Goal: Task Accomplishment & Management: Use online tool/utility

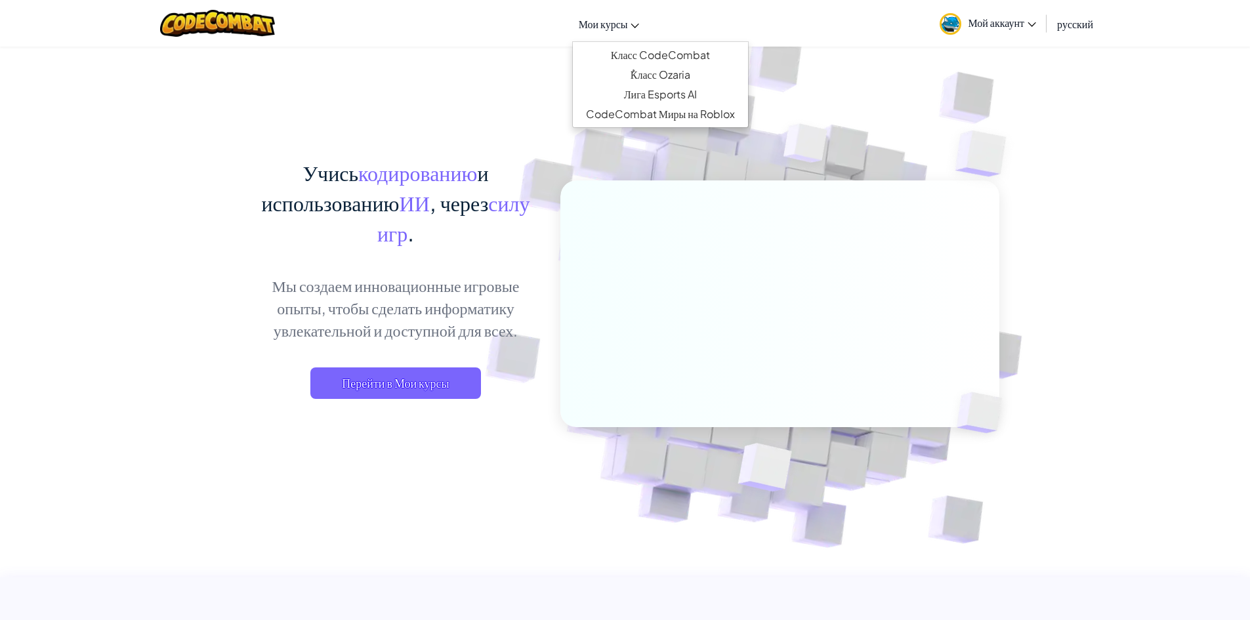
click at [599, 14] on link "Мои курсы" at bounding box center [609, 23] width 74 height 35
click at [655, 56] on link "Класс CodeCombat" at bounding box center [660, 55] width 175 height 20
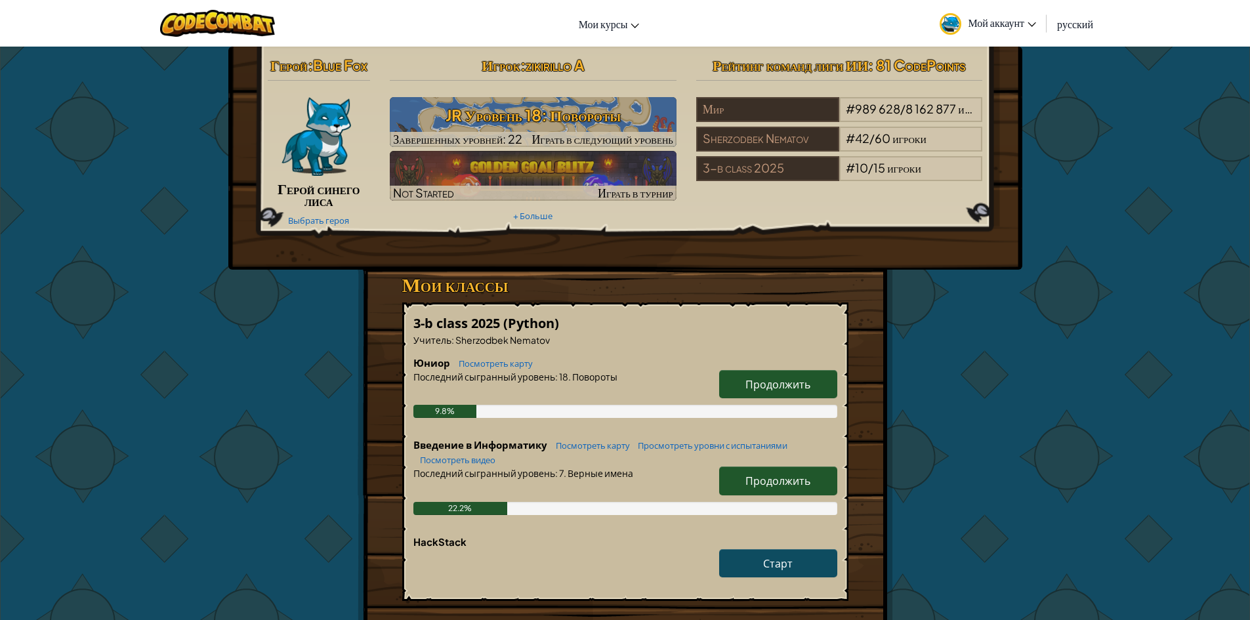
click at [771, 475] on span "Продолжить" at bounding box center [777, 481] width 65 height 14
select select "ru"
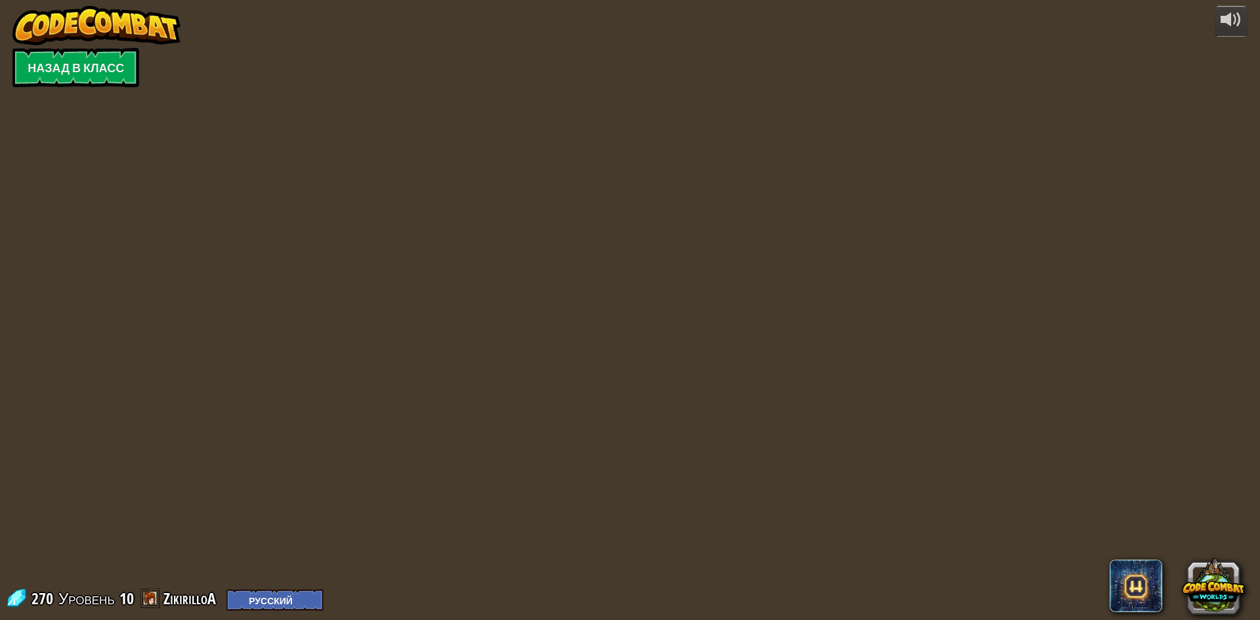
select select "ru"
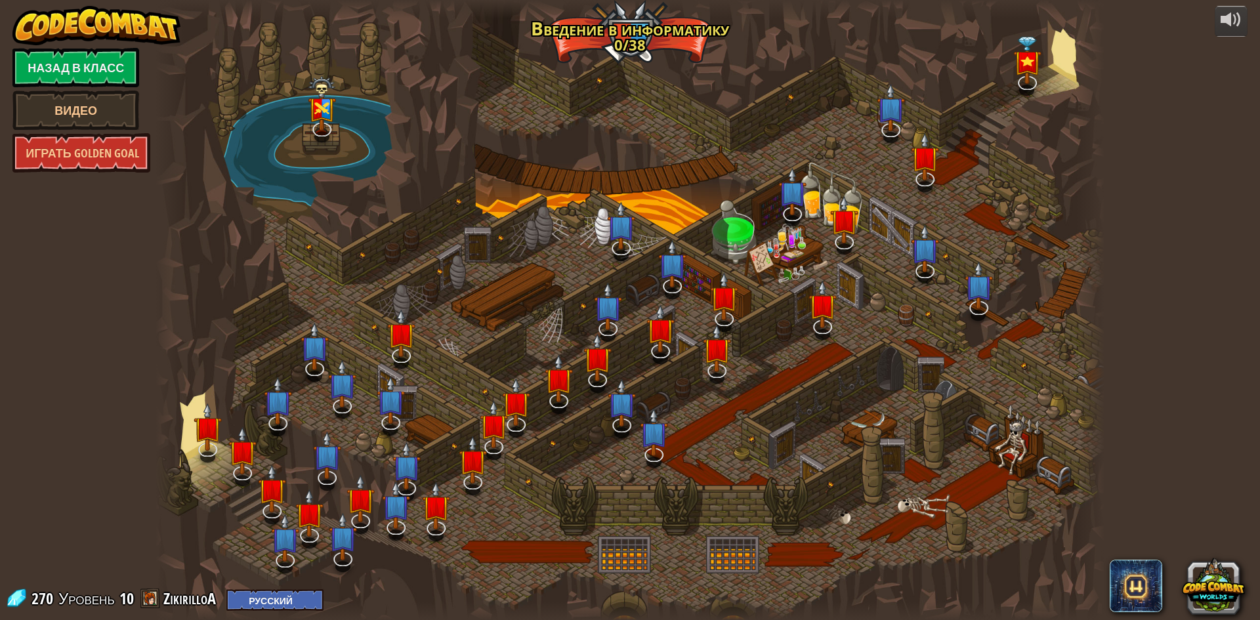
select select "ru"
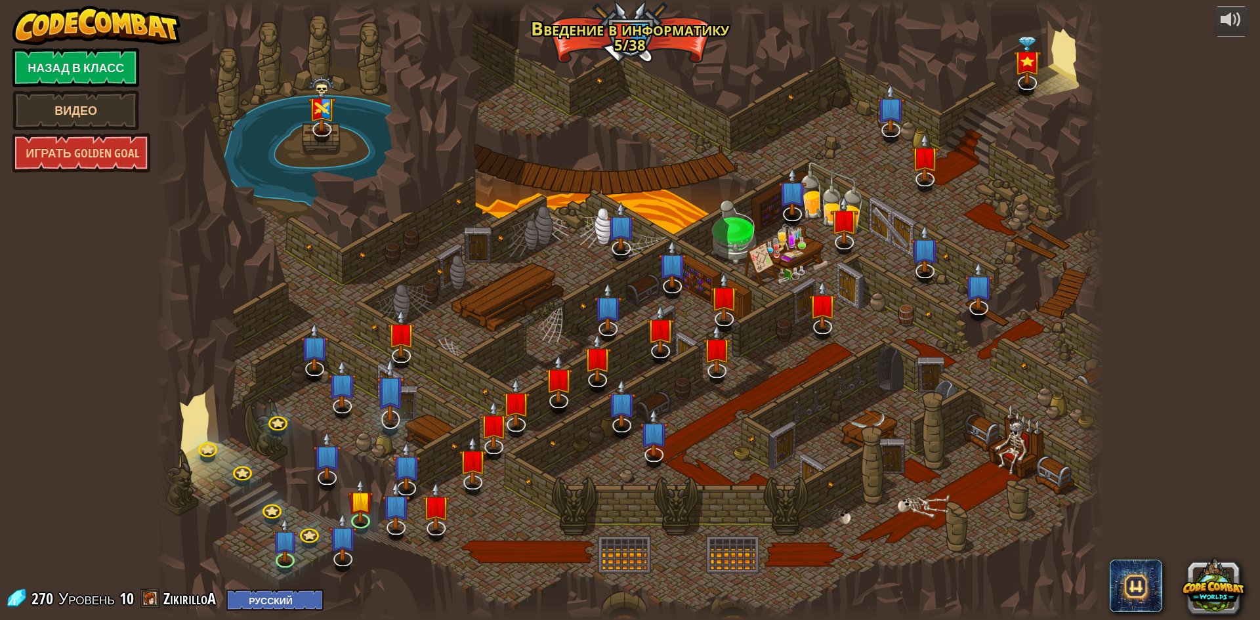
select select "ru"
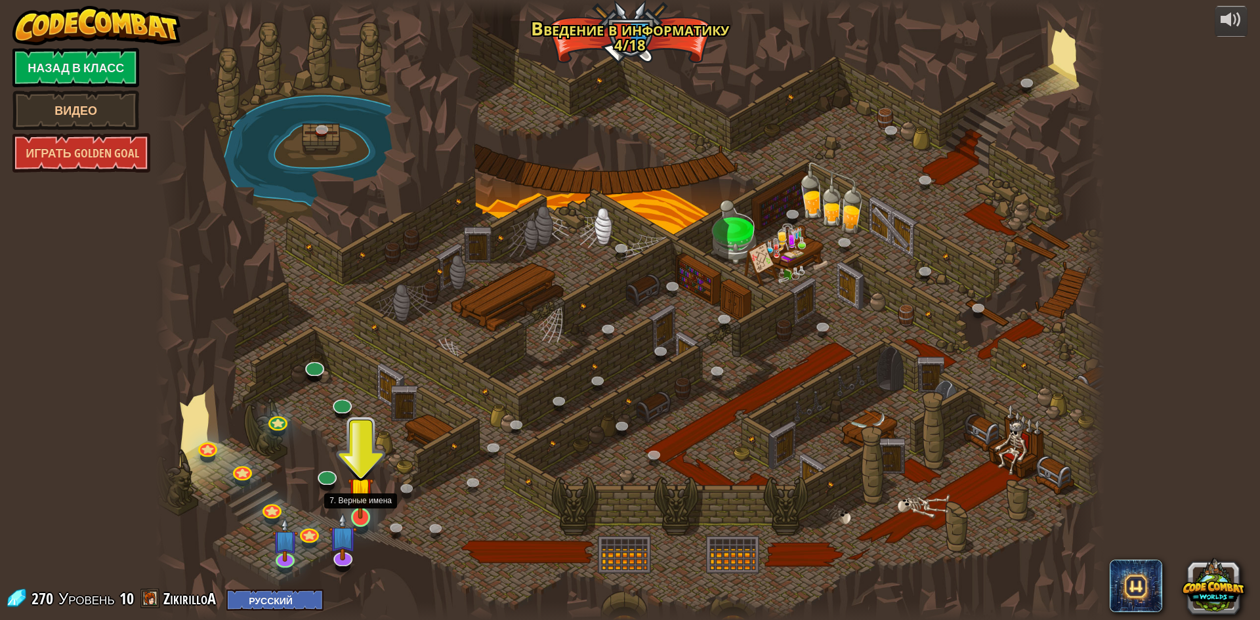
click at [358, 501] on img at bounding box center [361, 490] width 26 height 58
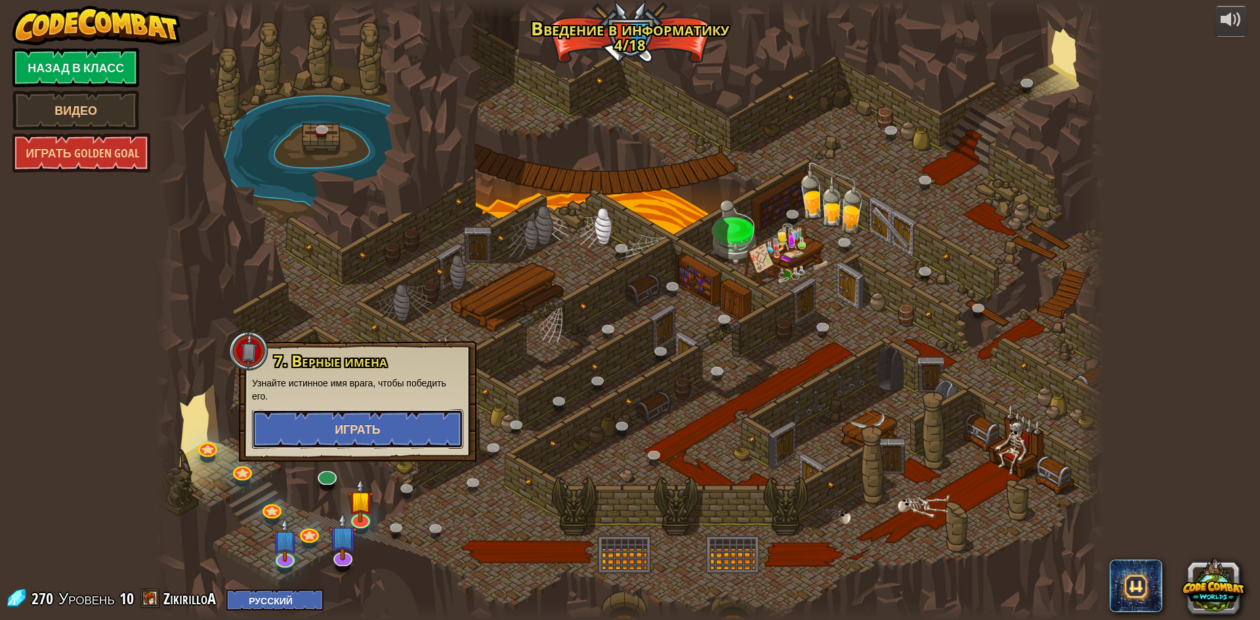
click at [357, 431] on span "Играть" at bounding box center [358, 429] width 46 height 16
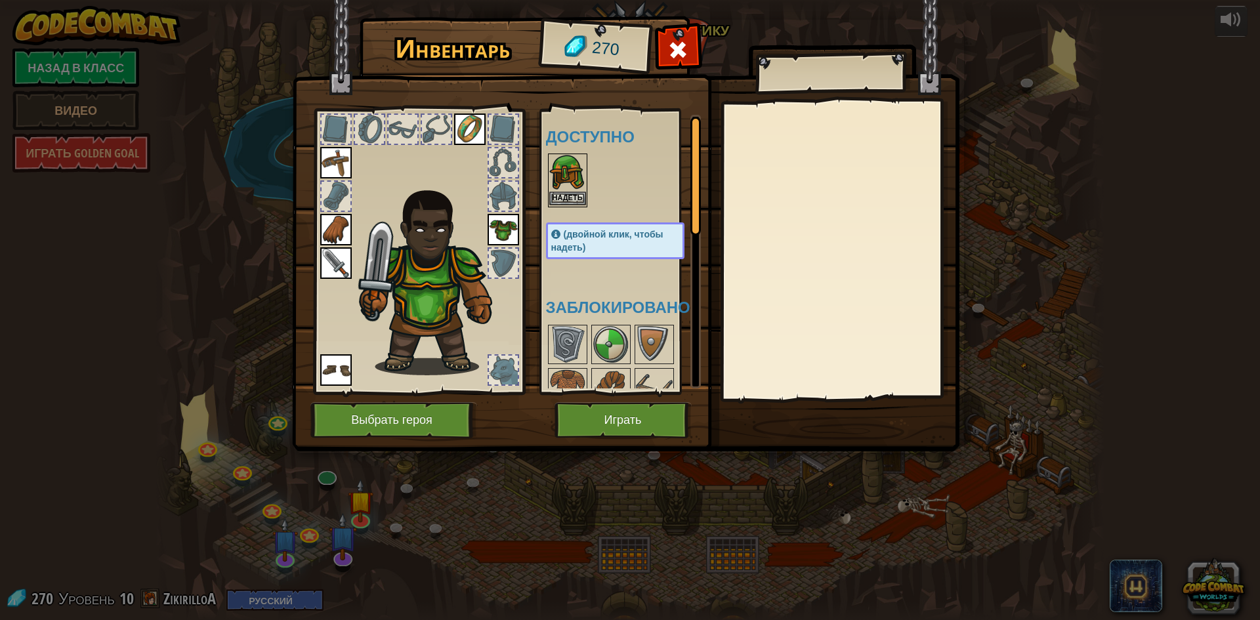
click at [573, 191] on img at bounding box center [567, 173] width 37 height 37
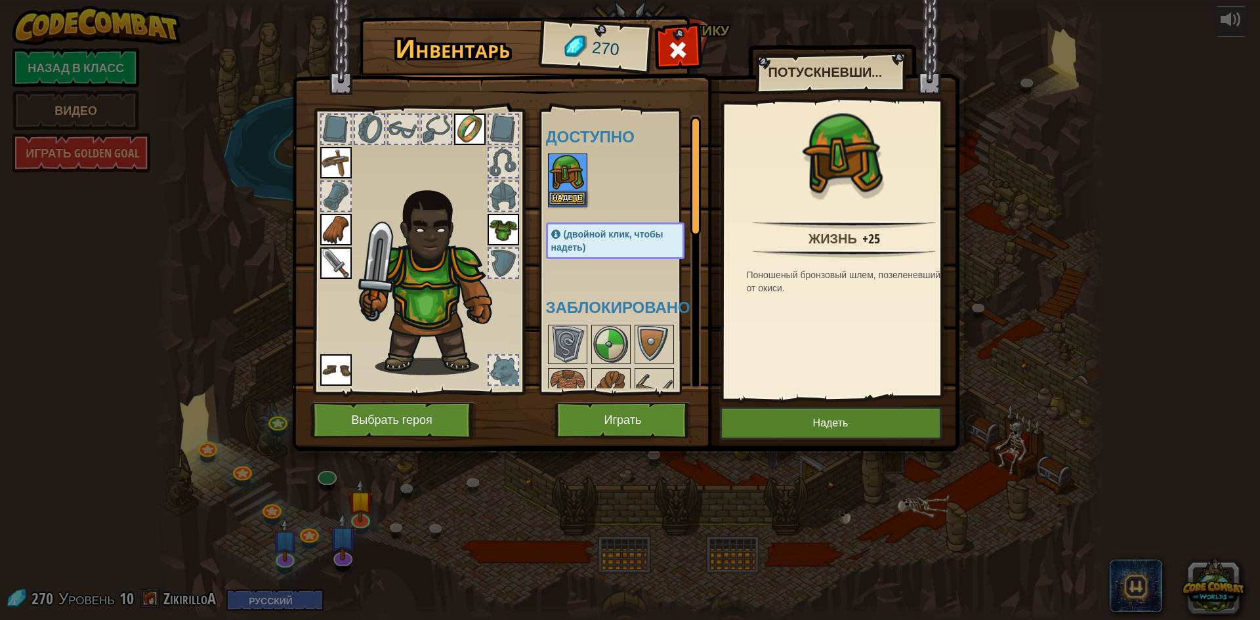
click at [573, 186] on img at bounding box center [567, 173] width 37 height 37
click at [581, 195] on button "Надеть" at bounding box center [567, 199] width 37 height 14
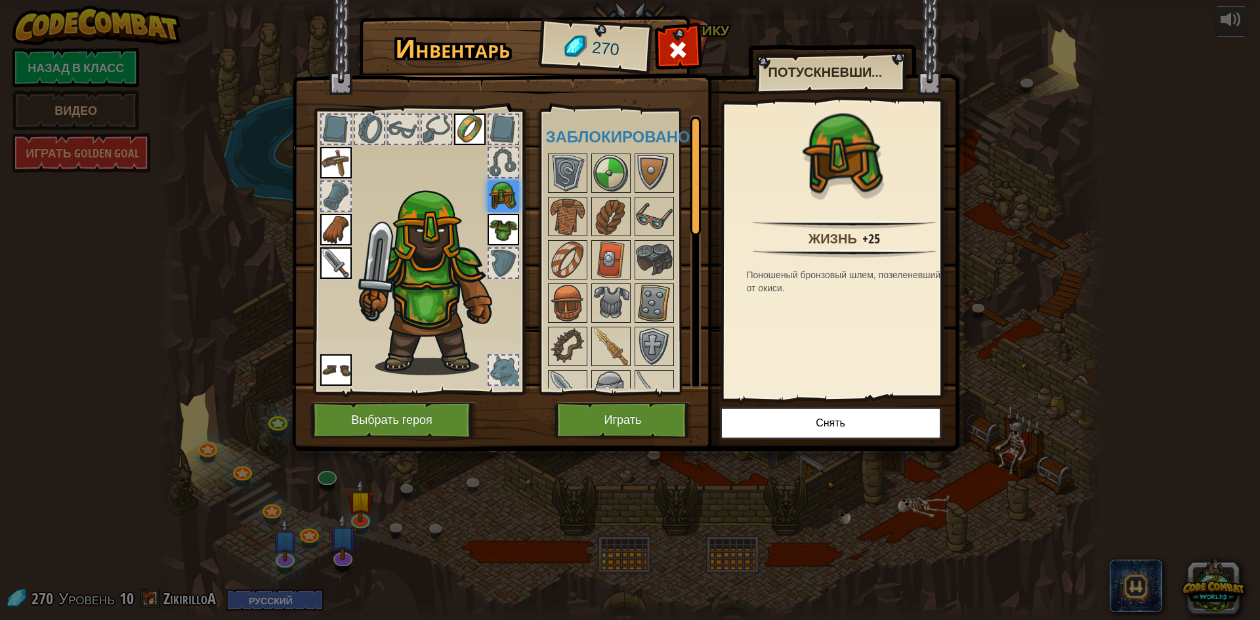
click at [338, 155] on img at bounding box center [335, 162] width 31 height 31
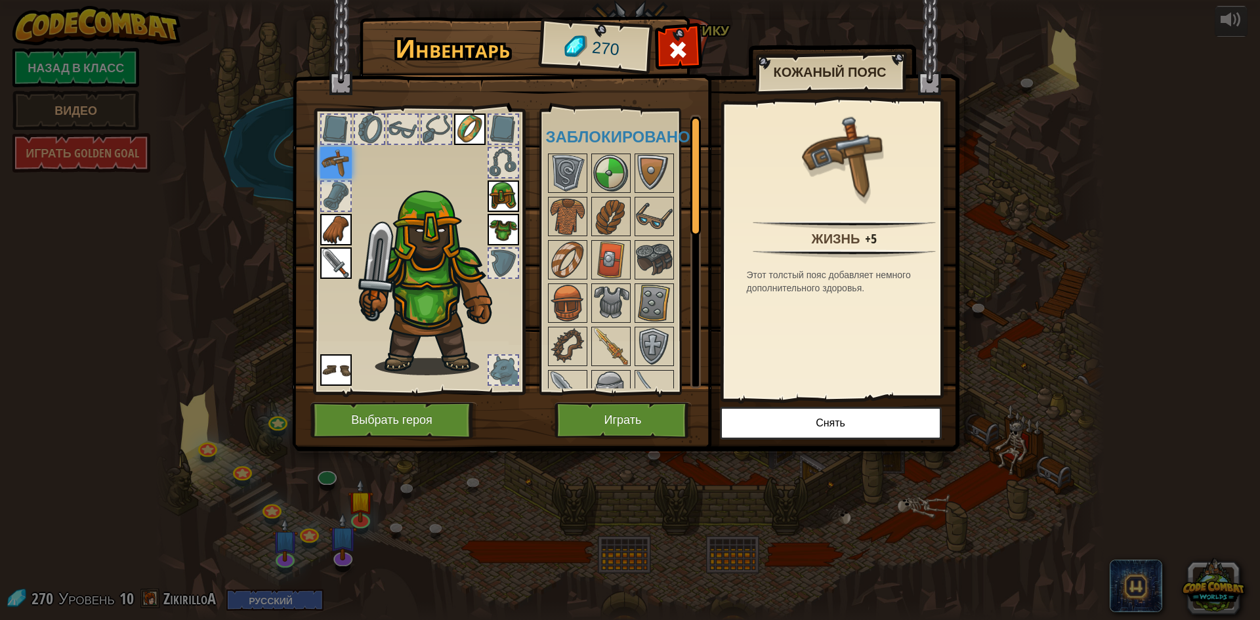
drag, startPoint x: 521, startPoint y: 196, endPoint x: 506, endPoint y: 196, distance: 14.4
click at [517, 196] on div at bounding box center [418, 247] width 216 height 295
click at [504, 196] on img at bounding box center [502, 195] width 31 height 31
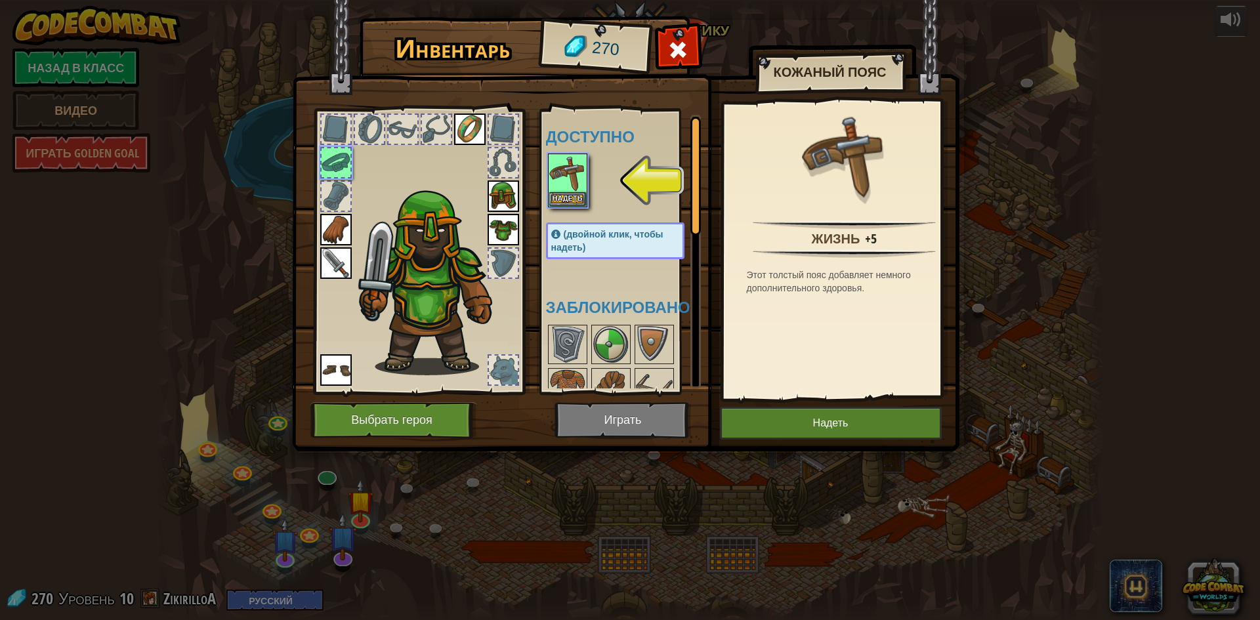
click at [591, 174] on div at bounding box center [628, 181] width 165 height 58
click at [580, 184] on img at bounding box center [567, 173] width 37 height 37
click at [562, 197] on button "Надеть" at bounding box center [567, 199] width 37 height 14
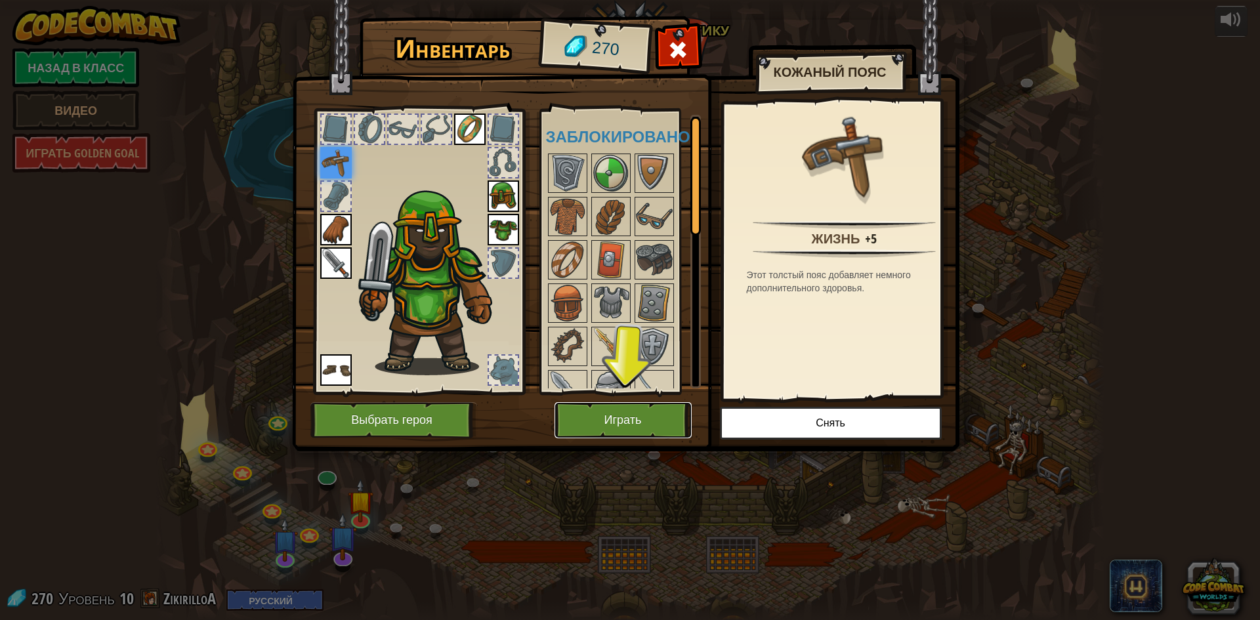
click at [634, 413] on button "Играть" at bounding box center [622, 420] width 137 height 36
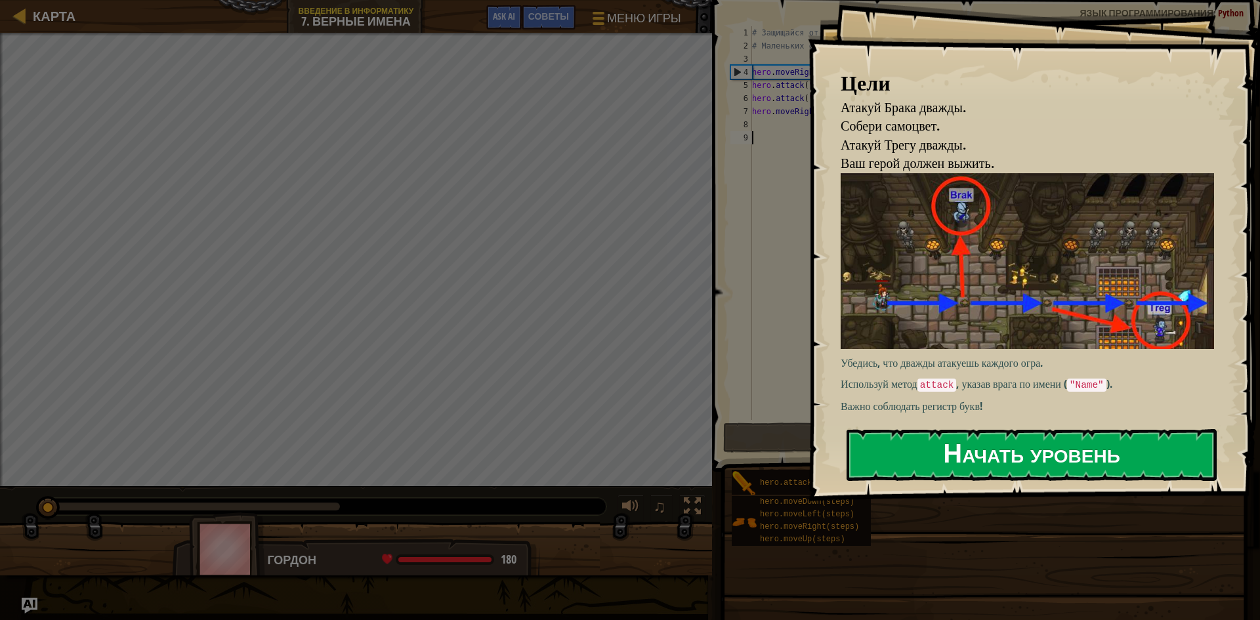
click at [1126, 436] on button "Начать уровень" at bounding box center [1031, 455] width 370 height 52
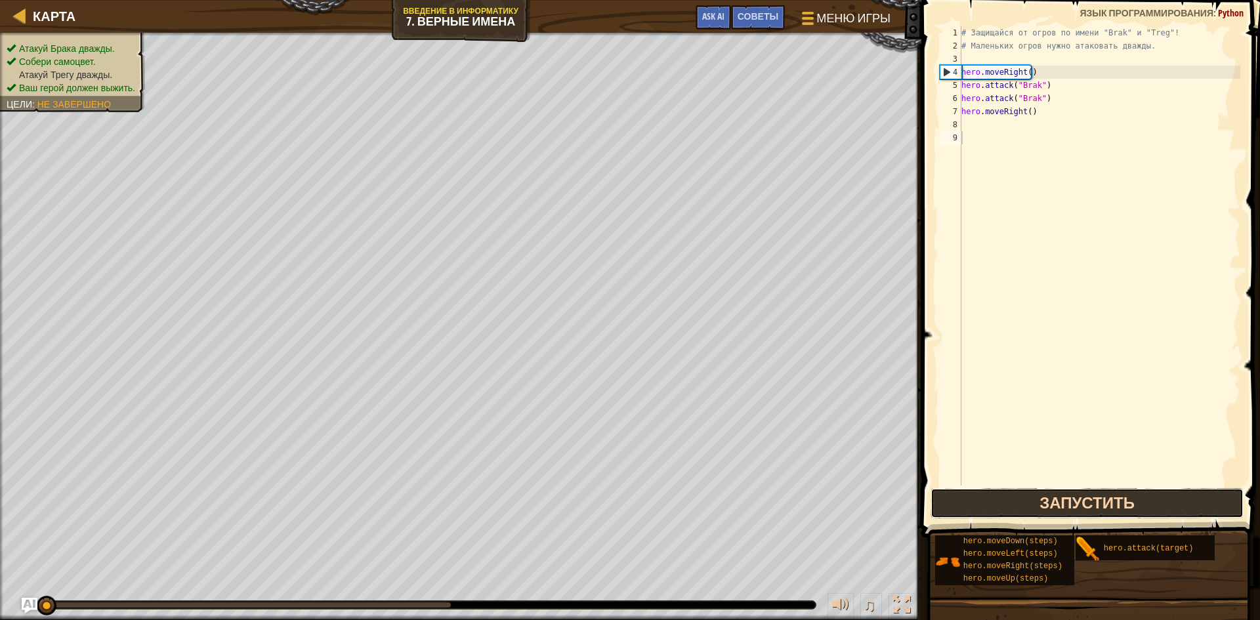
click at [1045, 503] on button "Запустить" at bounding box center [1086, 503] width 313 height 30
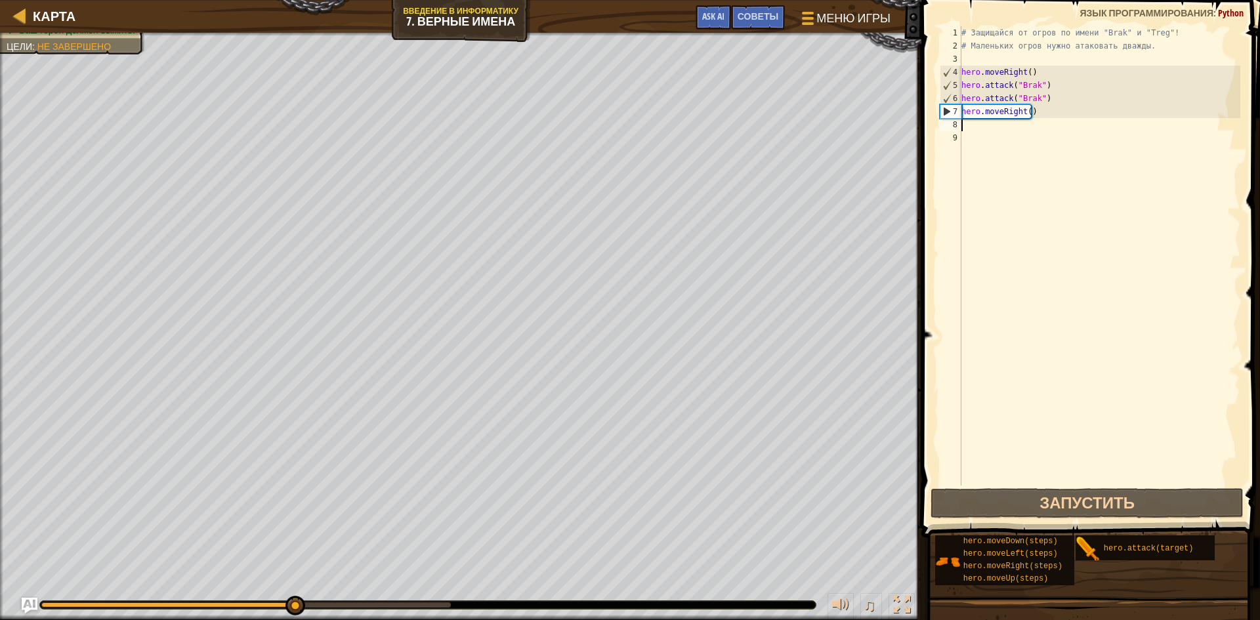
click at [986, 121] on div "# Защищайся от огров по имени "Brak" и "Treg"! # Маленьких огров нужно атаковат…" at bounding box center [1098, 268] width 281 height 485
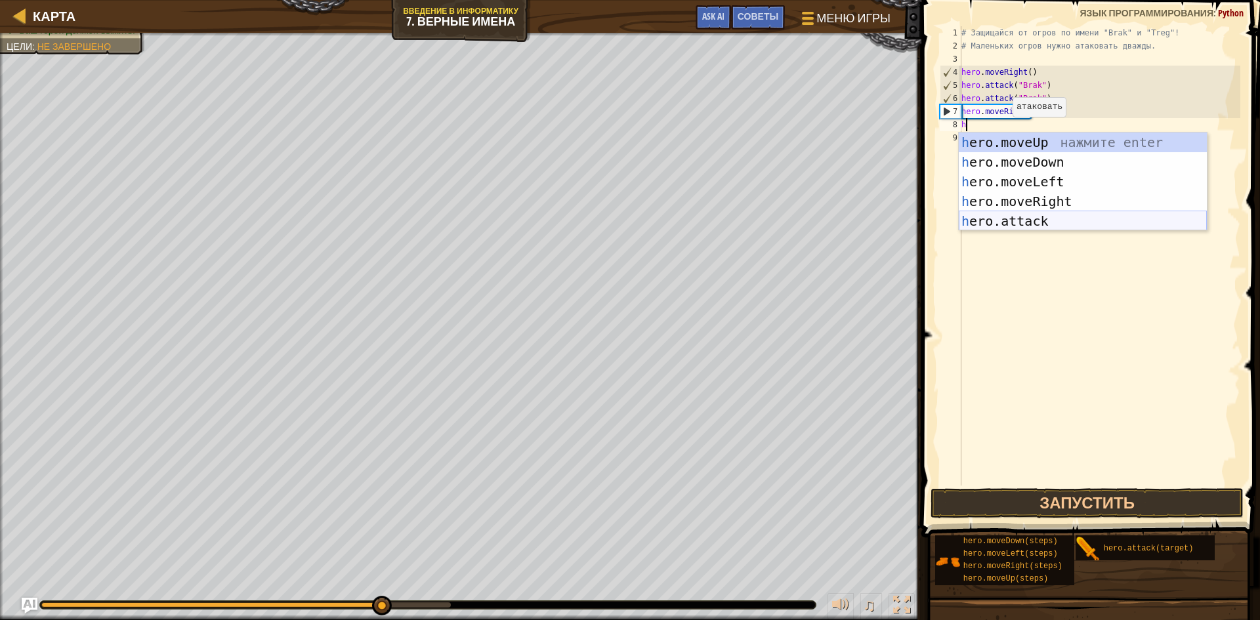
click at [1057, 226] on div "h ero.moveUp нажмите enter h ero.moveDown нажмите enter h ero.moveLeft нажмите …" at bounding box center [1082, 202] width 248 height 138
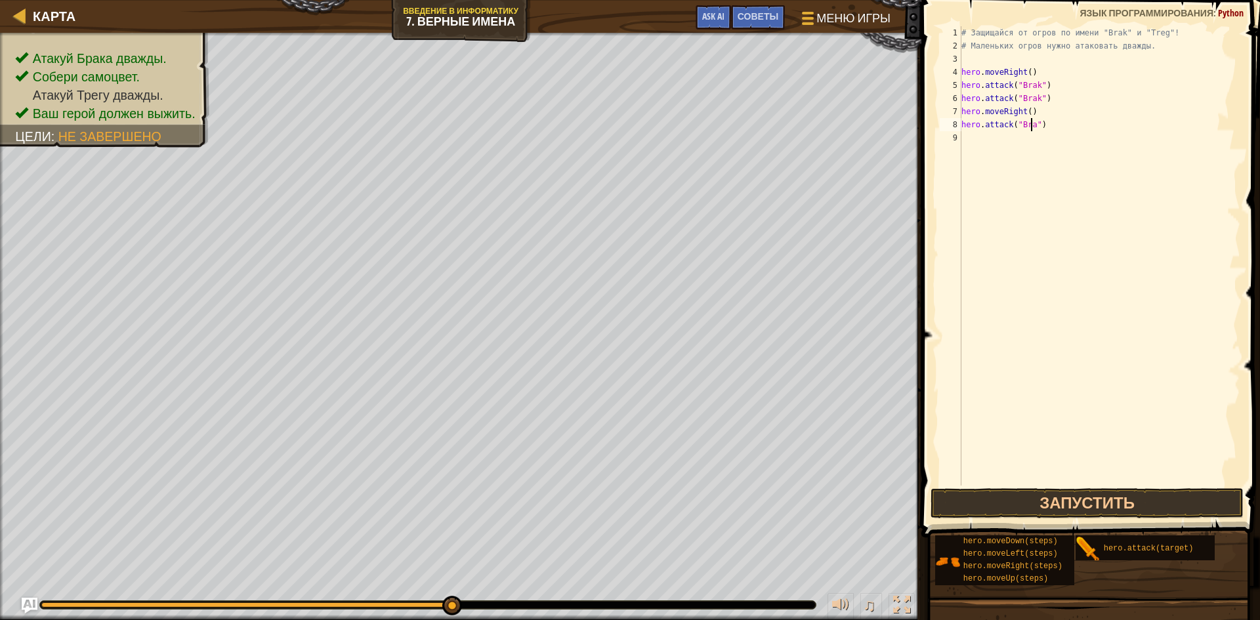
scroll to position [6, 6]
drag, startPoint x: 1071, startPoint y: 506, endPoint x: 1069, endPoint y: 492, distance: 14.5
click at [1071, 506] on button "Запустить" at bounding box center [1086, 503] width 313 height 30
type textarea "hero.attack("Treg")"
click at [966, 139] on div "# Защищайся от огров по имени "Brak" и "Treg"! # Маленьких огров нужно атаковат…" at bounding box center [1098, 268] width 281 height 485
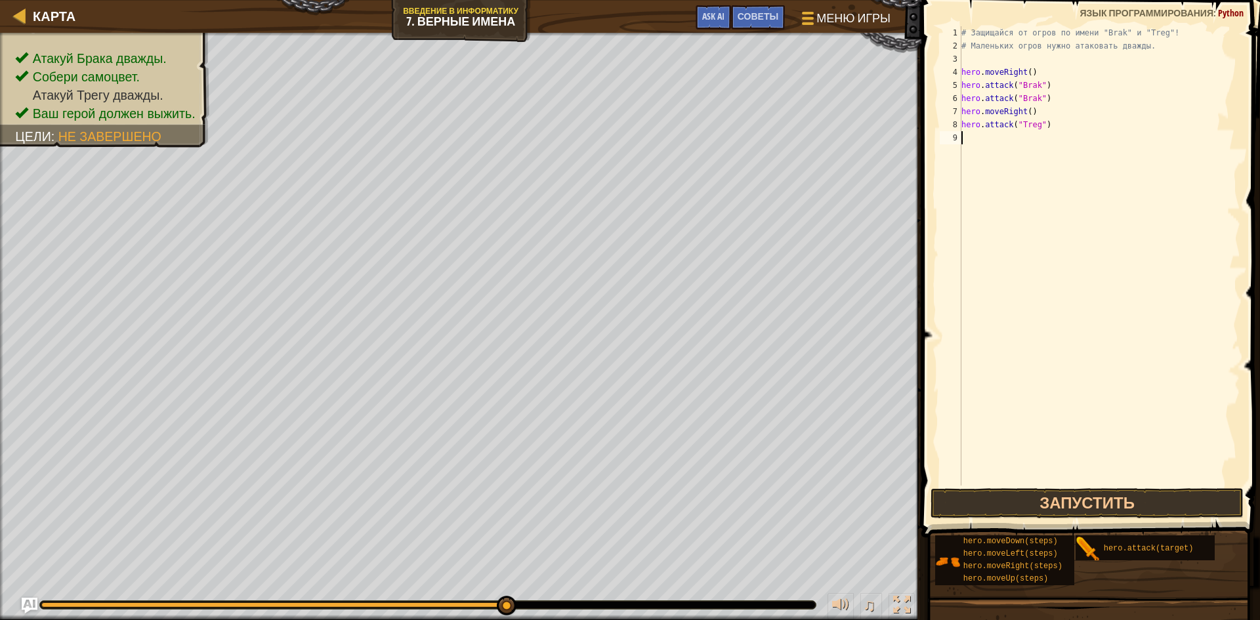
scroll to position [6, 0]
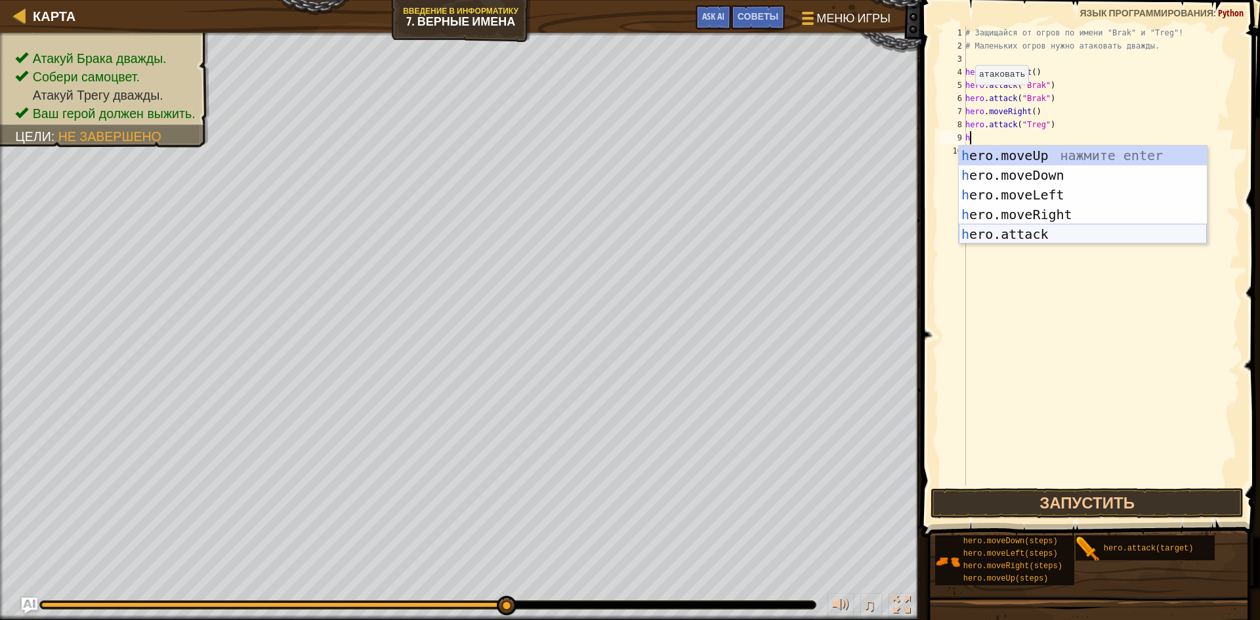
click at [1014, 235] on div "h ero.moveUp нажмите enter h ero.moveDown нажмите enter h ero.moveLeft нажмите …" at bounding box center [1082, 215] width 248 height 138
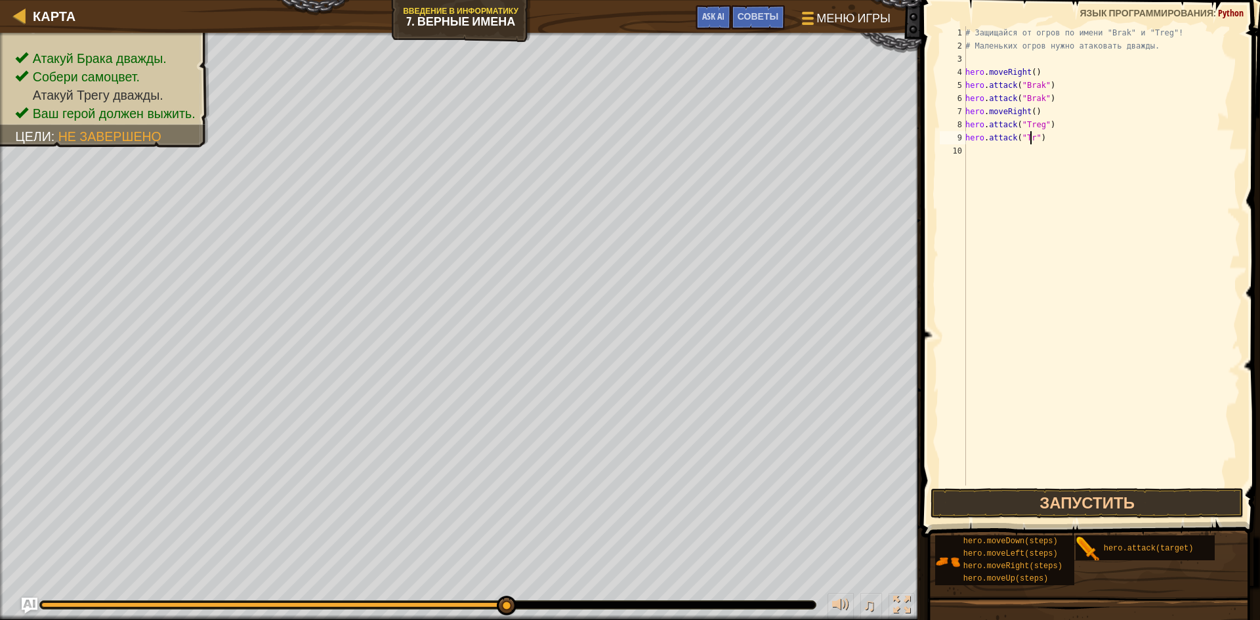
scroll to position [6, 6]
type textarea "hero.attack("Treg")"
click at [1155, 500] on button "Запустить" at bounding box center [1086, 503] width 313 height 30
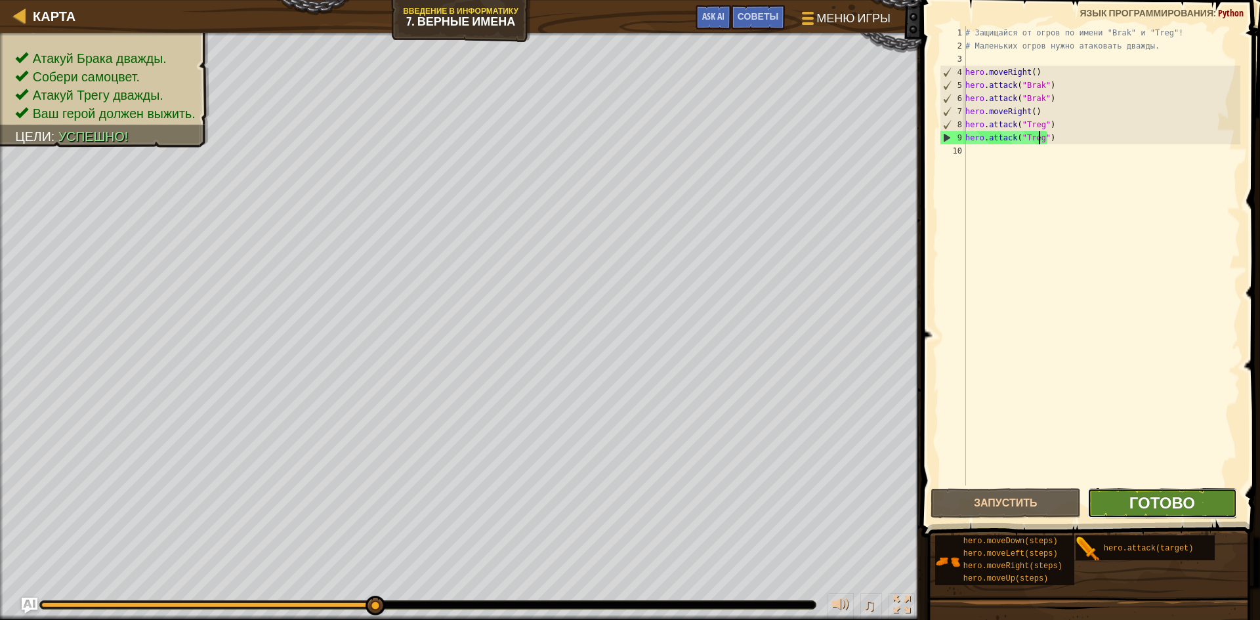
click at [1182, 499] on span "Готово" at bounding box center [1162, 502] width 66 height 21
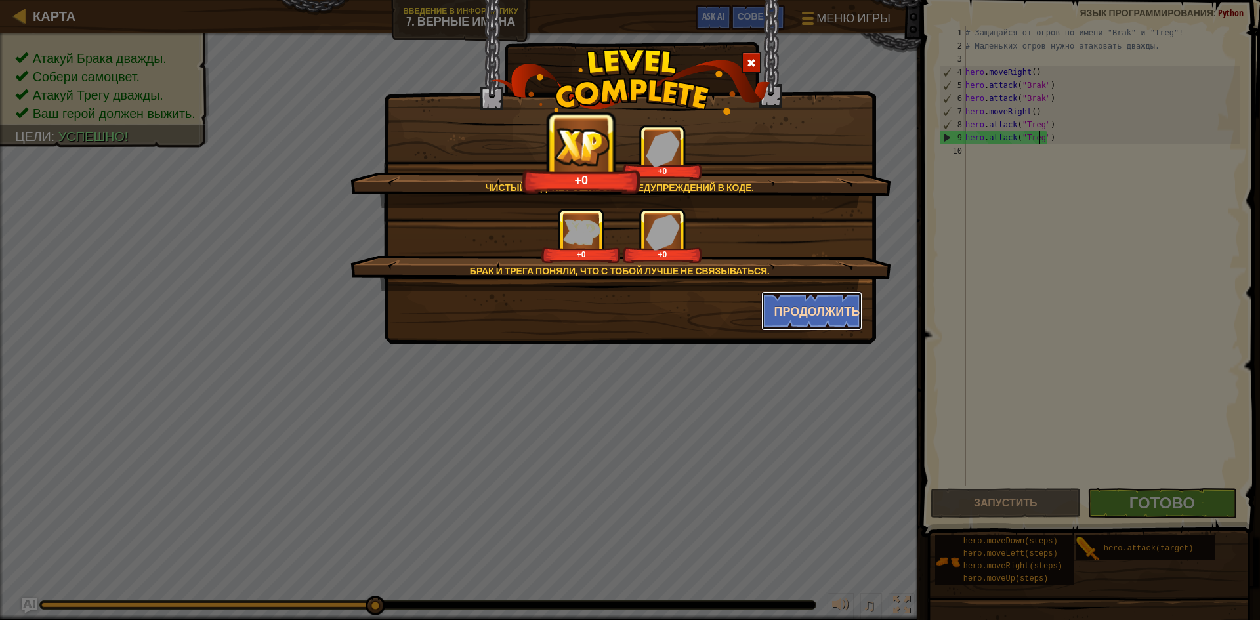
click at [819, 308] on button "Продолжить" at bounding box center [812, 310] width 102 height 39
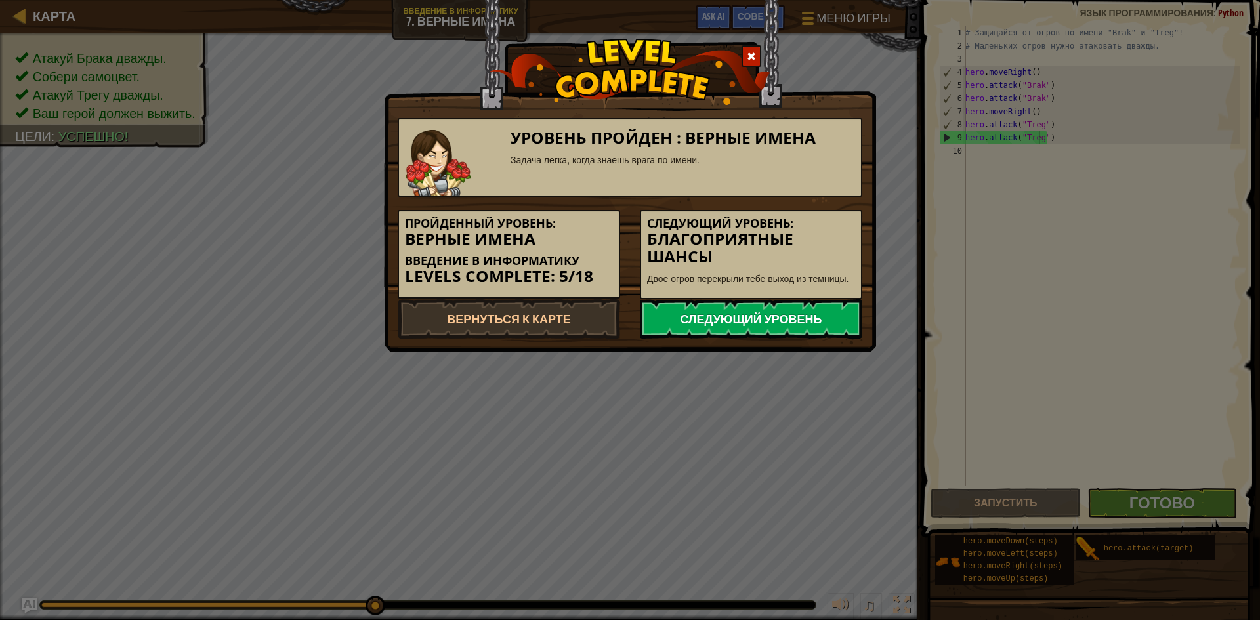
click at [813, 328] on link "Следующий уровень" at bounding box center [751, 318] width 222 height 39
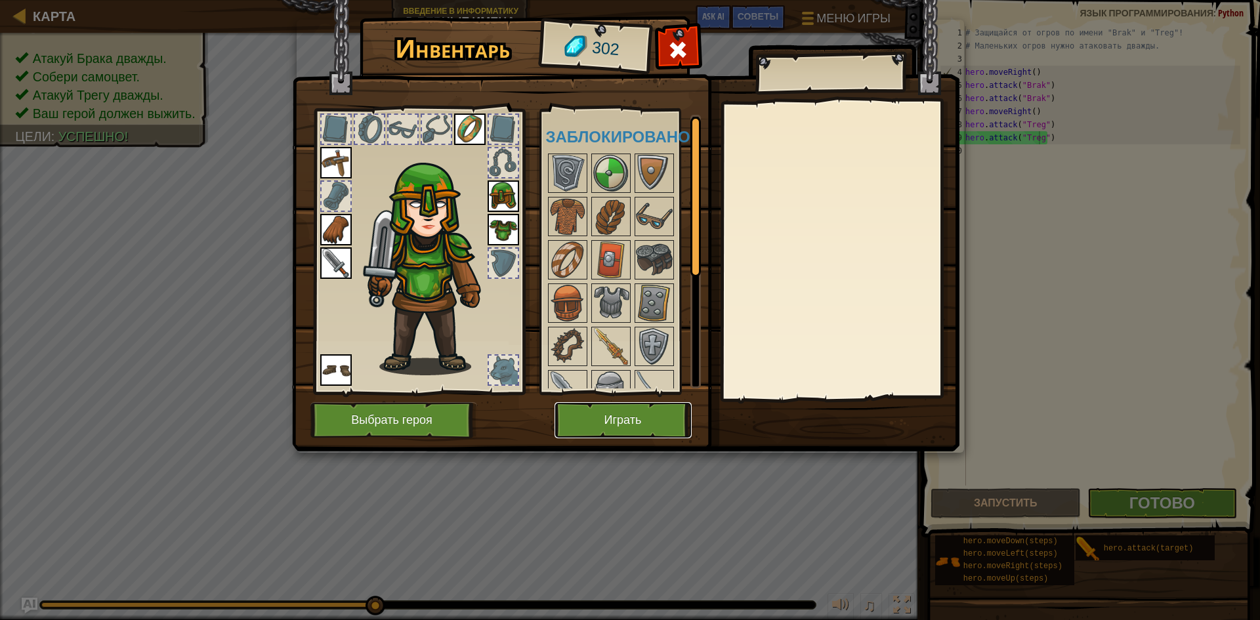
click at [611, 415] on button "Играть" at bounding box center [622, 420] width 137 height 36
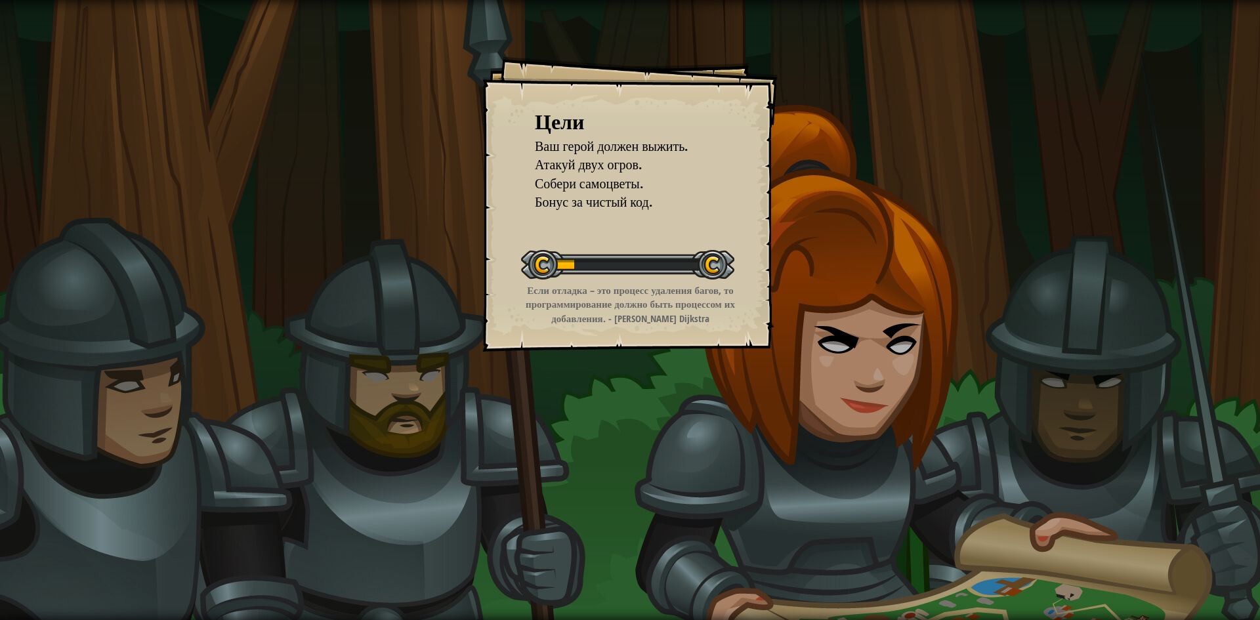
drag, startPoint x: 871, startPoint y: 189, endPoint x: 837, endPoint y: 178, distance: 35.7
click at [861, 187] on div "Цели Ваш герой должен выжить. Атакуй двух огров. Собери самоцветы. Бонус за чис…" at bounding box center [630, 310] width 1260 height 620
click at [678, 125] on div "Цели" at bounding box center [630, 122] width 190 height 30
click at [670, 123] on div "Цели" at bounding box center [630, 122] width 190 height 30
click at [667, 127] on div "Цели" at bounding box center [630, 122] width 190 height 30
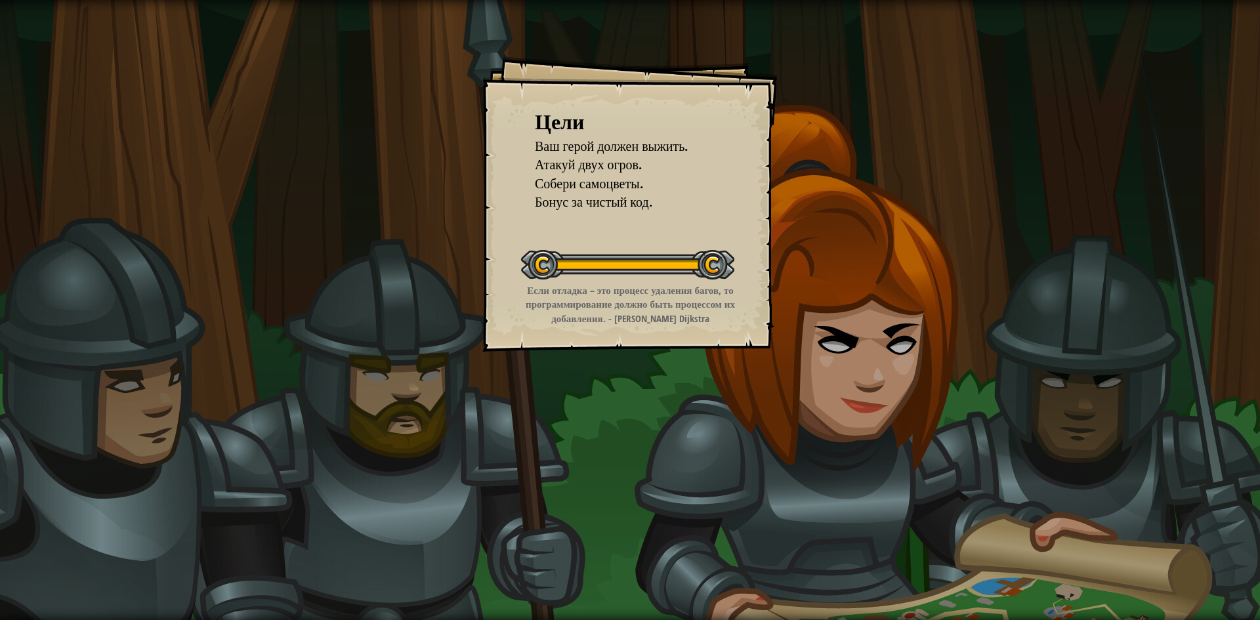
click at [663, 127] on div "Цели" at bounding box center [630, 122] width 190 height 30
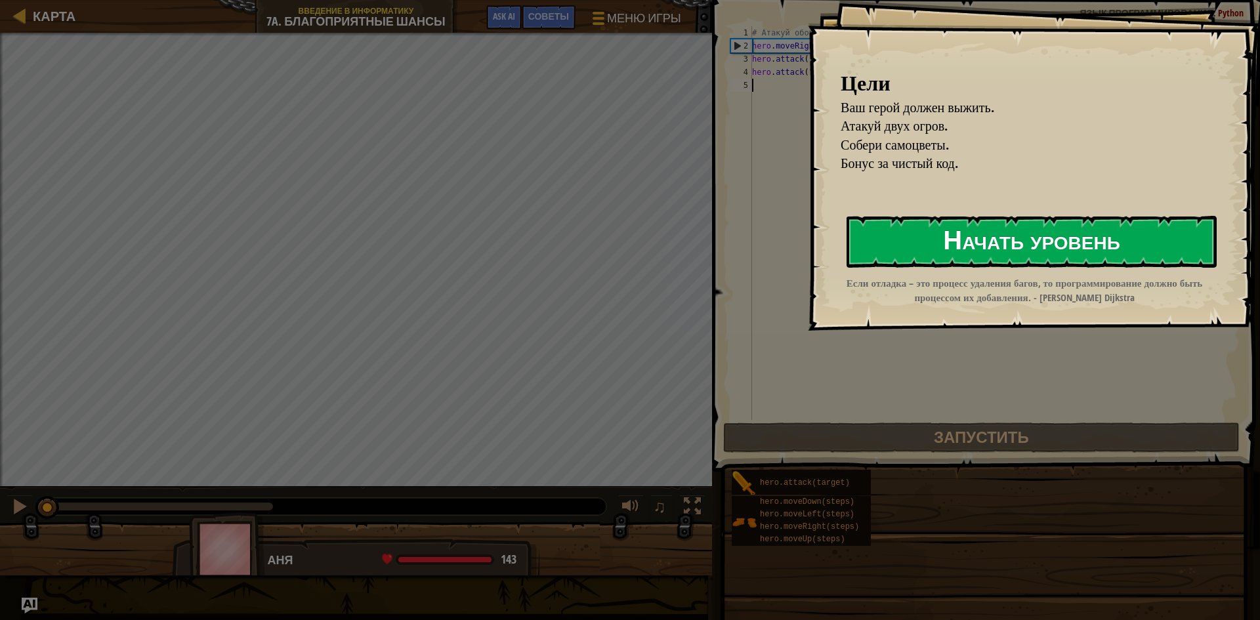
click at [901, 228] on button "Начать уровень" at bounding box center [1031, 242] width 370 height 52
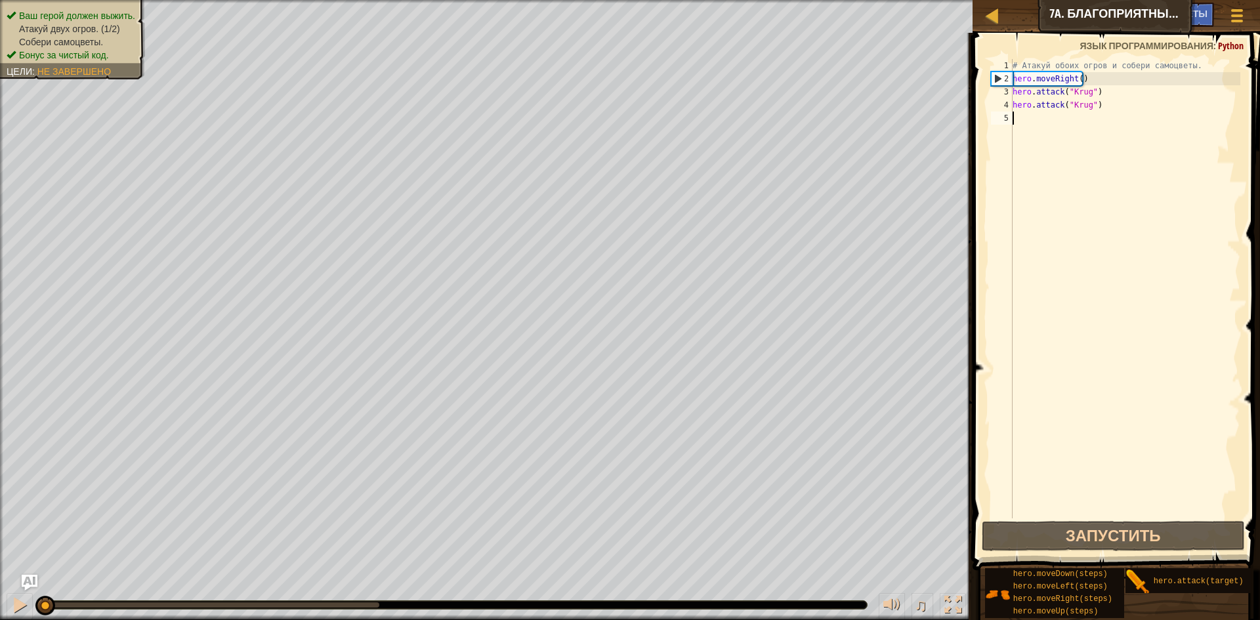
click at [1138, 552] on span at bounding box center [1117, 283] width 298 height 576
click at [1105, 533] on button "Запустить" at bounding box center [1112, 536] width 263 height 30
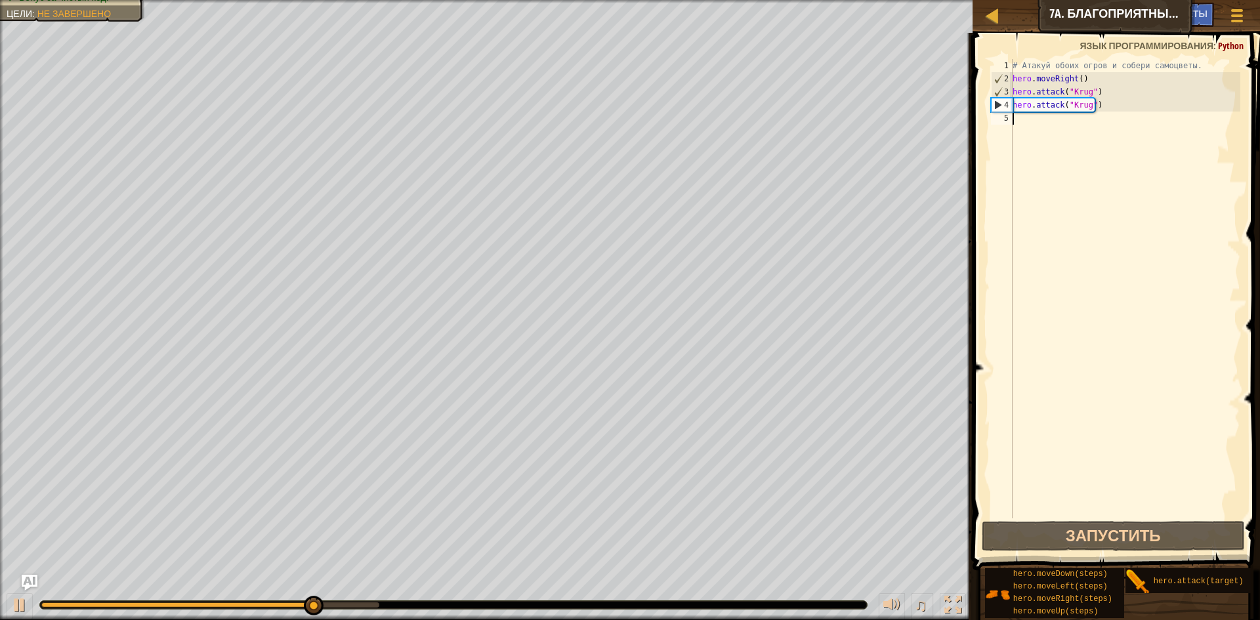
click at [1021, 126] on div "# Атакуй обоих огров и собери самоцветы. hero . moveRight ( ) hero . attack ( "…" at bounding box center [1125, 301] width 230 height 485
type textarea "h"
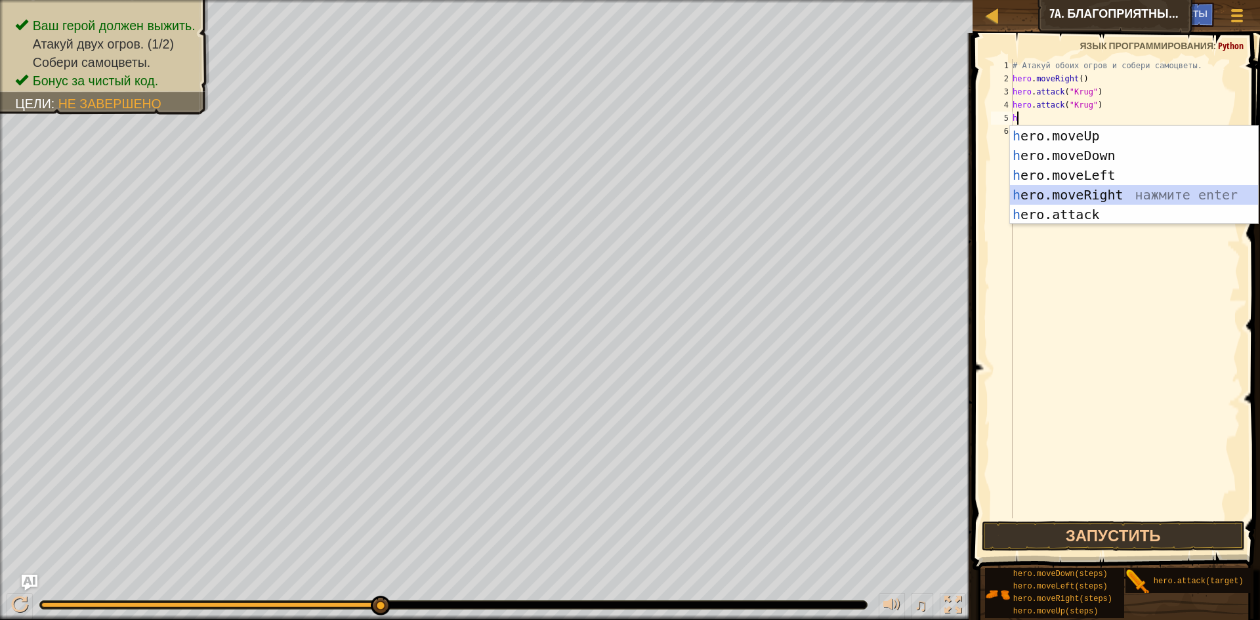
click at [1076, 190] on div "h ero.moveUp нажмите enter h ero.moveDown нажмите enter h ero.moveLeft нажмите …" at bounding box center [1134, 195] width 248 height 138
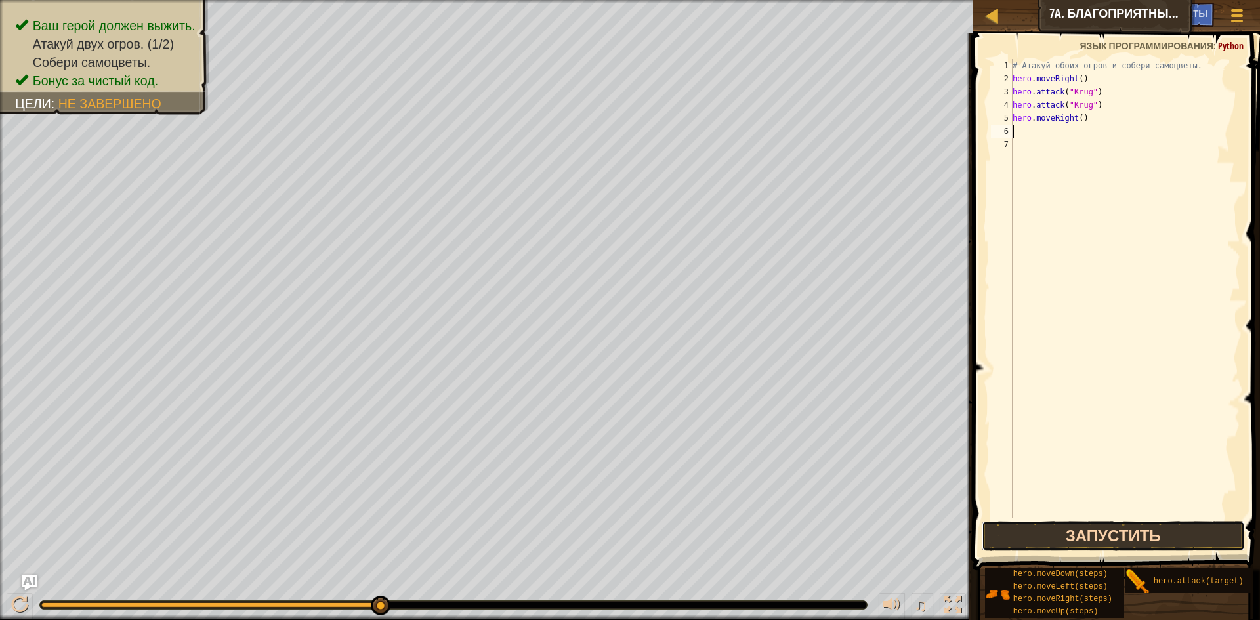
click at [1149, 528] on button "Запустить" at bounding box center [1112, 536] width 263 height 30
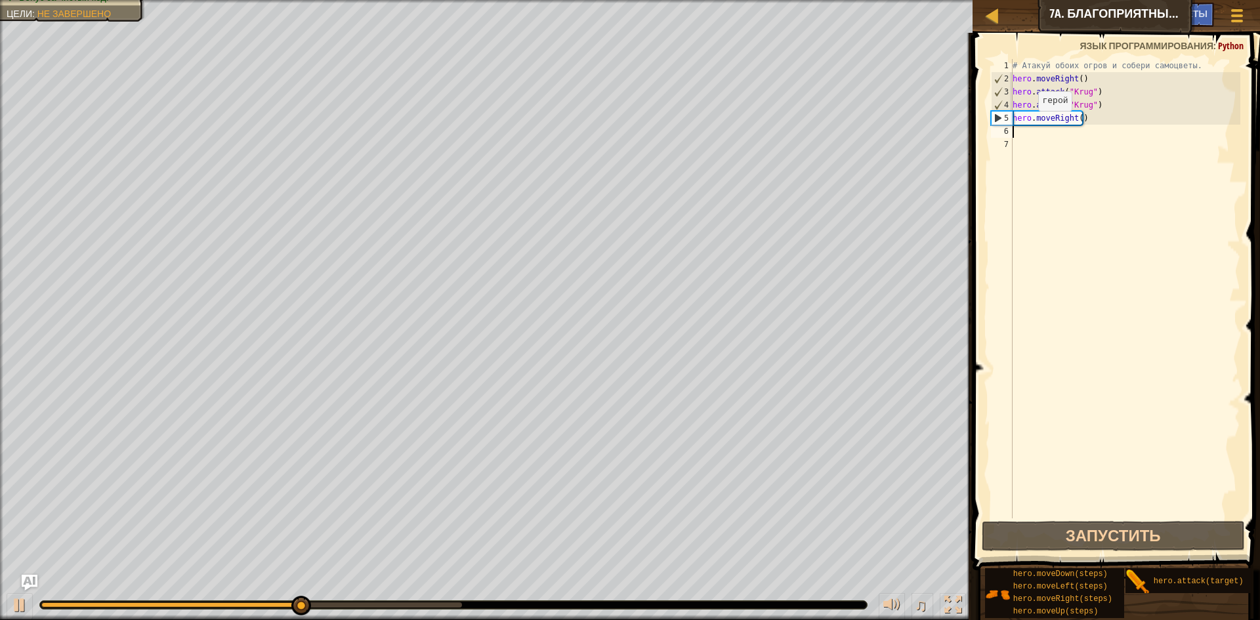
type textarea "h"
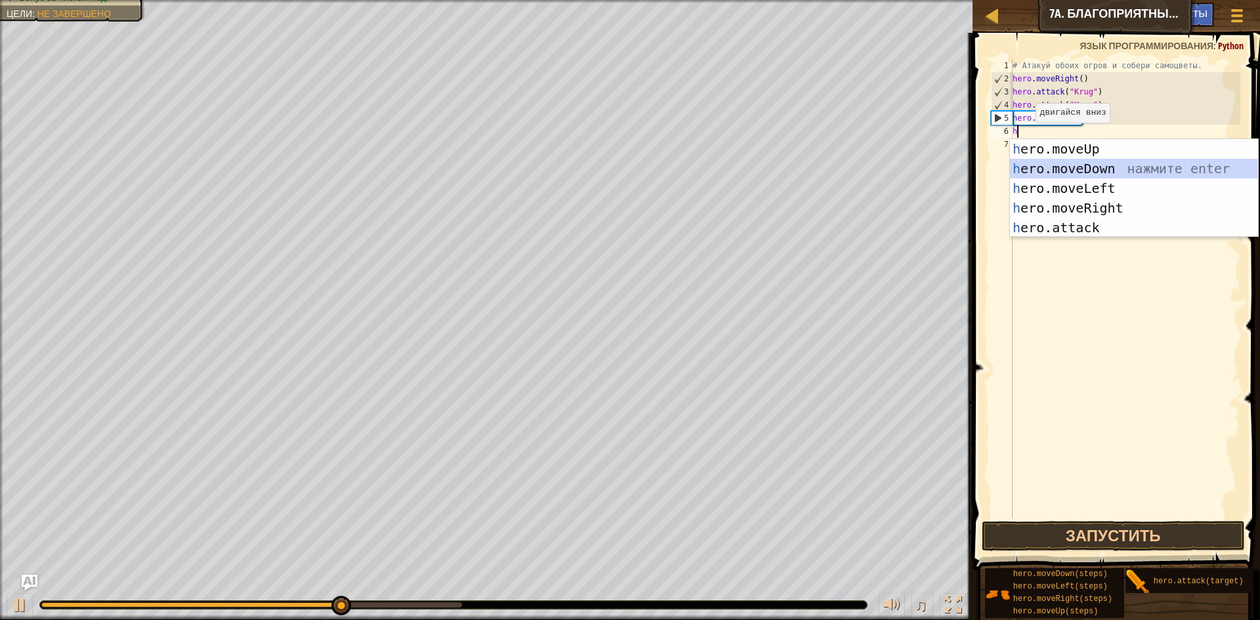
click at [1046, 173] on div "h ero.moveUp нажмите enter h ero.moveDown нажмите enter h ero.moveLeft нажмите …" at bounding box center [1134, 208] width 248 height 138
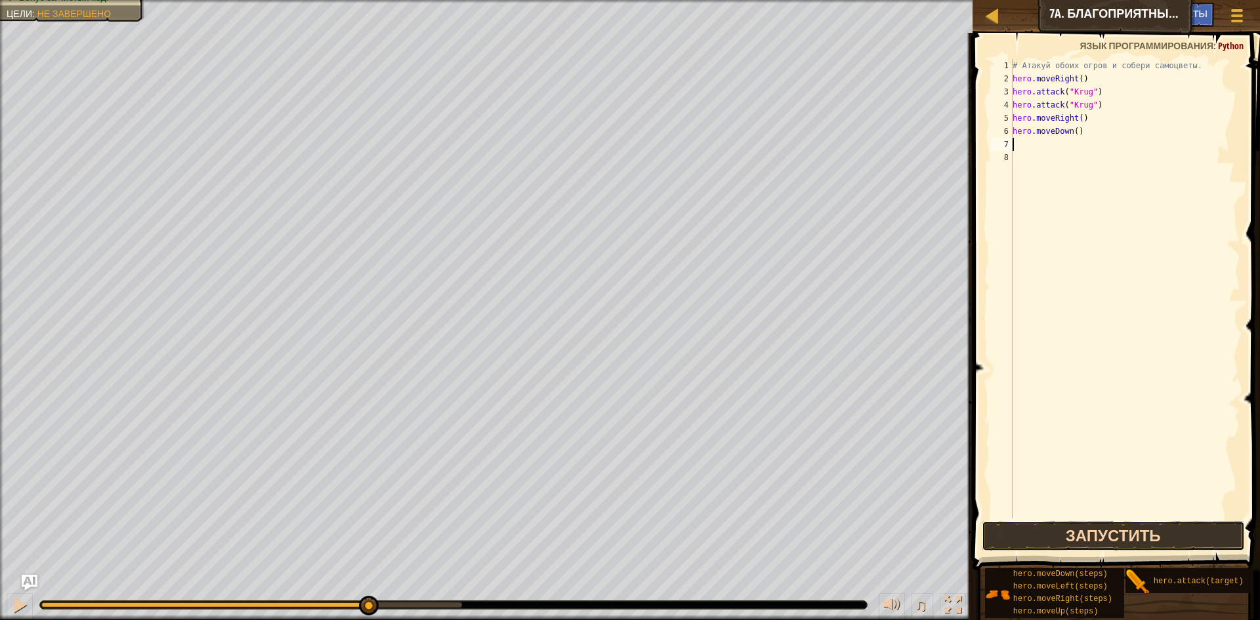
click at [1077, 539] on button "Запустить" at bounding box center [1112, 536] width 263 height 30
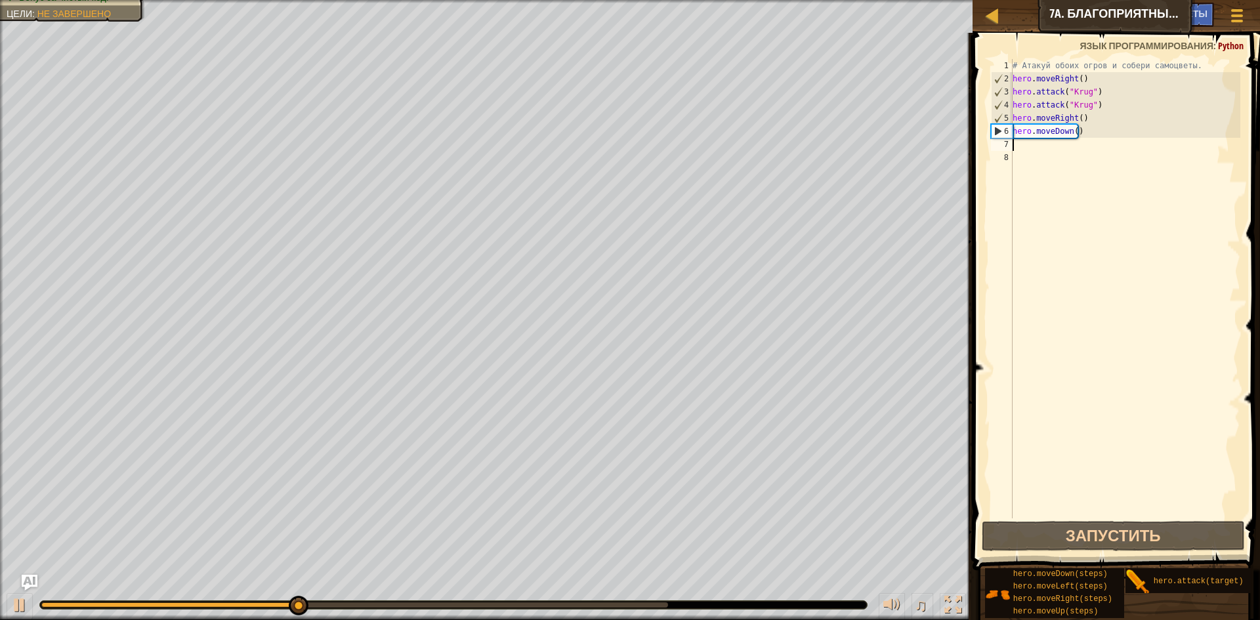
click at [1097, 125] on div "# Атакуй обоих огров и собери самоцветы. hero . moveRight ( ) hero . attack ( "…" at bounding box center [1125, 301] width 230 height 485
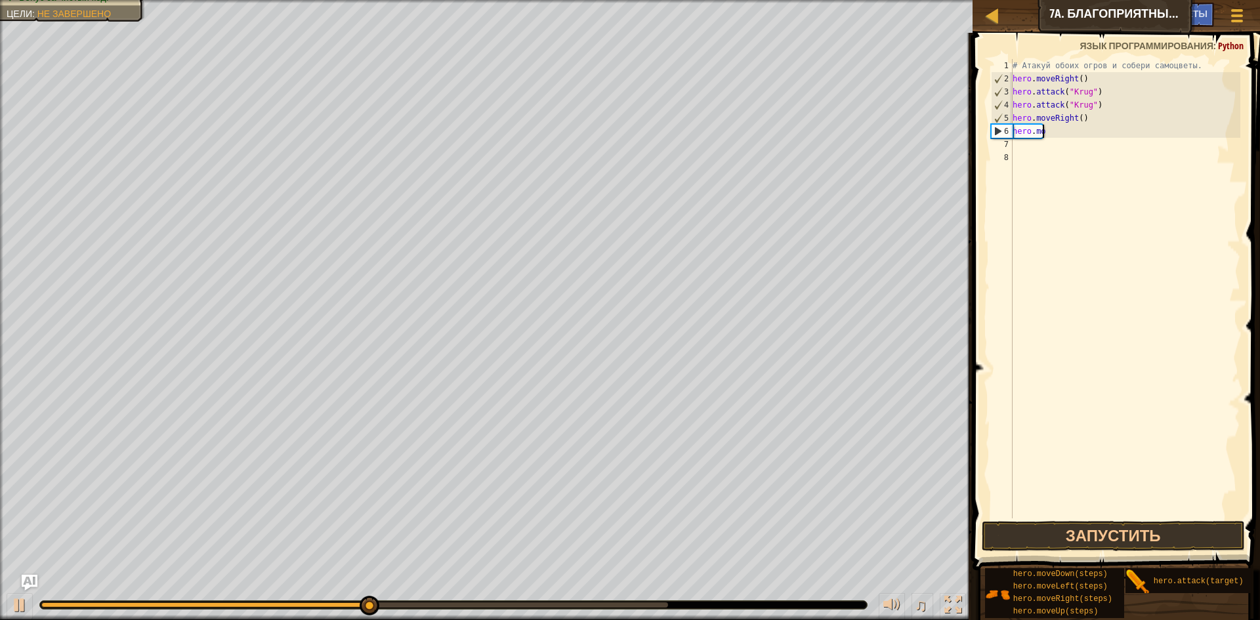
type textarea "h"
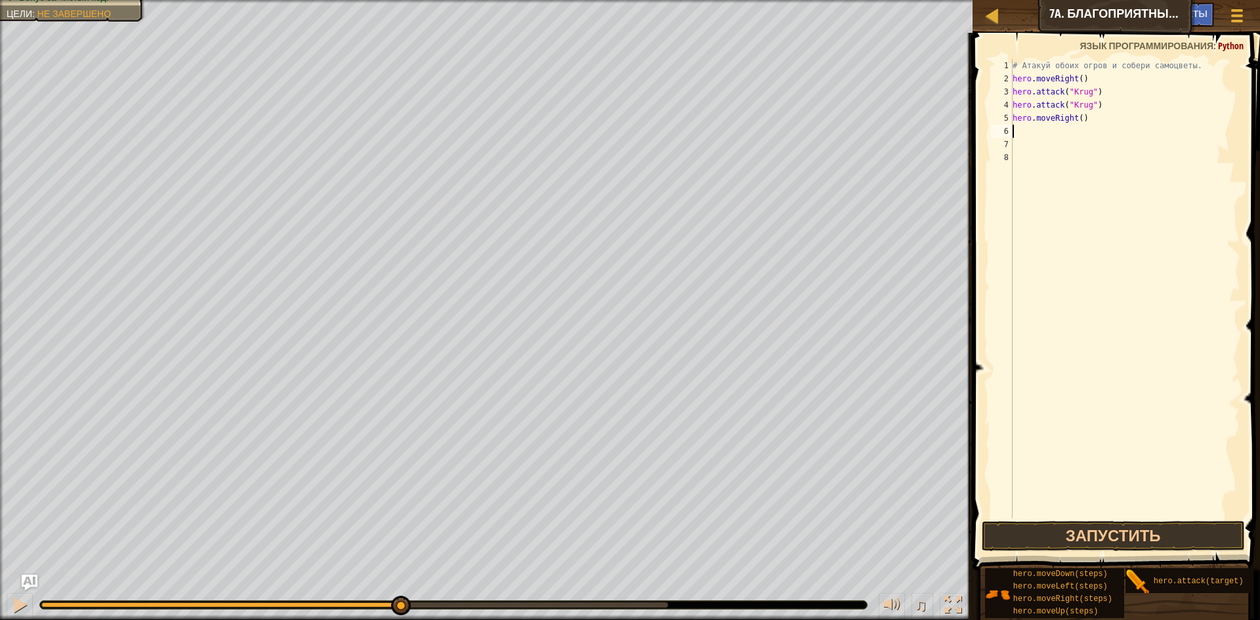
type textarea "h"
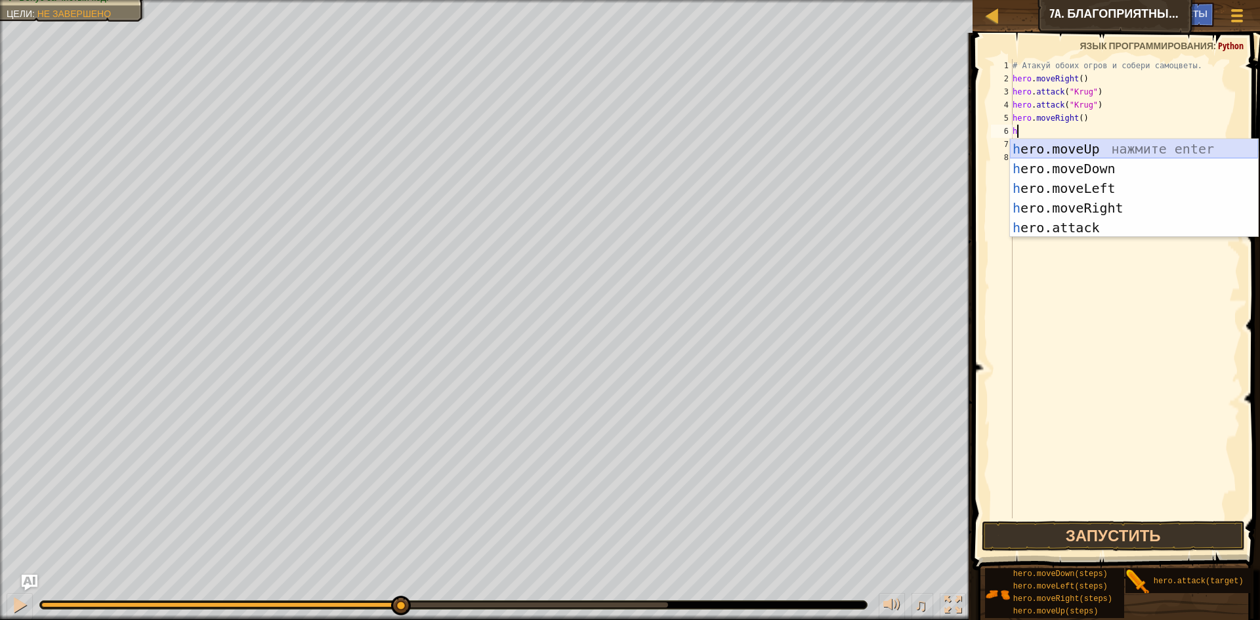
click at [1069, 148] on div "h ero.moveUp нажмите enter h ero.moveDown нажмите enter h ero.moveLeft нажмите …" at bounding box center [1134, 208] width 248 height 138
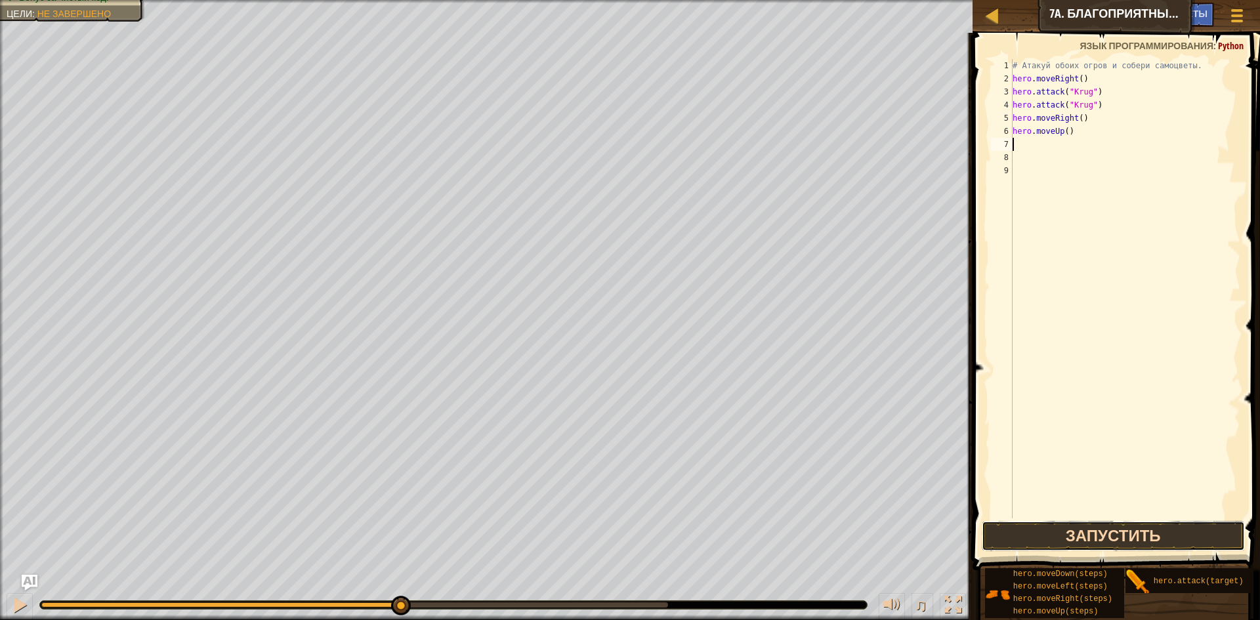
click at [1099, 527] on button "Запустить" at bounding box center [1112, 536] width 263 height 30
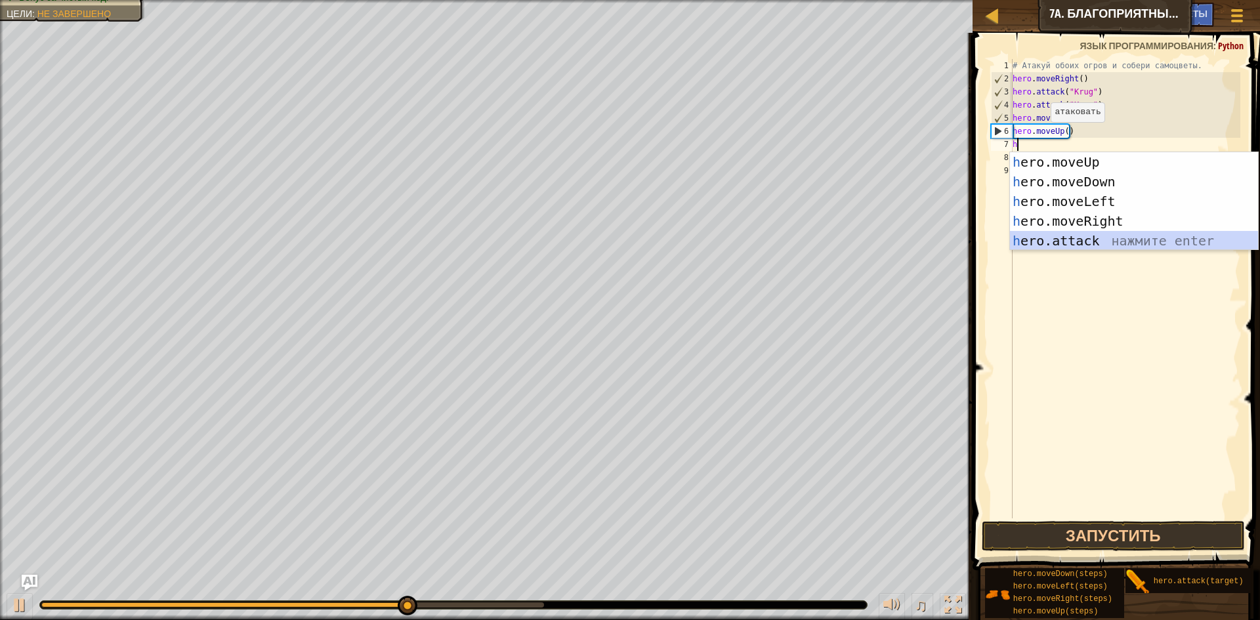
click at [1090, 245] on div "h ero.moveUp нажмите enter h ero.moveDown нажмите enter h ero.moveLeft нажмите …" at bounding box center [1134, 221] width 248 height 138
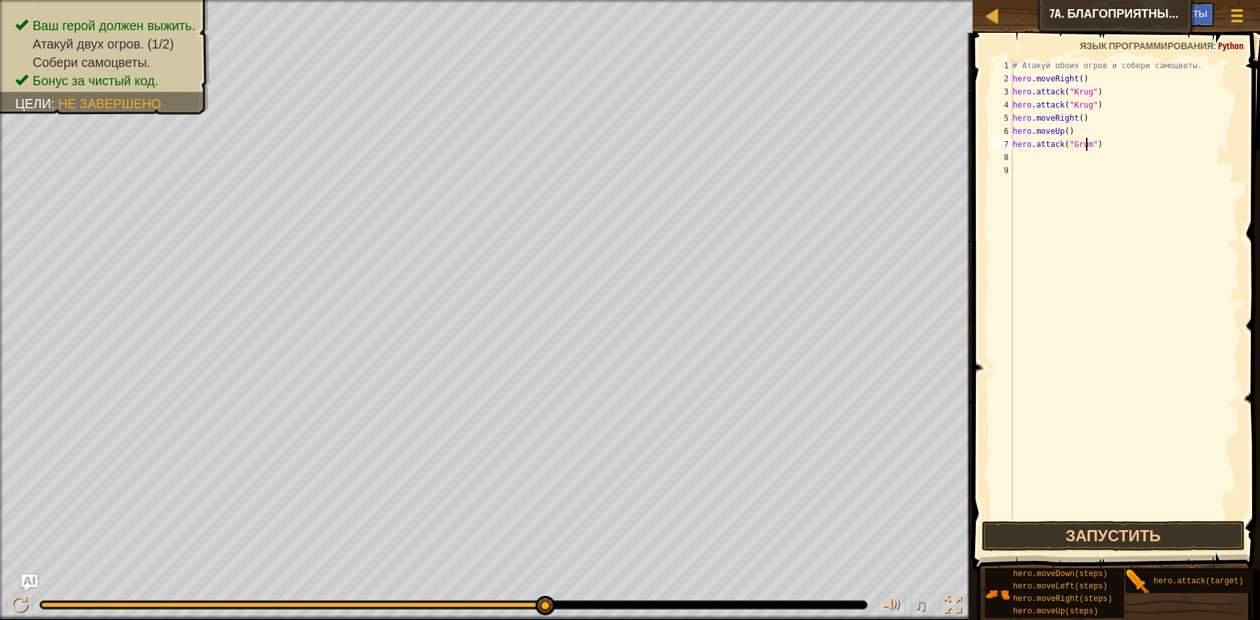
scroll to position [6, 7]
type textarea "hero.attack("Grump")"
click at [1102, 532] on button "Запустить" at bounding box center [1112, 536] width 263 height 30
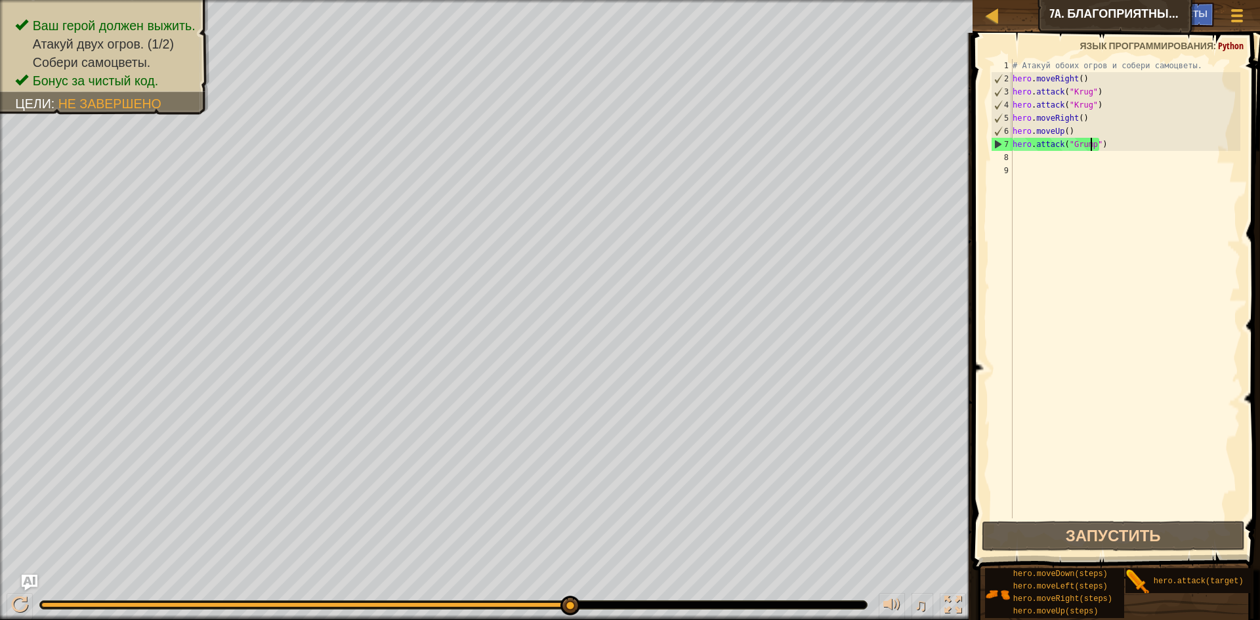
click at [1015, 154] on div "# Атакуй обоих огров и собери самоцветы. hero . moveRight ( ) hero . attack ( "…" at bounding box center [1125, 301] width 230 height 485
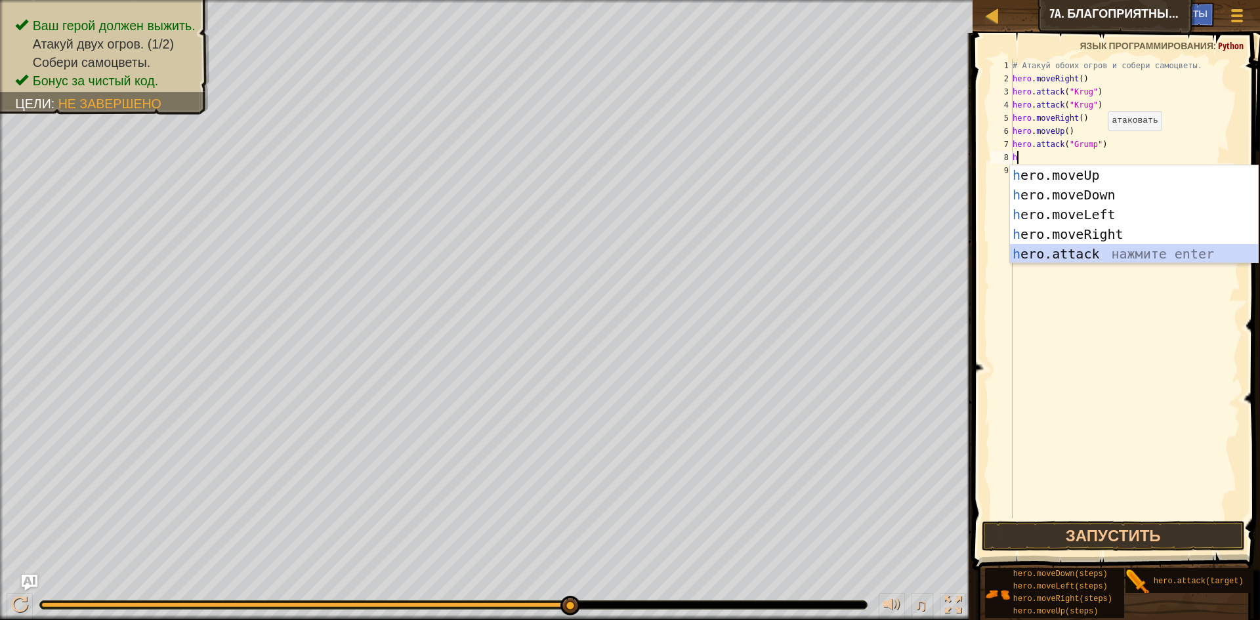
click at [1050, 248] on div "h ero.moveUp нажмите enter h ero.moveDown нажмите enter h ero.moveLeft нажмите …" at bounding box center [1134, 234] width 248 height 138
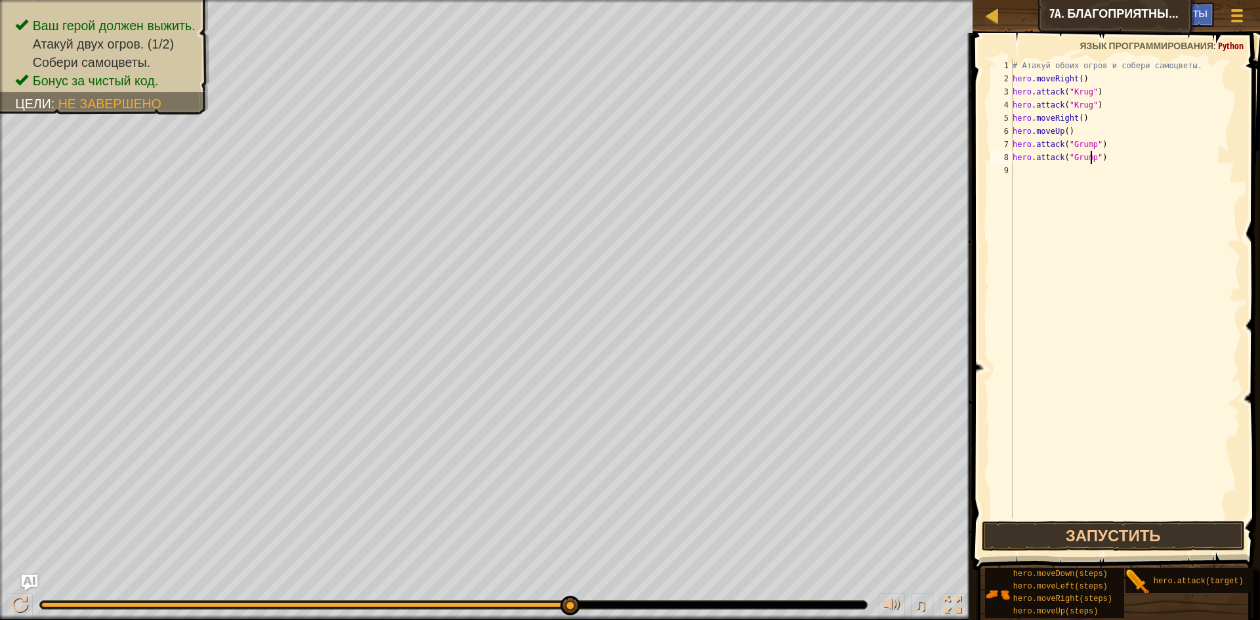
scroll to position [6, 7]
type textarea "hero.attack("Grump")"
click at [1168, 536] on button "Запустить" at bounding box center [1112, 536] width 263 height 30
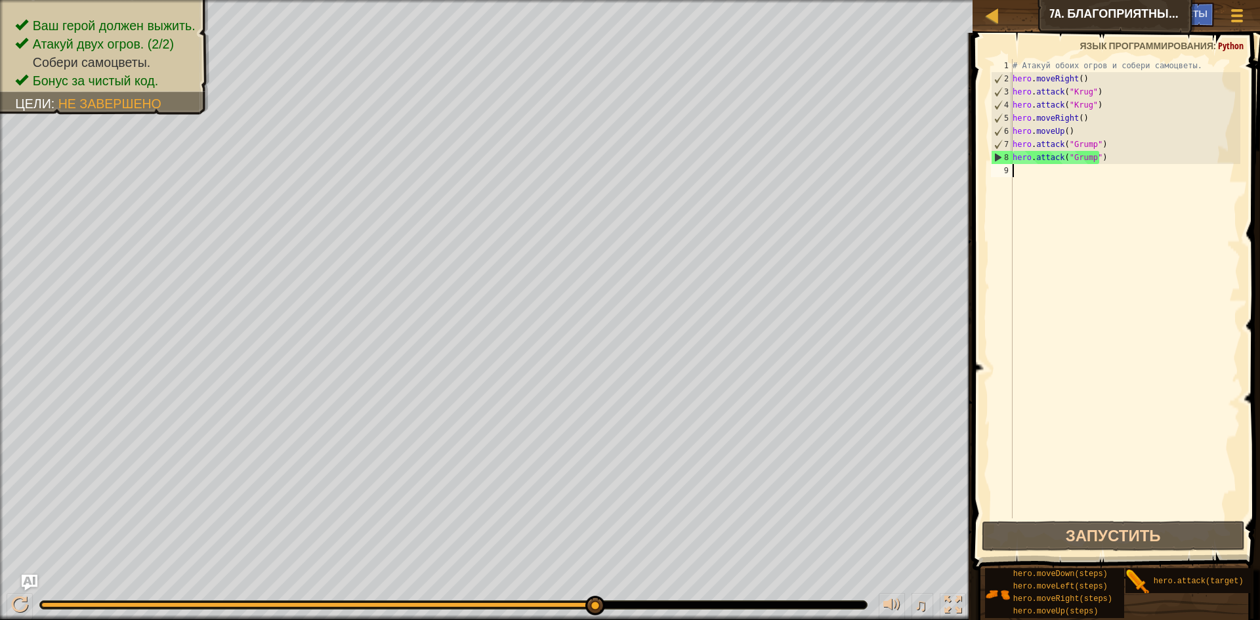
click at [1025, 180] on div "# Атакуй обоих огров и собери самоцветы. hero . moveRight ( ) hero . attack ( "…" at bounding box center [1125, 301] width 230 height 485
type textarea "h"
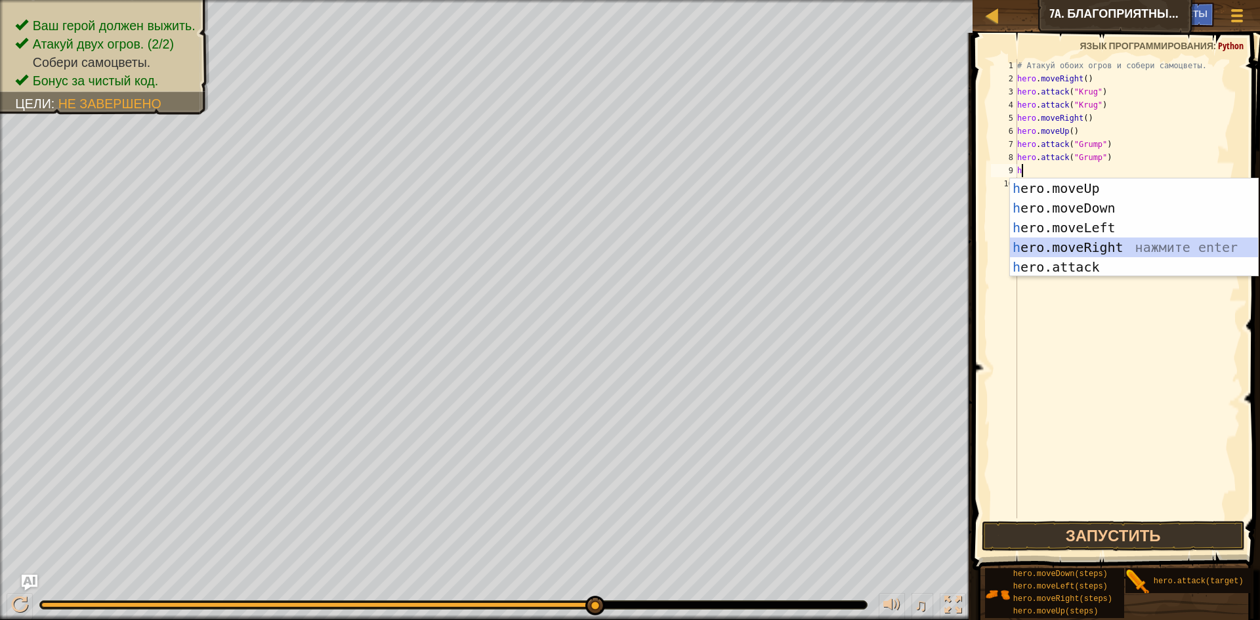
click at [1105, 243] on div "h ero.moveUp нажмите enter h ero.moveDown нажмите enter h ero.moveLeft нажмите …" at bounding box center [1134, 247] width 248 height 138
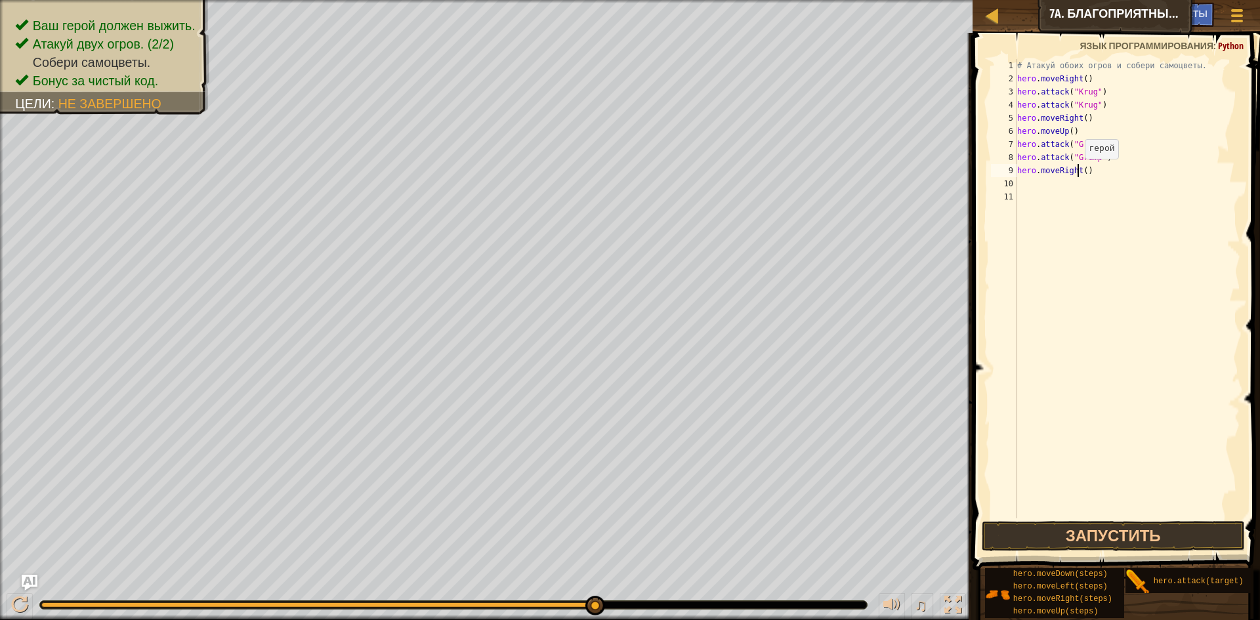
click at [1078, 172] on div "# Атакуй обоих огров и собери самоцветы. hero . moveRight ( ) hero . attack ( "…" at bounding box center [1127, 301] width 226 height 485
click at [1080, 171] on div "# Атакуй обоих огров и собери самоцветы. hero . moveRight ( ) hero . attack ( "…" at bounding box center [1127, 301] width 226 height 485
click at [1150, 533] on button "Запустить" at bounding box center [1112, 536] width 263 height 30
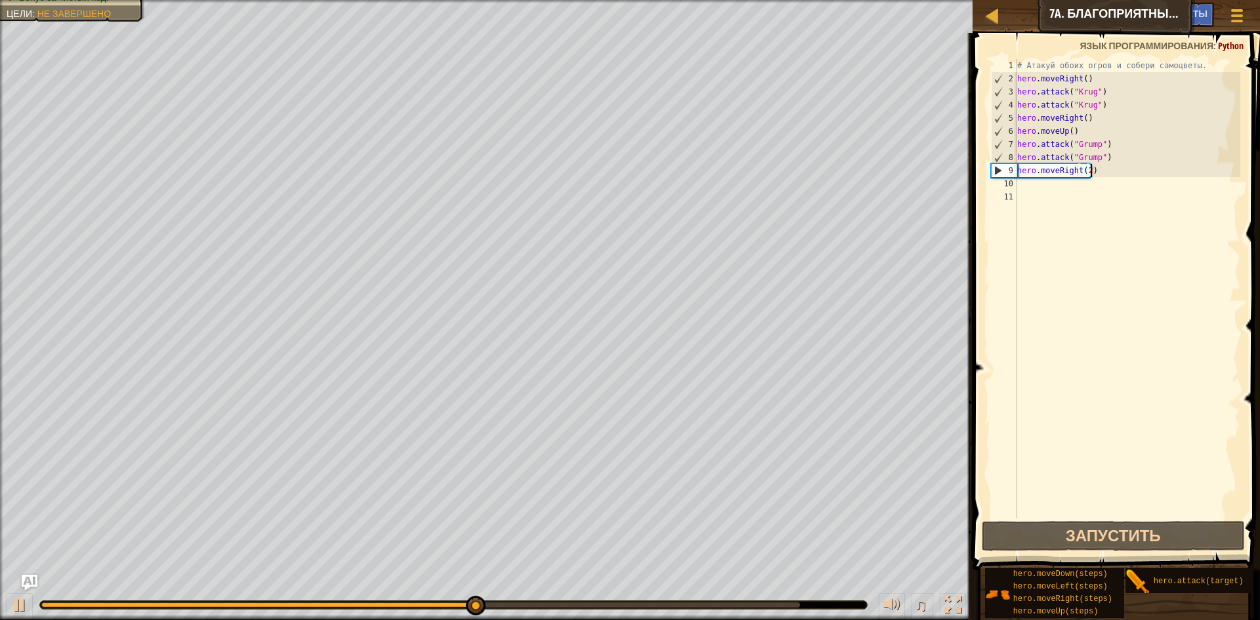
click at [1120, 176] on div "# Атакуй обоих огров и собери самоцветы. hero . moveRight ( ) hero . attack ( "…" at bounding box center [1127, 301] width 226 height 485
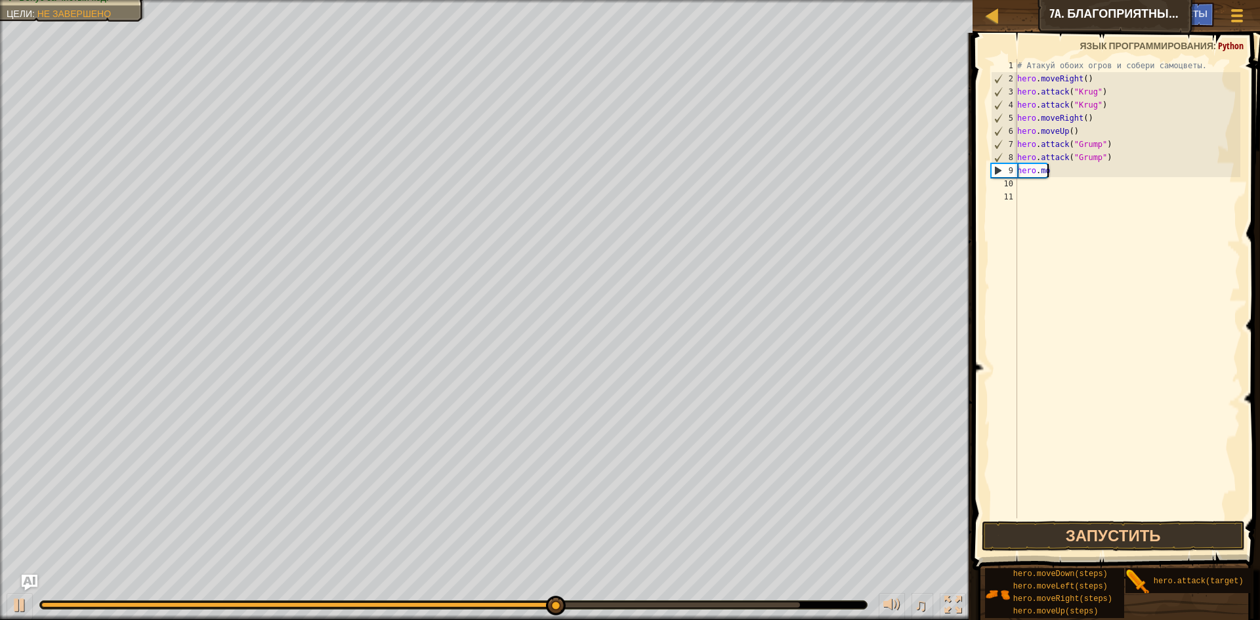
scroll to position [6, 0]
type textarea "h"
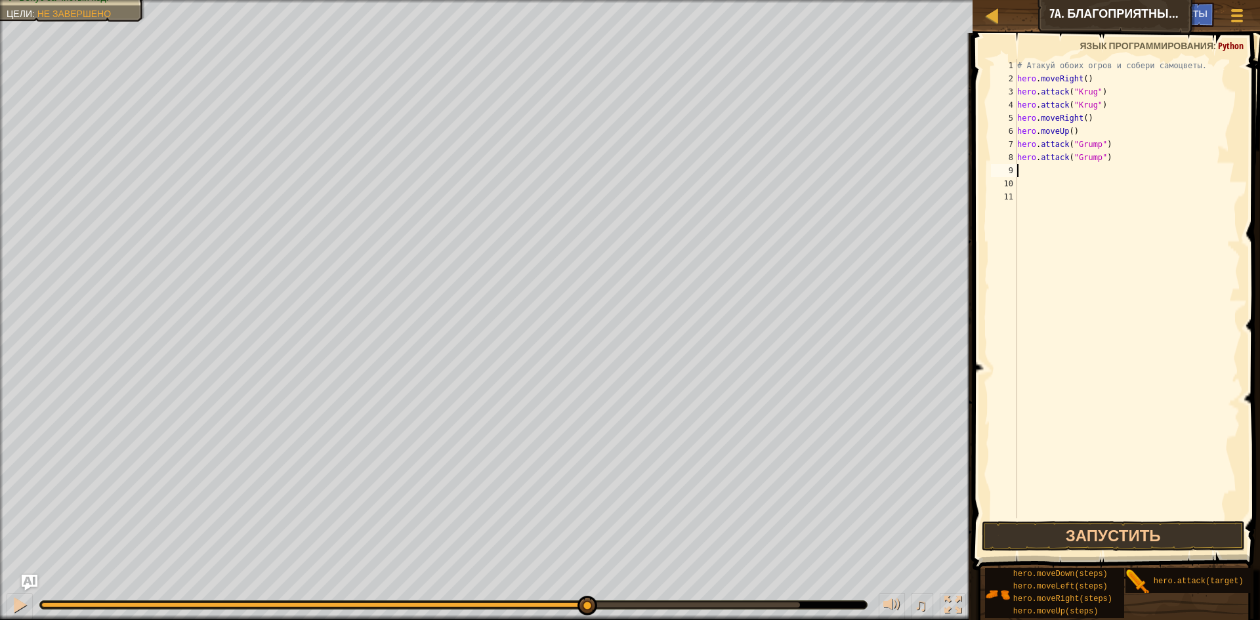
type textarea "h"
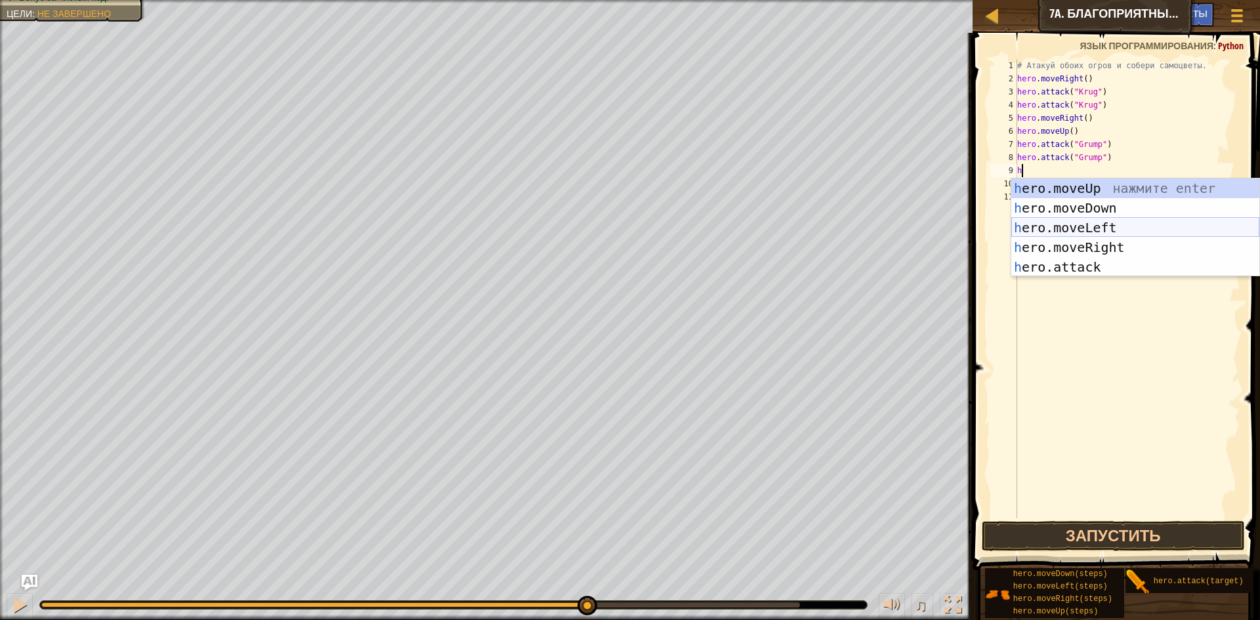
click at [1069, 225] on div "h ero.moveUp нажмите enter h ero.moveDown нажмите enter h ero.moveLeft нажмите …" at bounding box center [1135, 247] width 248 height 138
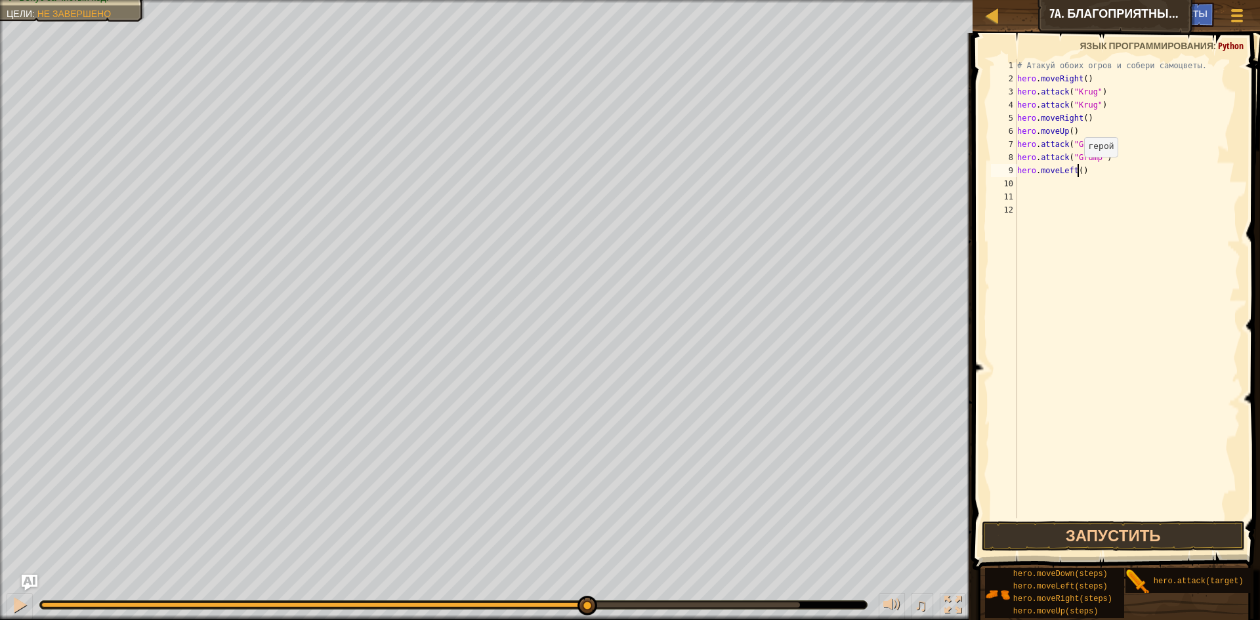
click at [1077, 170] on div "# Атакуй обоих огров и собери самоцветы. hero . moveRight ( ) hero . attack ( "…" at bounding box center [1127, 301] width 226 height 485
type textarea "hero.moveLeft(2)"
click at [1095, 542] on button "Запустить" at bounding box center [1112, 536] width 263 height 30
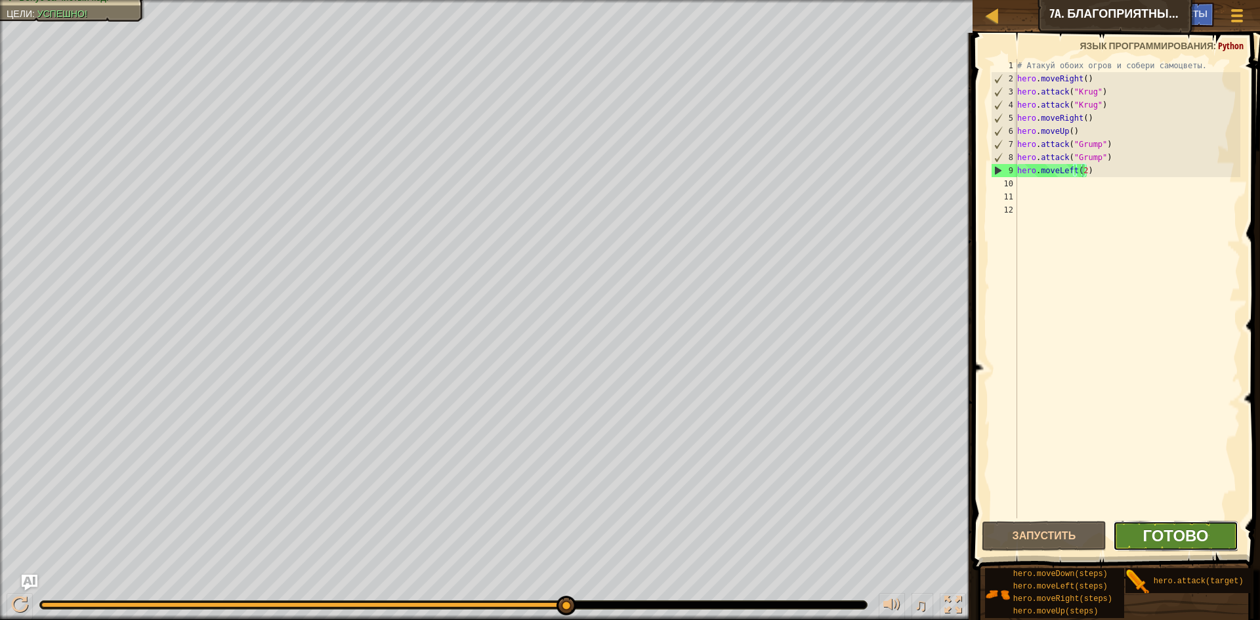
click at [1176, 535] on span "Готово" at bounding box center [1175, 535] width 66 height 21
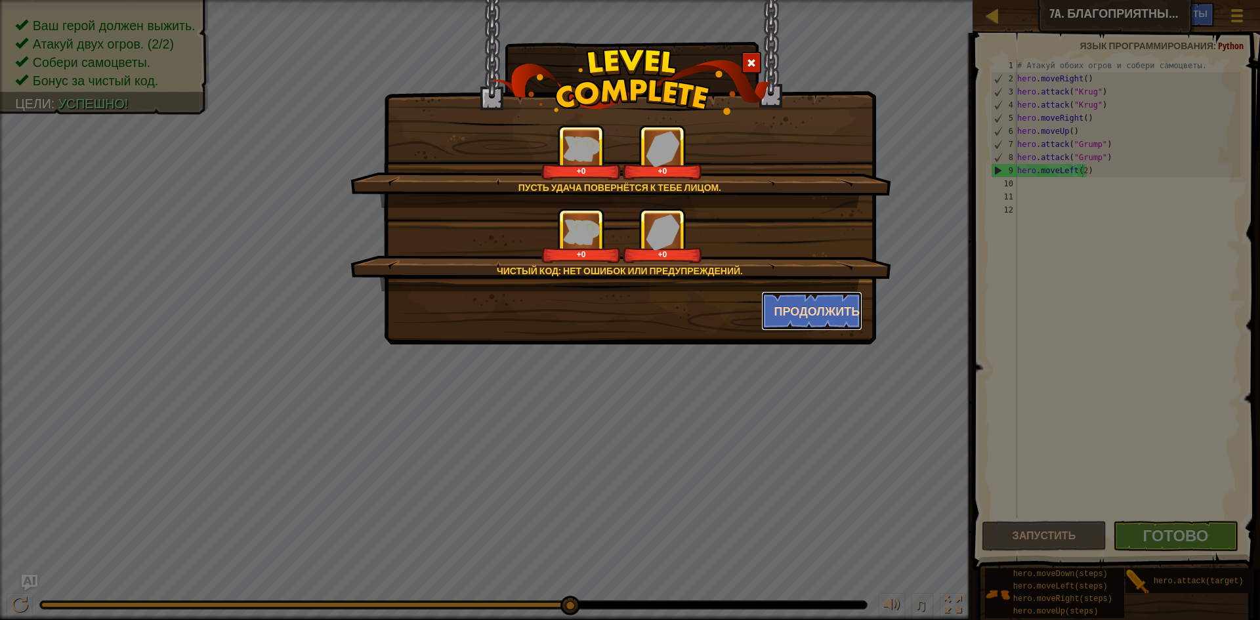
click at [823, 314] on button "Продолжить" at bounding box center [812, 310] width 102 height 39
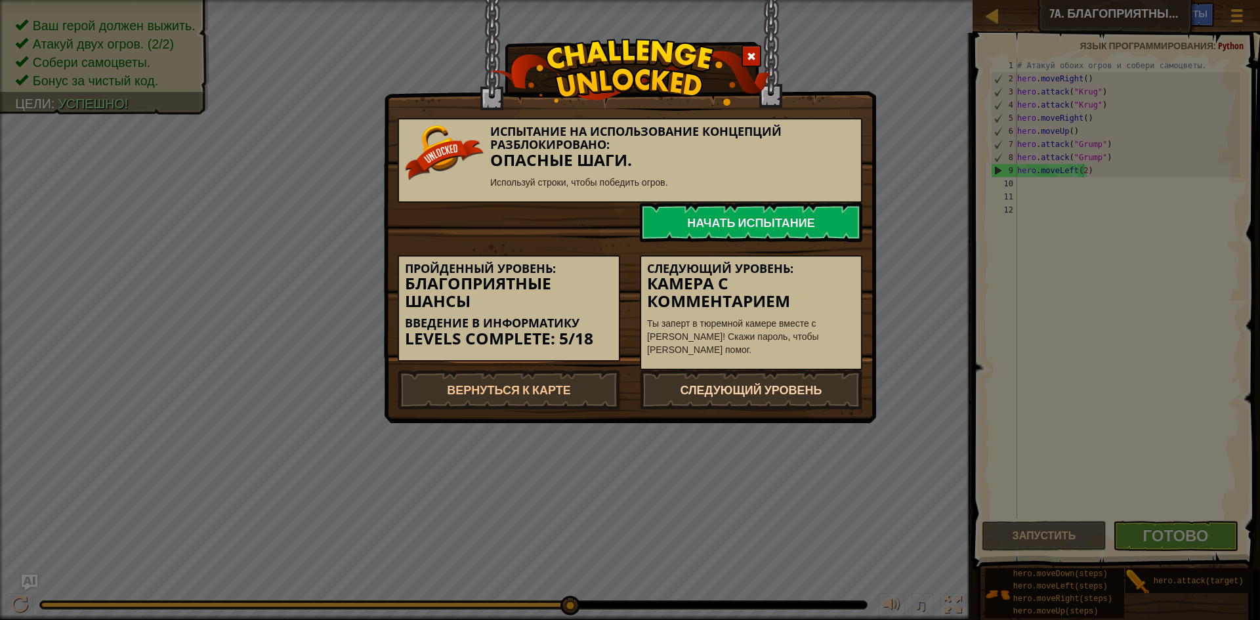
click at [765, 393] on link "Следующий уровень" at bounding box center [751, 389] width 222 height 39
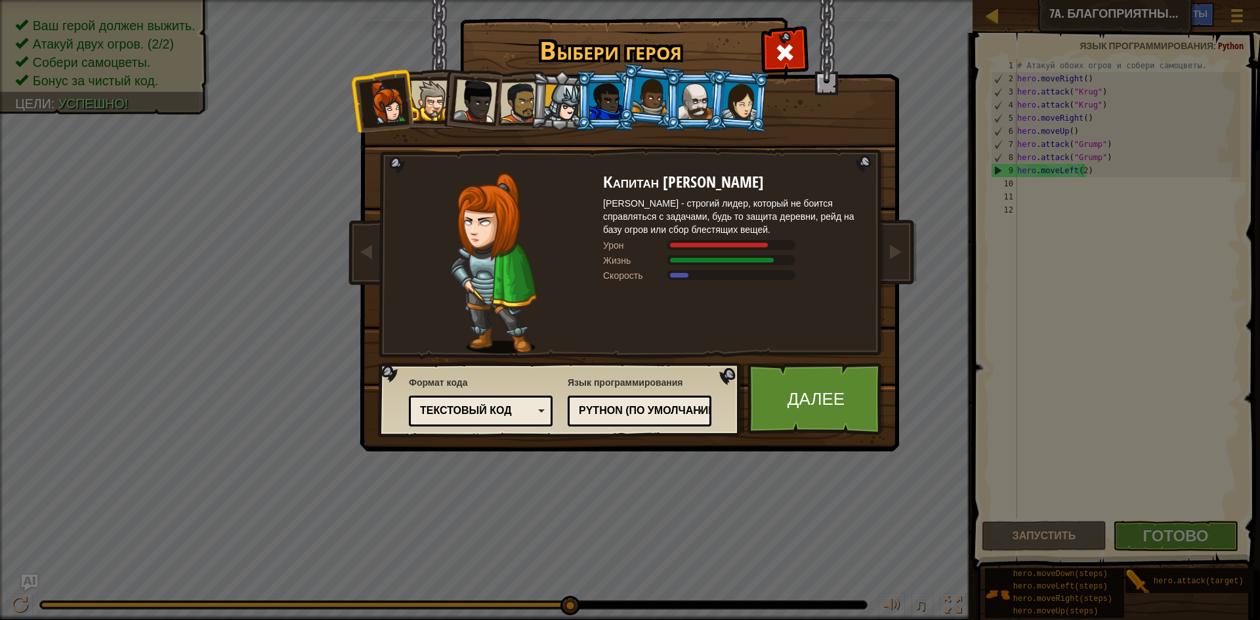
click at [610, 96] on div at bounding box center [606, 100] width 34 height 35
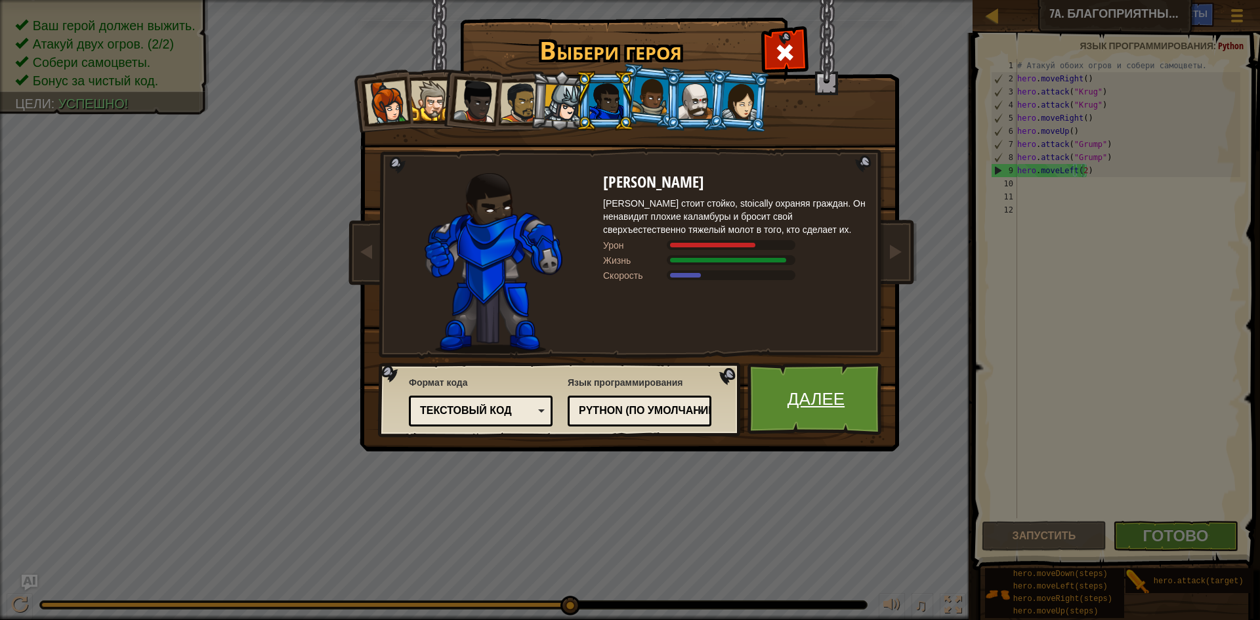
click at [812, 422] on link "Далее" at bounding box center [815, 399] width 137 height 72
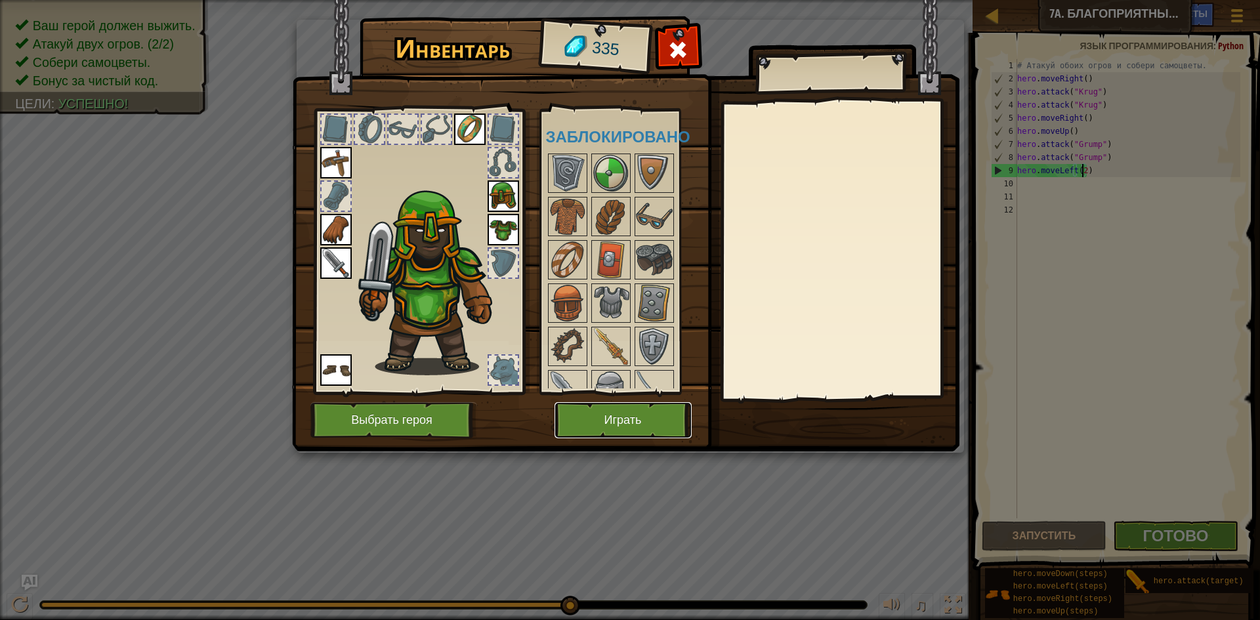
click at [640, 416] on button "Играть" at bounding box center [622, 420] width 137 height 36
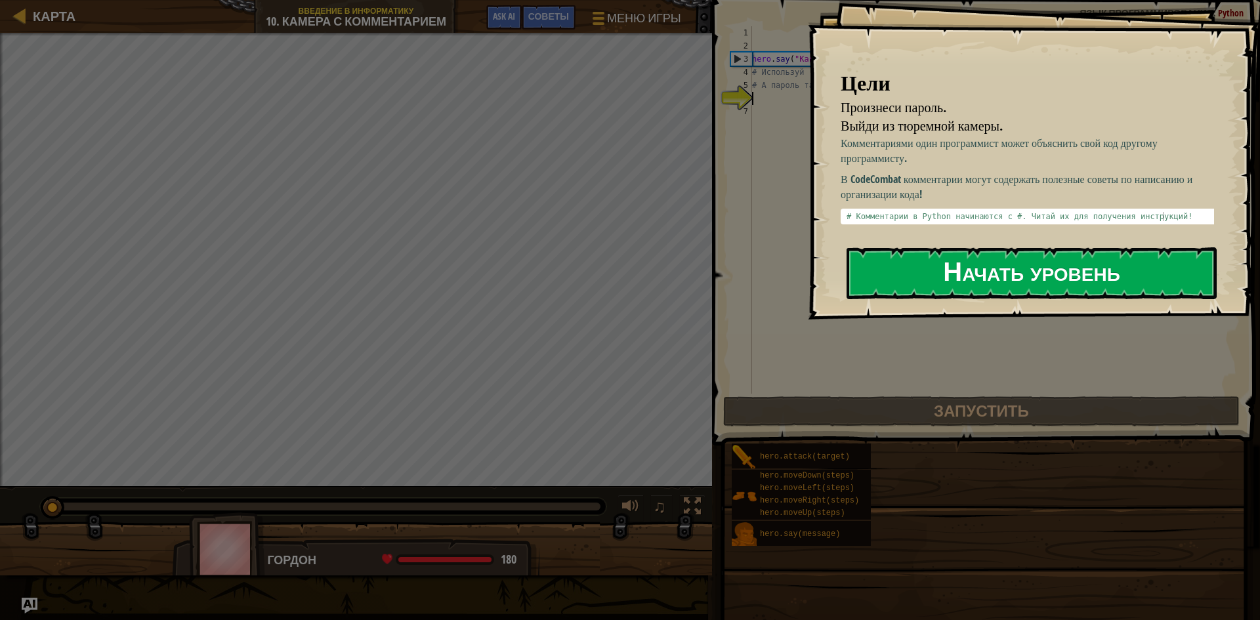
click at [942, 259] on button "Начать уровень" at bounding box center [1031, 273] width 370 height 52
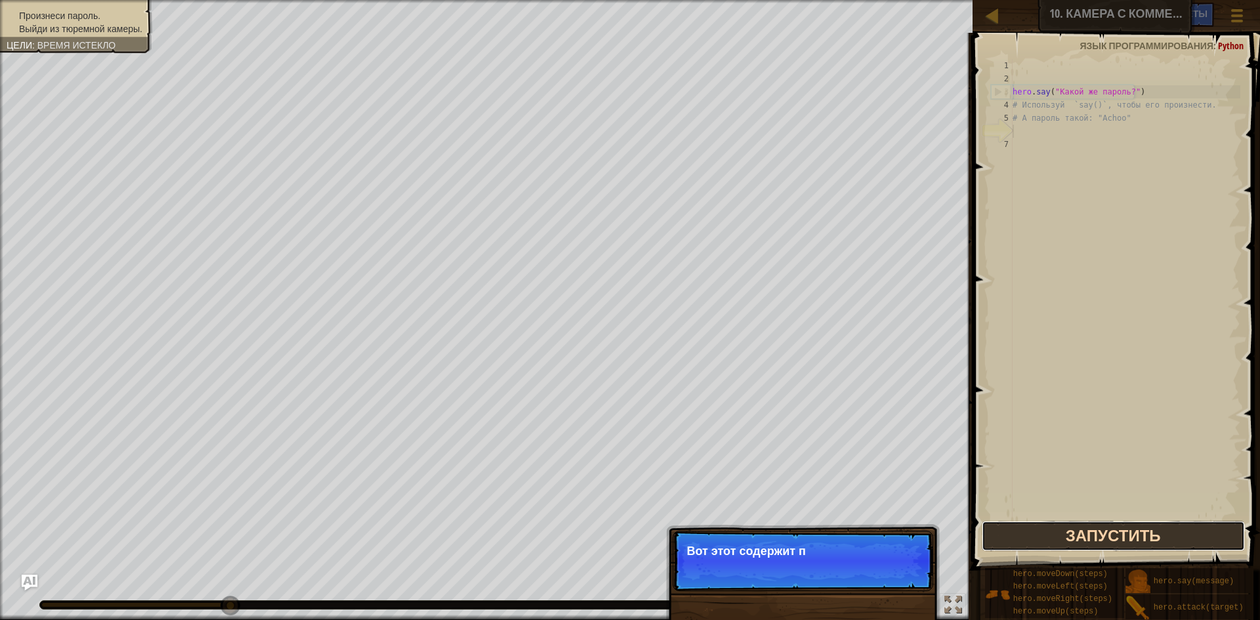
click at [1067, 535] on button "Запустить" at bounding box center [1112, 536] width 263 height 30
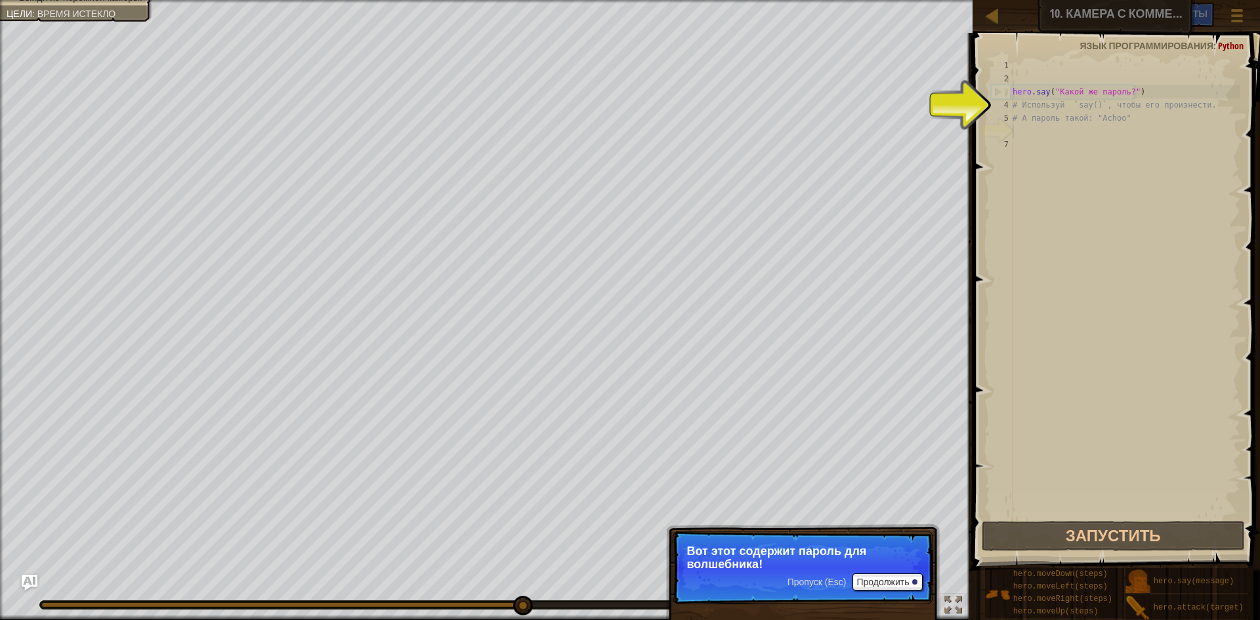
click at [1023, 102] on div "hero . say ( "Какой же пароль?" ) # Используй `say()`, чтобы его произнести. # …" at bounding box center [1125, 301] width 230 height 485
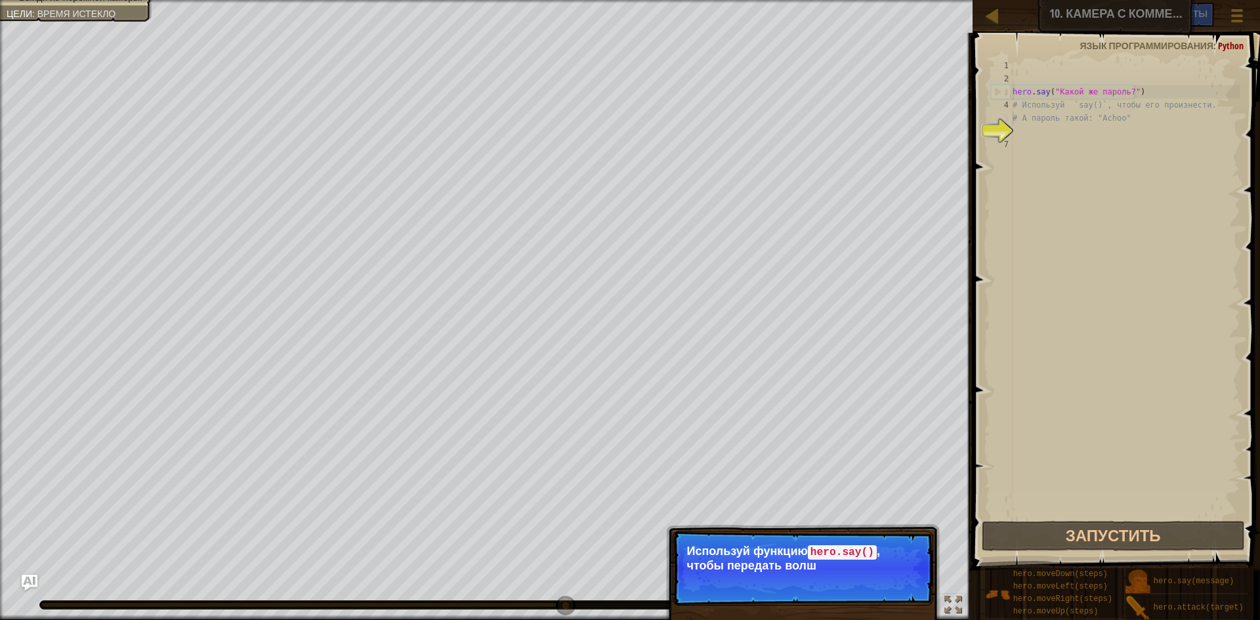
click at [1014, 123] on div "hero . say ( "Какой же пароль?" ) # Используй `say()`, чтобы его произнести. # …" at bounding box center [1125, 301] width 230 height 485
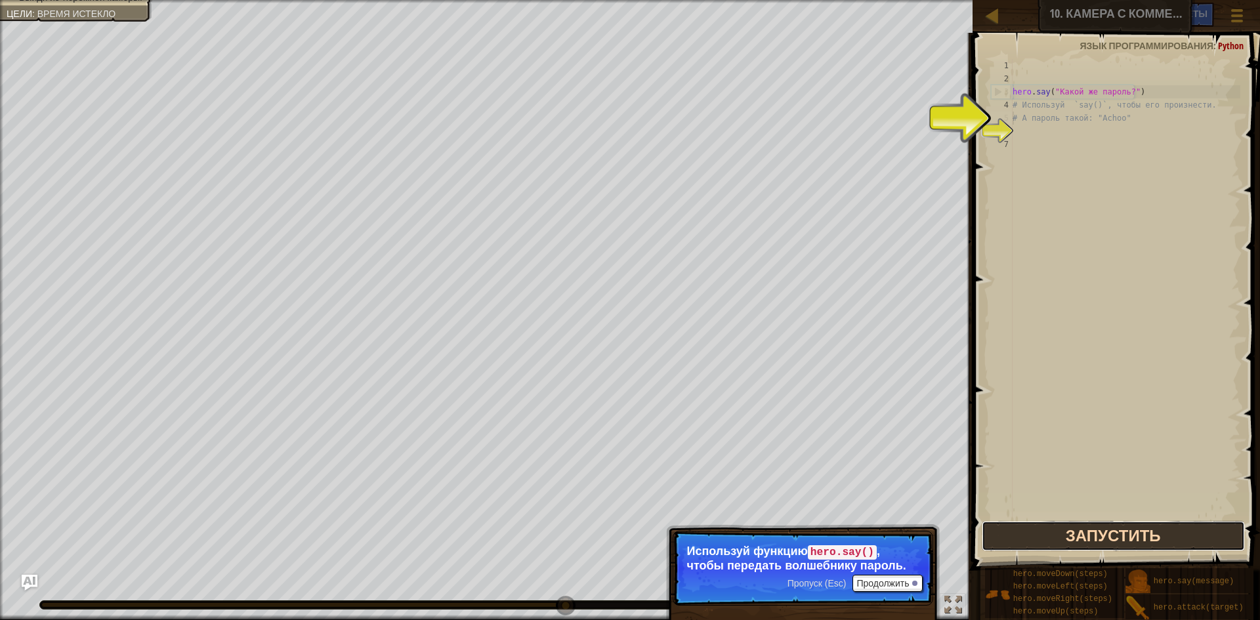
click at [1101, 531] on button "Запустить" at bounding box center [1112, 536] width 263 height 30
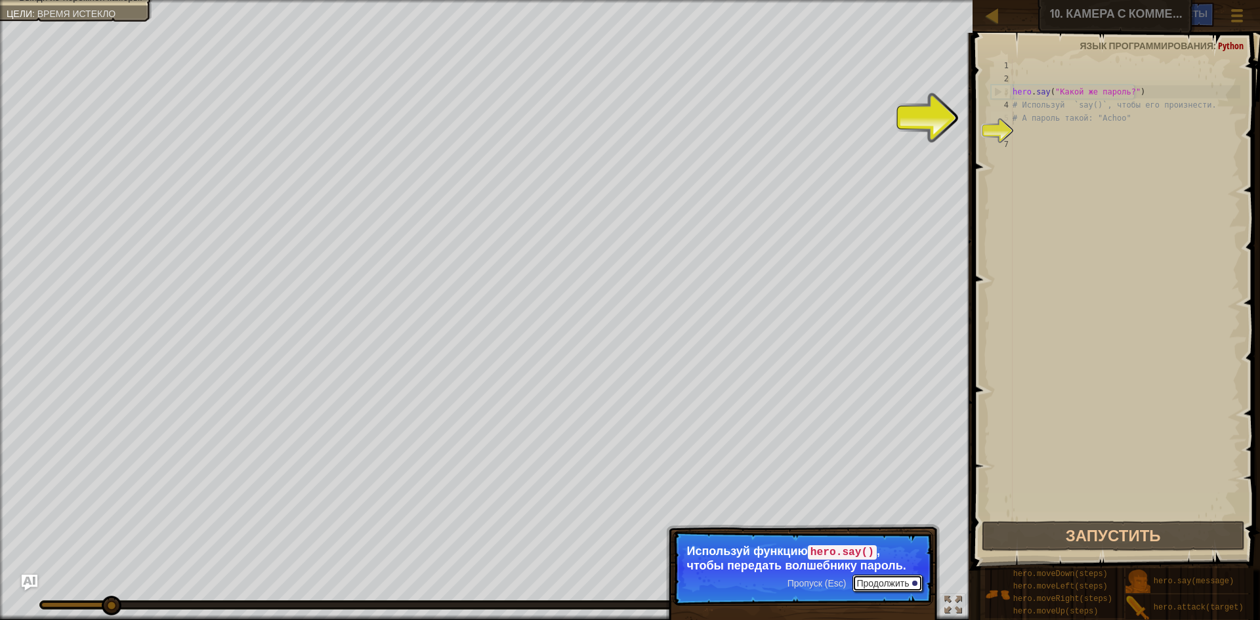
click at [890, 584] on button "Продолжить" at bounding box center [887, 583] width 70 height 17
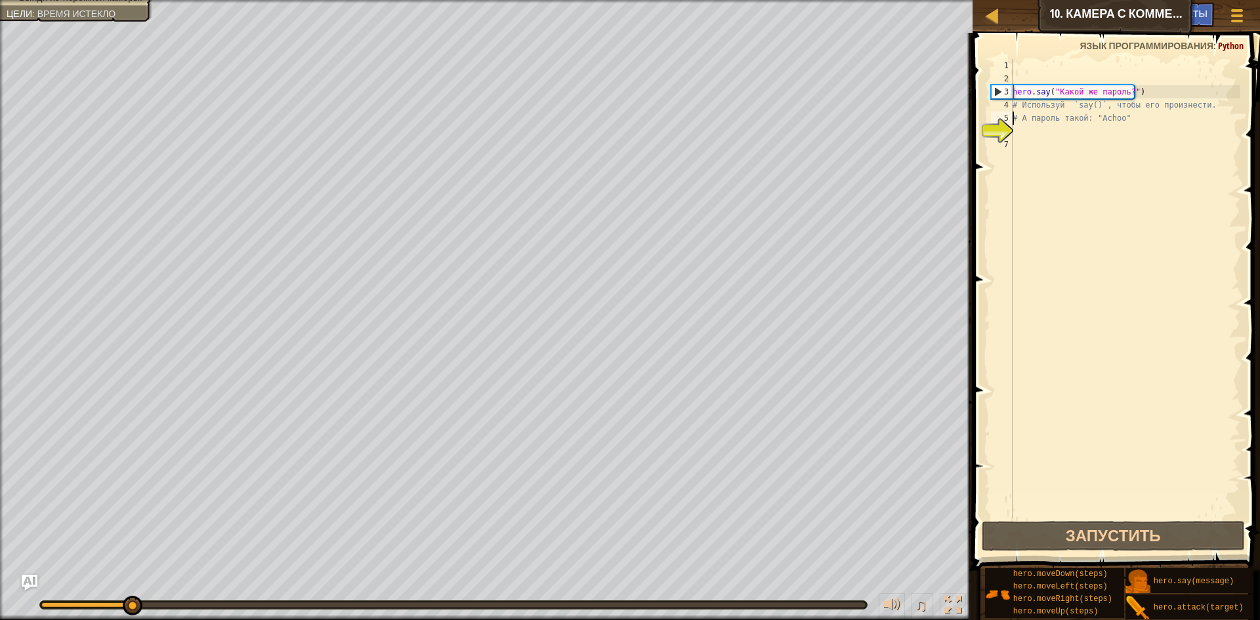
scroll to position [6, 1]
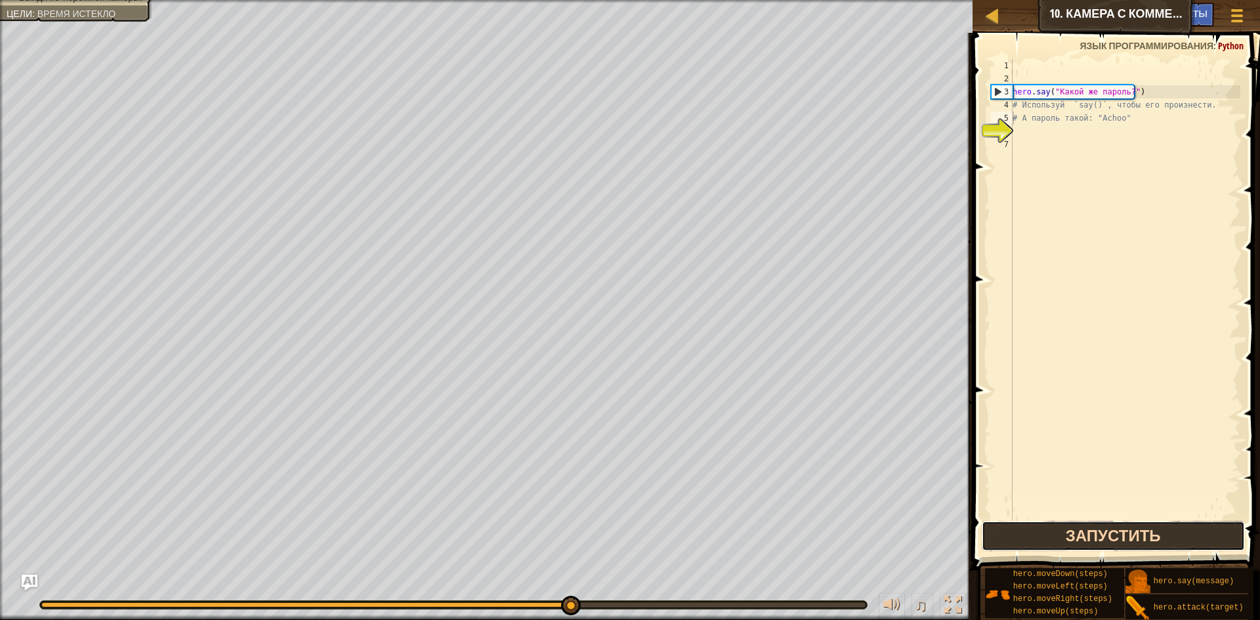
click at [991, 534] on button "Запустить" at bounding box center [1112, 536] width 263 height 30
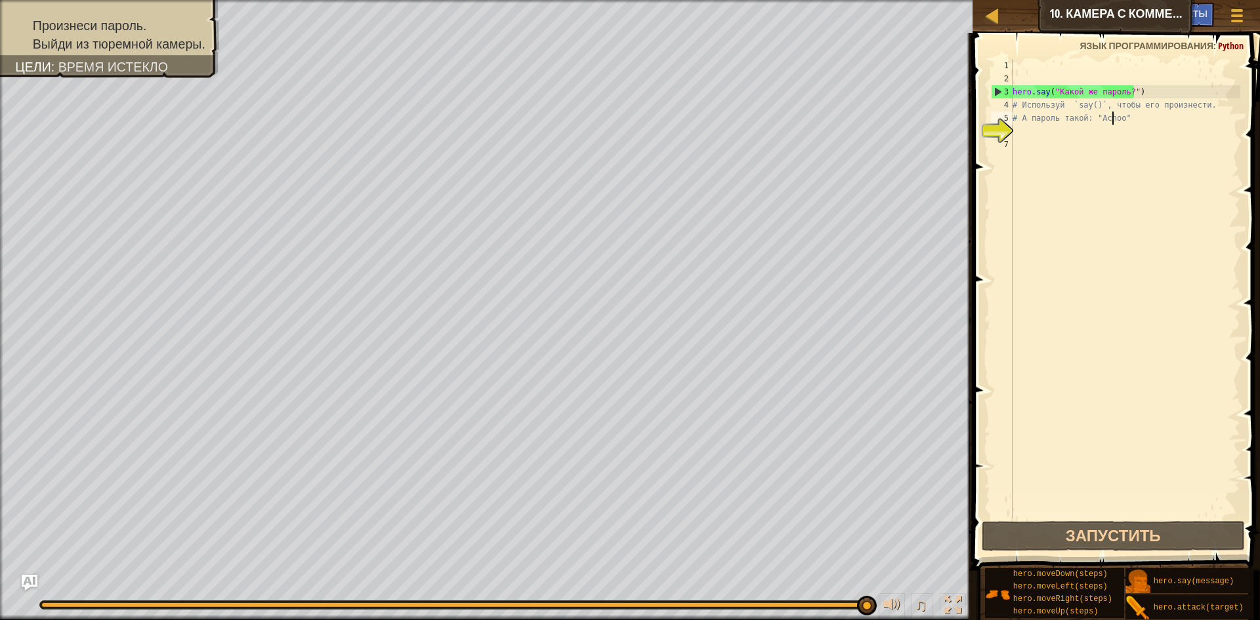
click at [1114, 116] on div "hero . say ( "Какой же пароль?" ) # Используй `say()`, чтобы его произнести. # …" at bounding box center [1125, 301] width 230 height 485
click at [1131, 121] on div "hero . say ( "Какой же пароль?" ) # Используй `say()`, чтобы его произнести. # …" at bounding box center [1125, 301] width 230 height 485
type textarea "#"
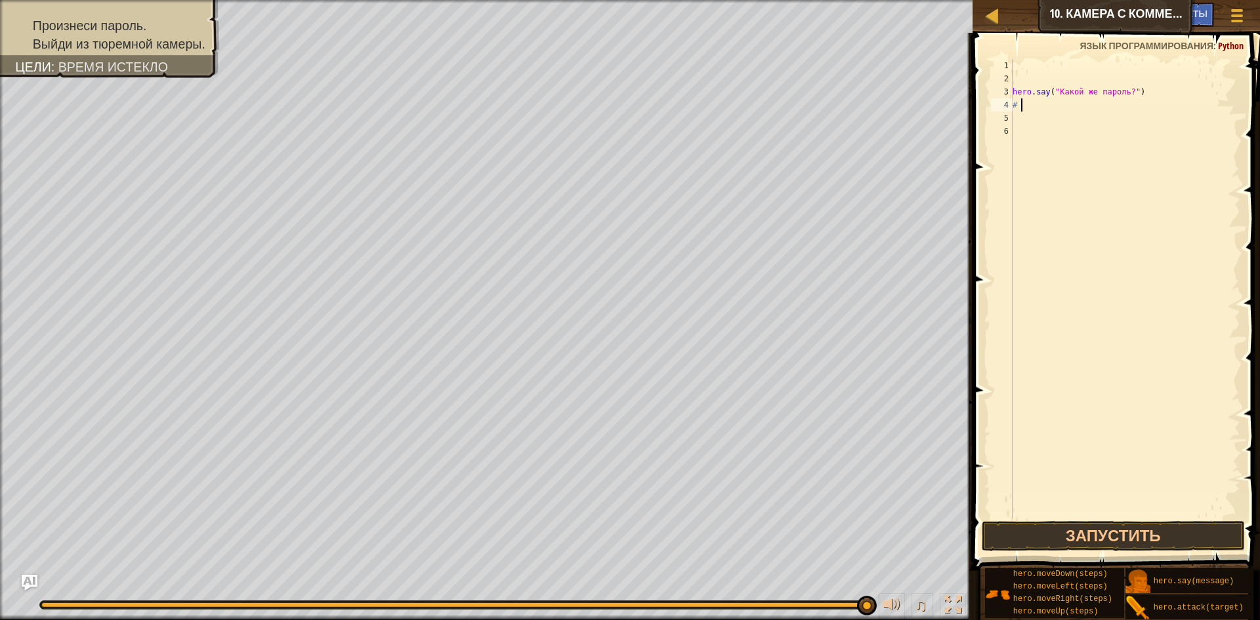
type textarea "#"
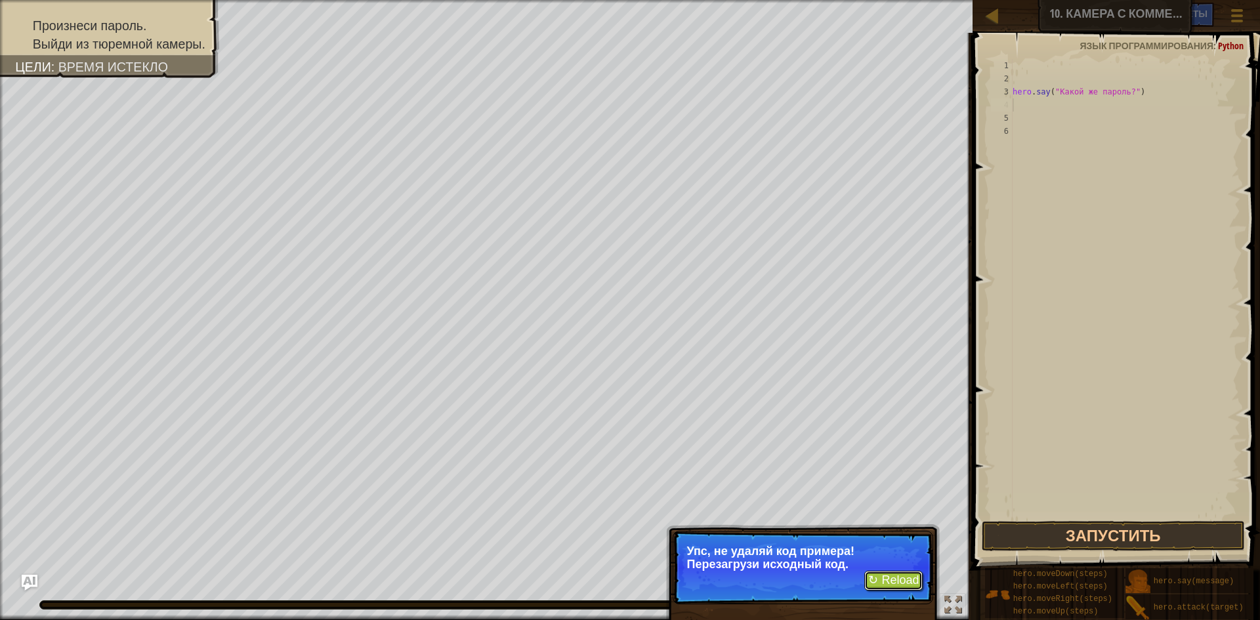
click at [901, 580] on button "↻ Reload" at bounding box center [893, 581] width 58 height 20
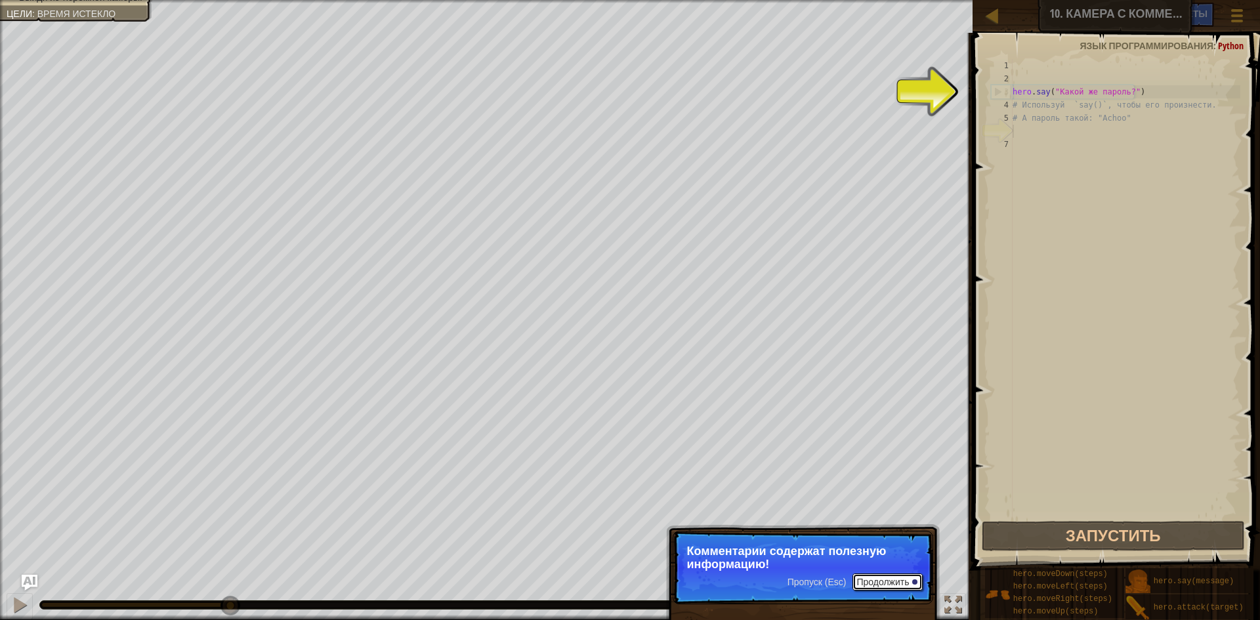
click at [895, 577] on button "Продолжить" at bounding box center [887, 581] width 70 height 17
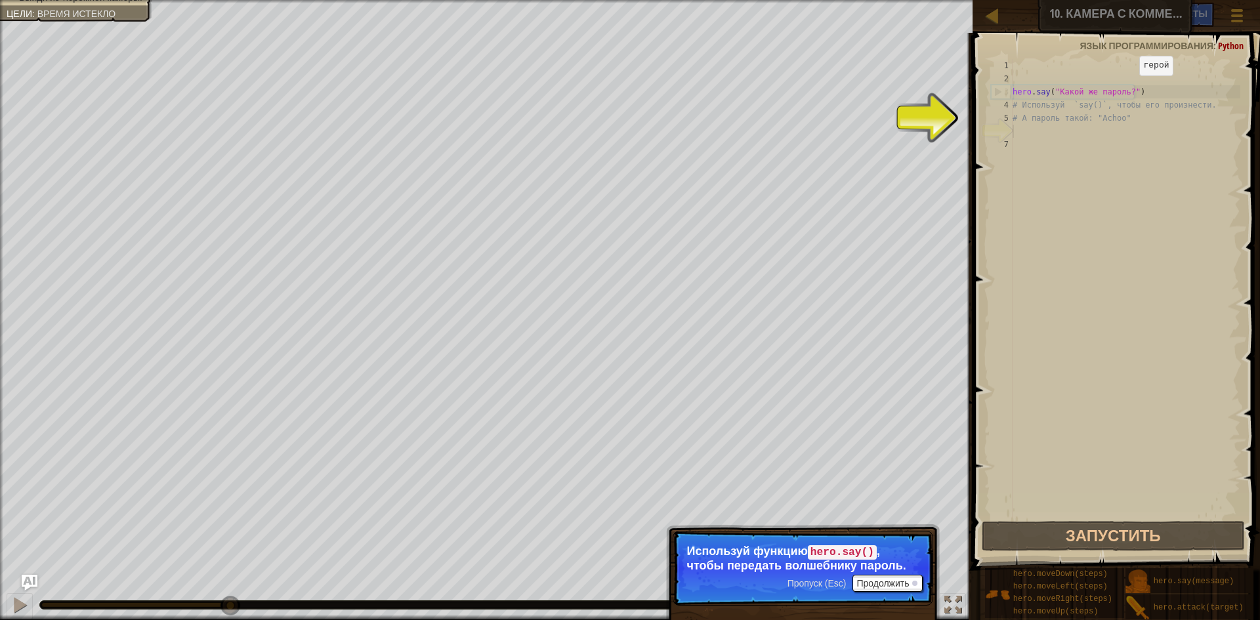
click at [1128, 89] on div "hero . say ( "Какой же пароль?" ) # Используй `say()`, чтобы его произнести. # …" at bounding box center [1125, 301] width 230 height 485
type textarea "hero.say("Какой же пароль?")"
click at [1122, 93] on div "hero . say ( "Какой же пароль?" ) # Используй `say()`, чтобы его произнести. # …" at bounding box center [1125, 301] width 230 height 485
click at [1124, 89] on div "hero . say ( "Какой же пароль?" ) # Используй `say()`, чтобы его произнести. # …" at bounding box center [1125, 301] width 230 height 485
click at [1115, 92] on div "hero . say ( "Какой же пароль?" ) # Используй `say()`, чтобы его произнести. # …" at bounding box center [1125, 301] width 230 height 485
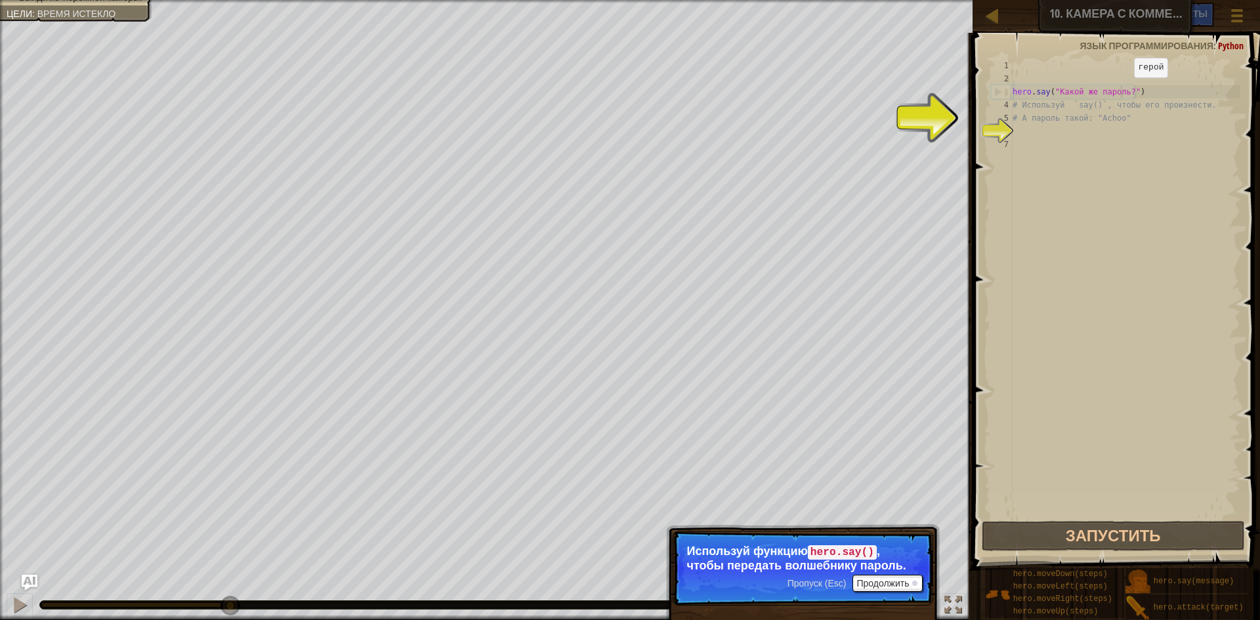
click at [1122, 91] on div "hero . say ( "Какой же пароль?" ) # Используй `say()`, чтобы его произнести. # …" at bounding box center [1125, 301] width 230 height 485
click at [991, 125] on div "6" at bounding box center [1002, 131] width 22 height 13
click at [1014, 122] on div "hero . say ( "Какой же пароль?" ) # Используй `say()`, чтобы его произнести. # …" at bounding box center [1125, 301] width 230 height 485
click at [891, 581] on button "Продолжить" at bounding box center [887, 583] width 70 height 17
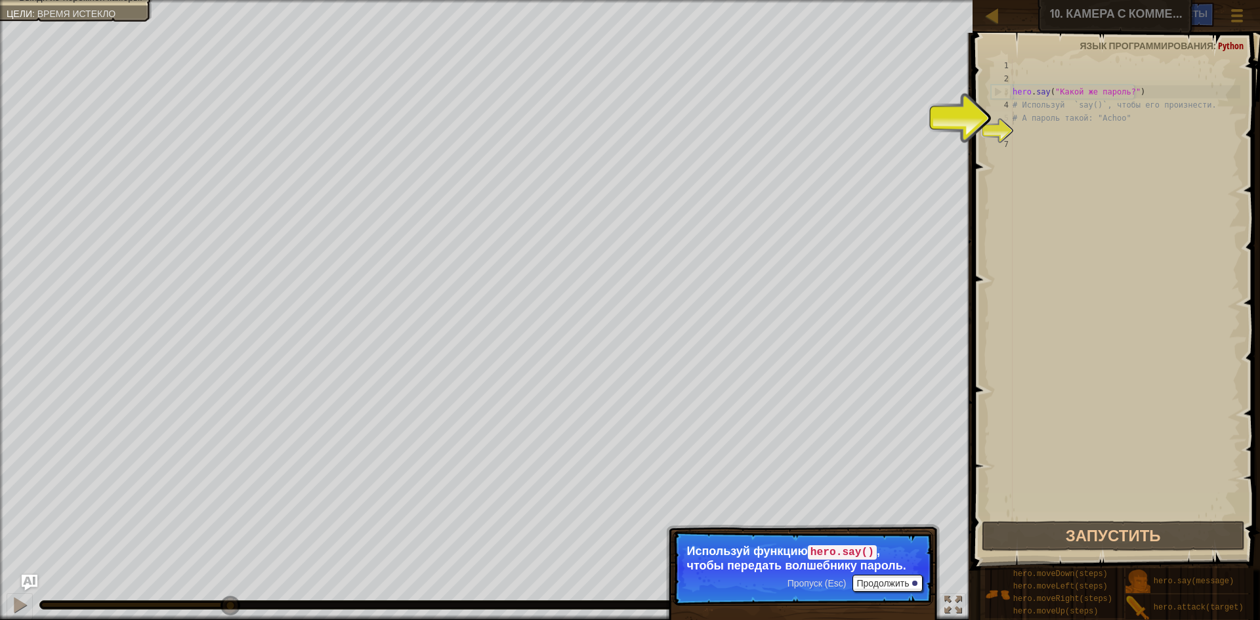
scroll to position [6, 1]
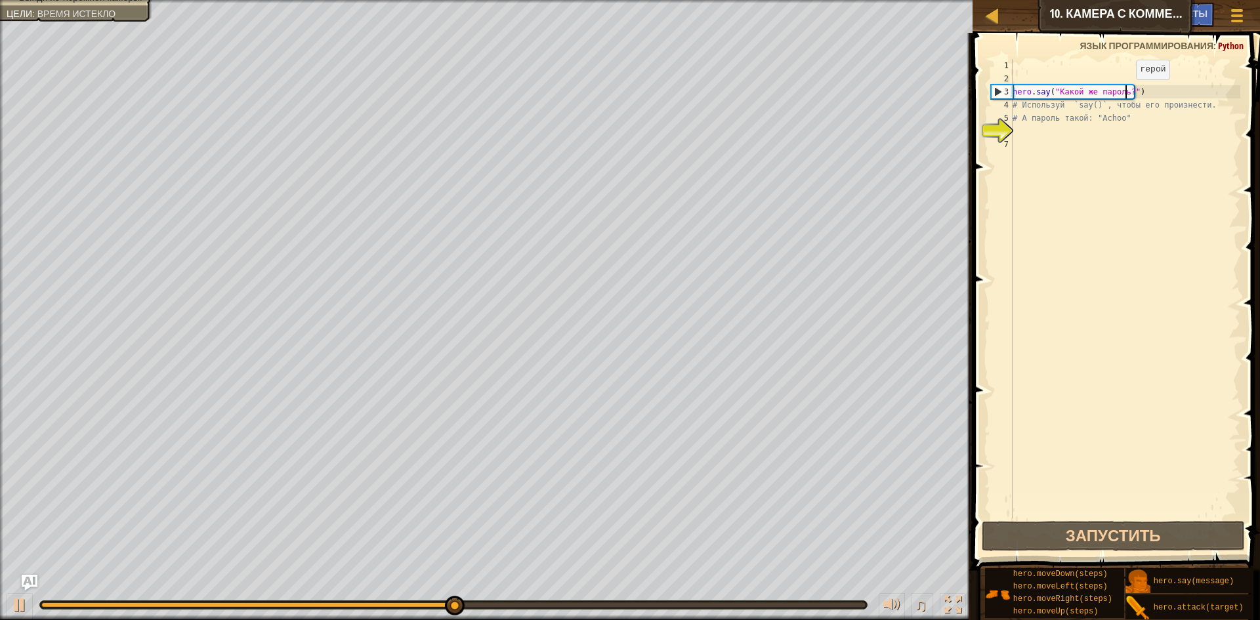
click at [1124, 92] on div "hero . say ( "Какой же пароль?" ) # Используй `say()`, чтобы его произнести. # …" at bounding box center [1125, 301] width 230 height 485
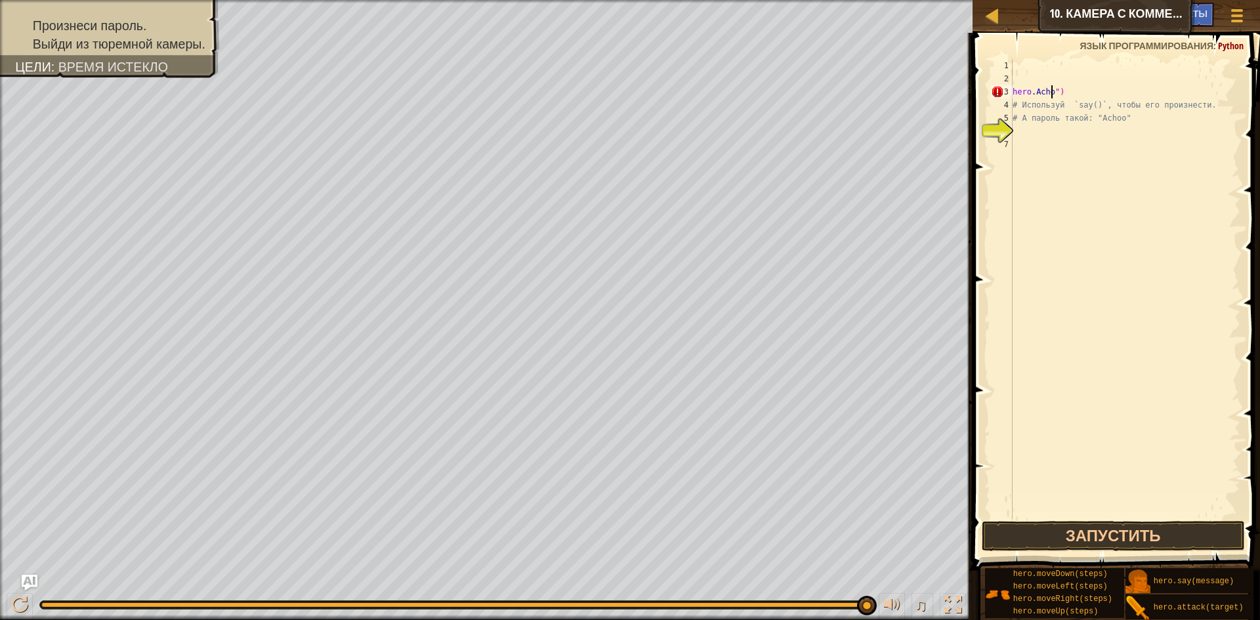
scroll to position [6, 4]
click at [1031, 91] on div "hero . Achoo ") # Используй `say()`, чтобы его произнести. # А пароль такой: "A…" at bounding box center [1125, 301] width 230 height 485
click at [1078, 93] on div "hero . Achoo ") # Используй `say()`, чтобы его произнести. # А пароль такой: "A…" at bounding box center [1125, 301] width 230 height 485
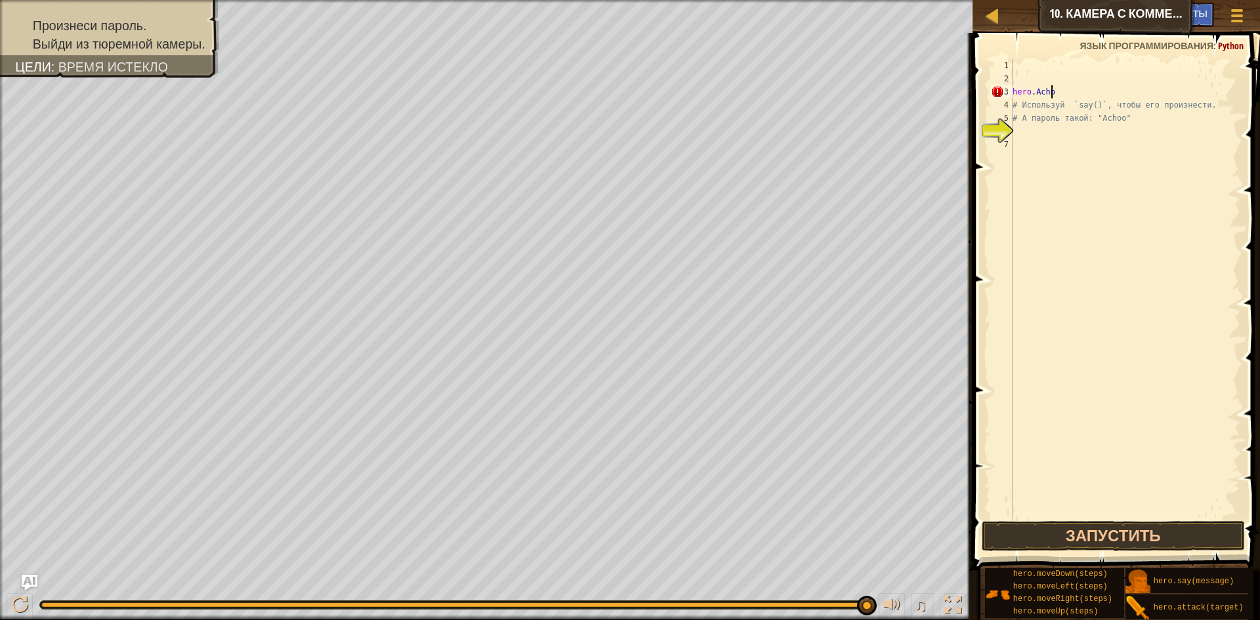
type textarea "h"
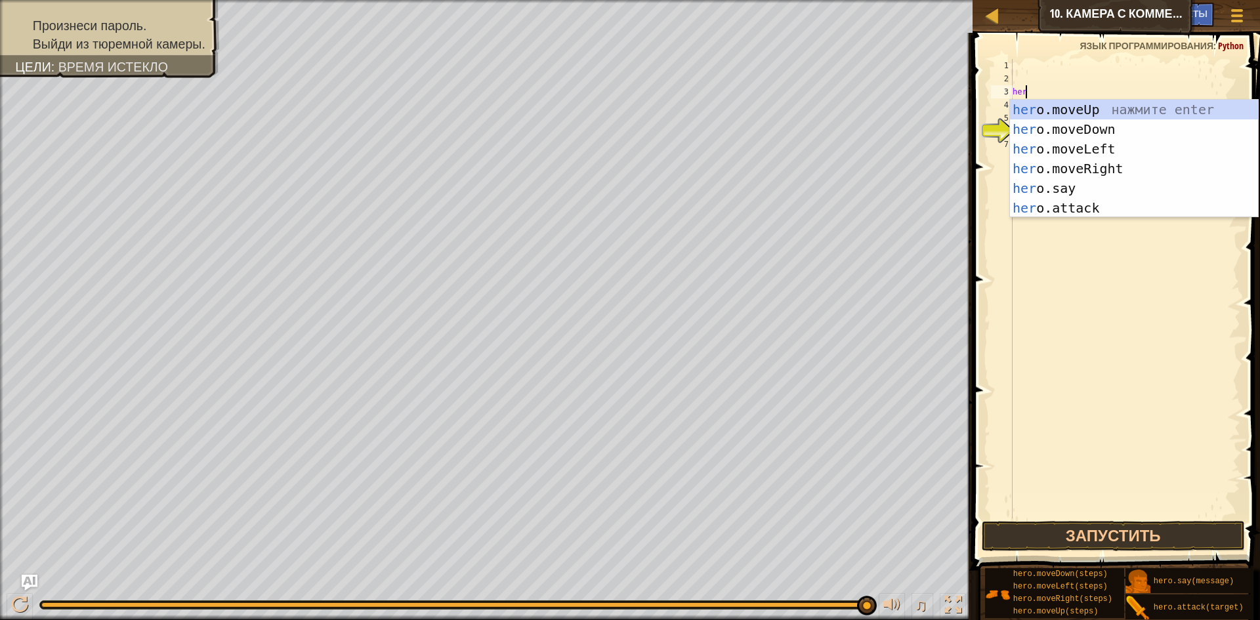
type textarea "hero"
click at [1085, 113] on div "hero .moveUp нажмите enter hero .moveDown нажмите enter hero .moveLeft нажмите …" at bounding box center [1134, 178] width 248 height 157
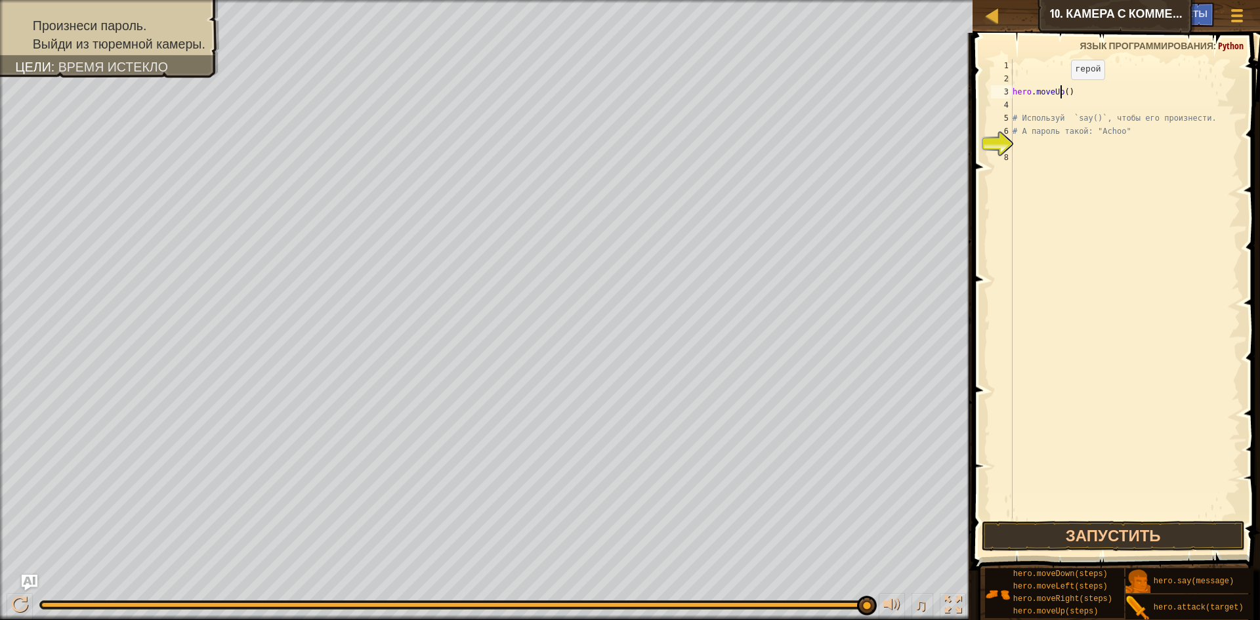
click at [1059, 92] on div "hero . moveUp ( ) # Используй `say()`, чтобы его произнести. # А пароль такой: …" at bounding box center [1125, 301] width 230 height 485
click at [1036, 91] on div "hero . ( ) # Используй `say()`, чтобы его произнести. # А пароль такой: "Achoo"" at bounding box center [1125, 301] width 230 height 485
click at [1097, 533] on button "Запустить" at bounding box center [1112, 536] width 263 height 30
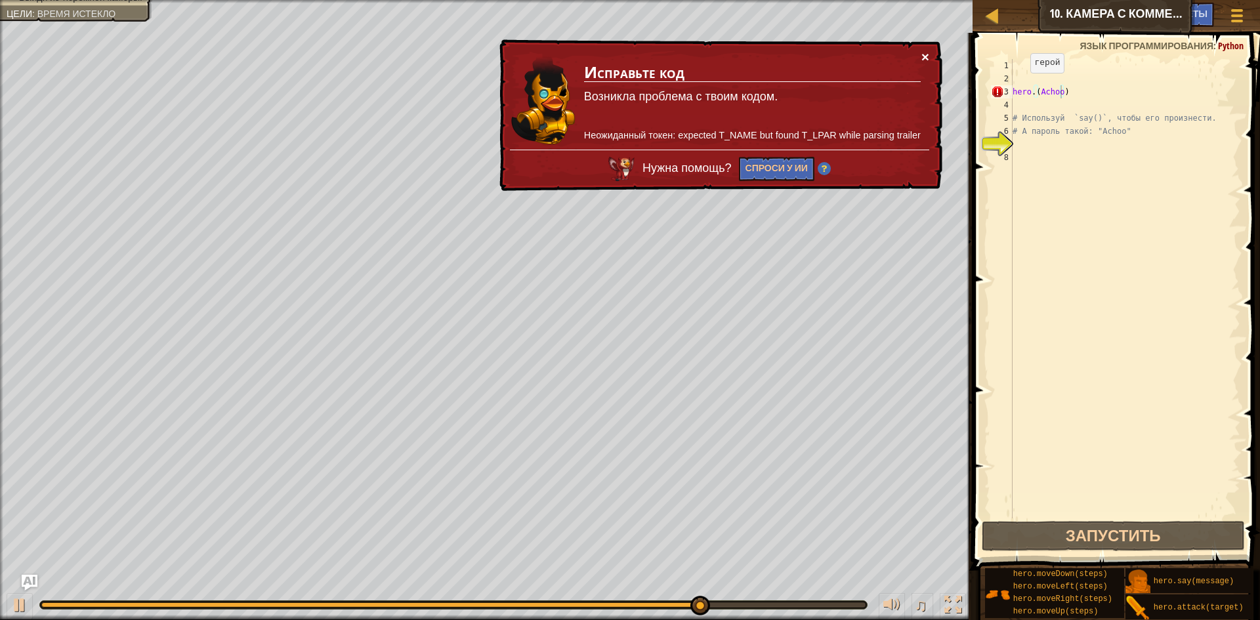
click at [922, 52] on button "×" at bounding box center [925, 57] width 8 height 14
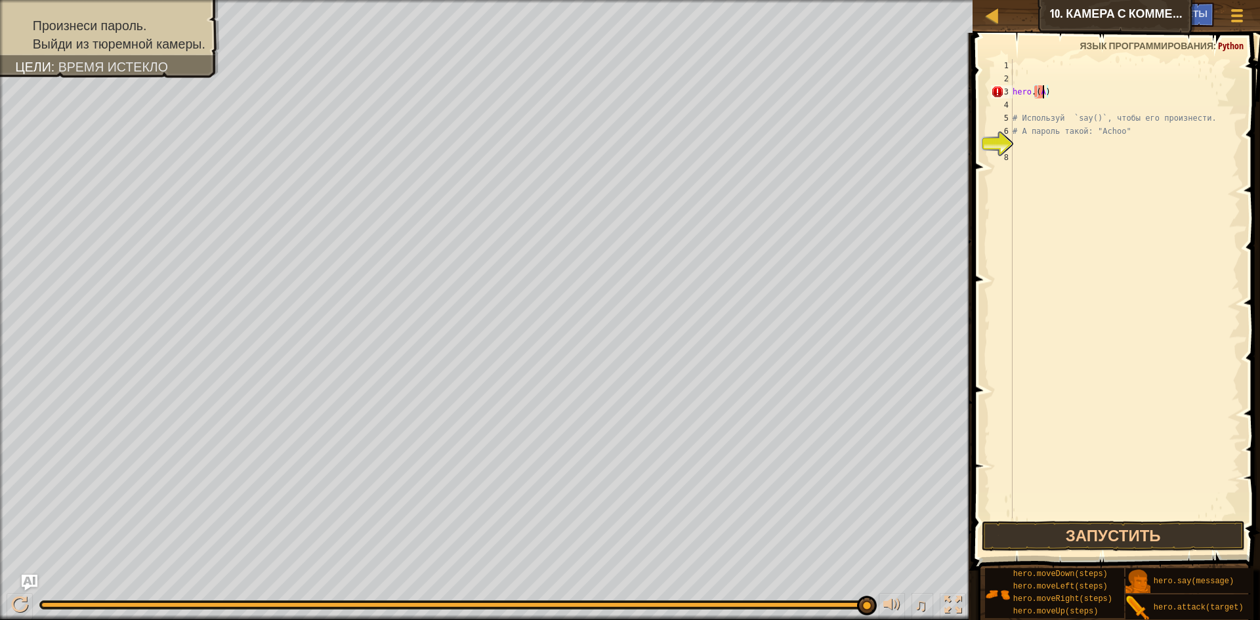
scroll to position [6, 0]
type textarea ")"
click at [1059, 86] on div ") # Используй `say()`, чтобы его произнести. # А пароль такой: "Achoo"" at bounding box center [1125, 301] width 230 height 485
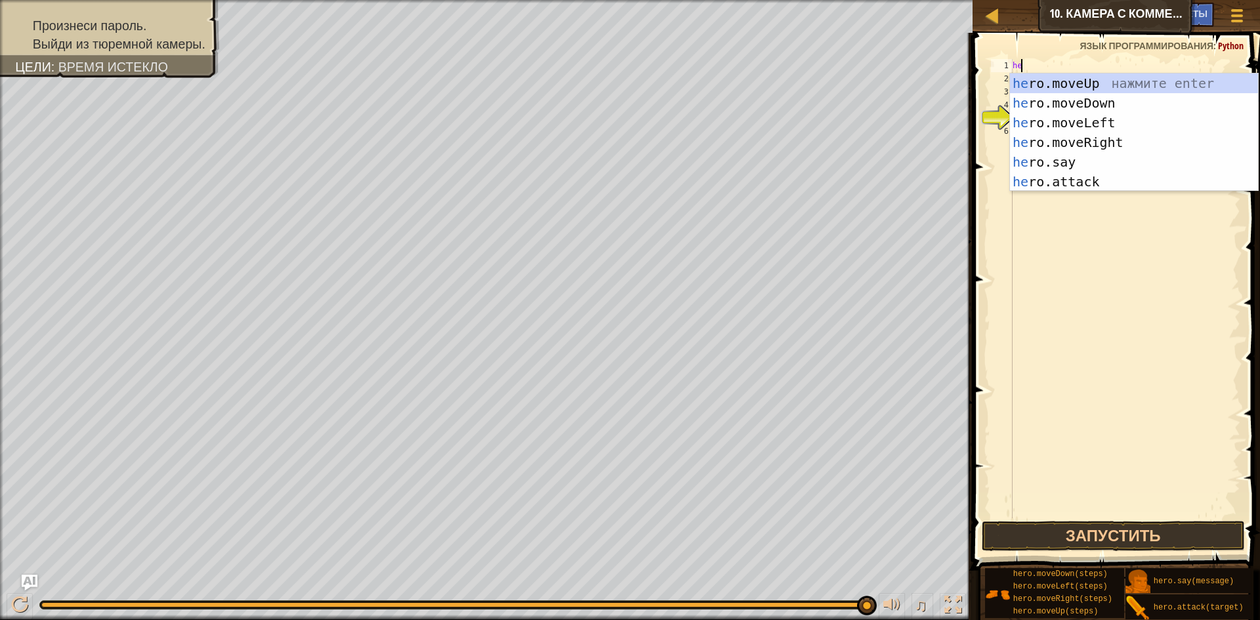
scroll to position [6, 1]
click at [1070, 157] on div "hero .moveUp нажмите enter hero .moveDown нажмите enter hero .moveLeft нажмите …" at bounding box center [1134, 151] width 248 height 157
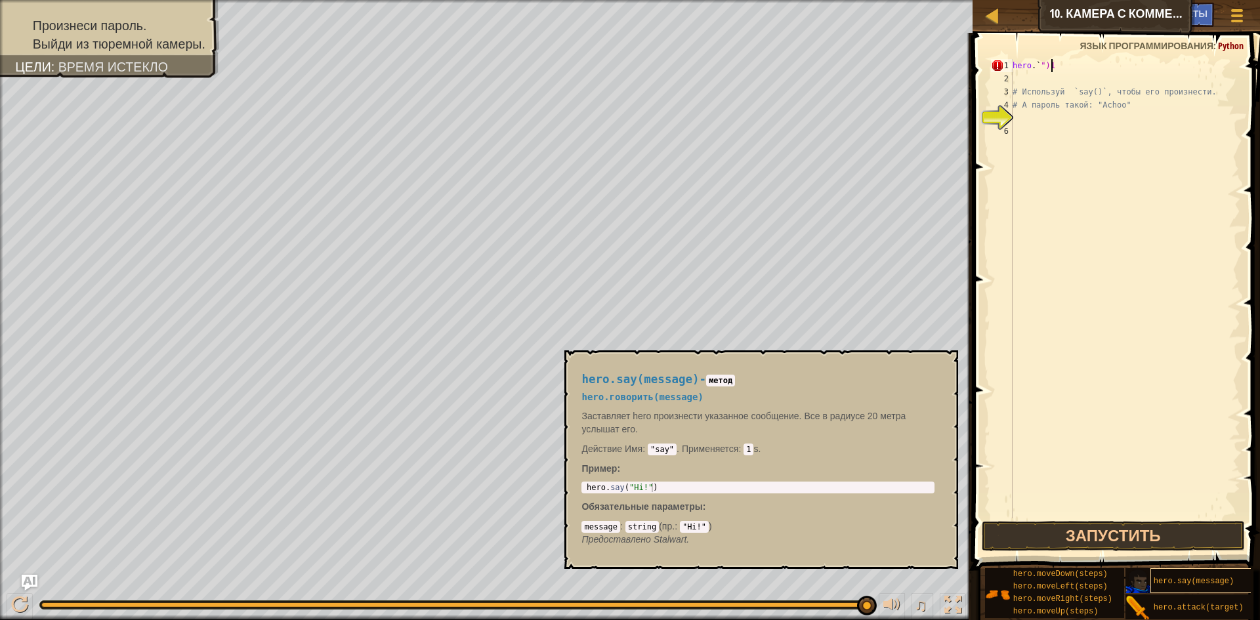
type textarea "h"
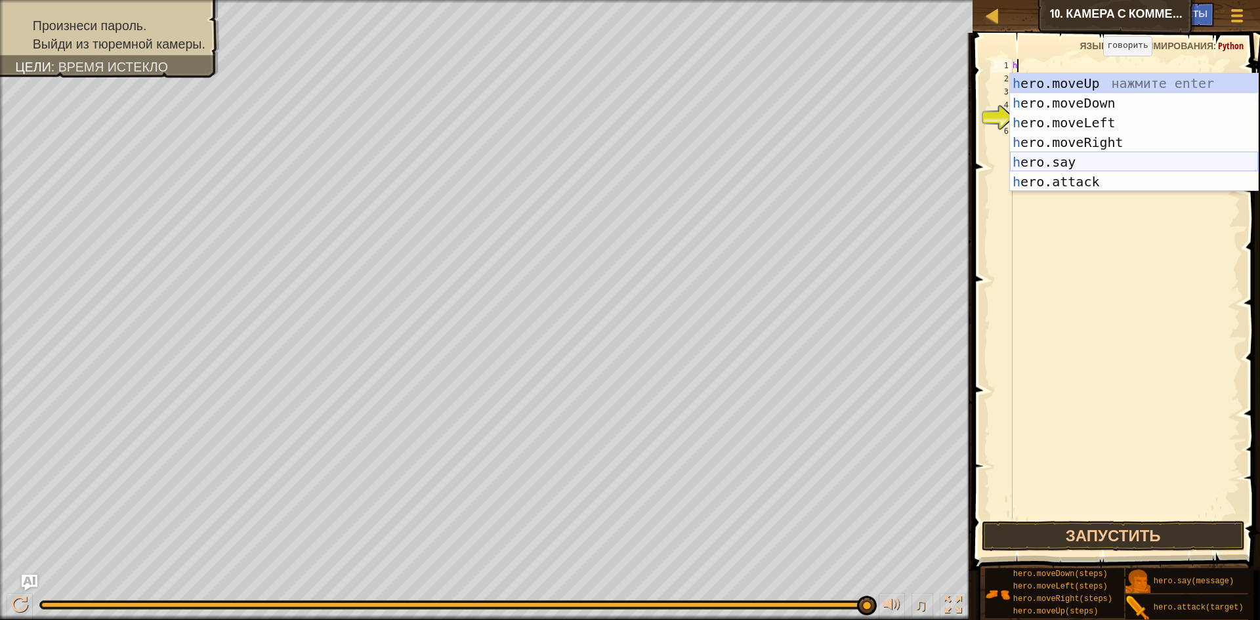
click at [1036, 159] on div "h ero.moveUp нажмите enter h ero.moveDown нажмите enter h ero.moveLeft нажмите …" at bounding box center [1134, 151] width 248 height 157
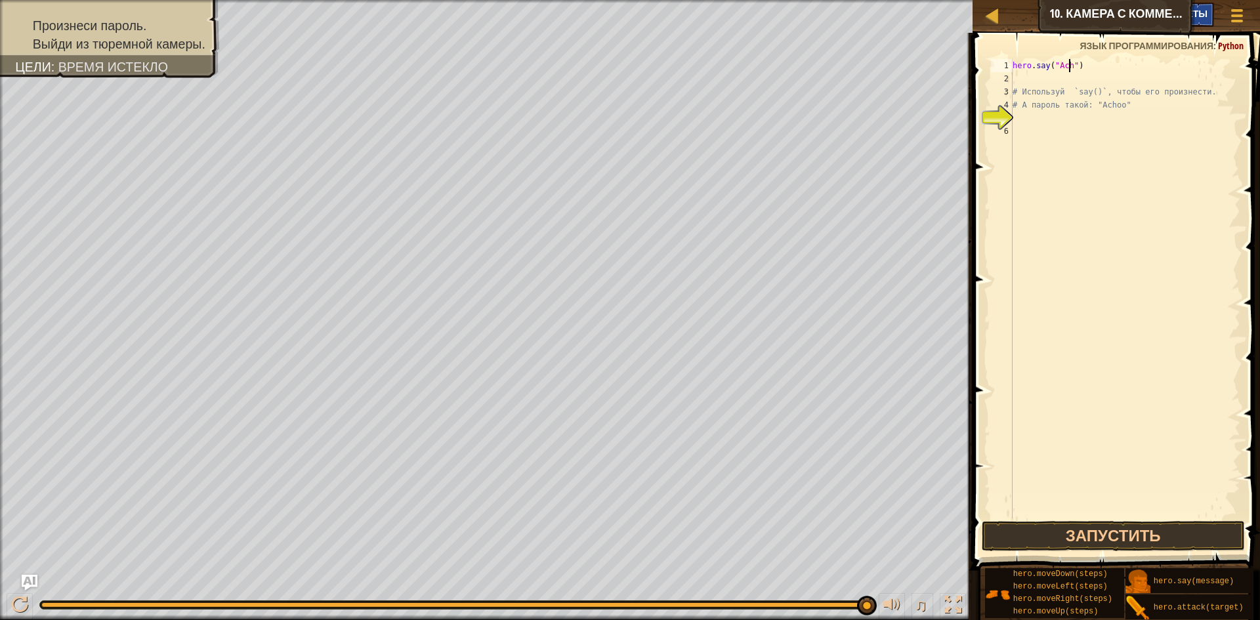
scroll to position [6, 5]
type textarea "hero.say("Achoo")"
click at [1019, 117] on div "hero . say ( "Achoo" ) # Используй `say()`, чтобы его произнести. # А пароль та…" at bounding box center [1125, 301] width 230 height 485
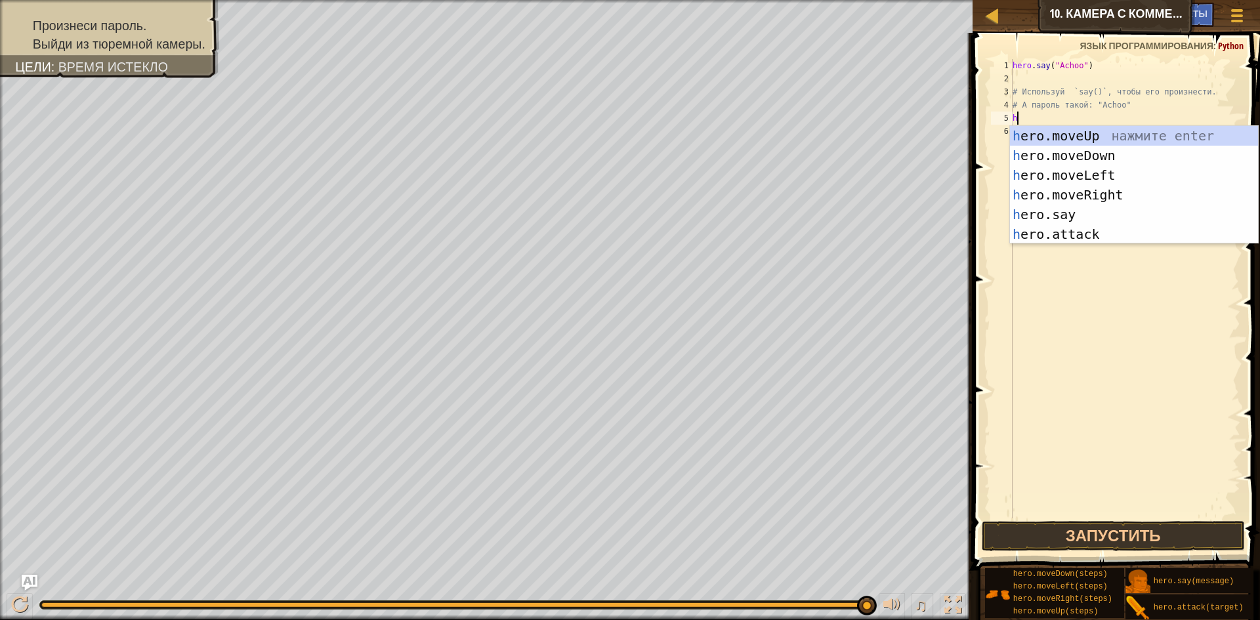
type textarea "hu"
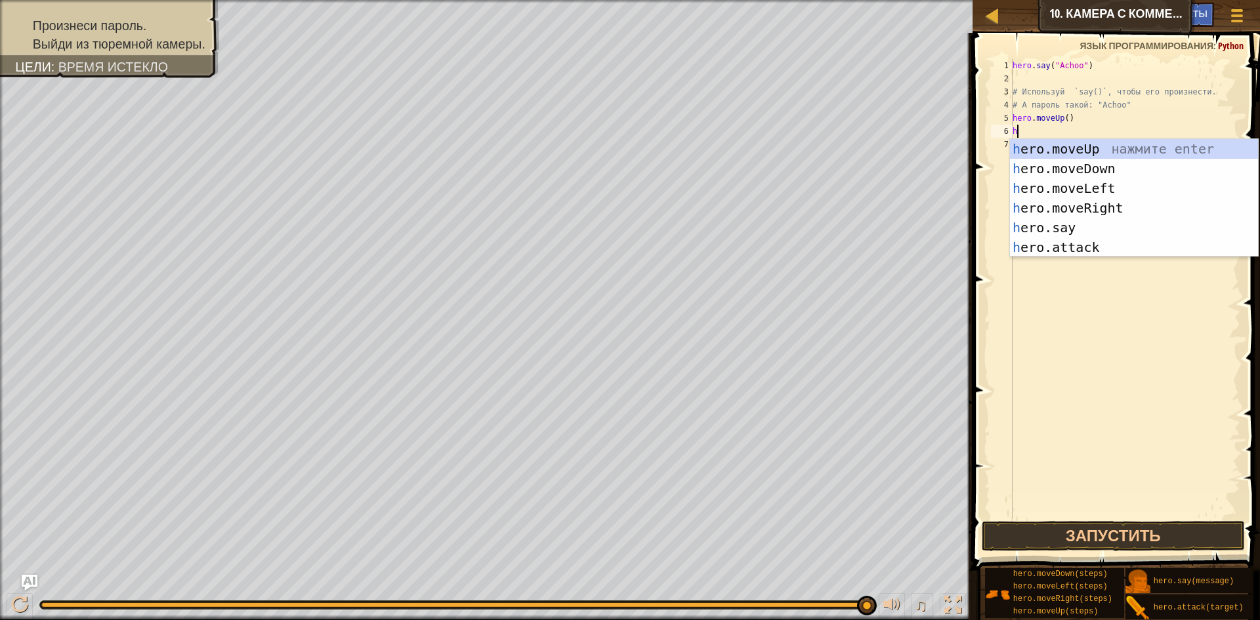
type textarea "hu"
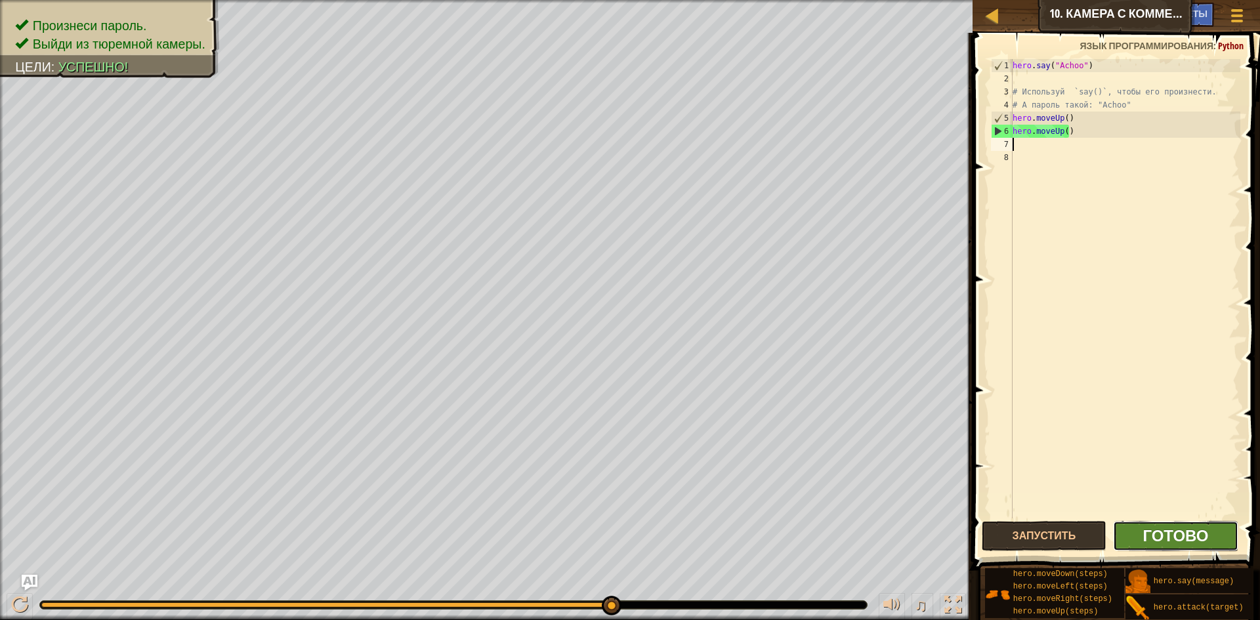
click at [1204, 535] on span "Готово" at bounding box center [1175, 535] width 66 height 21
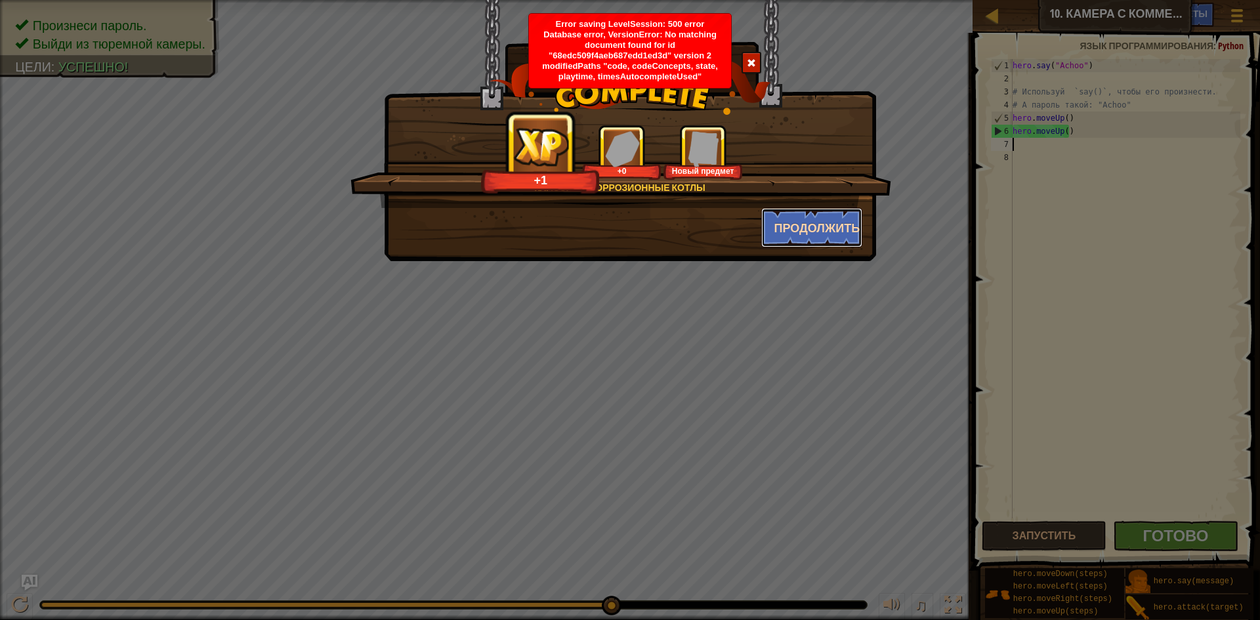
click at [824, 235] on button "Продолжить" at bounding box center [812, 227] width 102 height 39
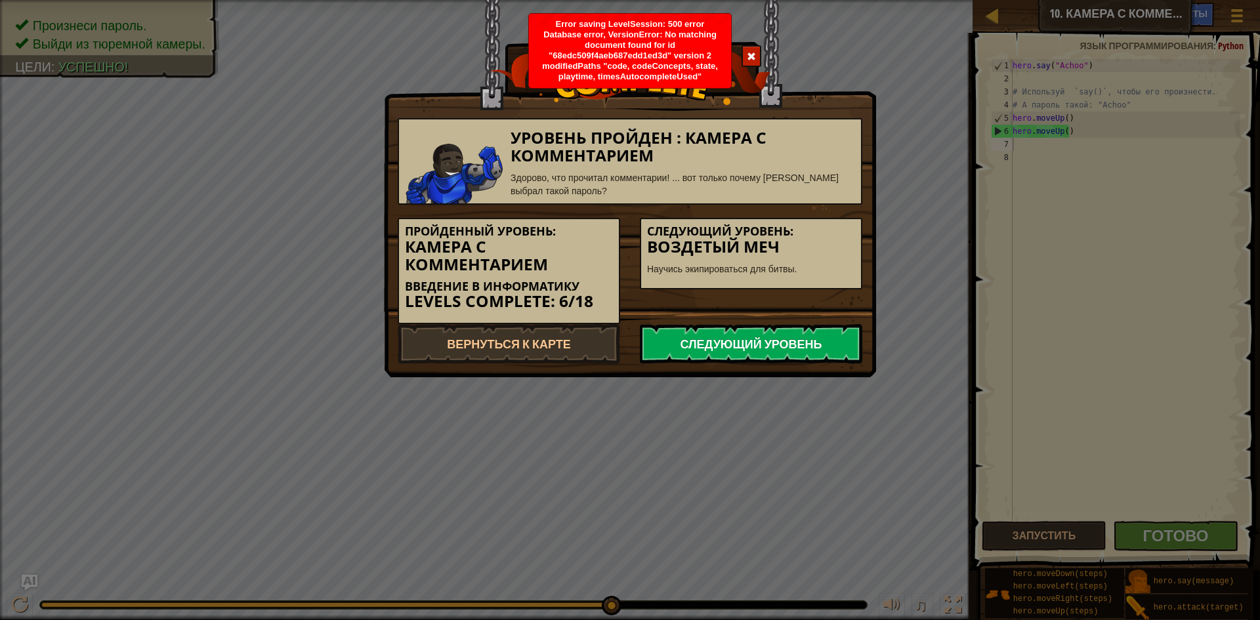
click at [797, 344] on link "Следующий уровень" at bounding box center [751, 343] width 222 height 39
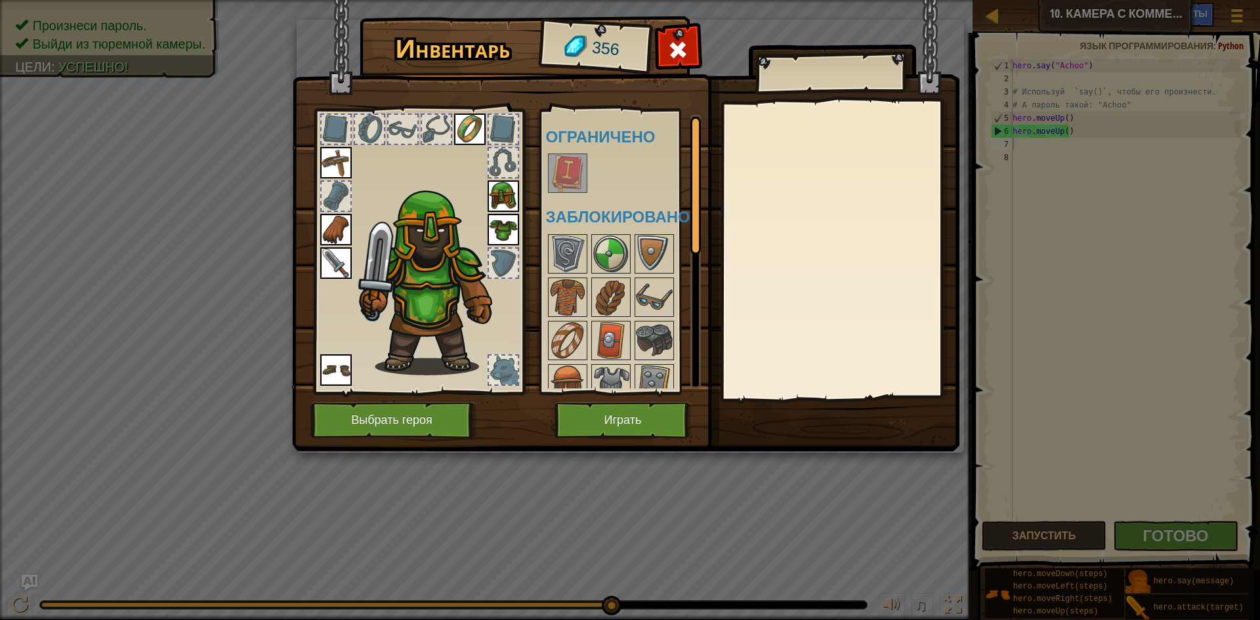
click at [574, 173] on img at bounding box center [567, 173] width 37 height 37
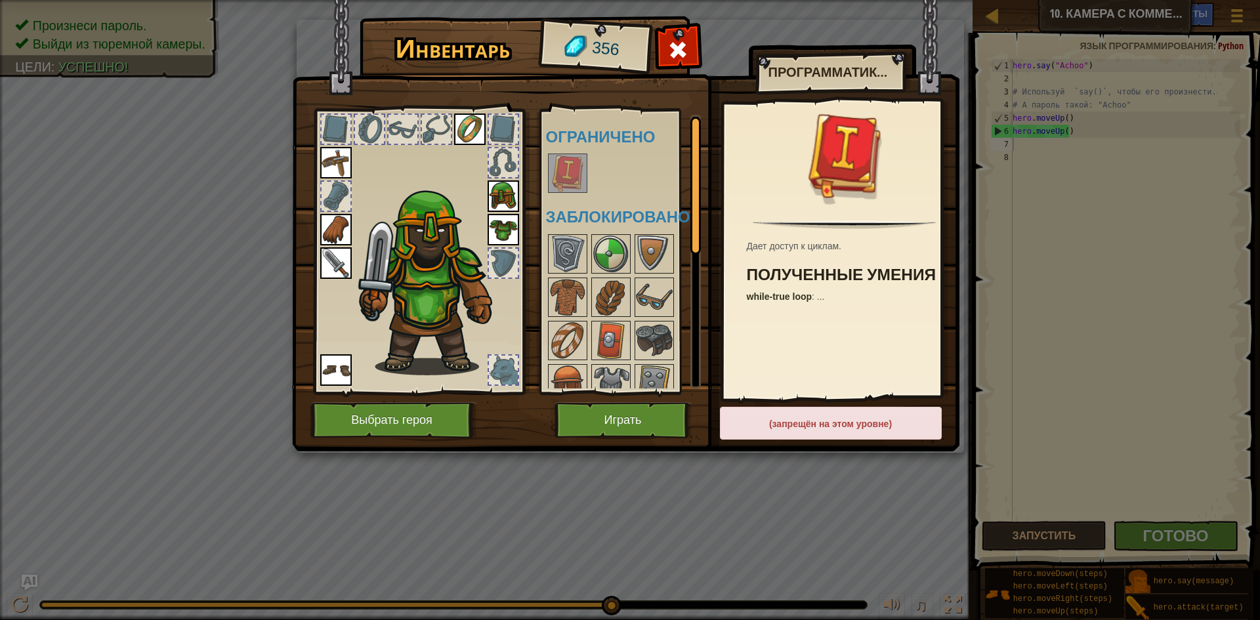
click at [586, 175] on div at bounding box center [567, 173] width 39 height 39
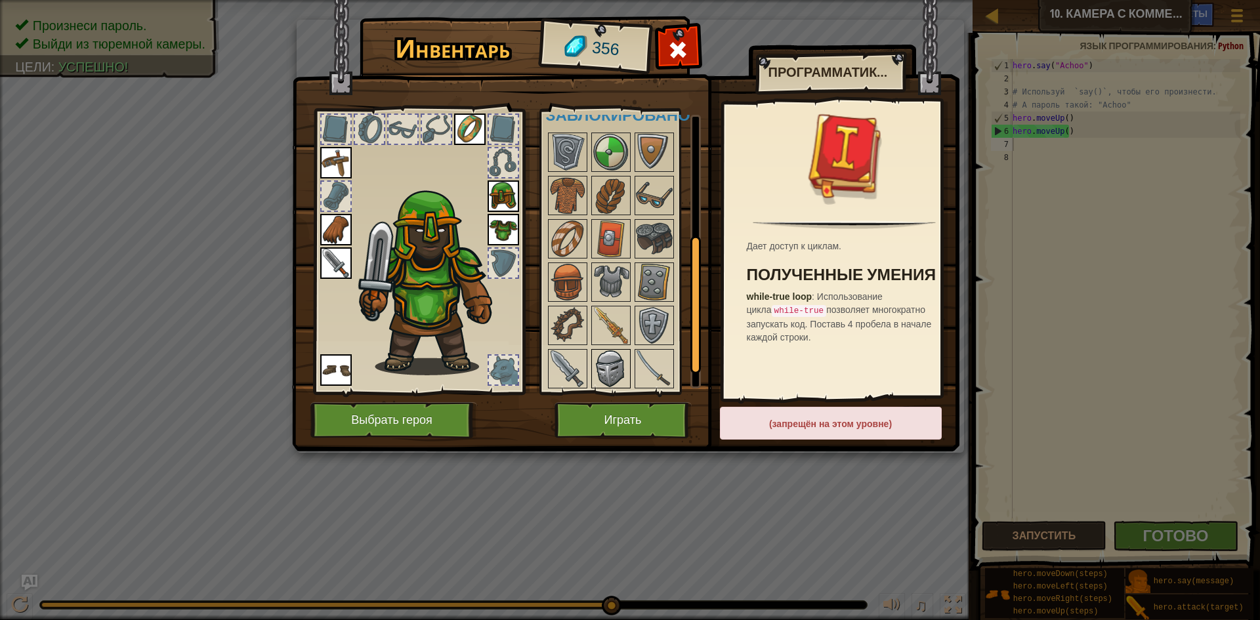
scroll to position [277, 0]
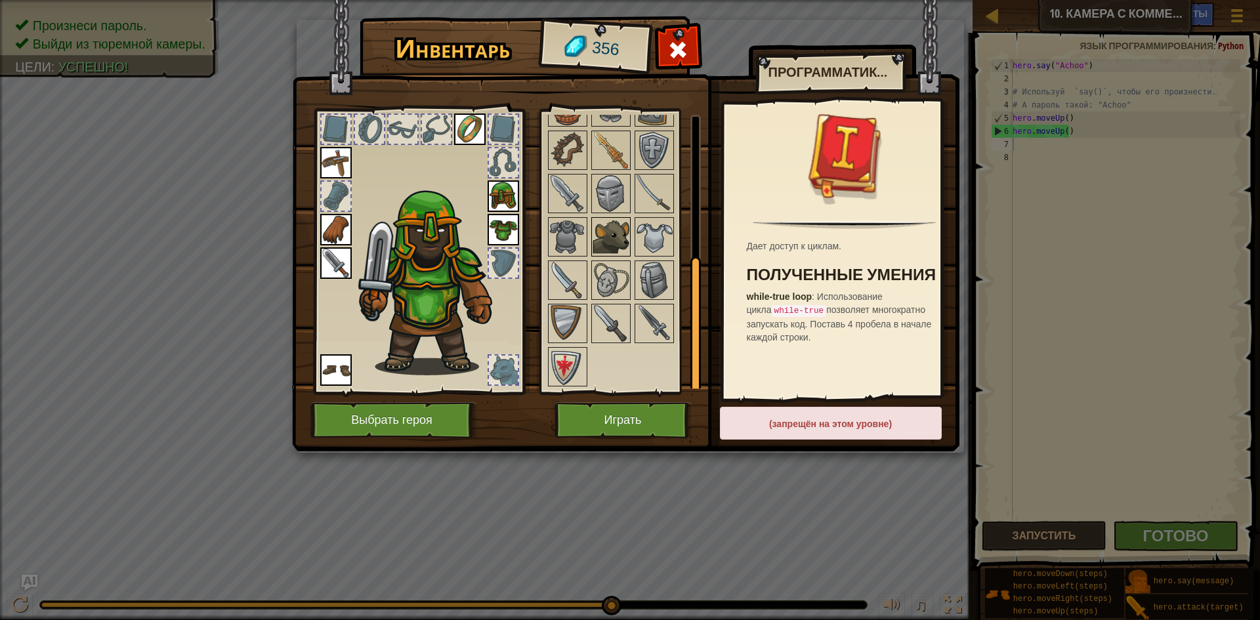
click at [607, 228] on img at bounding box center [610, 236] width 37 height 37
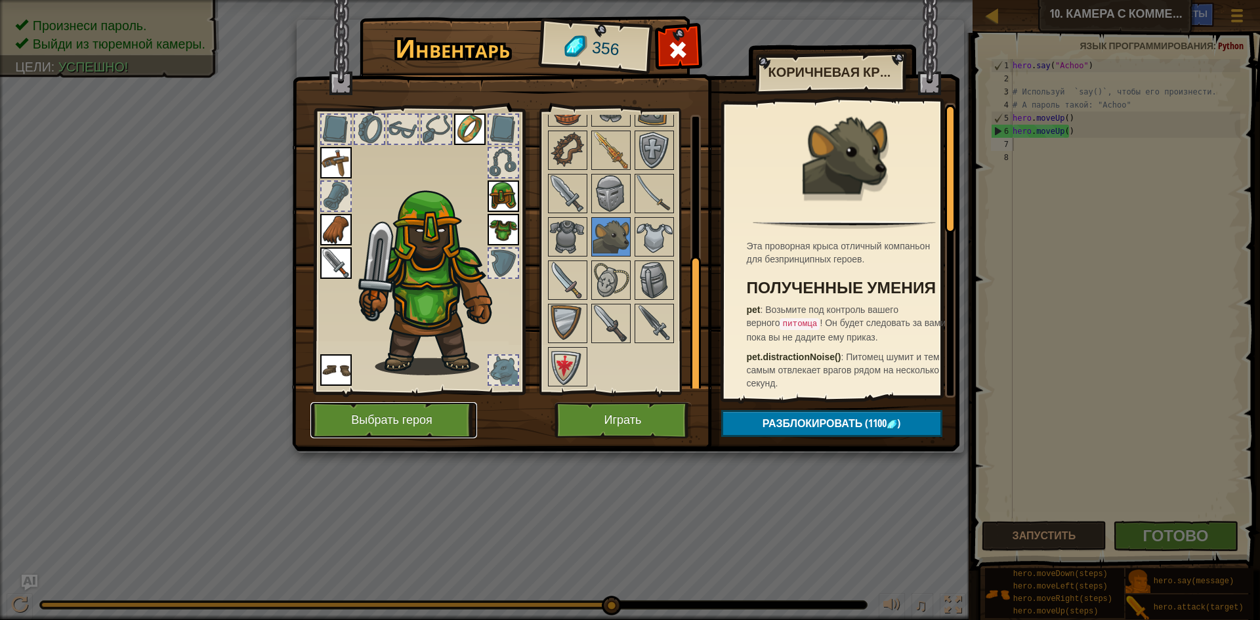
click at [411, 417] on button "Выбрать героя" at bounding box center [393, 420] width 167 height 36
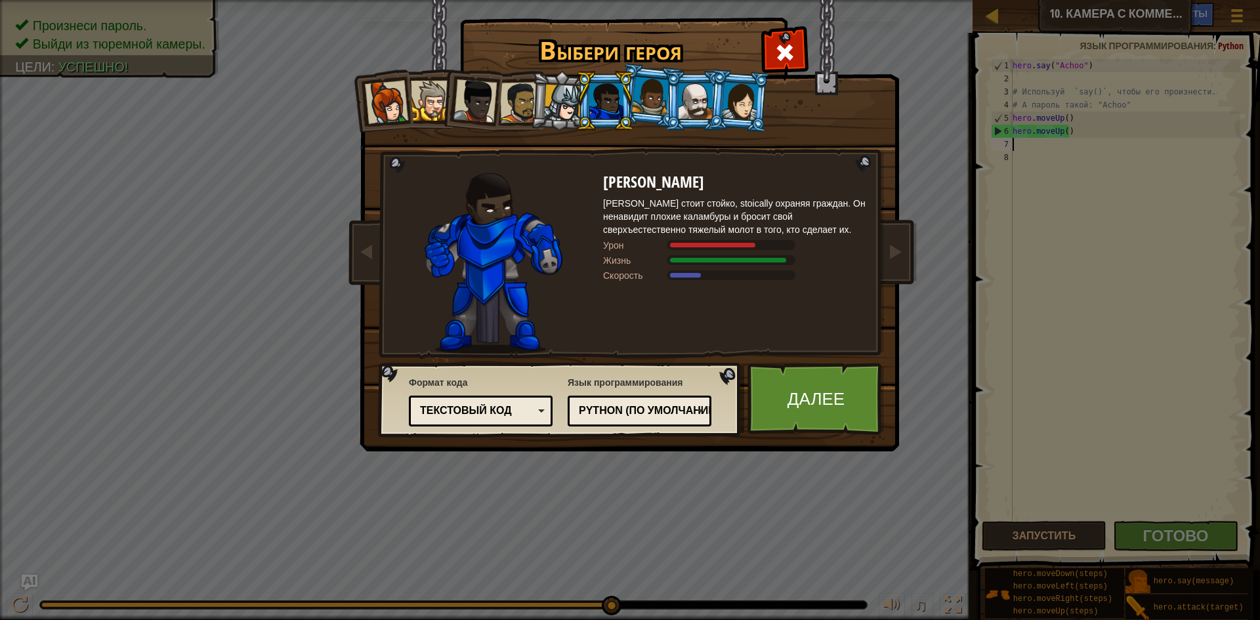
click at [428, 111] on div at bounding box center [431, 101] width 40 height 40
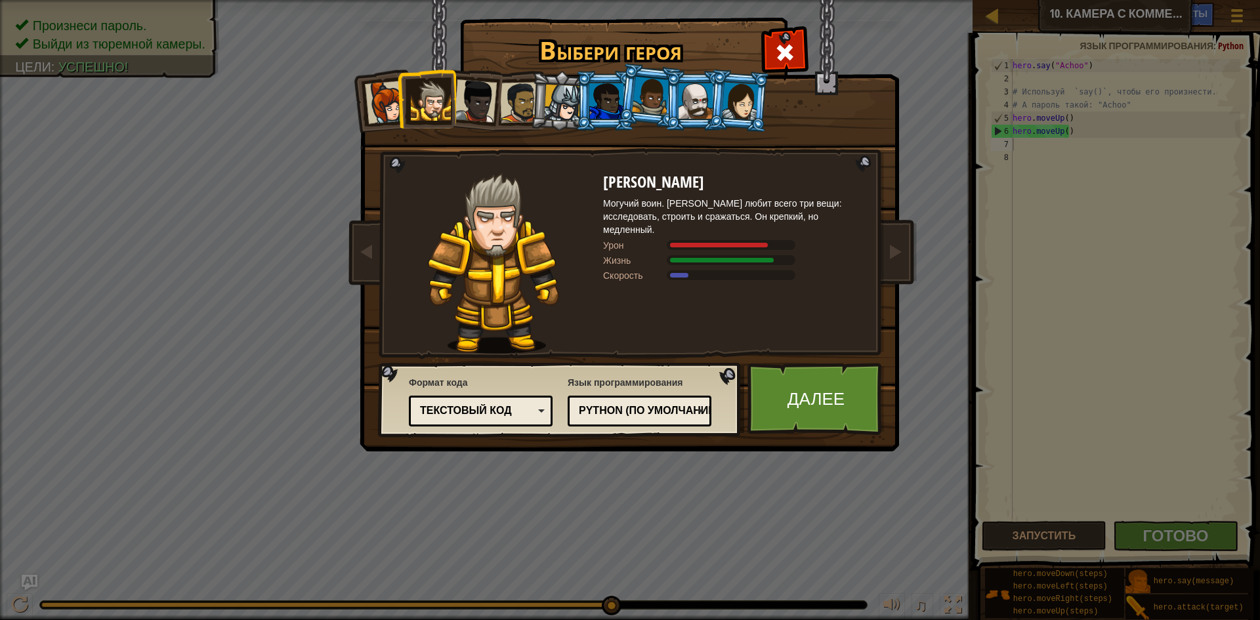
click at [610, 96] on div at bounding box center [606, 100] width 34 height 35
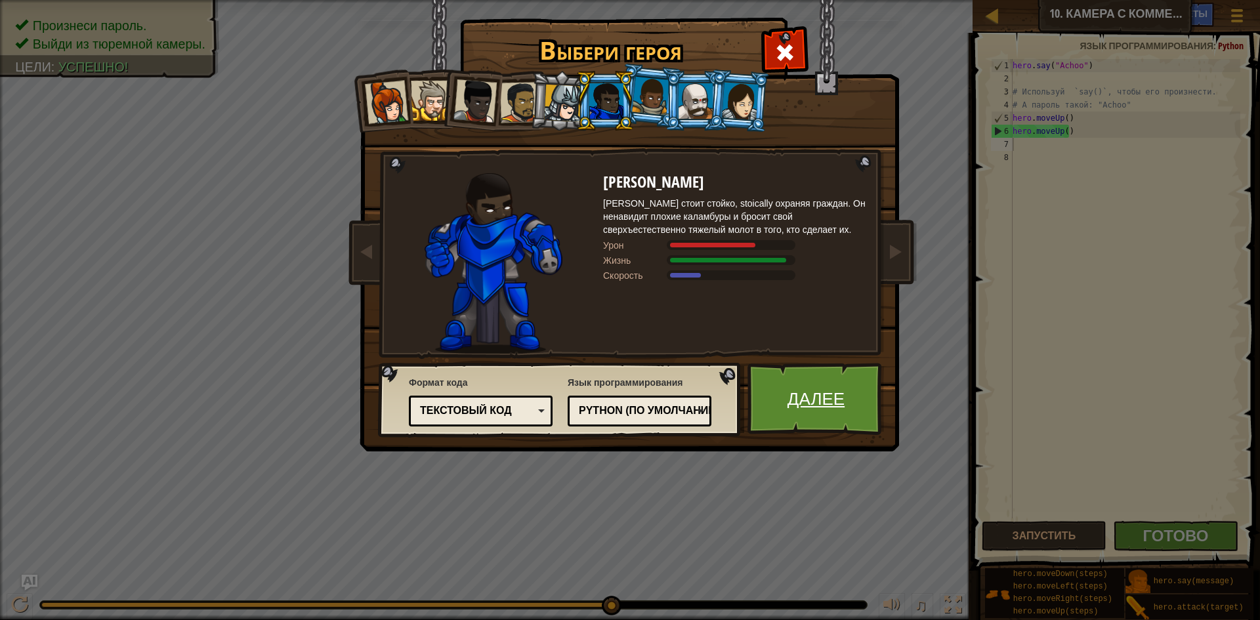
click at [802, 390] on link "Далее" at bounding box center [815, 399] width 137 height 72
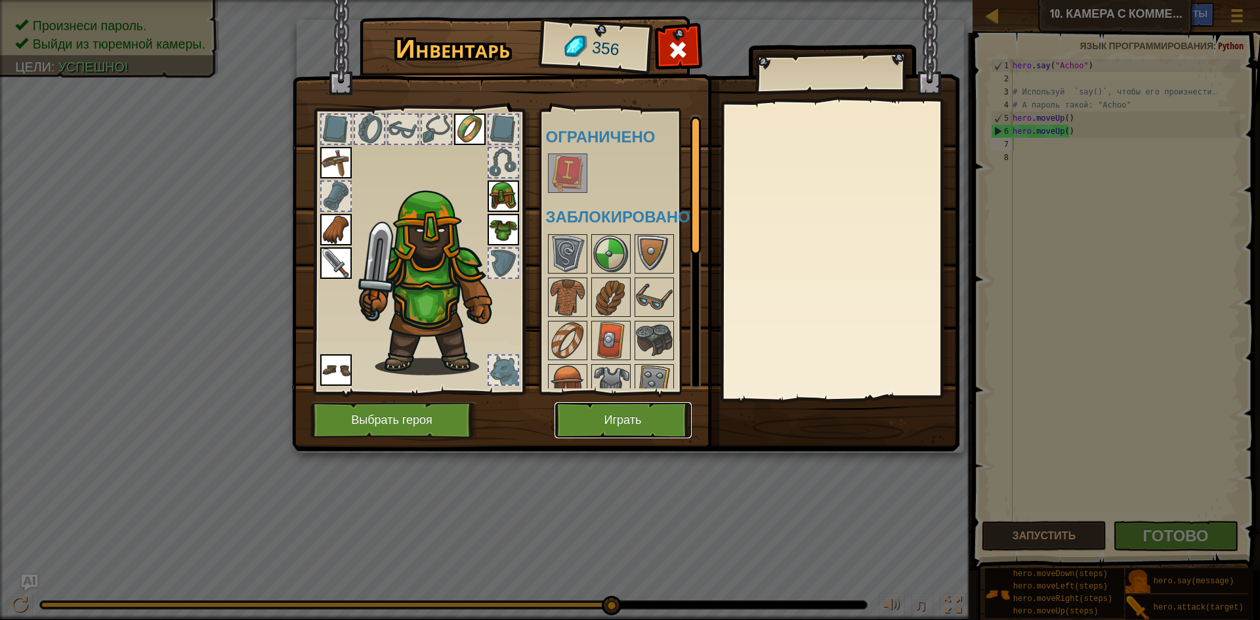
click at [626, 419] on button "Играть" at bounding box center [622, 420] width 137 height 36
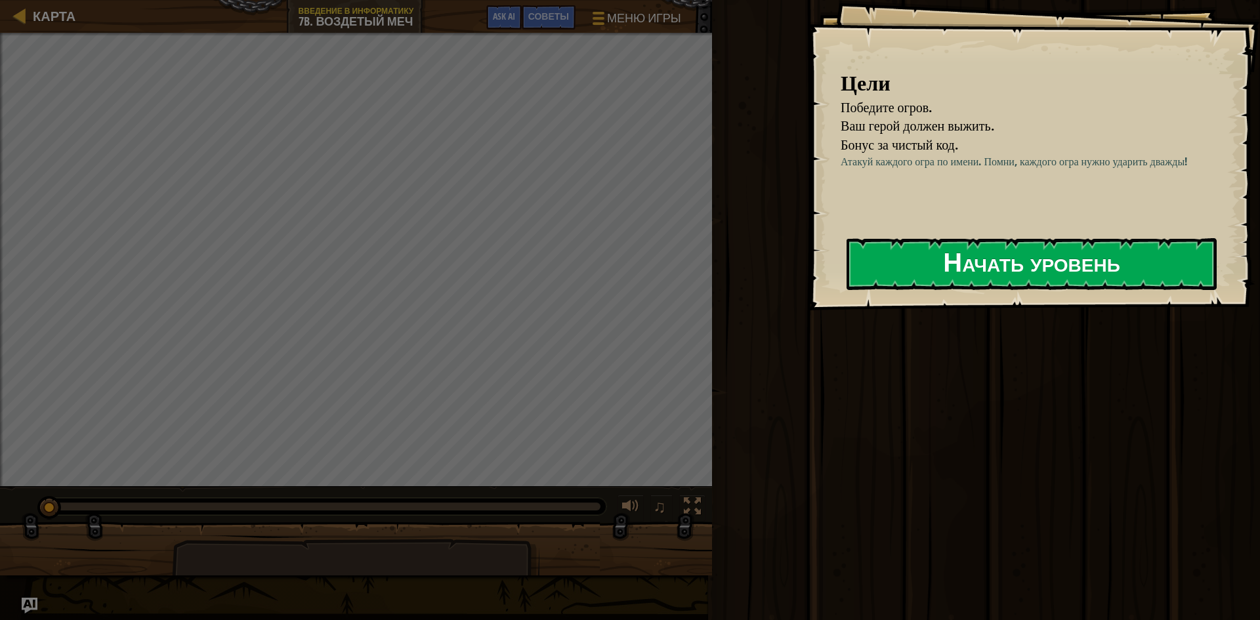
click at [953, 275] on button "Начать уровень" at bounding box center [1031, 264] width 370 height 52
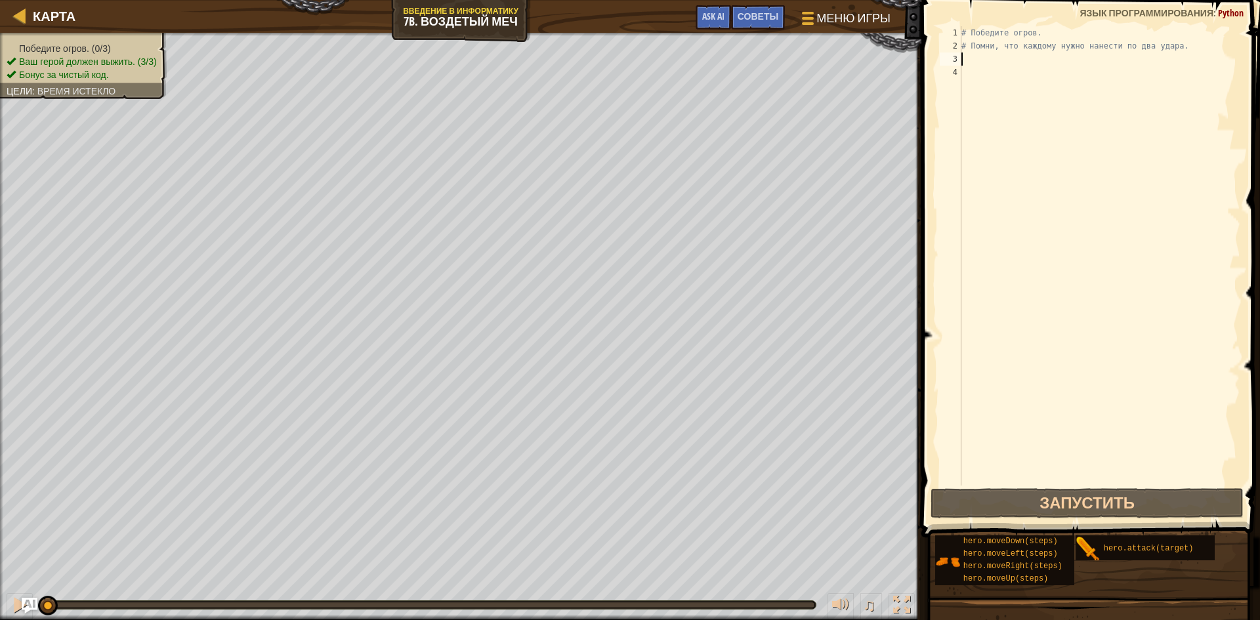
click at [961, 54] on div "# Победите огров. # Помни, что каждому нужно нанести по два удара." at bounding box center [1098, 268] width 281 height 485
type textarea "h"
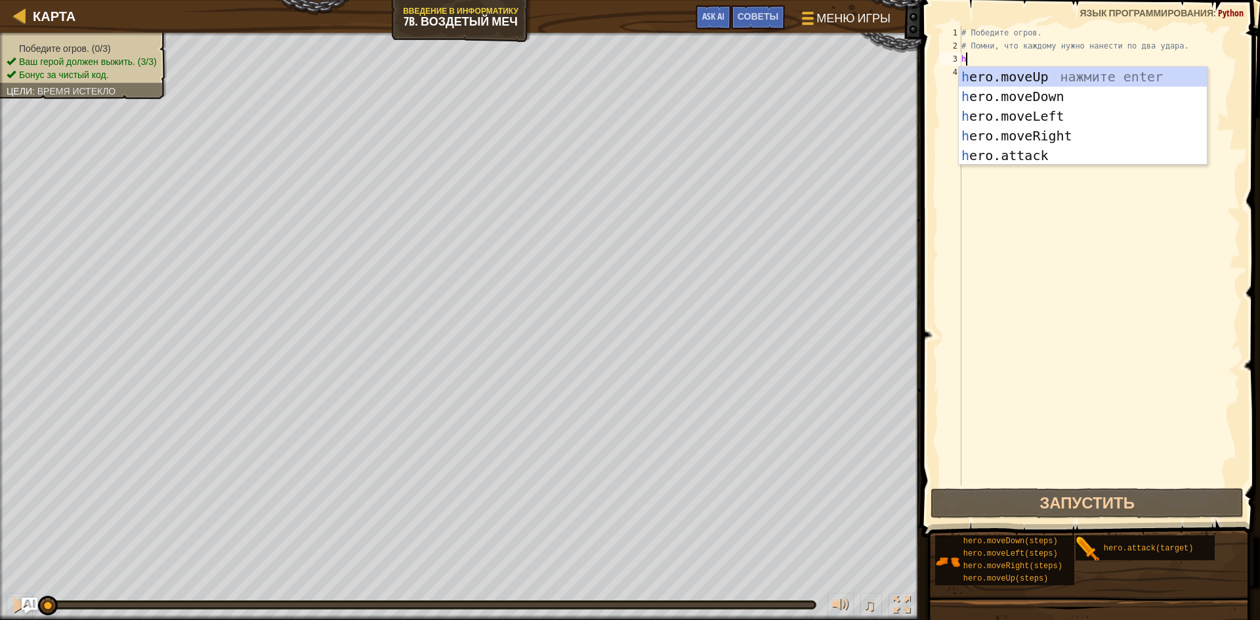
scroll to position [6, 0]
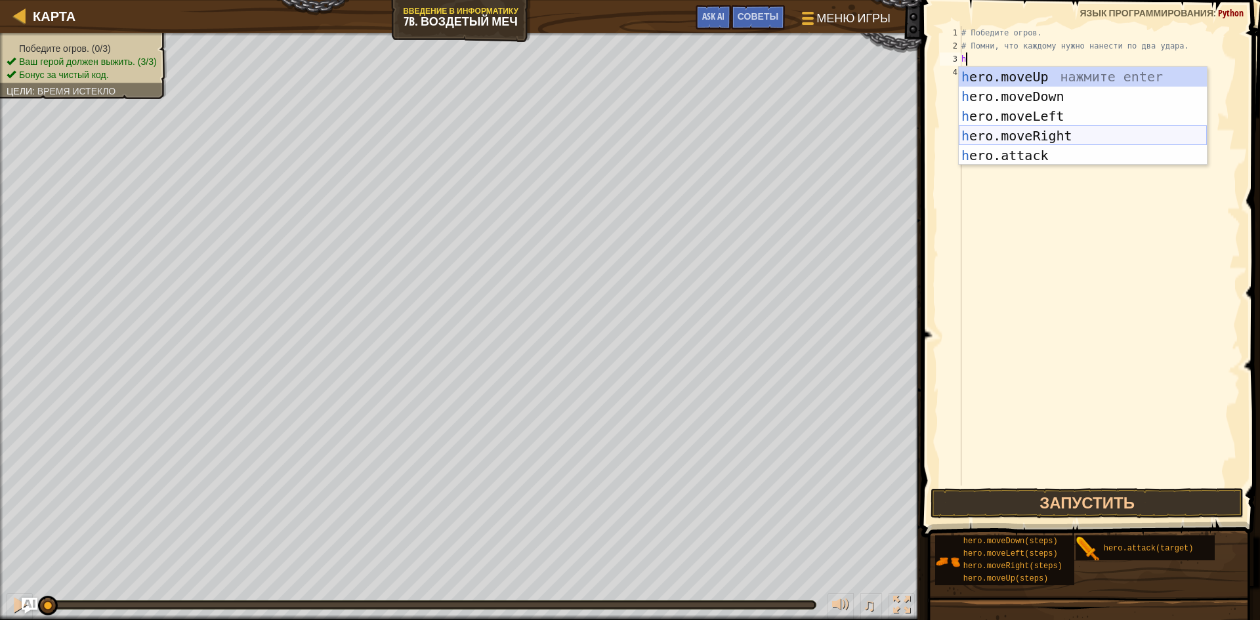
click at [1054, 136] on div "h ero.moveUp нажмите enter h ero.moveDown нажмите enter h ero.moveLeft нажмите …" at bounding box center [1082, 136] width 248 height 138
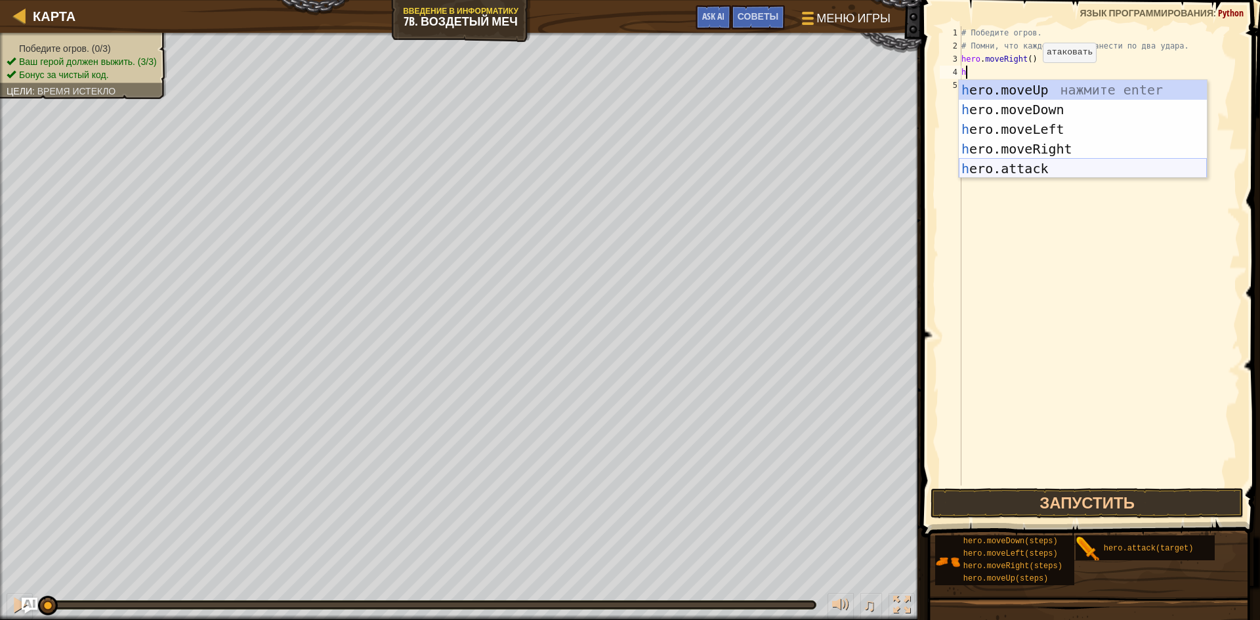
click at [1021, 165] on div "h ero.moveUp нажмите enter h ero.moveDown нажмите enter h ero.moveLeft нажмите …" at bounding box center [1082, 149] width 248 height 138
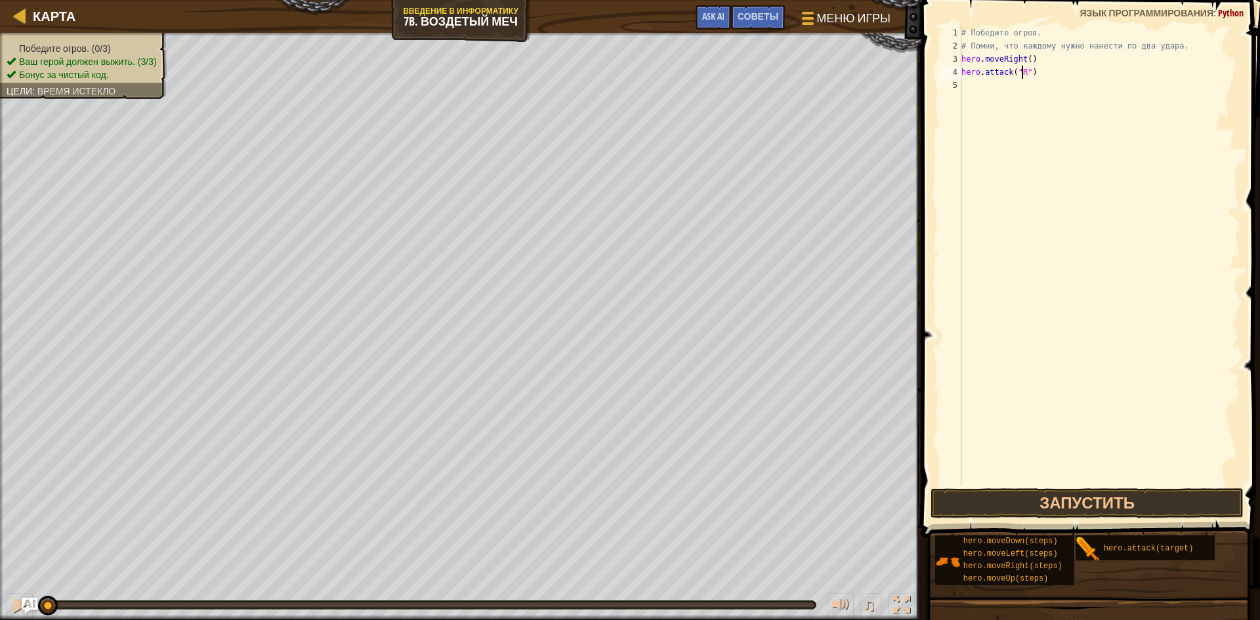
scroll to position [6, 5]
type textarea "hero.attack("Rig")"
click at [970, 85] on div "# Победите огров. # Помни, что каждому нужно нанести по два удара. hero . moveR…" at bounding box center [1098, 268] width 281 height 485
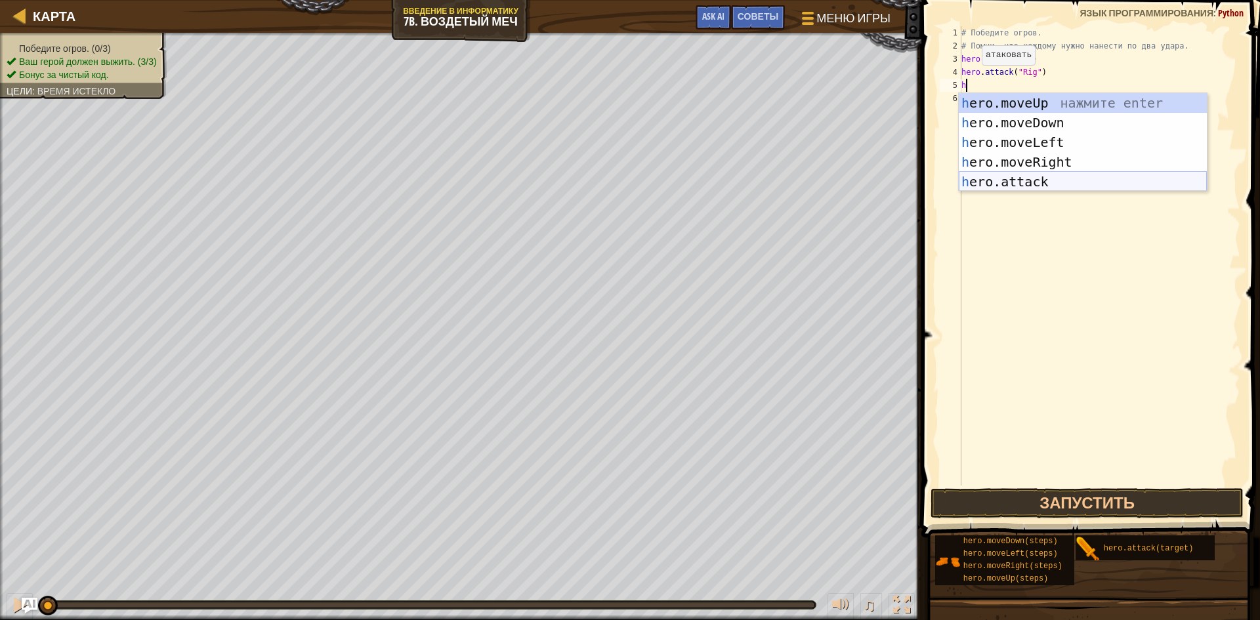
click at [1021, 180] on div "h ero.moveUp нажмите enter h ero.moveDown нажмите enter h ero.moveLeft нажмите …" at bounding box center [1082, 162] width 248 height 138
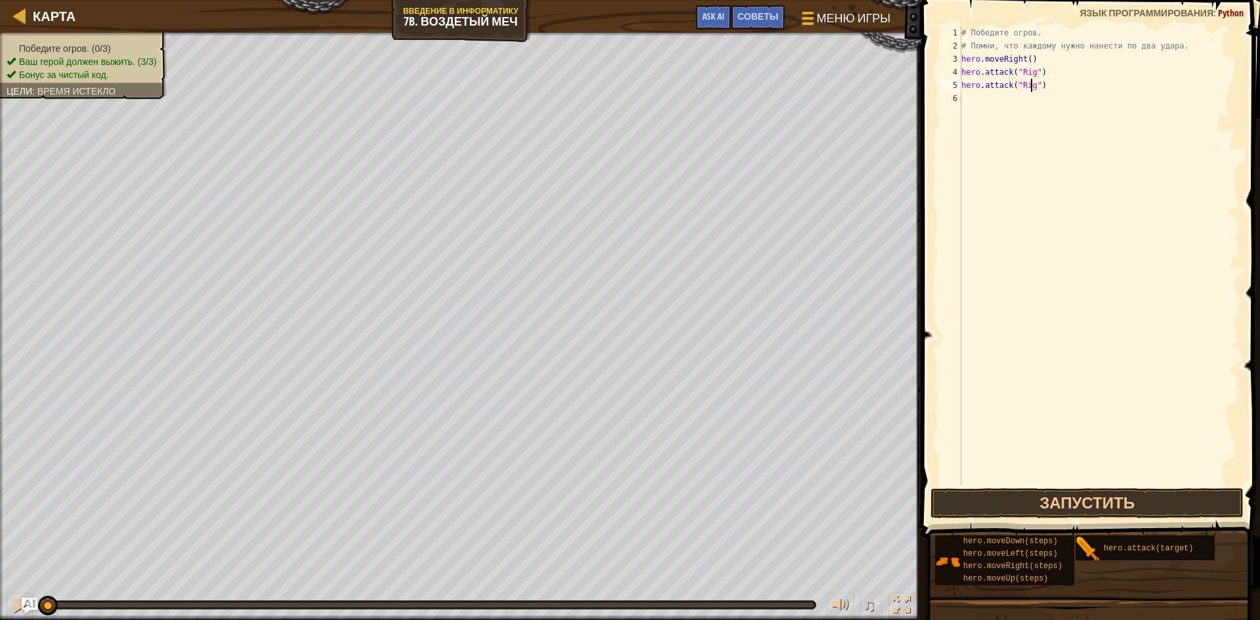
scroll to position [6, 6]
type textarea "hero.attack("Rig")"
click at [1002, 506] on button "Запустить" at bounding box center [1086, 503] width 313 height 30
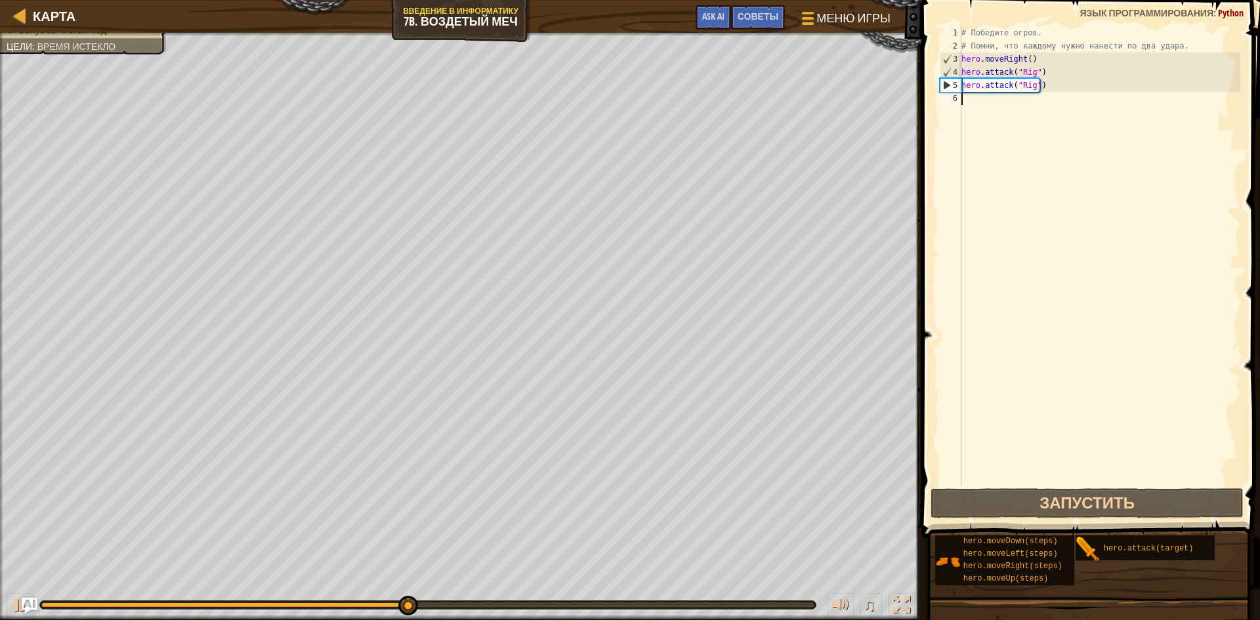
click at [973, 104] on div "# Победите огров. # Помни, что каждому нужно нанести по два удара. hero . moveR…" at bounding box center [1098, 268] width 281 height 485
type textarea "h"
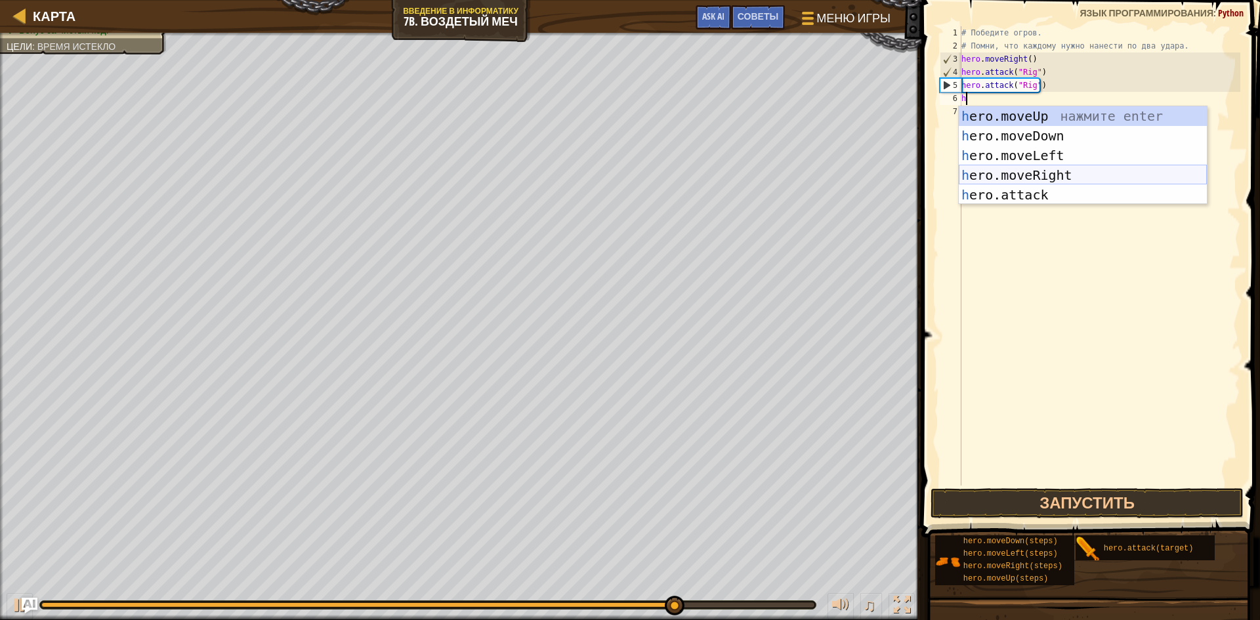
click at [1072, 176] on div "h ero.moveUp нажмите enter h ero.moveDown нажмите enter h ero.moveLeft нажмите …" at bounding box center [1082, 175] width 248 height 138
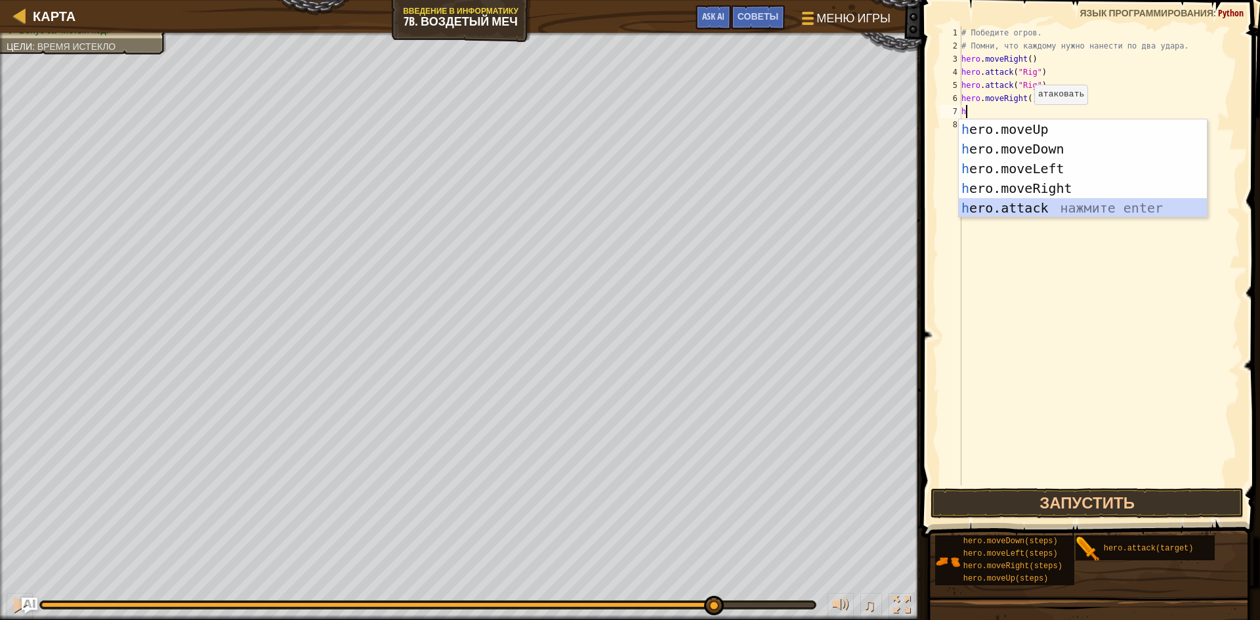
click at [1039, 203] on div "h ero.moveUp нажмите enter h ero.moveDown нажмите enter h ero.moveLeft нажмите …" at bounding box center [1082, 188] width 248 height 138
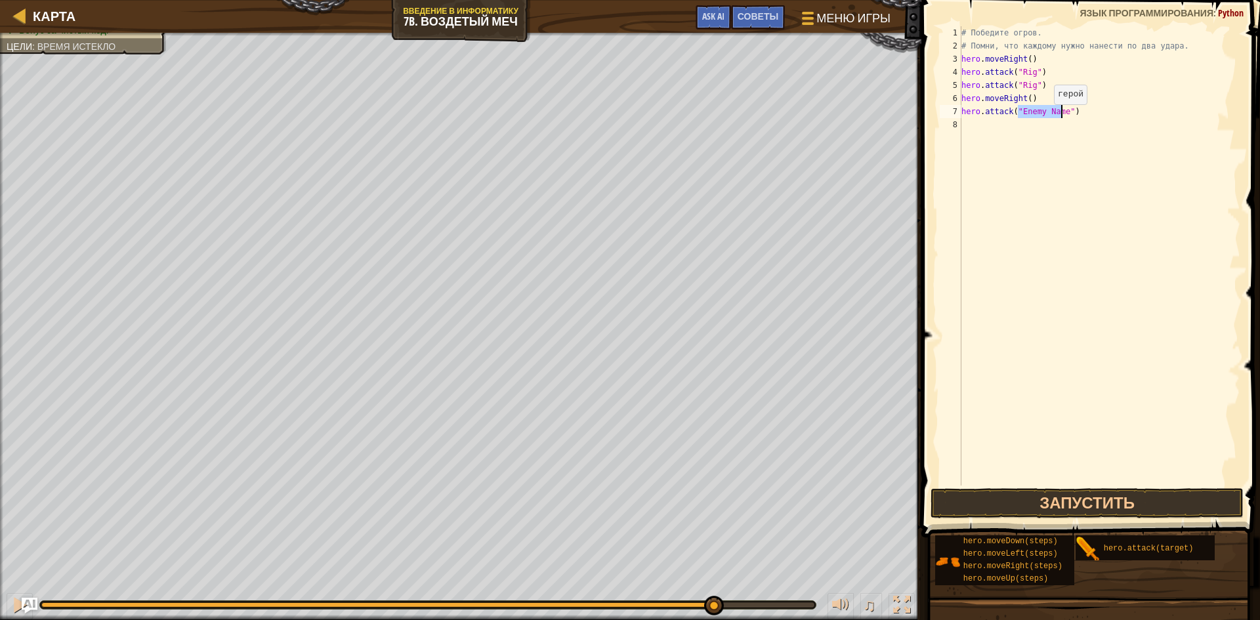
type textarea "hero.attack("")"
drag, startPoint x: 1024, startPoint y: 369, endPoint x: 1083, endPoint y: 486, distance: 130.8
click at [1083, 491] on div "hero.attack("") 1 2 3 4 5 6 7 8 # Победите огров. # Помни, что каждому нужно на…" at bounding box center [1088, 295] width 342 height 576
click at [1084, 489] on button "Запустить" at bounding box center [1086, 503] width 313 height 30
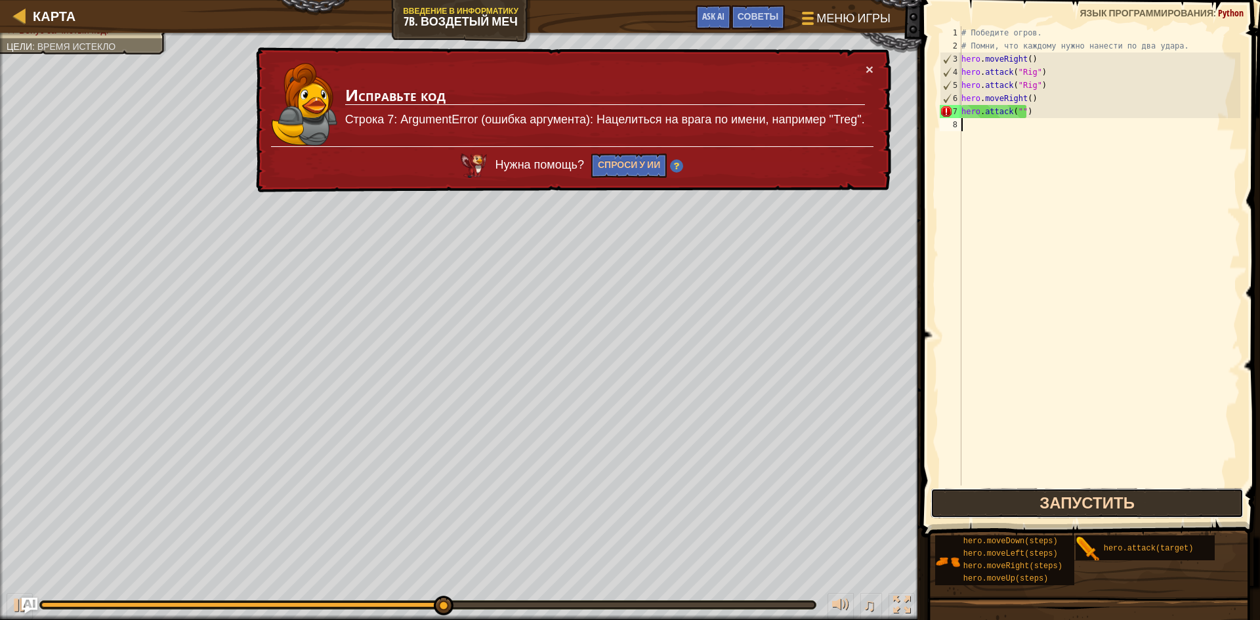
click at [1042, 511] on button "Запустить" at bounding box center [1086, 503] width 313 height 30
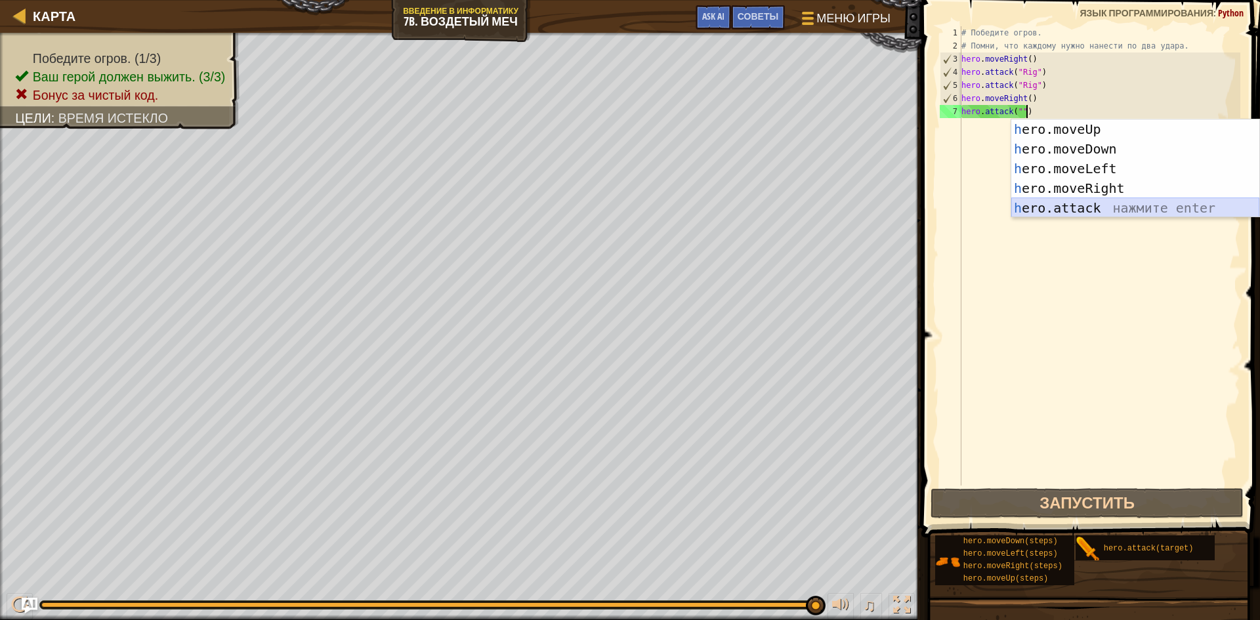
type textarea "hero.attack("""
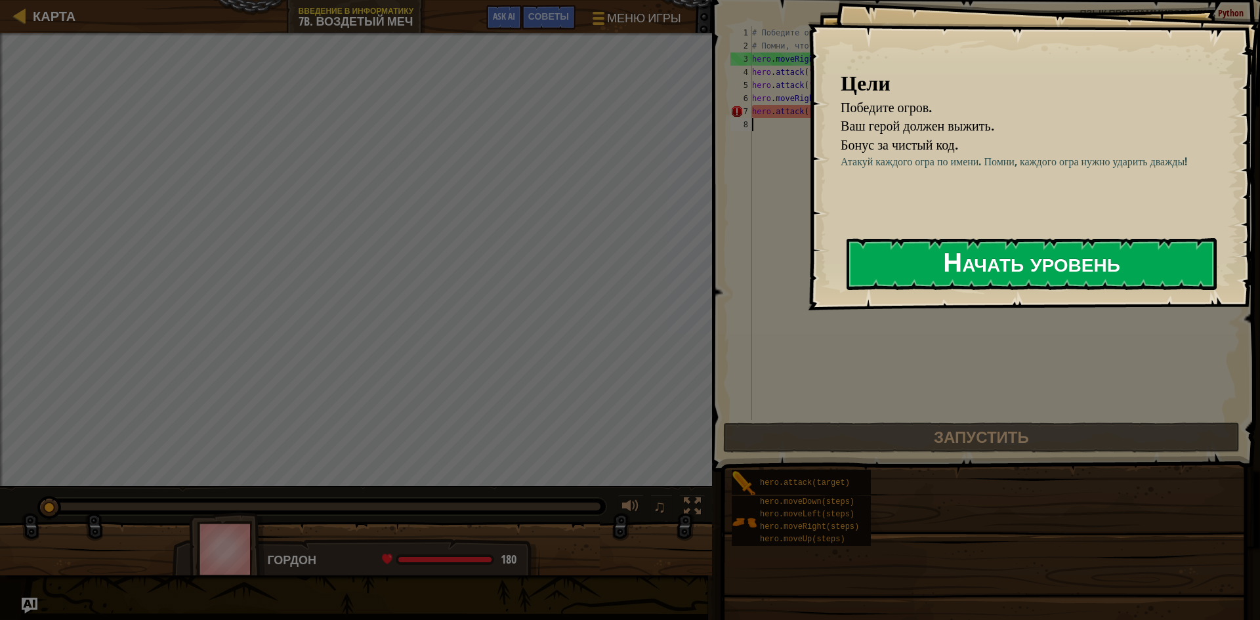
click at [964, 256] on button "Начать уровень" at bounding box center [1031, 264] width 370 height 52
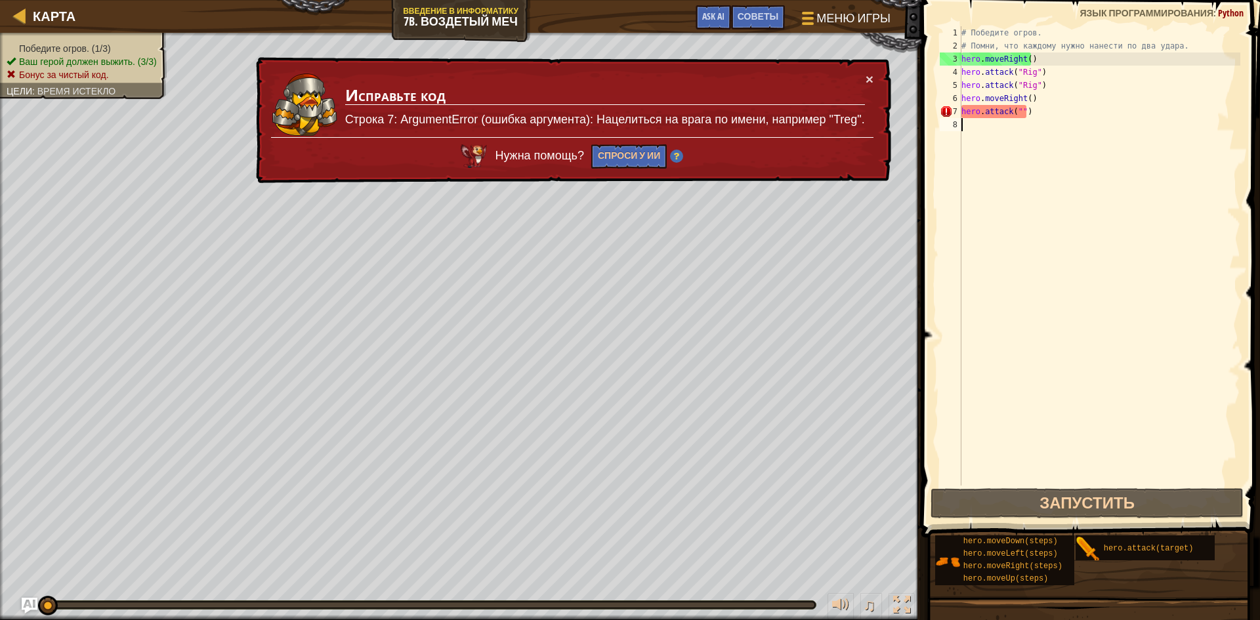
drag, startPoint x: 1015, startPoint y: 119, endPoint x: 1016, endPoint y: 112, distance: 7.3
click at [1016, 112] on div "# Победите огров. # Помни, что каждому нужно нанести по два удара. hero . moveR…" at bounding box center [1098, 268] width 281 height 485
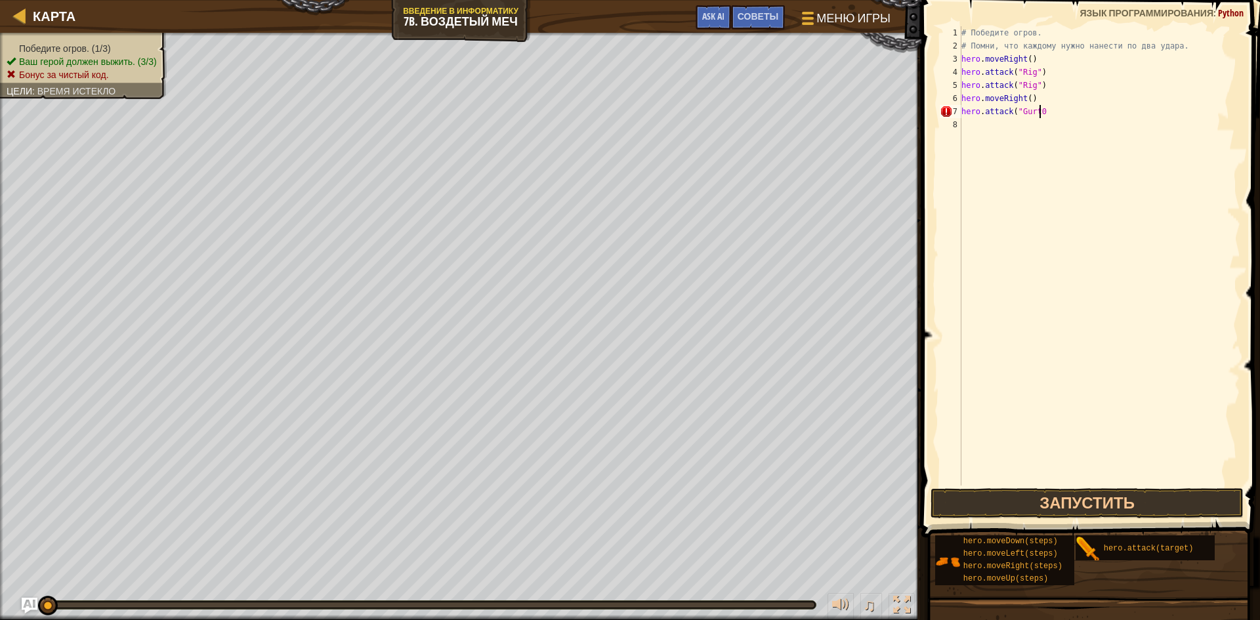
scroll to position [6, 5]
click at [1117, 504] on button "Запустить" at bounding box center [1086, 503] width 313 height 30
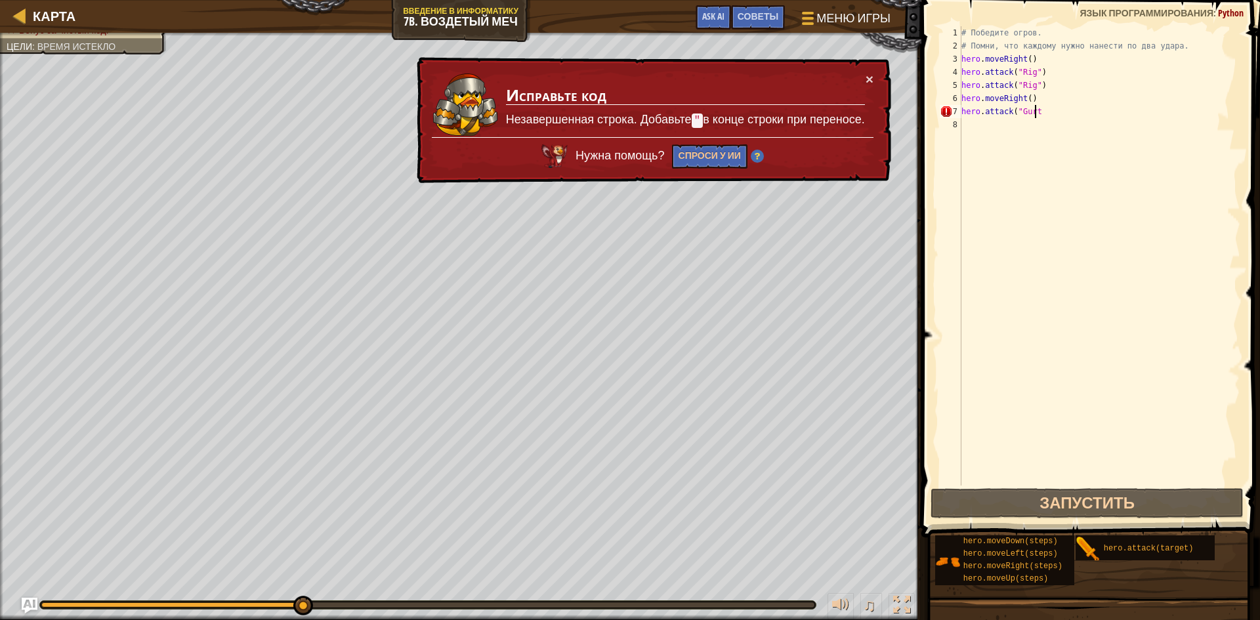
click at [1112, 113] on div "# Победите огров. # Помни, что каждому нужно нанести по два удара. hero . moveR…" at bounding box center [1098, 268] width 281 height 485
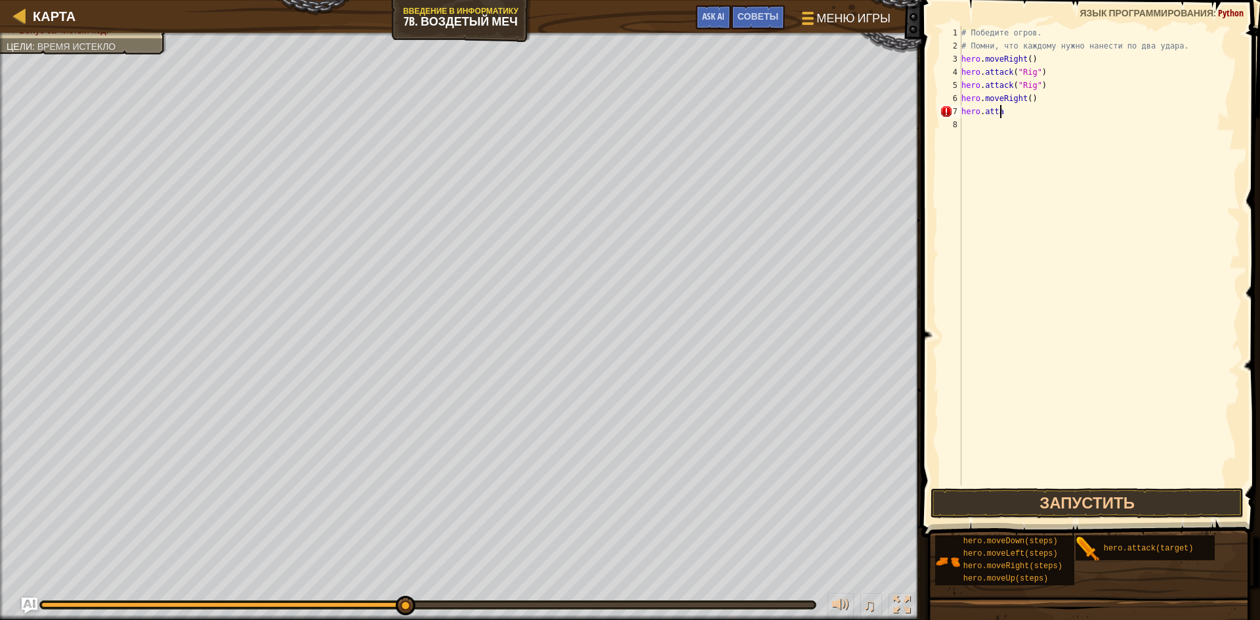
scroll to position [6, 1]
type textarea "h"
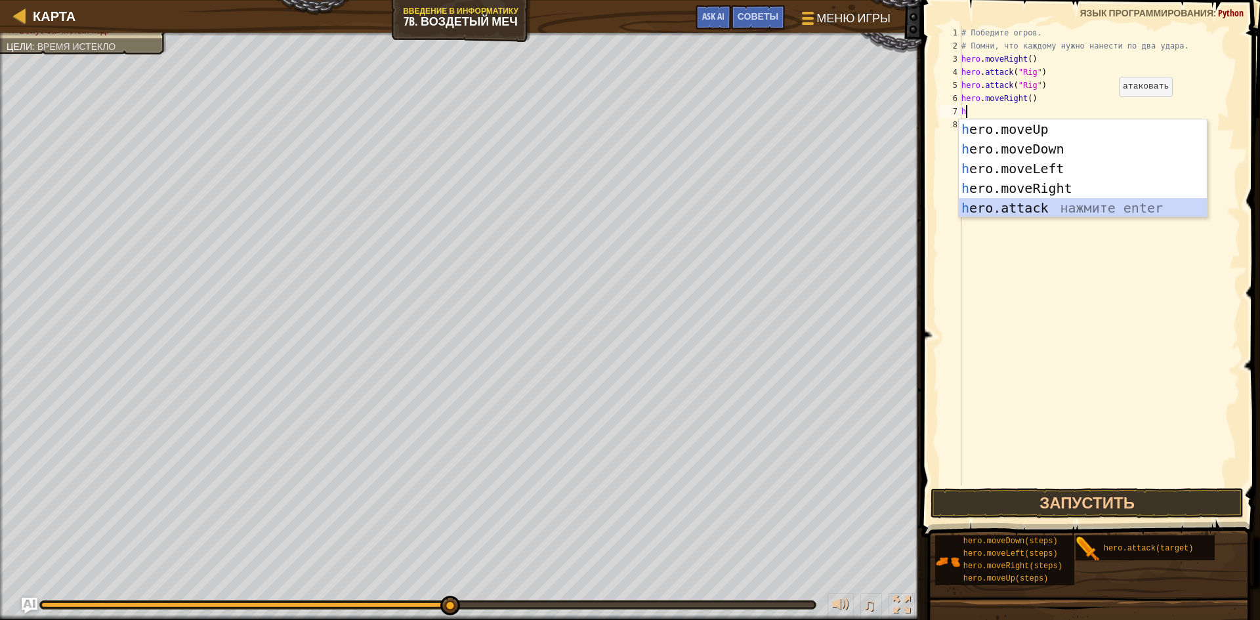
click at [1054, 208] on div "h ero.moveUp нажмите enter h ero.moveDown нажмите enter h ero.moveLeft нажмите …" at bounding box center [1082, 188] width 248 height 138
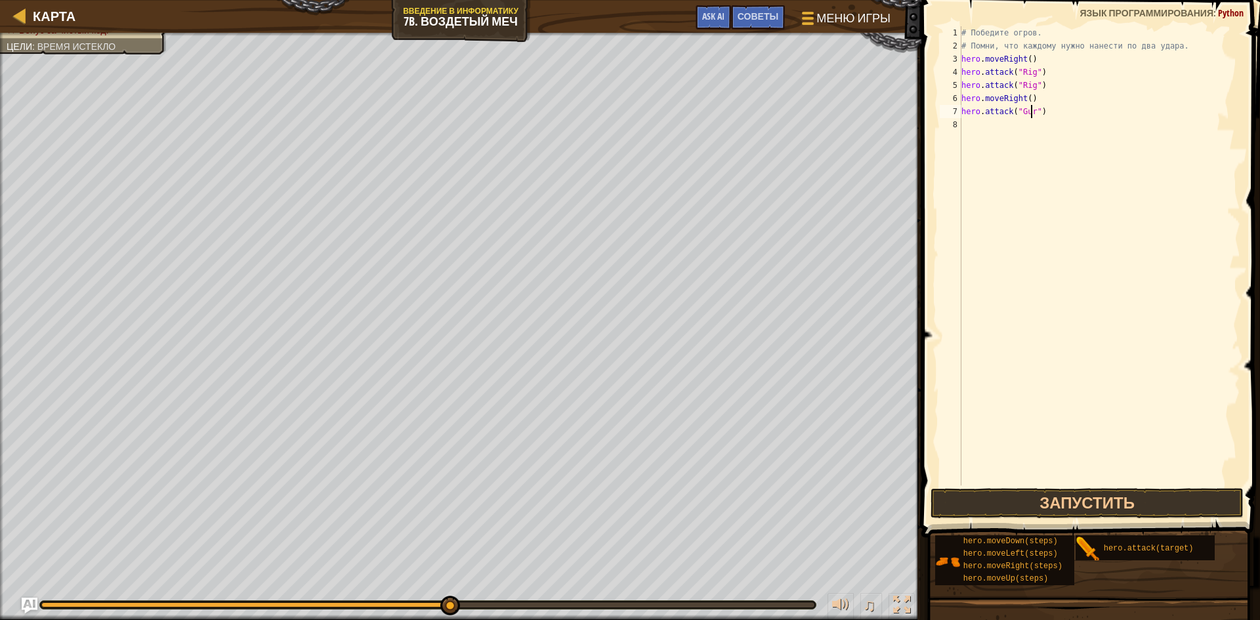
scroll to position [6, 6]
type textarea "hero.attack("Gurt")"
drag, startPoint x: 1168, startPoint y: 502, endPoint x: 1154, endPoint y: 497, distance: 15.4
click at [1162, 501] on button "Запустить" at bounding box center [1086, 503] width 313 height 30
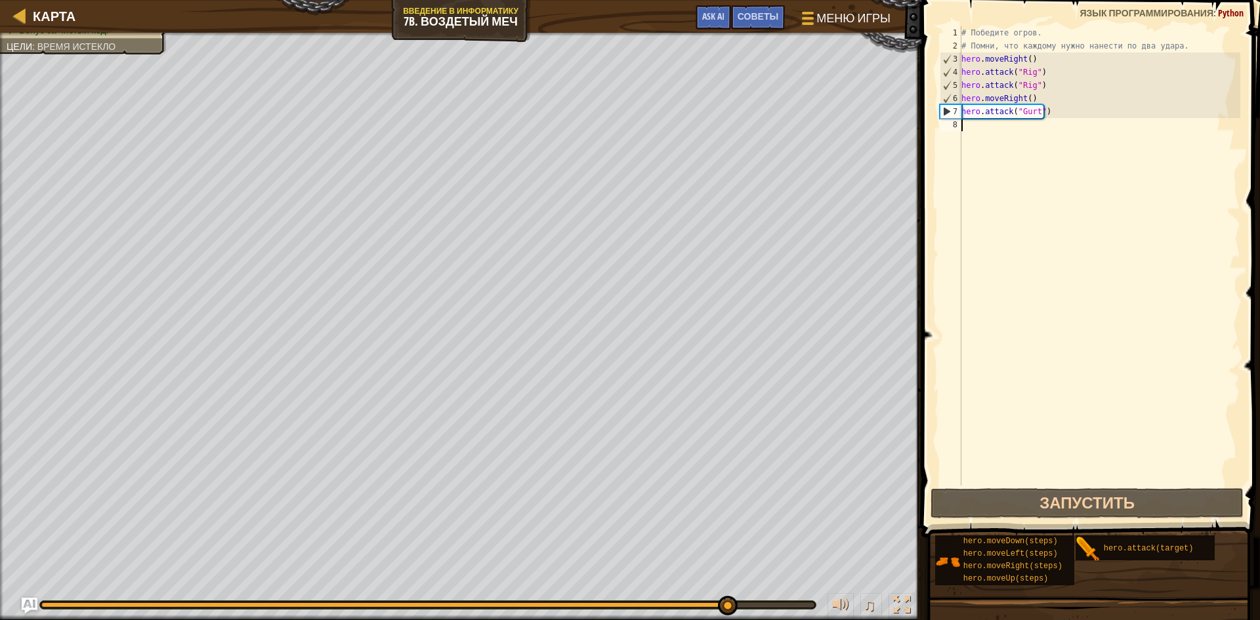
click at [973, 125] on div "# Победите огров. # Помни, что каждому нужно нанести по два удара. hero . moveR…" at bounding box center [1098, 268] width 281 height 485
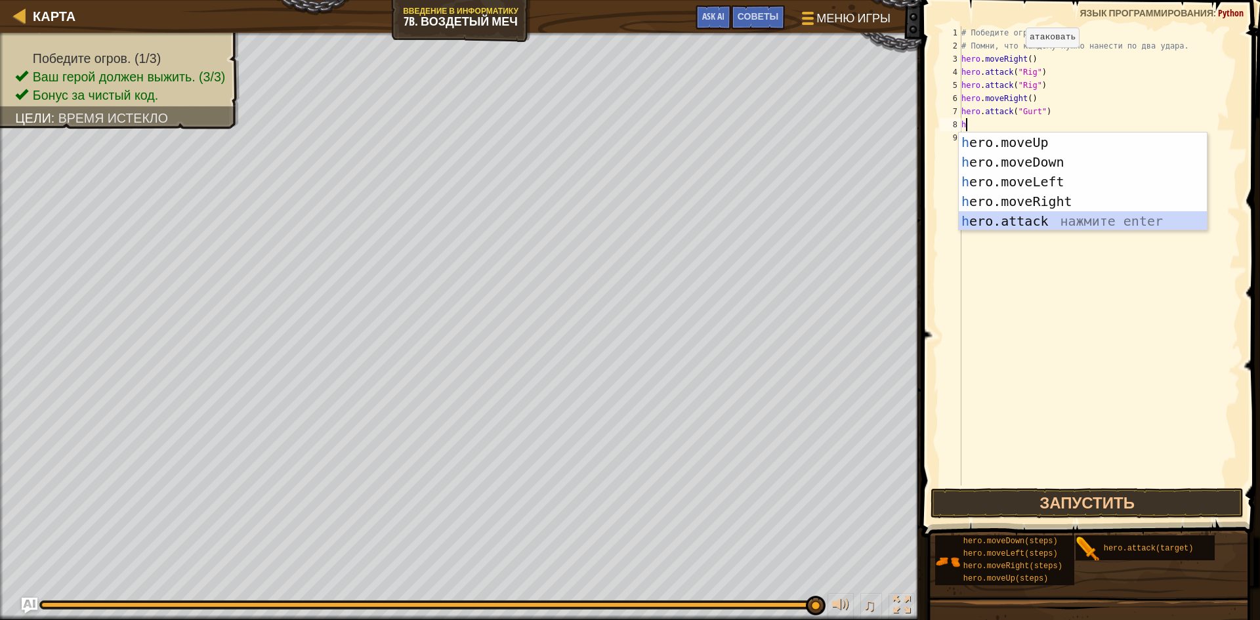
drag, startPoint x: 1020, startPoint y: 217, endPoint x: 1028, endPoint y: 203, distance: 16.4
click at [1021, 216] on div "h ero.moveUp нажмите enter h ero.moveDown нажмите enter h ero.moveLeft нажмите …" at bounding box center [1082, 202] width 248 height 138
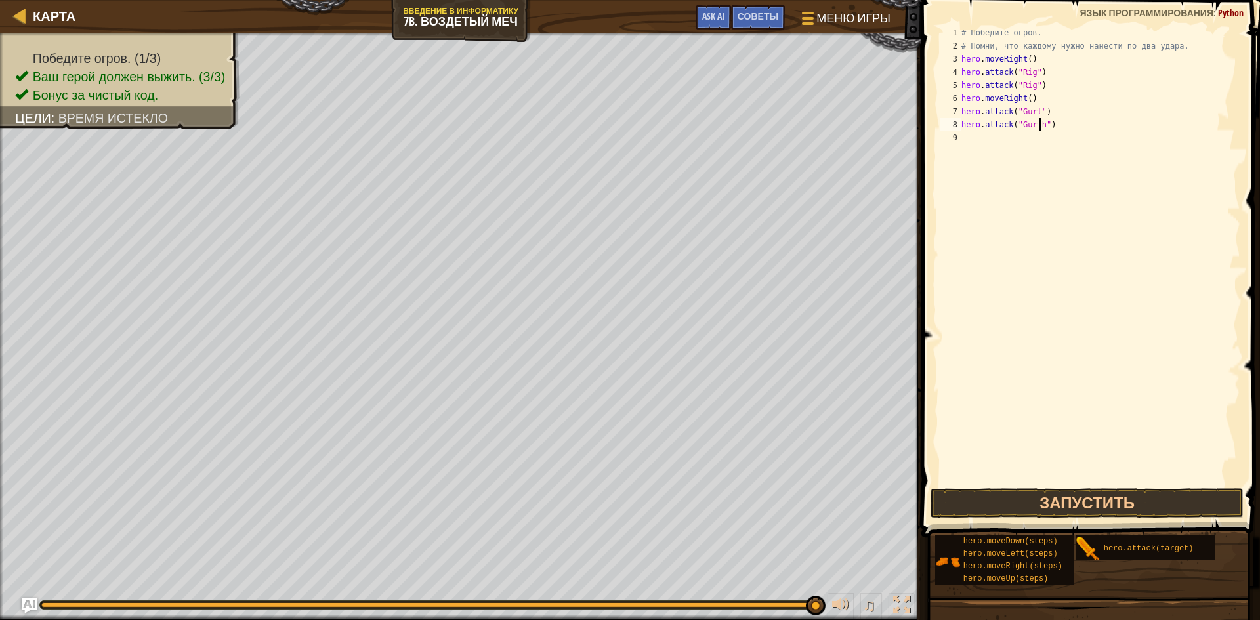
scroll to position [6, 7]
type textarea "hero.attack("Gurt")"
click at [970, 133] on div "# Победите огров. # Помни, что каждому нужно нанести по два удара. hero . moveR…" at bounding box center [1098, 268] width 281 height 485
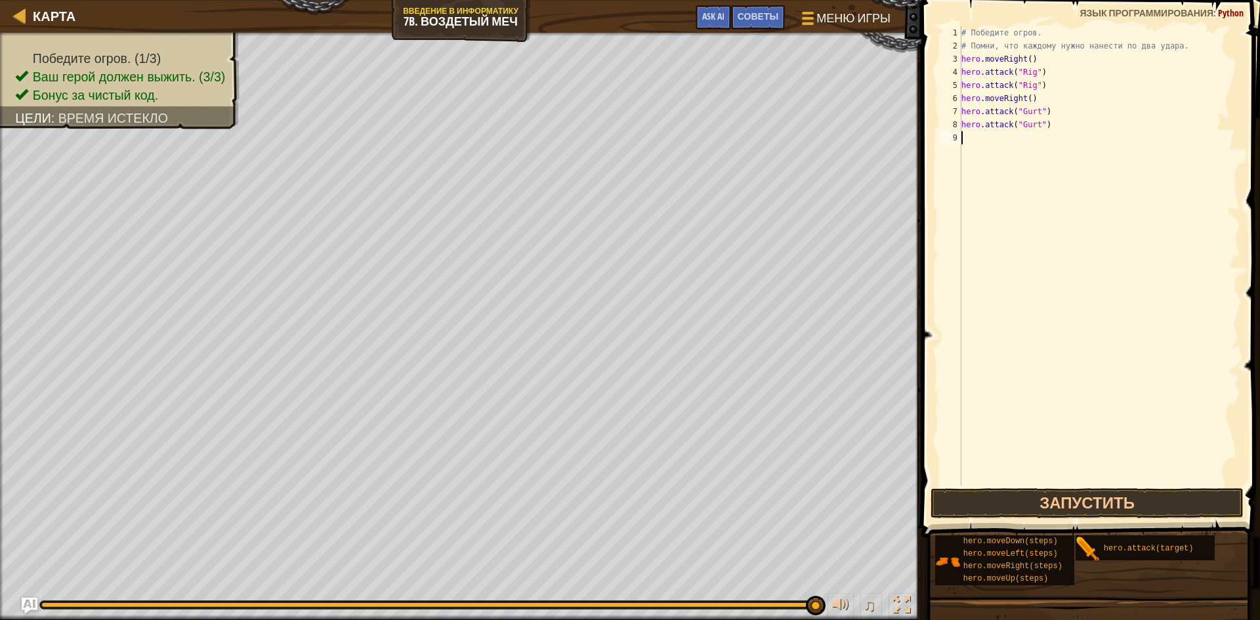
type textarea "h"
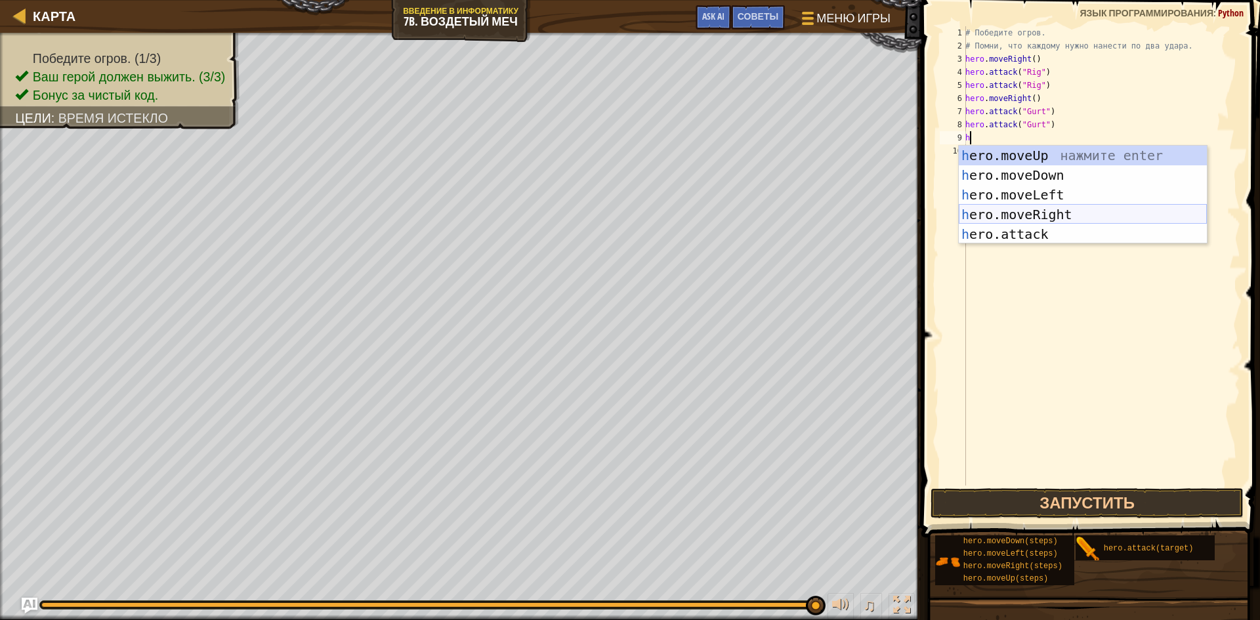
click at [1072, 209] on div "h ero.moveUp нажмите enter h ero.moveDown нажмите enter h ero.moveLeft нажмите …" at bounding box center [1082, 215] width 248 height 138
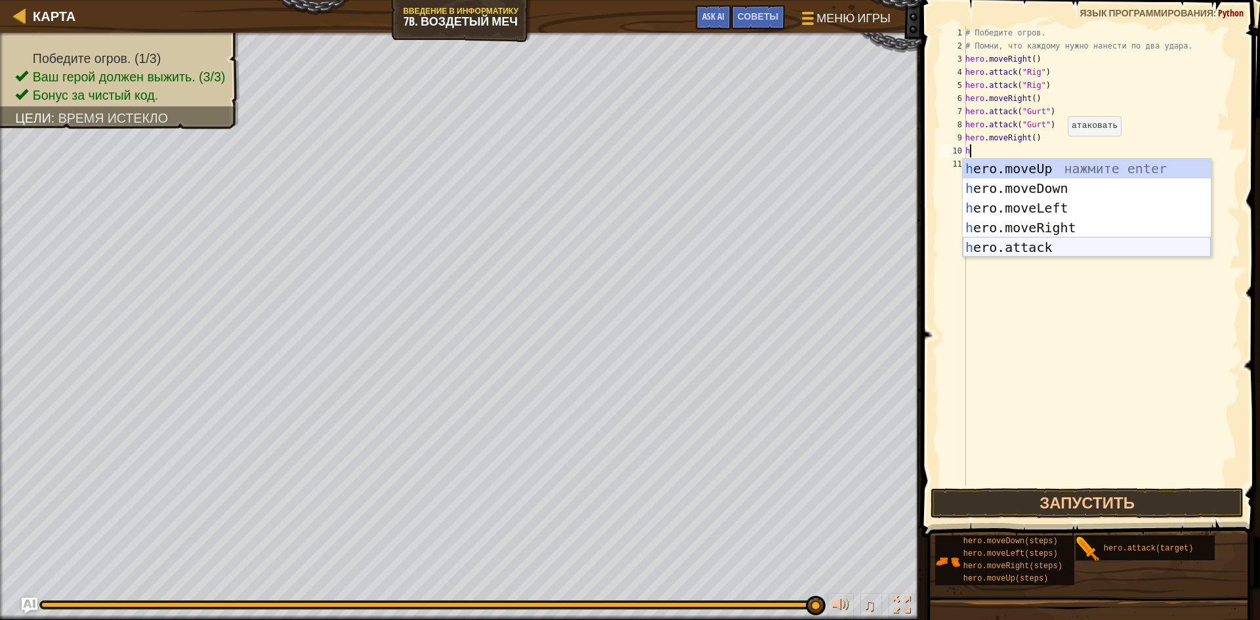
click at [1061, 247] on div "h ero.moveUp нажмите enter h ero.moveDown нажмите enter h ero.moveLeft нажмите …" at bounding box center [1086, 228] width 248 height 138
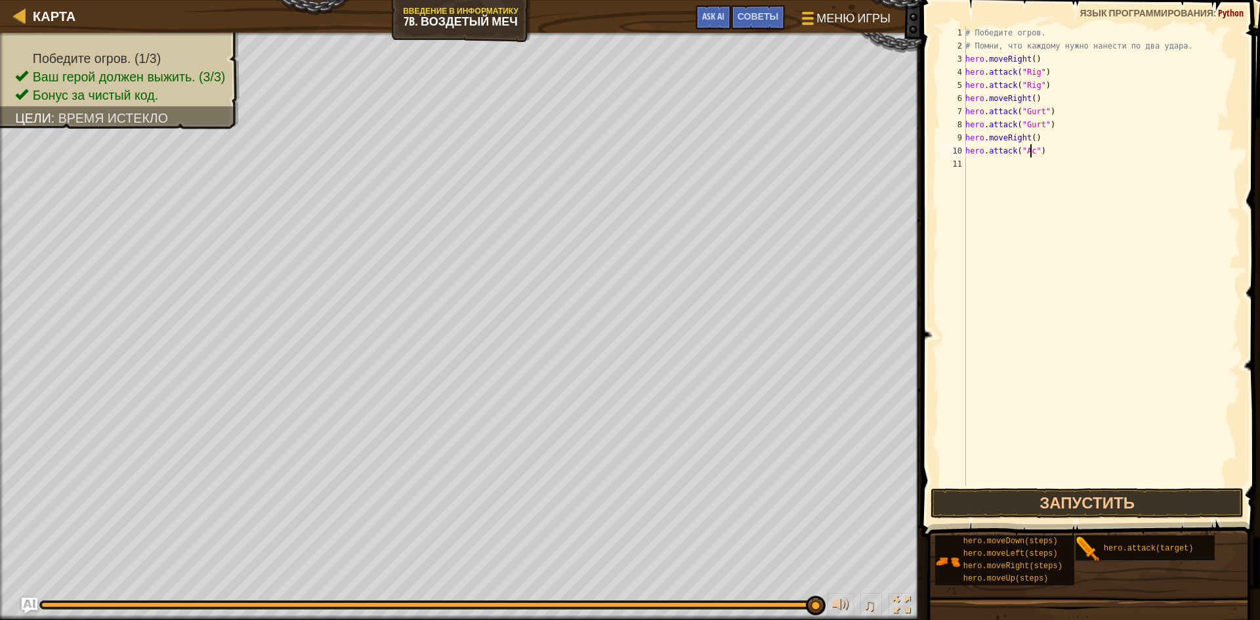
scroll to position [6, 6]
type textarea "hero.attack("Ack")"
drag, startPoint x: 972, startPoint y: 169, endPoint x: 978, endPoint y: 173, distance: 7.1
click at [978, 173] on div "# Победите огров. # Помни, что каждому нужно нанести по два удара. hero . moveR…" at bounding box center [1100, 268] width 277 height 485
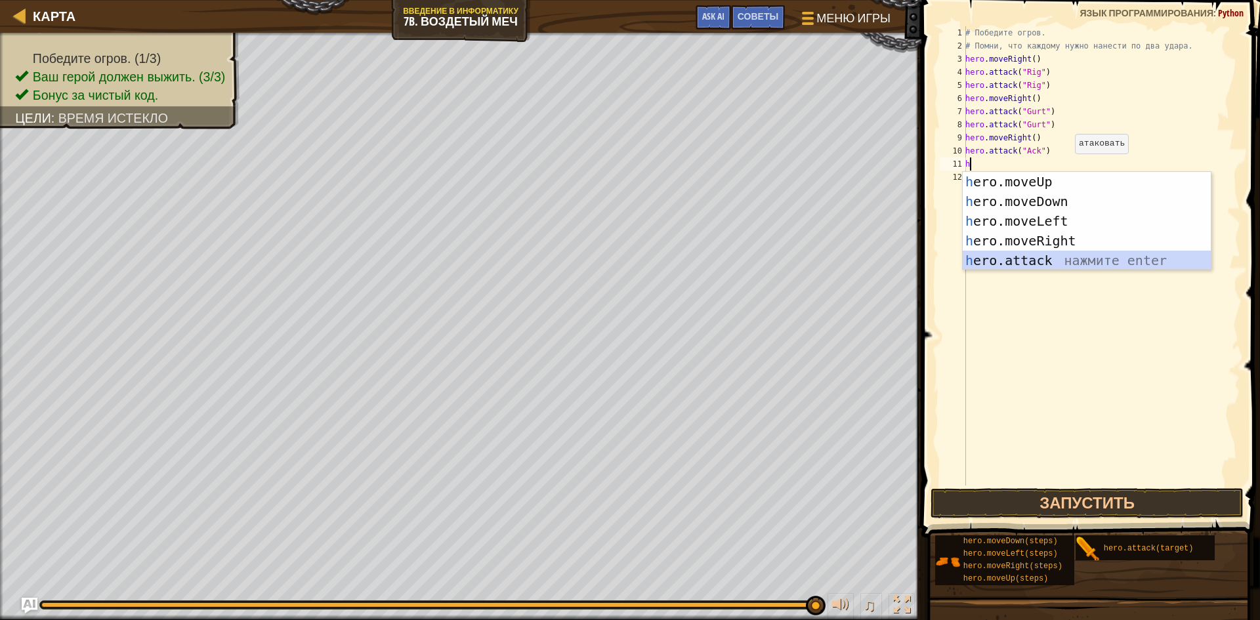
drag, startPoint x: 1063, startPoint y: 259, endPoint x: 1065, endPoint y: 232, distance: 27.6
click at [1063, 258] on div "h ero.moveUp нажмите enter h ero.moveDown нажмите enter h ero.moveLeft нажмите …" at bounding box center [1086, 241] width 248 height 138
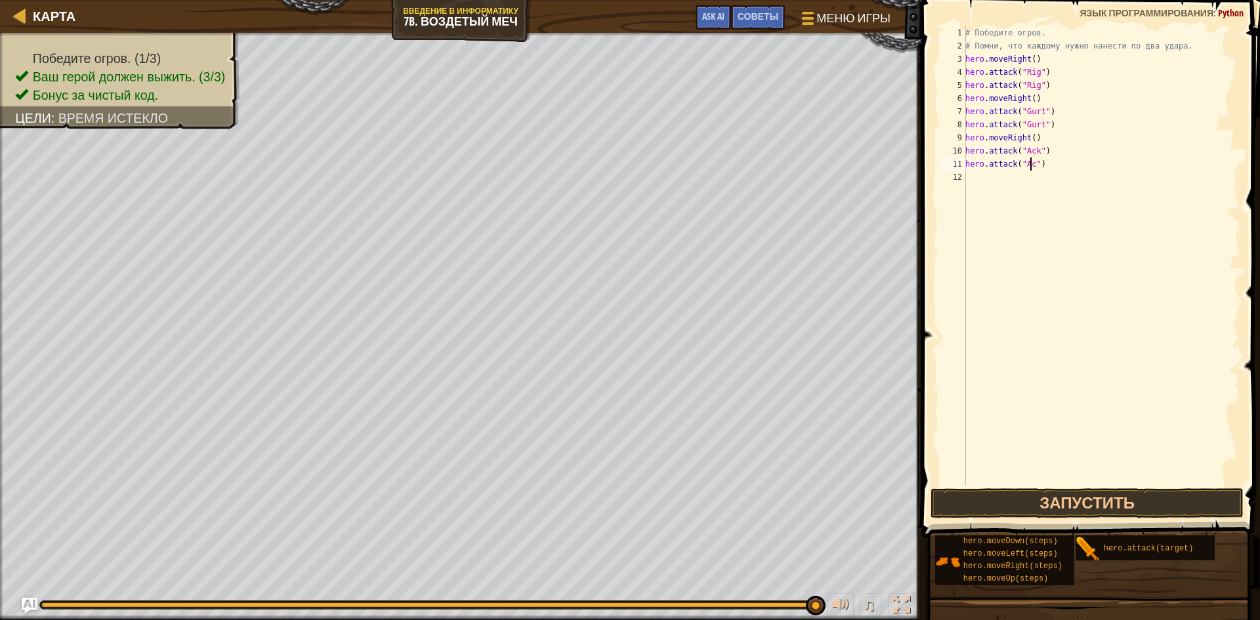
scroll to position [6, 6]
type textarea "hero.attack("Ack")"
click at [1137, 495] on button "Запустить" at bounding box center [1086, 503] width 313 height 30
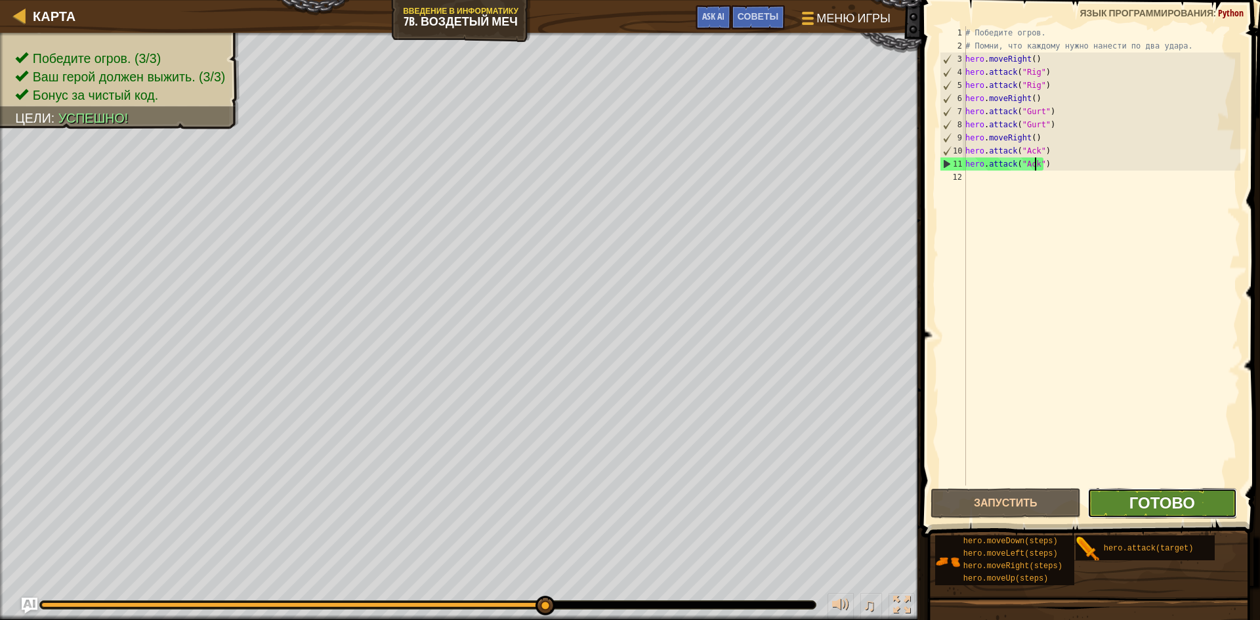
click at [1139, 503] on span "Готово" at bounding box center [1162, 502] width 66 height 21
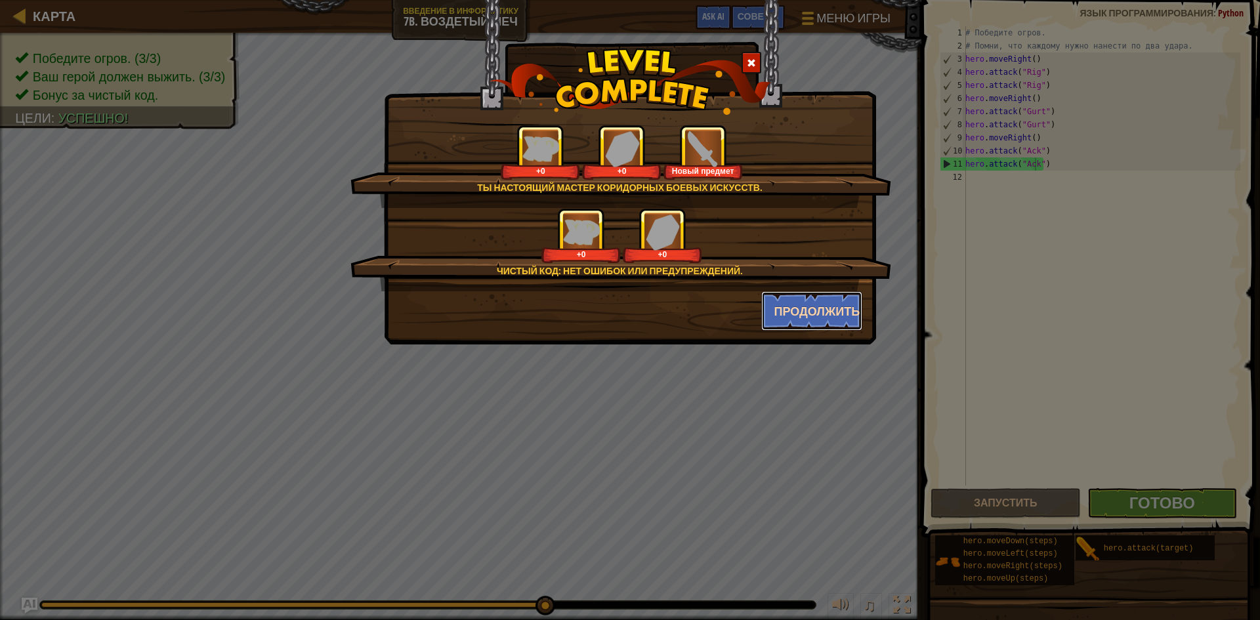
click at [846, 316] on button "Продолжить" at bounding box center [812, 310] width 102 height 39
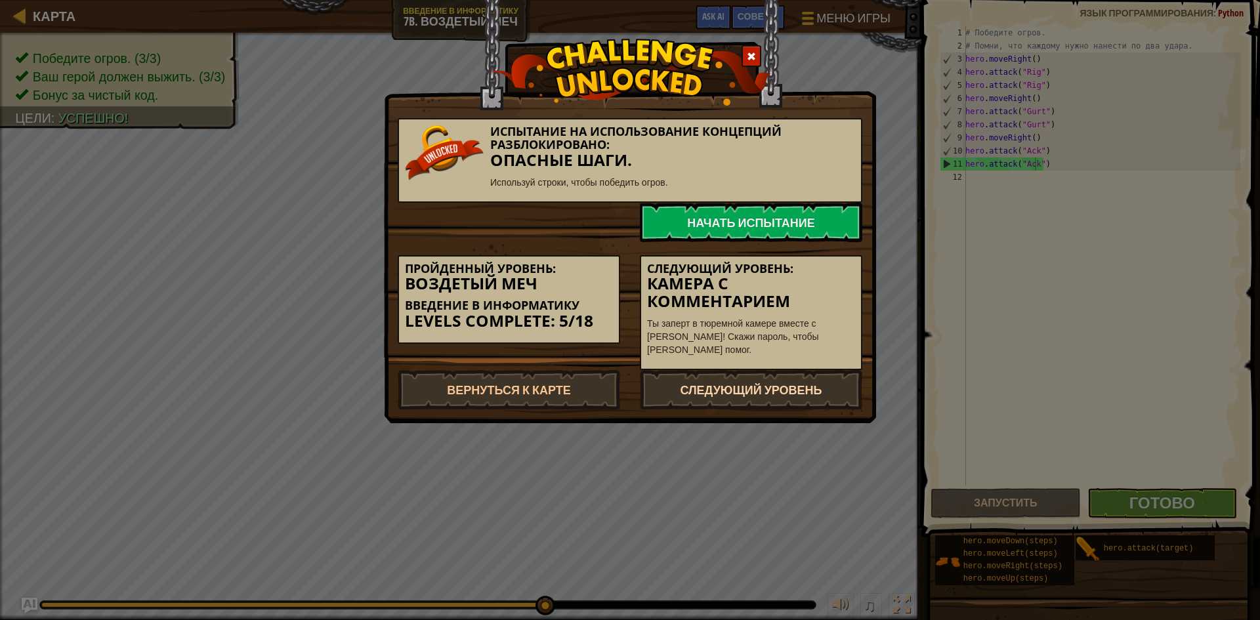
click at [789, 396] on link "Следующий уровень" at bounding box center [751, 389] width 222 height 39
click at [777, 391] on link "Следующий уровень" at bounding box center [751, 389] width 222 height 39
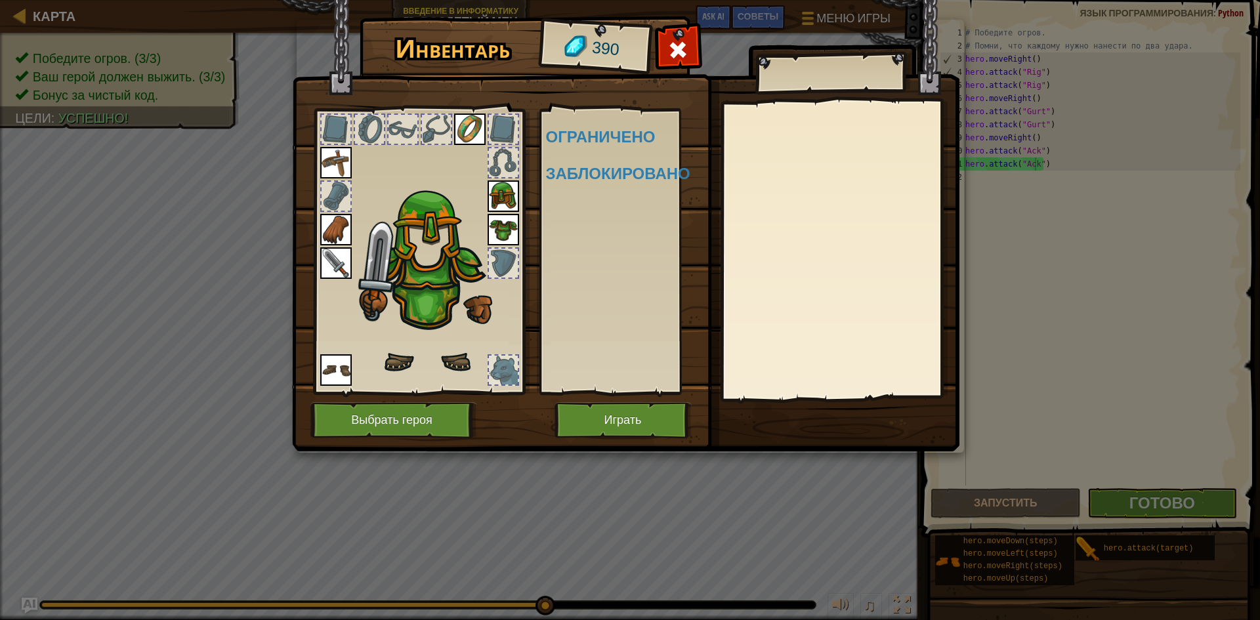
click at [777, 1] on body "Карта Введение в Информатику 7b. Воздетый меч Меню игры Готово Советы Ask AI 1 …" at bounding box center [630, 0] width 1260 height 1
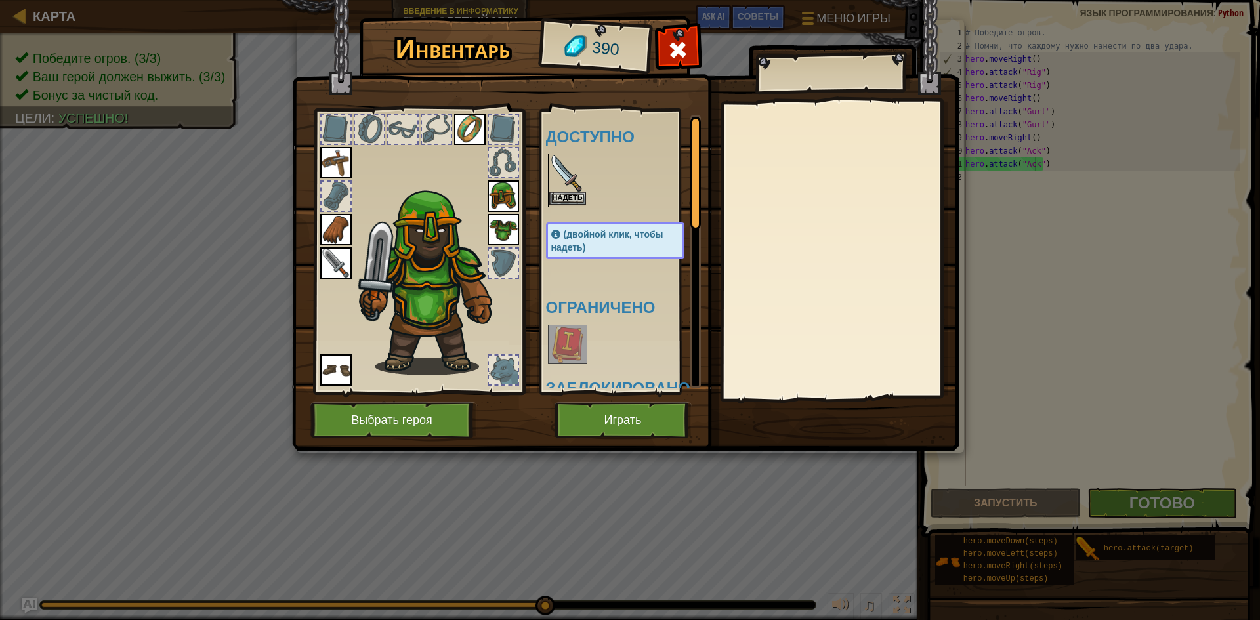
click at [572, 187] on img at bounding box center [567, 173] width 37 height 37
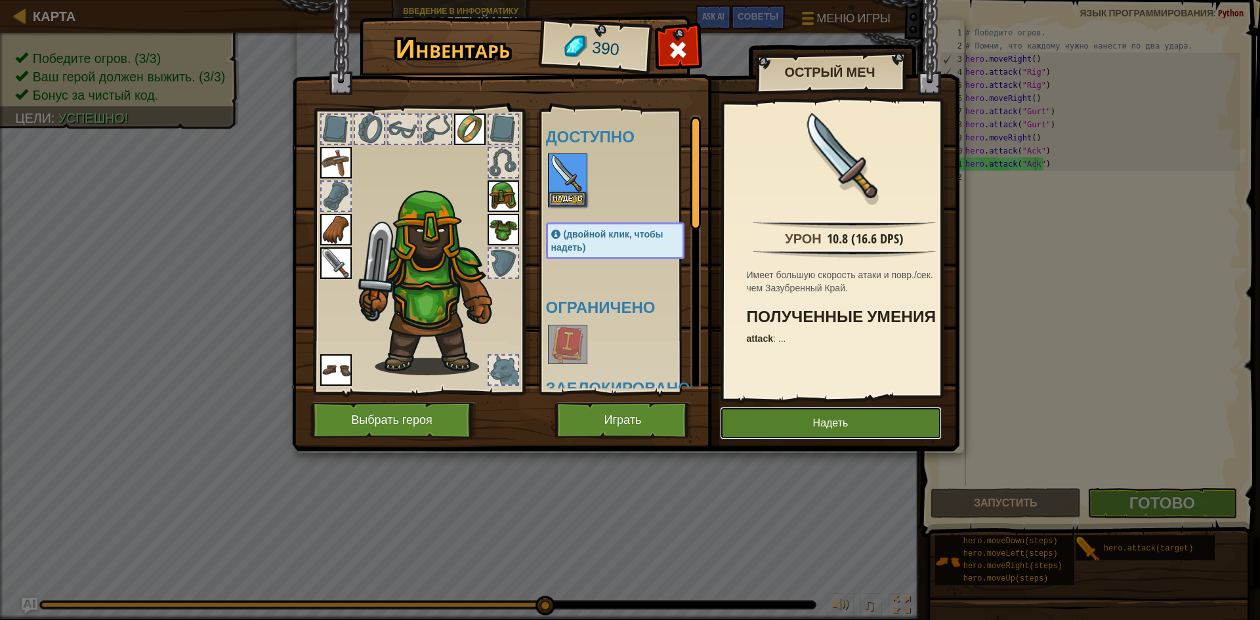
click at [823, 419] on button "Надеть" at bounding box center [831, 423] width 222 height 33
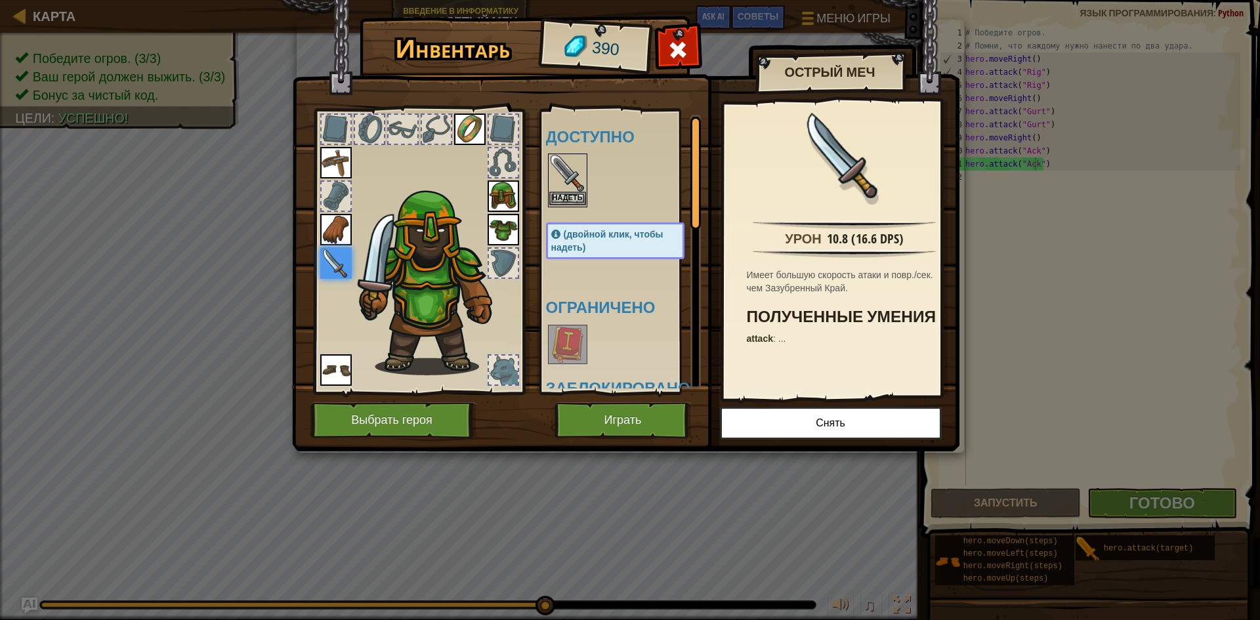
click at [561, 178] on img at bounding box center [567, 173] width 37 height 37
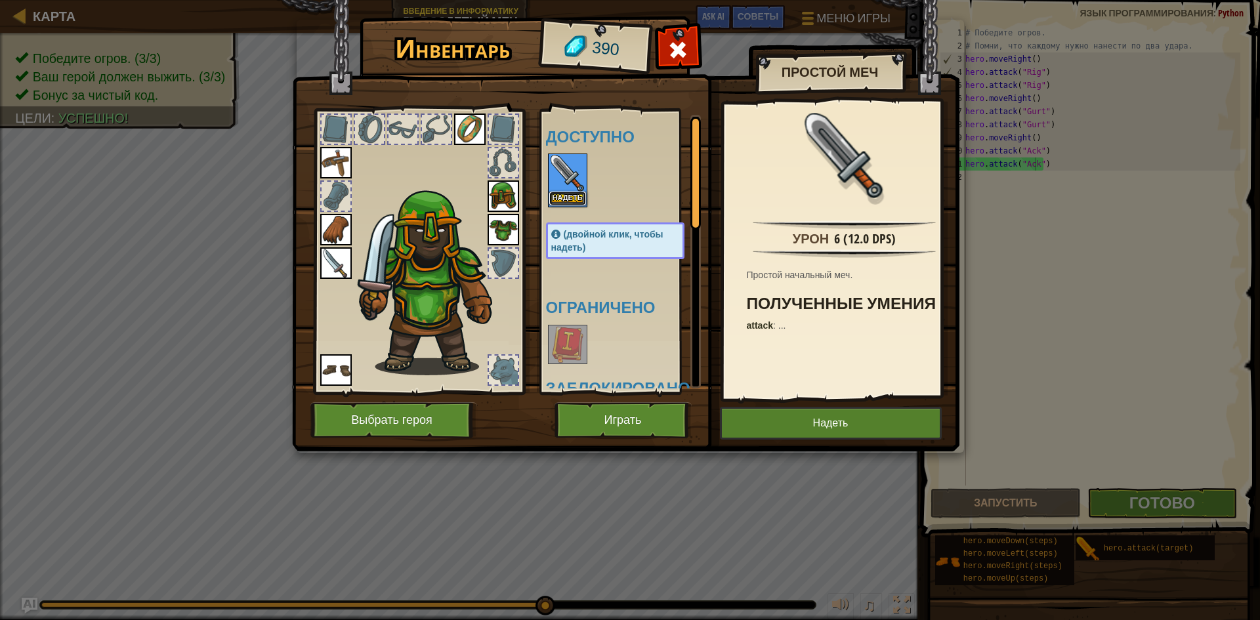
click at [568, 194] on button "Надеть" at bounding box center [567, 199] width 37 height 14
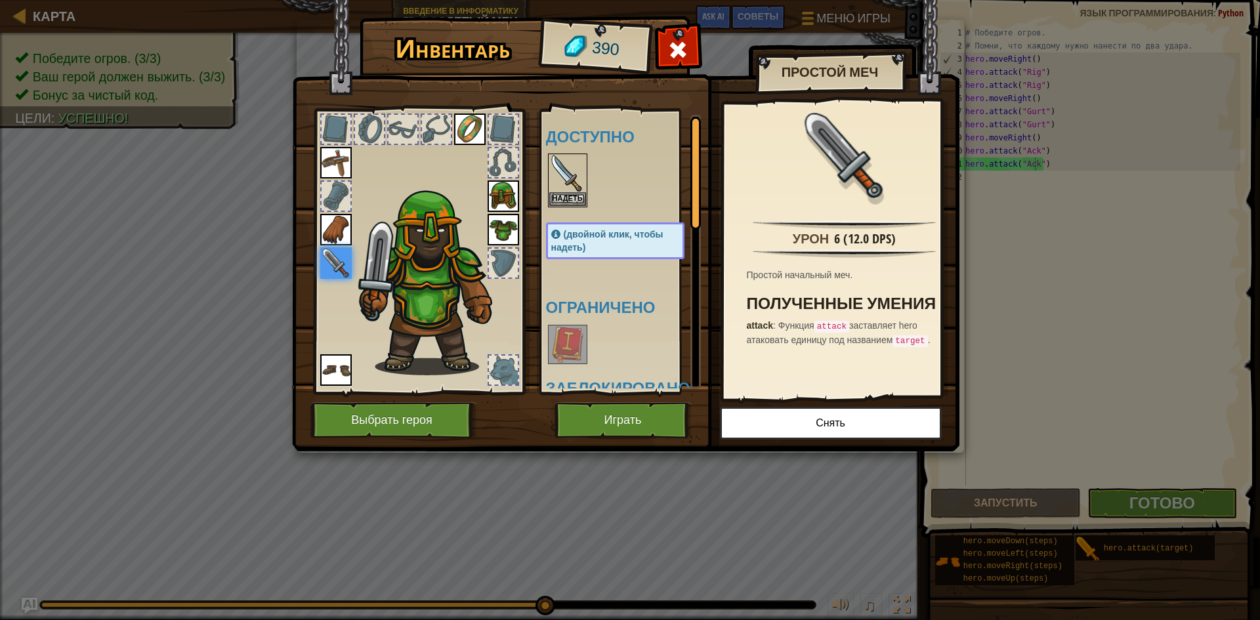
click at [328, 258] on img at bounding box center [335, 262] width 31 height 31
click at [337, 162] on img at bounding box center [335, 162] width 31 height 31
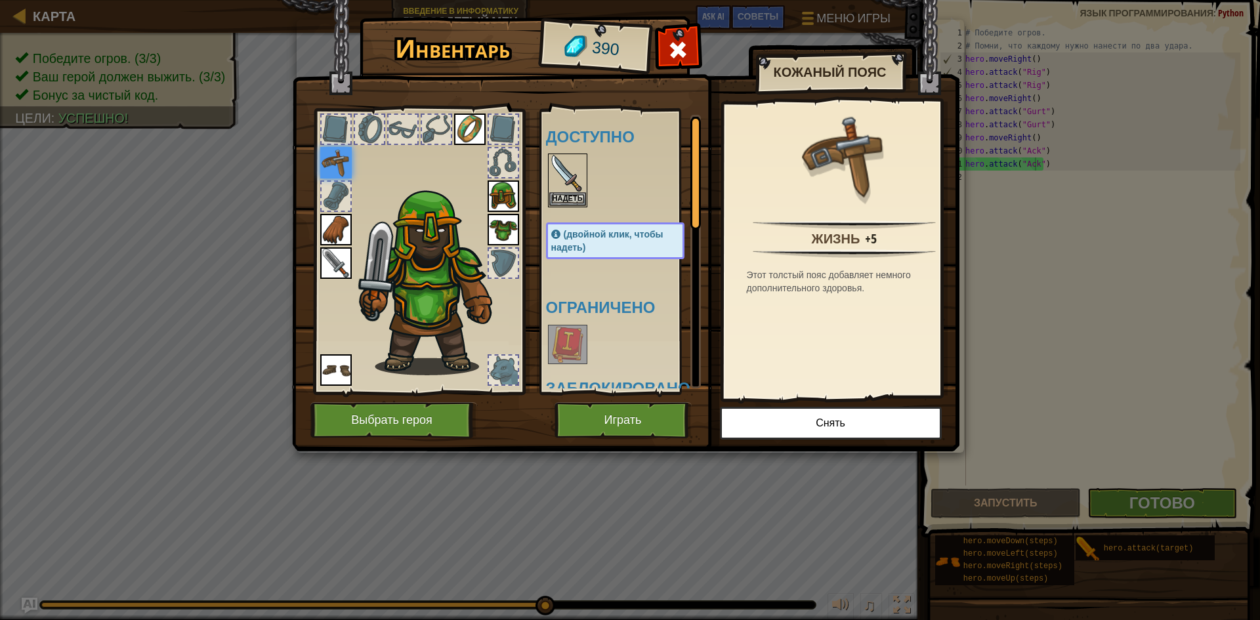
click at [335, 161] on img at bounding box center [335, 162] width 31 height 31
click at [343, 237] on img at bounding box center [335, 229] width 31 height 31
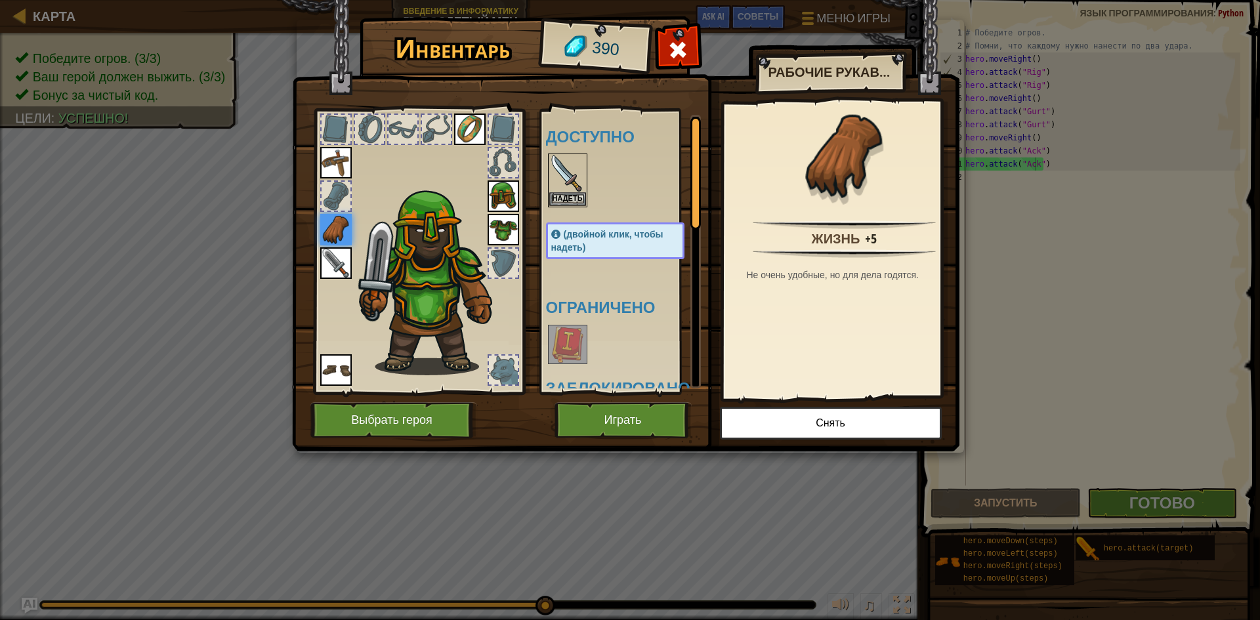
drag, startPoint x: 340, startPoint y: 255, endPoint x: 346, endPoint y: 249, distance: 7.9
click at [342, 255] on img at bounding box center [335, 262] width 31 height 31
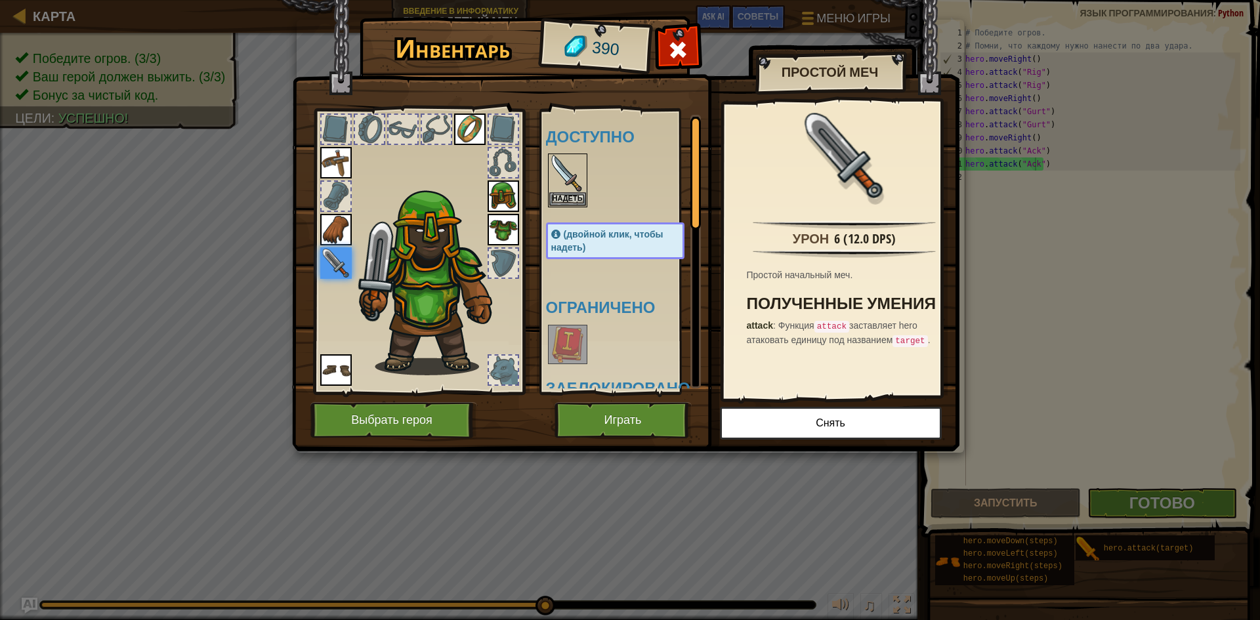
click at [492, 165] on div at bounding box center [503, 162] width 29 height 29
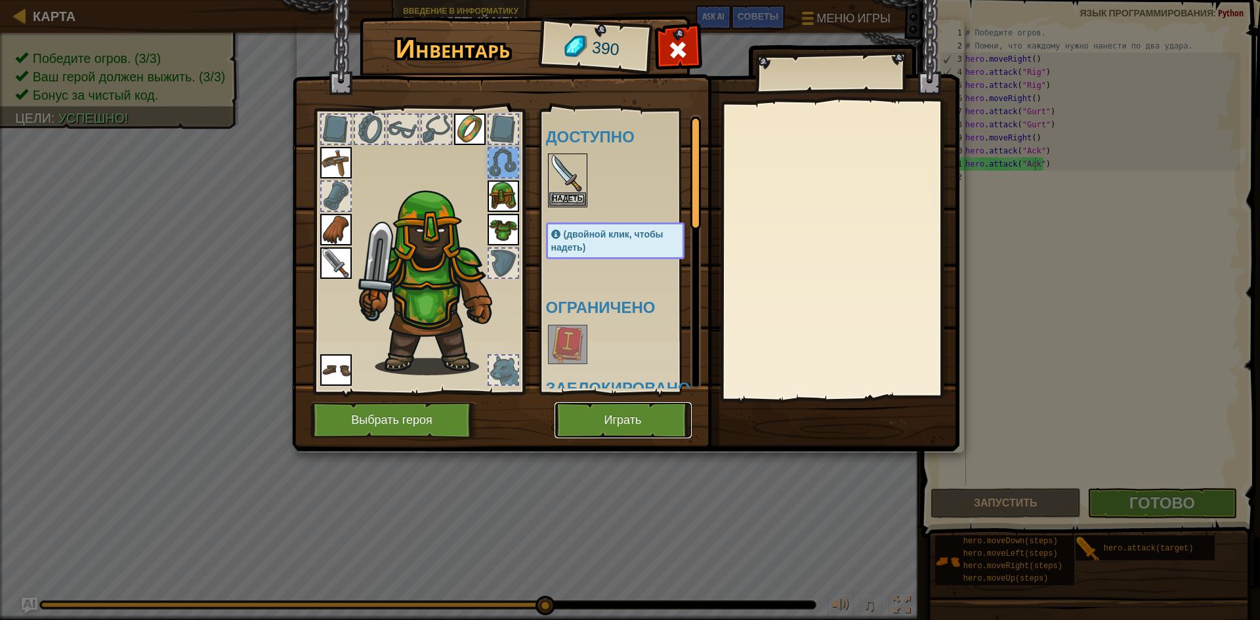
click at [621, 420] on button "Играть" at bounding box center [622, 420] width 137 height 36
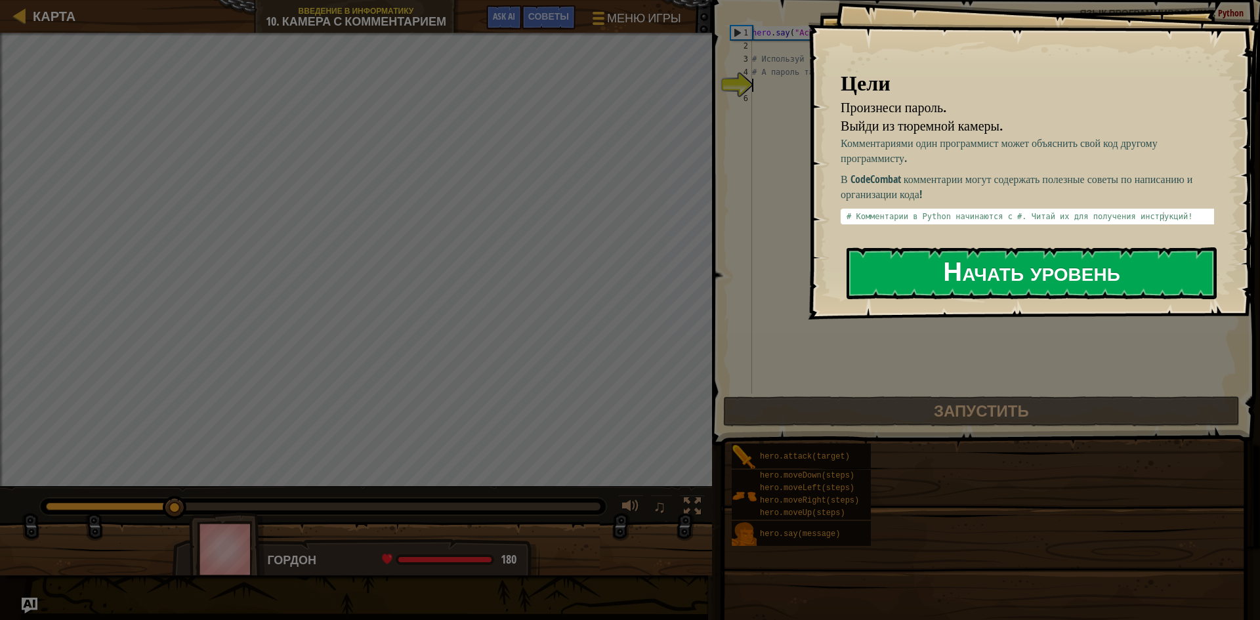
click at [972, 275] on button "Начать уровень" at bounding box center [1031, 273] width 370 height 52
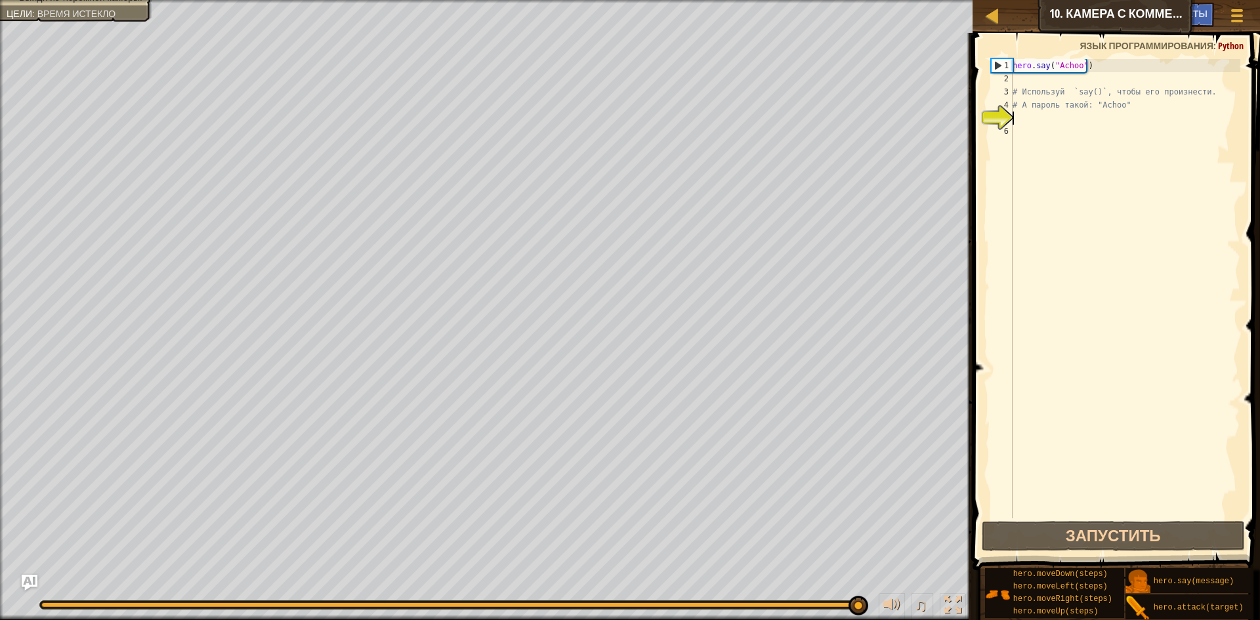
scroll to position [6, 0]
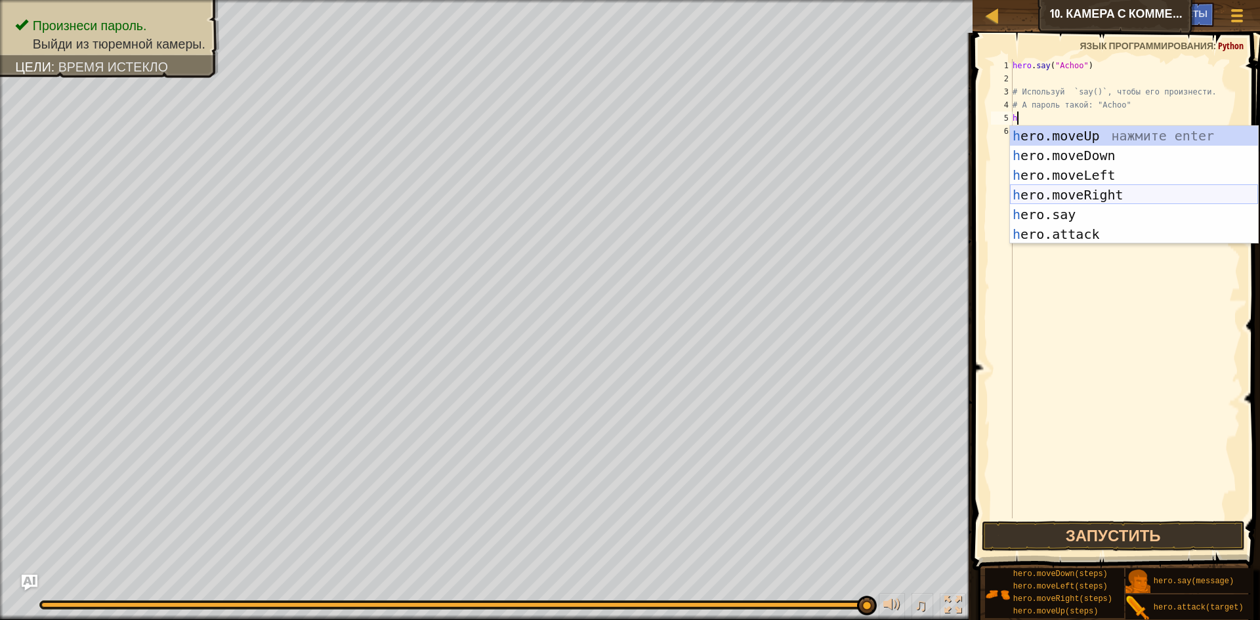
type textarea "hu"
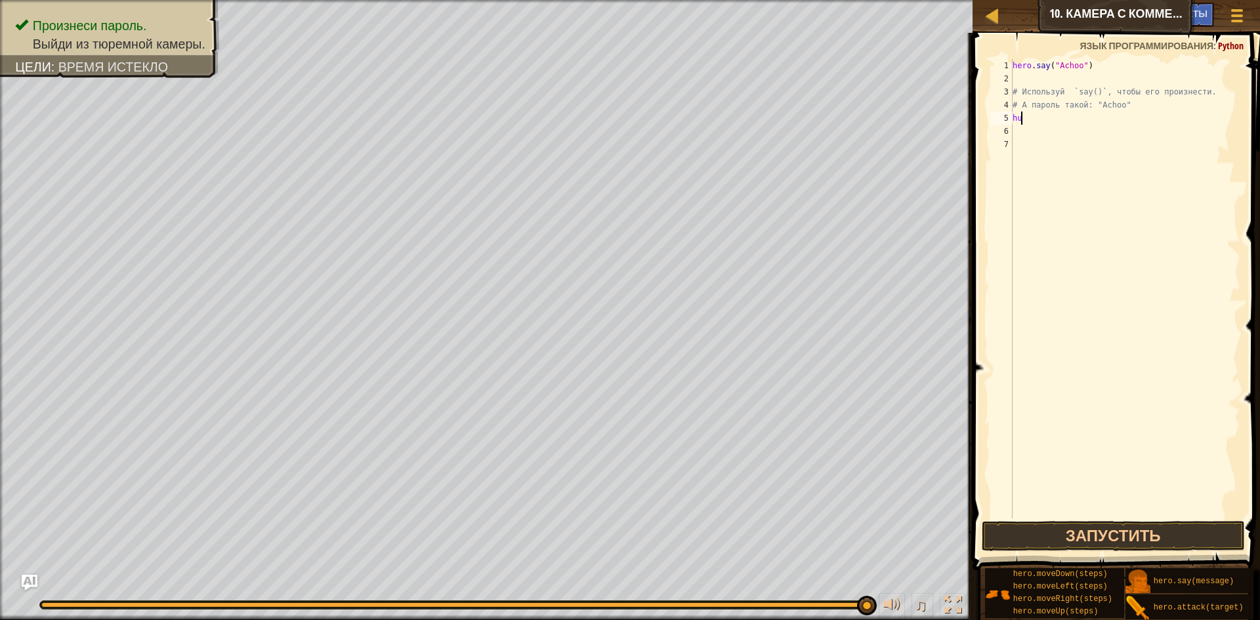
click at [1025, 115] on div "hero . say ( "Achoo" ) # Используй `say()`, чтобы его произнести. # А пароль та…" at bounding box center [1125, 301] width 230 height 485
type textarea "hu"
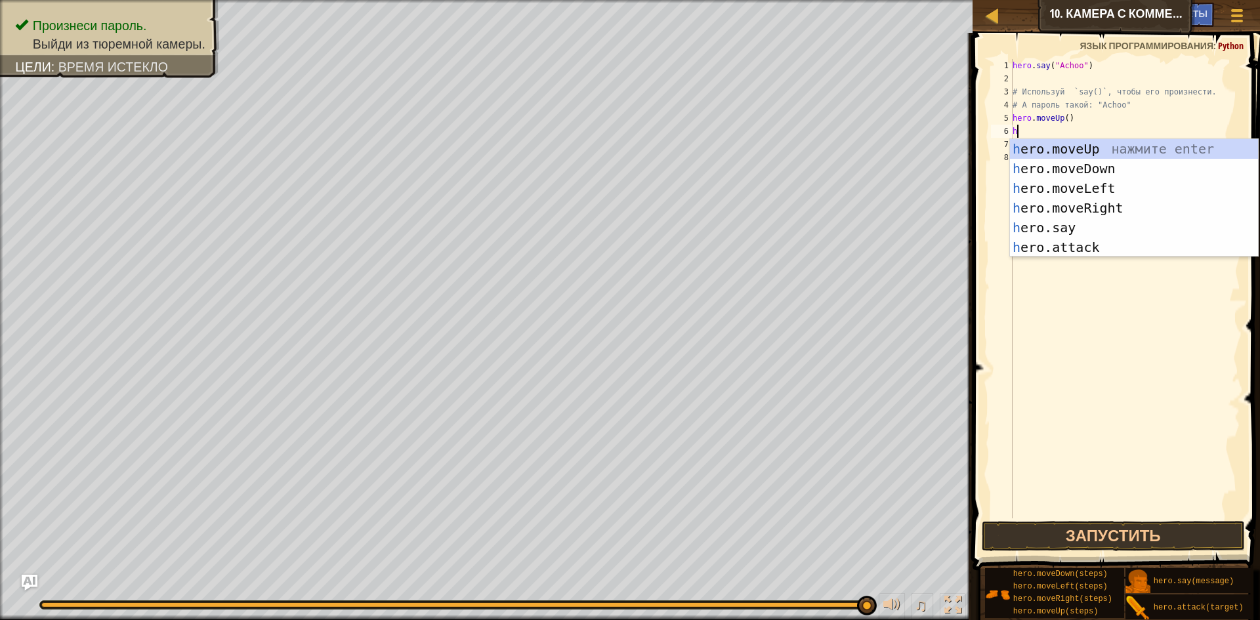
type textarea "hu"
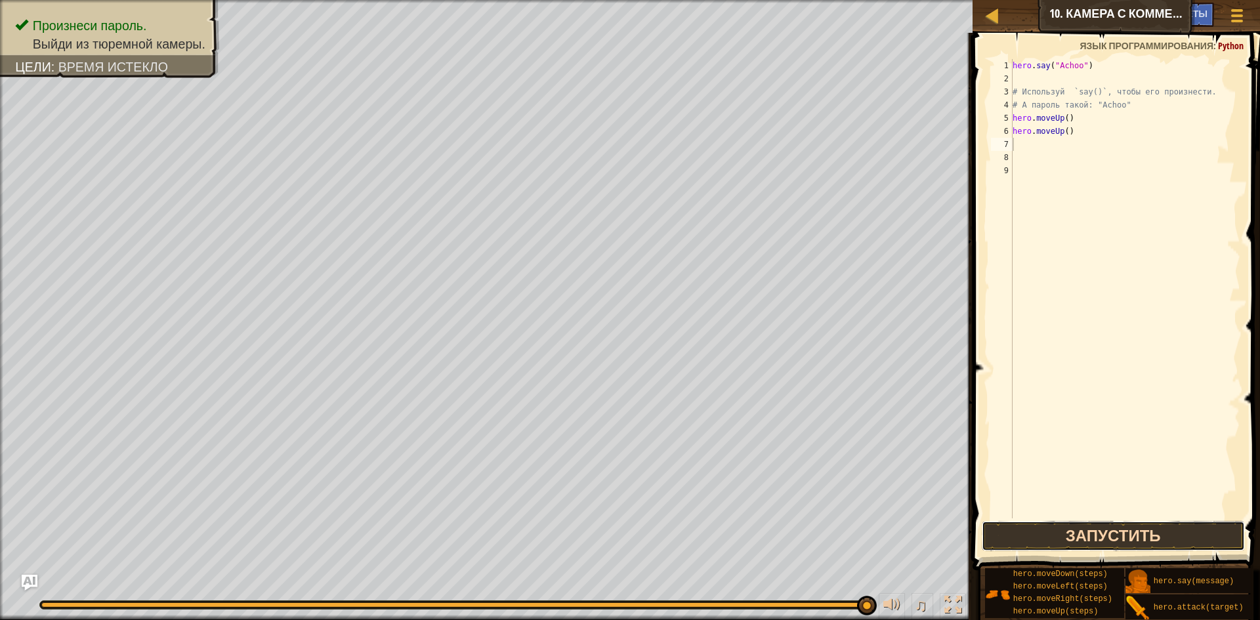
click at [1197, 530] on button "Запустить" at bounding box center [1112, 536] width 263 height 30
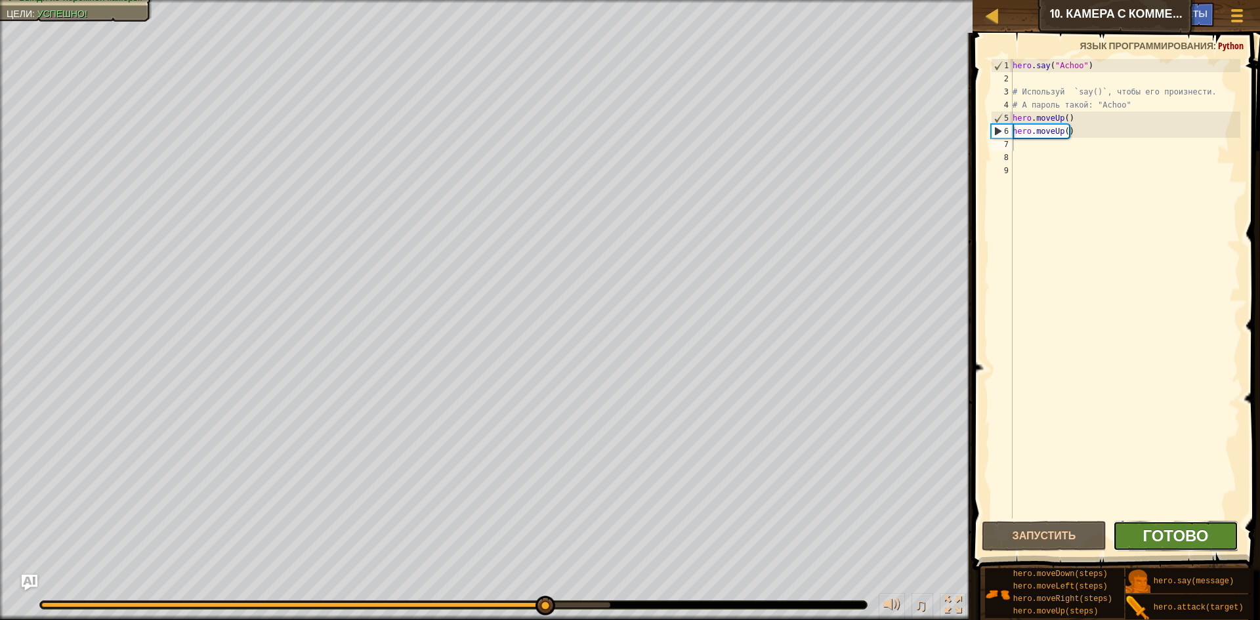
click at [1192, 527] on span "Готово" at bounding box center [1175, 535] width 66 height 21
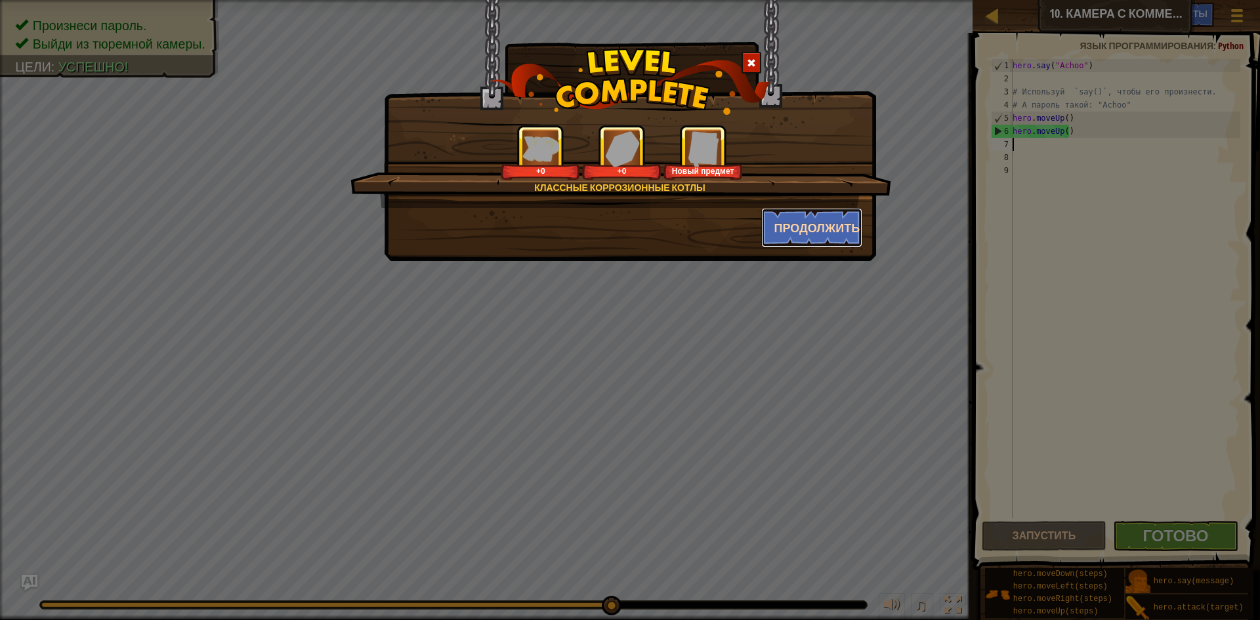
click at [789, 225] on button "Продолжить" at bounding box center [812, 227] width 102 height 39
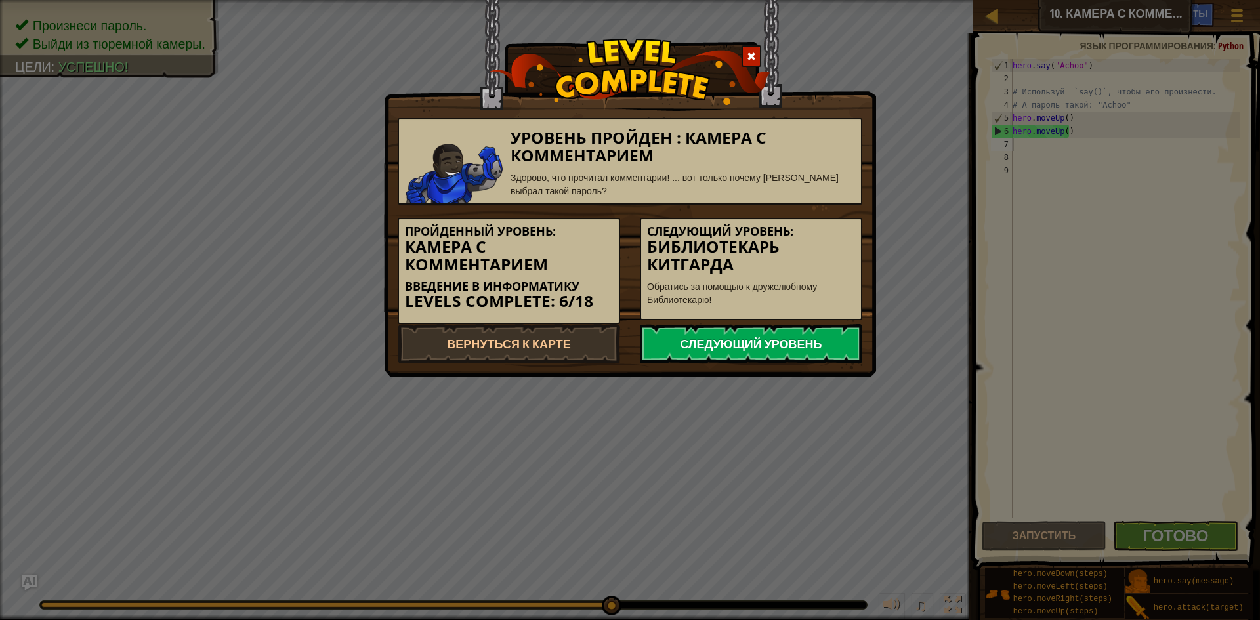
click at [772, 342] on link "Следующий уровень" at bounding box center [751, 343] width 222 height 39
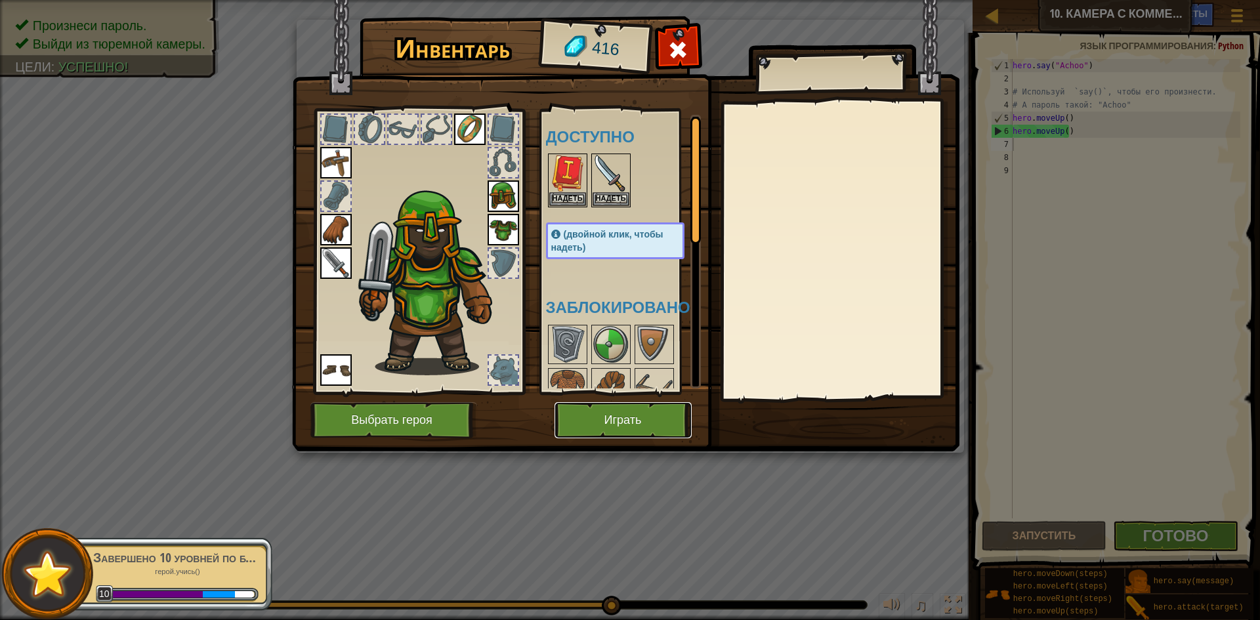
click at [644, 407] on button "Играть" at bounding box center [622, 420] width 137 height 36
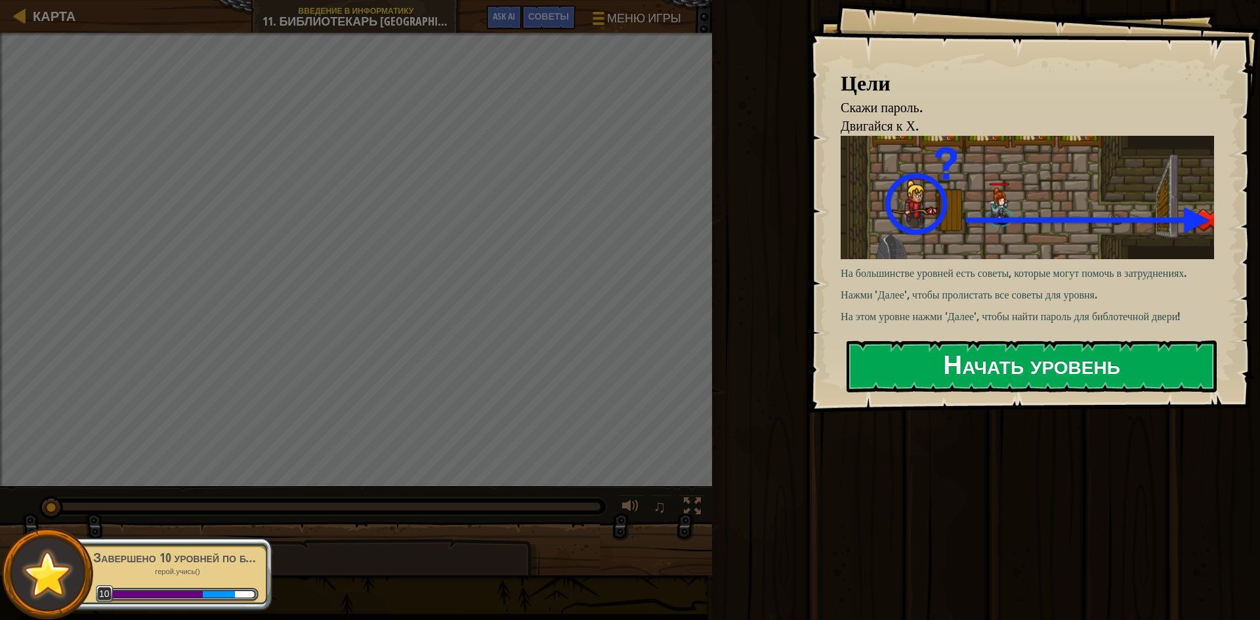
click at [1027, 359] on button "Начать уровень" at bounding box center [1031, 366] width 370 height 52
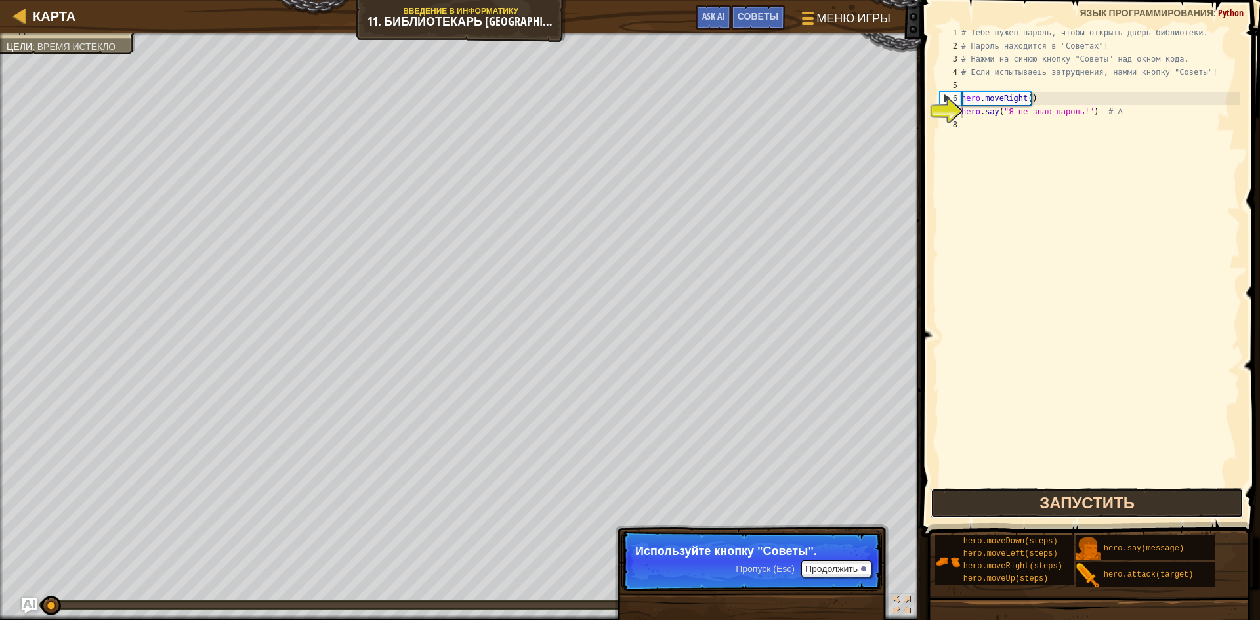
click at [1137, 504] on button "Запустить" at bounding box center [1086, 503] width 313 height 30
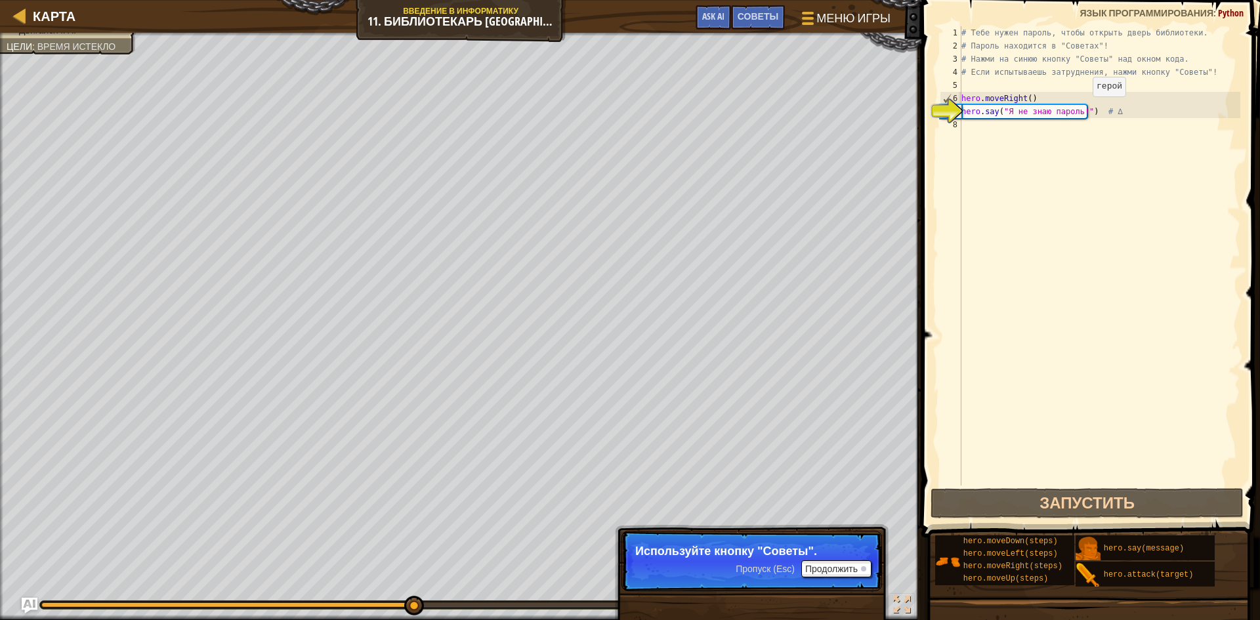
click at [1083, 110] on div "# Тебе нужен пароль, чтобы открыть дверь библиотеки. # Пароль находится в "Сове…" at bounding box center [1098, 268] width 281 height 485
click at [1078, 111] on div "# Тебе нужен пароль, чтобы открыть дверь библиотеки. # Пароль находится в "Сове…" at bounding box center [1098, 268] width 281 height 485
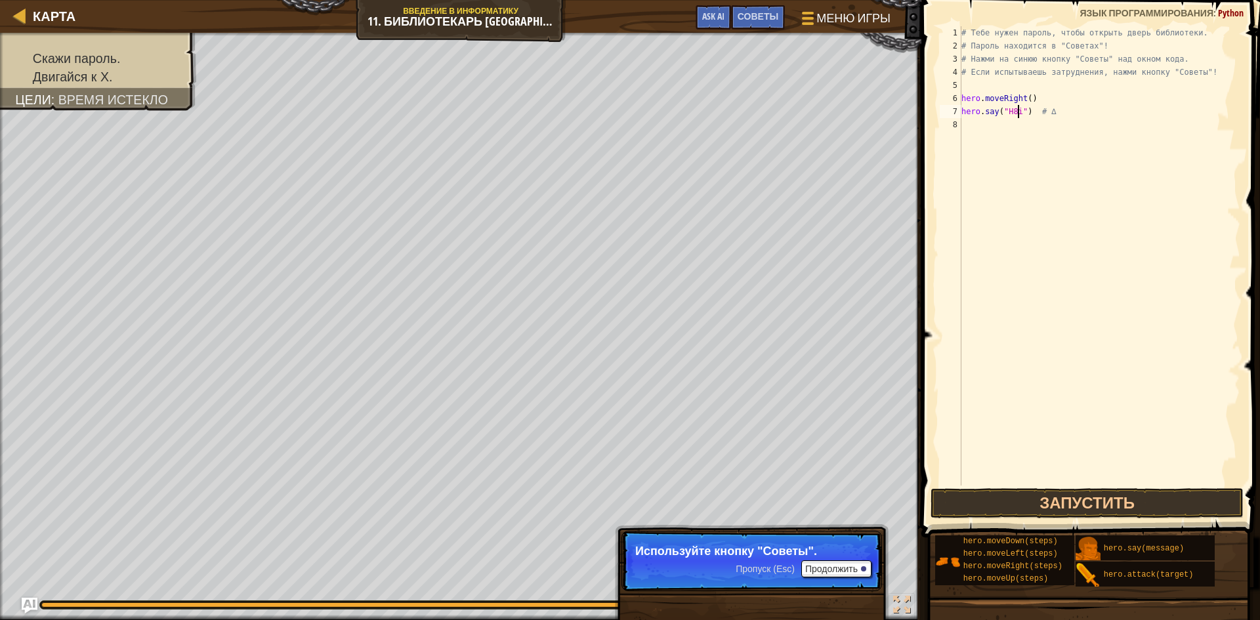
scroll to position [6, 5]
click at [830, 567] on button "Продолжить" at bounding box center [836, 568] width 70 height 17
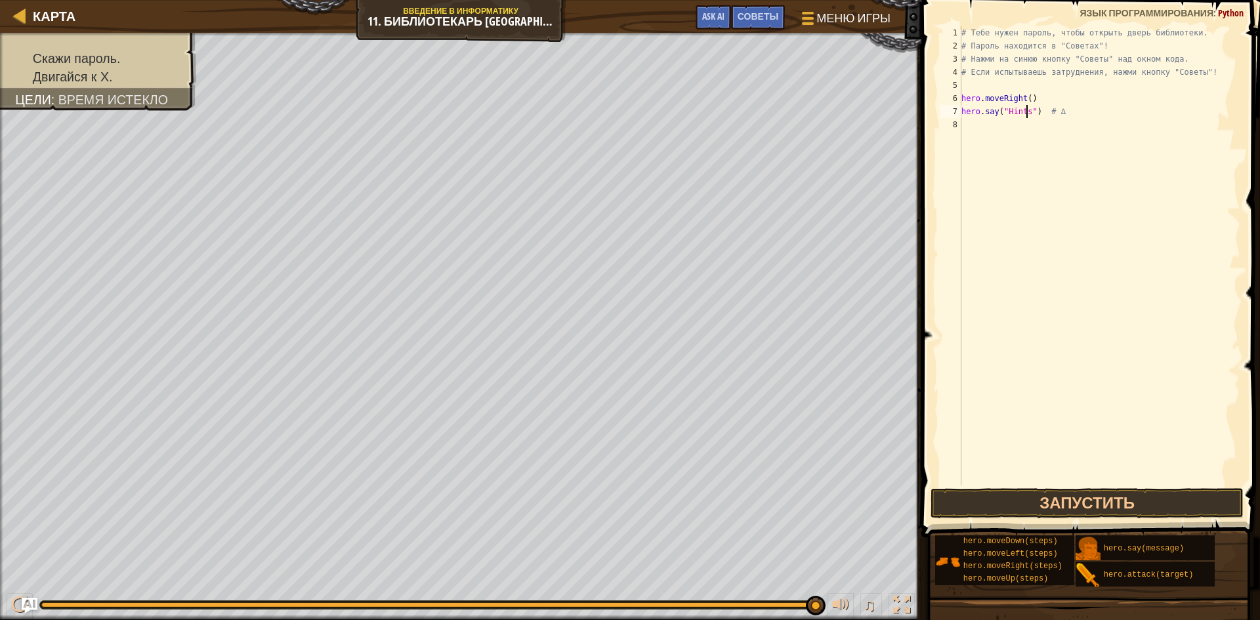
scroll to position [6, 6]
type textarea "hero.say("Hints") # ∆"
click at [1078, 503] on button "Запустить" at bounding box center [1086, 503] width 313 height 30
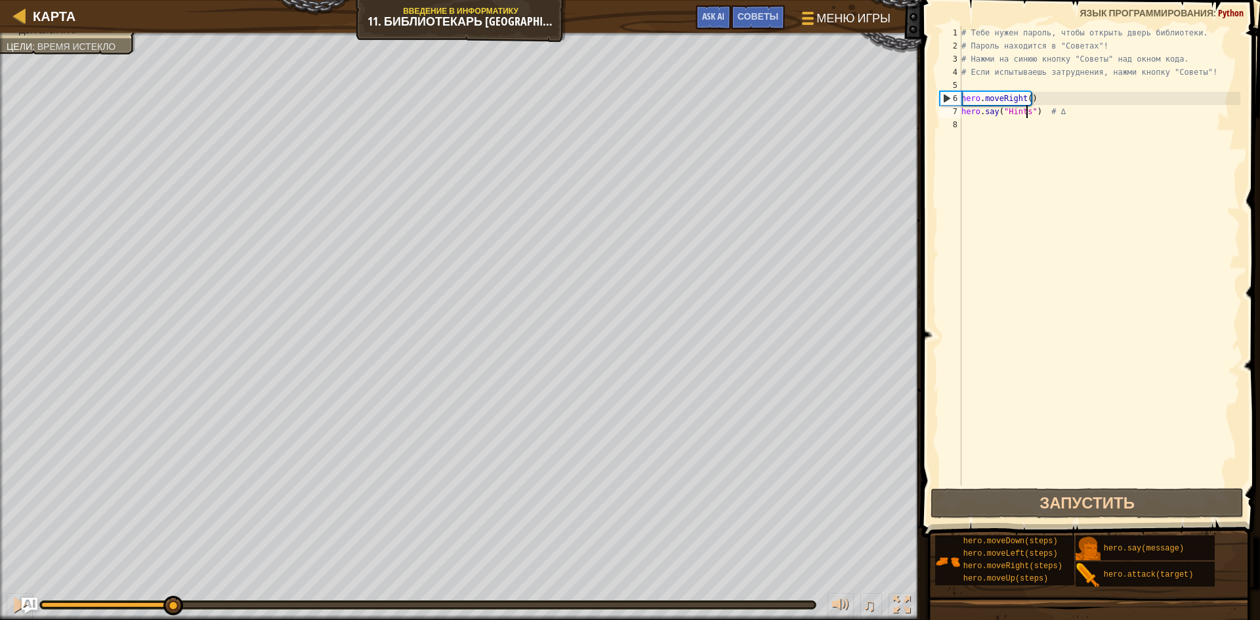
click at [171, 483] on div "Скажи пароль. Двигайся к Х. Цели : Время истекло ♫ Гордон 180 x: 49 y: 30 x: 54…" at bounding box center [630, 326] width 1260 height 587
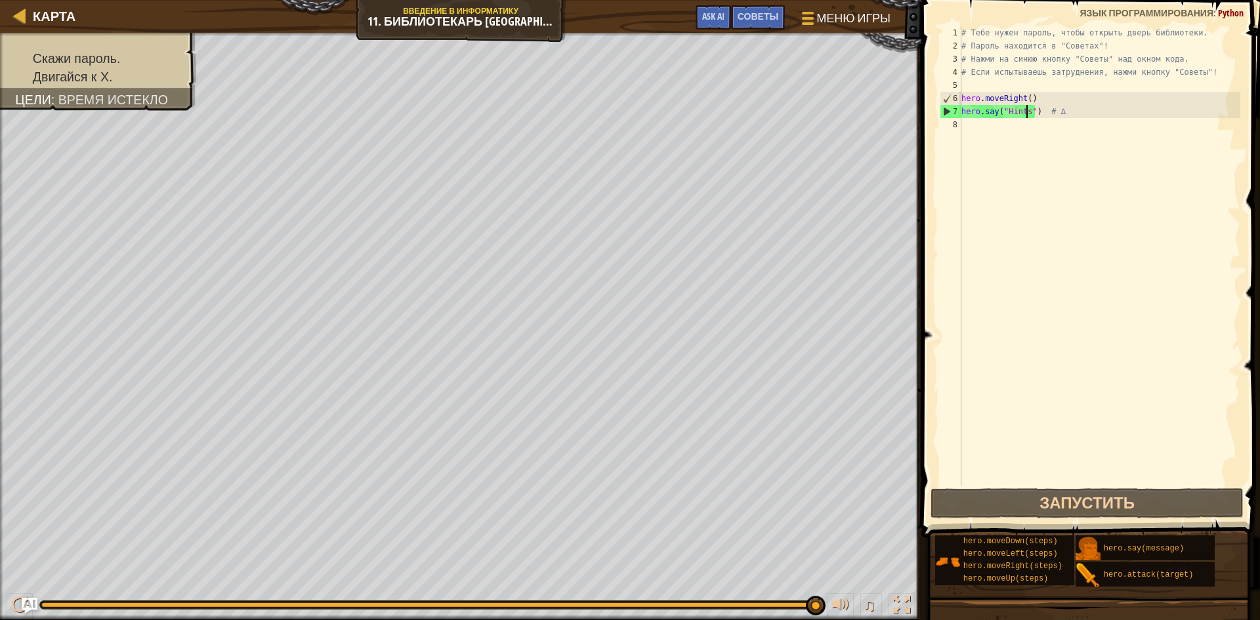
drag, startPoint x: 181, startPoint y: 605, endPoint x: 874, endPoint y: 639, distance: 693.6
click at [874, 0] on html "Карта Введение в Информатику 11. Библиотекарь Китгарда Меню игры Готово Советы …" at bounding box center [630, 0] width 1260 height 0
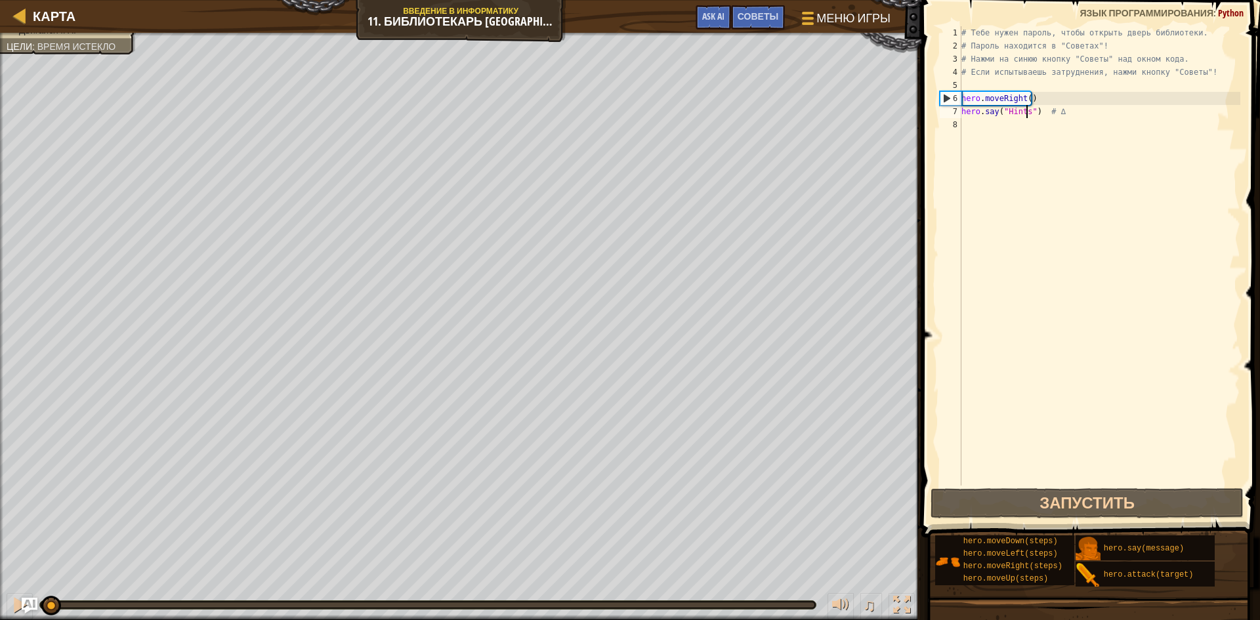
drag, startPoint x: 811, startPoint y: 600, endPoint x: 0, endPoint y: 651, distance: 813.0
click at [0, 0] on html "Карта Введение в Информатику 11. Библиотекарь Китгарда Меню игры Готово Советы …" at bounding box center [630, 0] width 1260 height 0
click at [1042, 506] on button "Запустить" at bounding box center [1086, 503] width 313 height 30
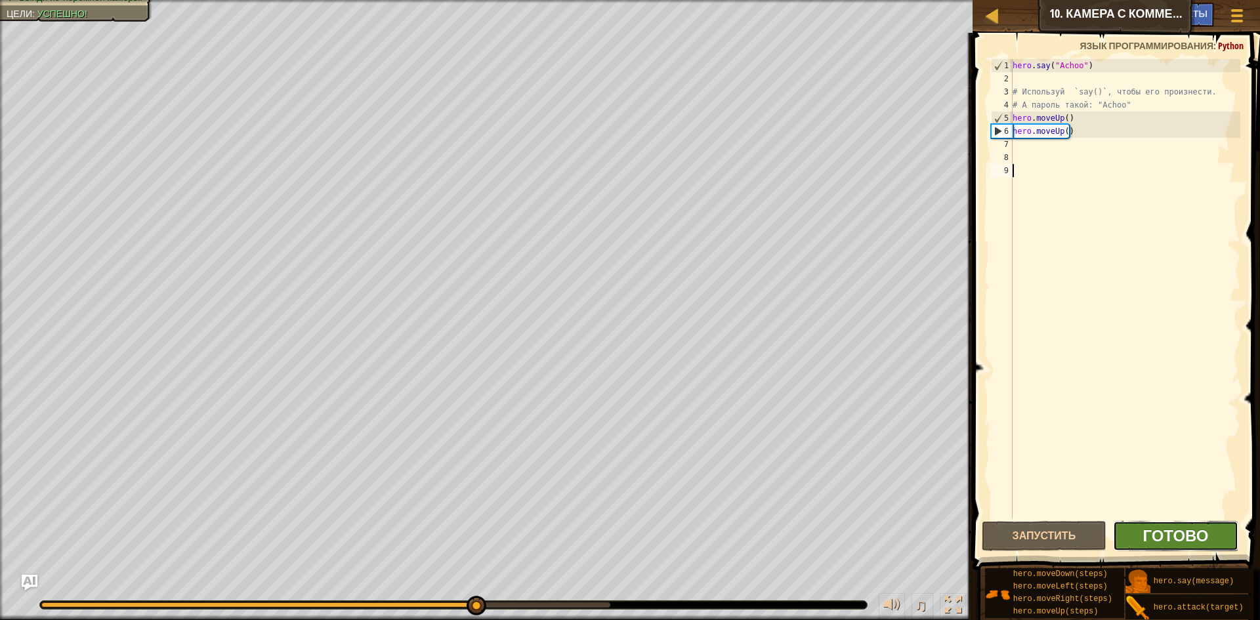
click at [1162, 529] on span "Готово" at bounding box center [1175, 535] width 66 height 21
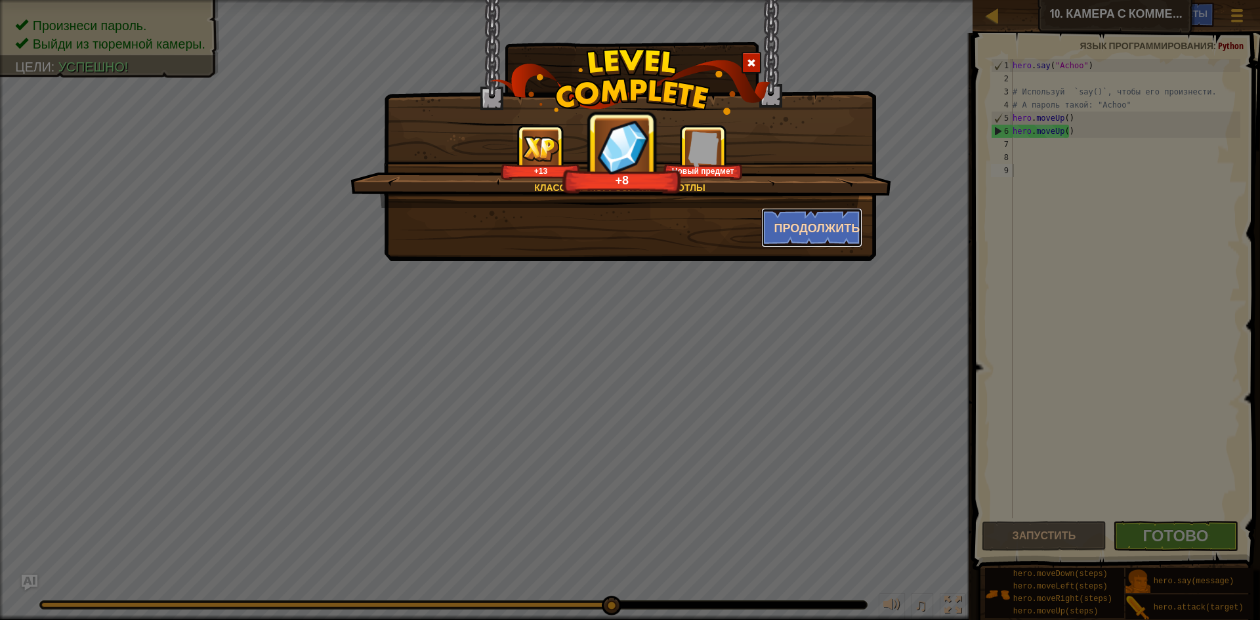
drag, startPoint x: 811, startPoint y: 237, endPoint x: 815, endPoint y: 247, distance: 10.3
click at [815, 247] on button "Продолжить" at bounding box center [812, 227] width 102 height 39
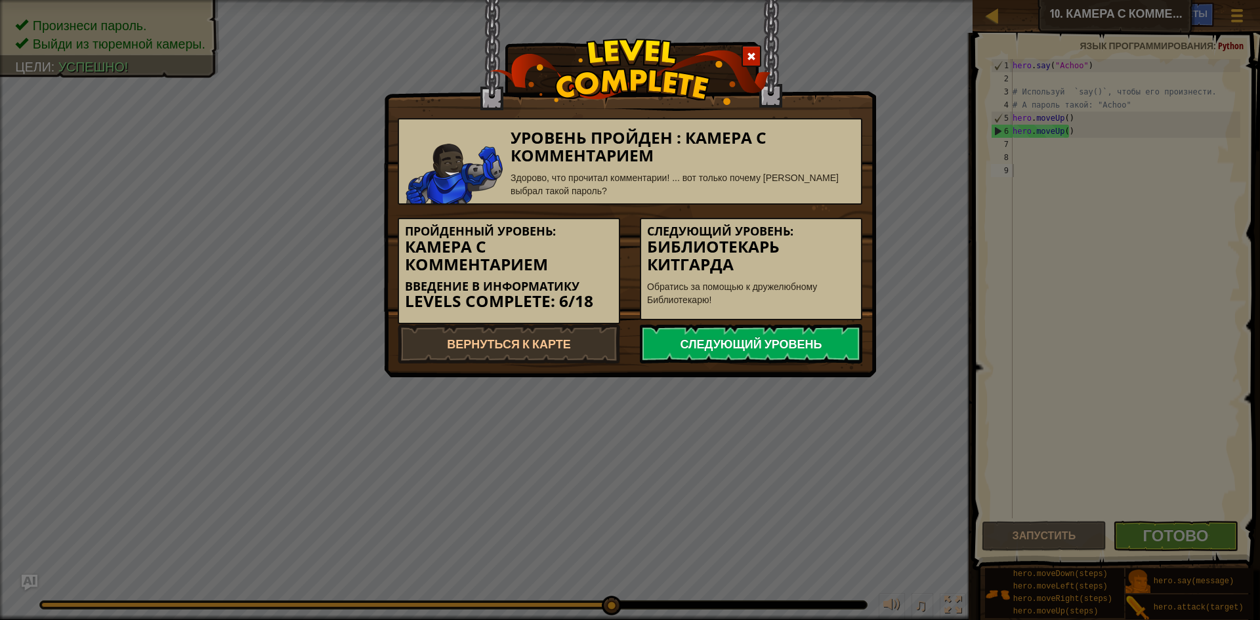
drag, startPoint x: 835, startPoint y: 335, endPoint x: 834, endPoint y: 328, distance: 6.7
click at [834, 333] on link "Следующий уровень" at bounding box center [751, 343] width 222 height 39
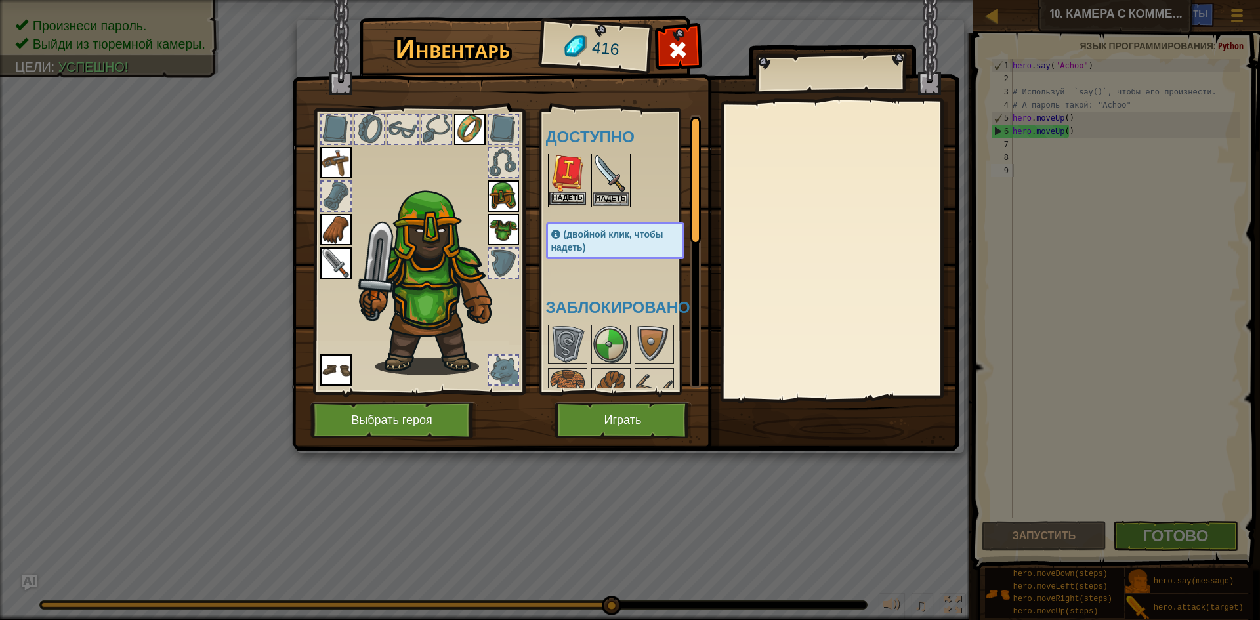
click at [571, 194] on div "Надеть" at bounding box center [567, 181] width 39 height 54
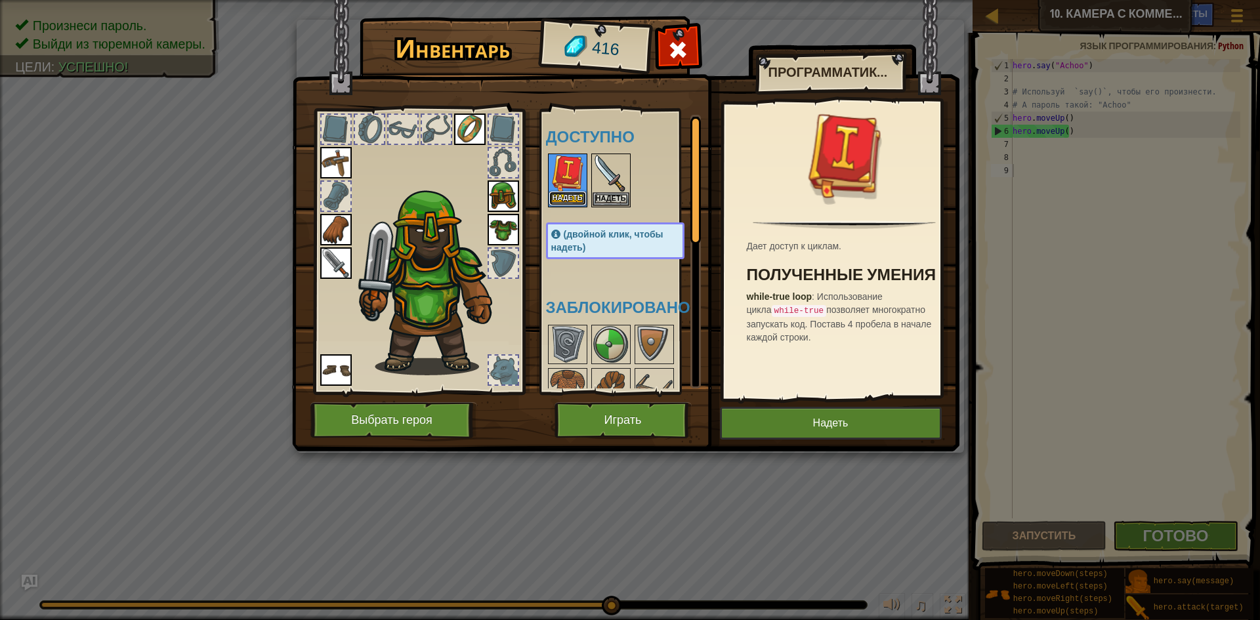
click at [569, 195] on button "Надеть" at bounding box center [567, 199] width 37 height 14
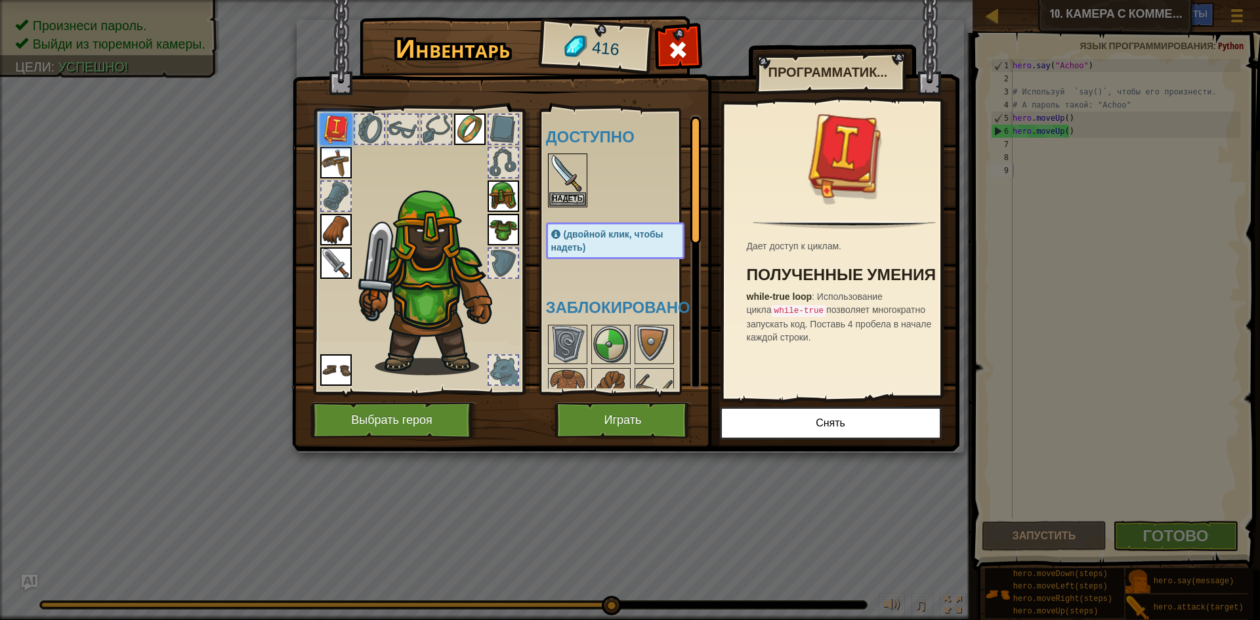
click at [502, 373] on div at bounding box center [503, 370] width 29 height 29
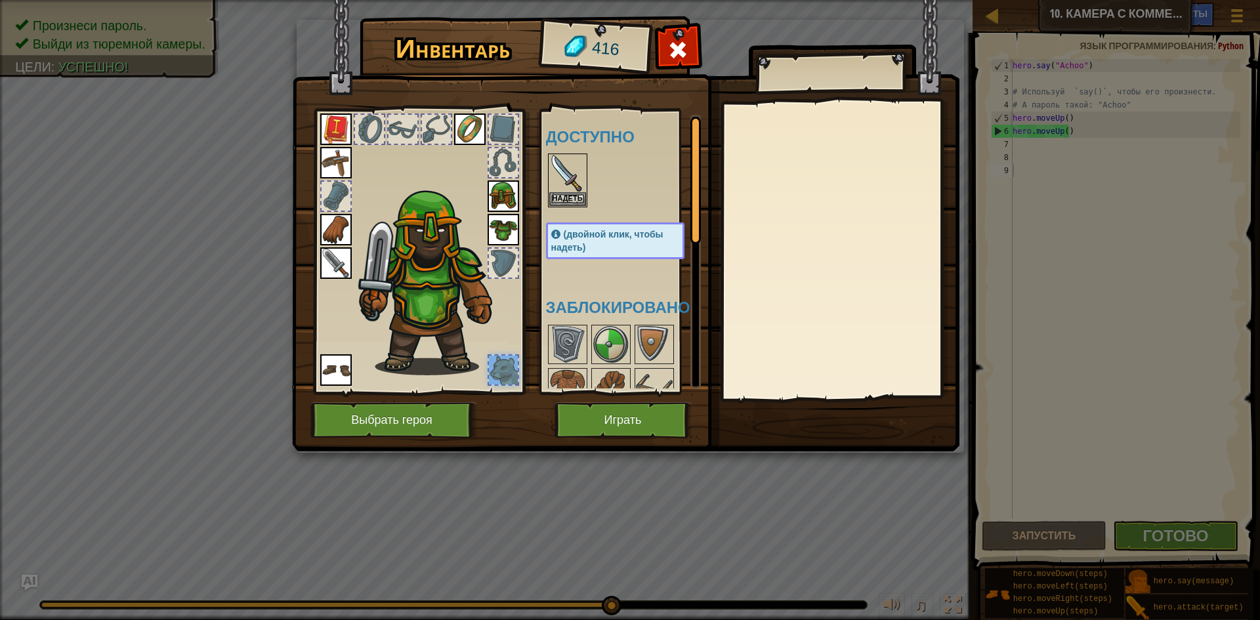
click at [502, 373] on div at bounding box center [503, 370] width 29 height 29
click at [507, 373] on div at bounding box center [503, 370] width 29 height 29
click at [509, 370] on div at bounding box center [503, 370] width 29 height 29
click at [512, 369] on div at bounding box center [503, 370] width 29 height 29
click at [512, 367] on div at bounding box center [503, 370] width 29 height 29
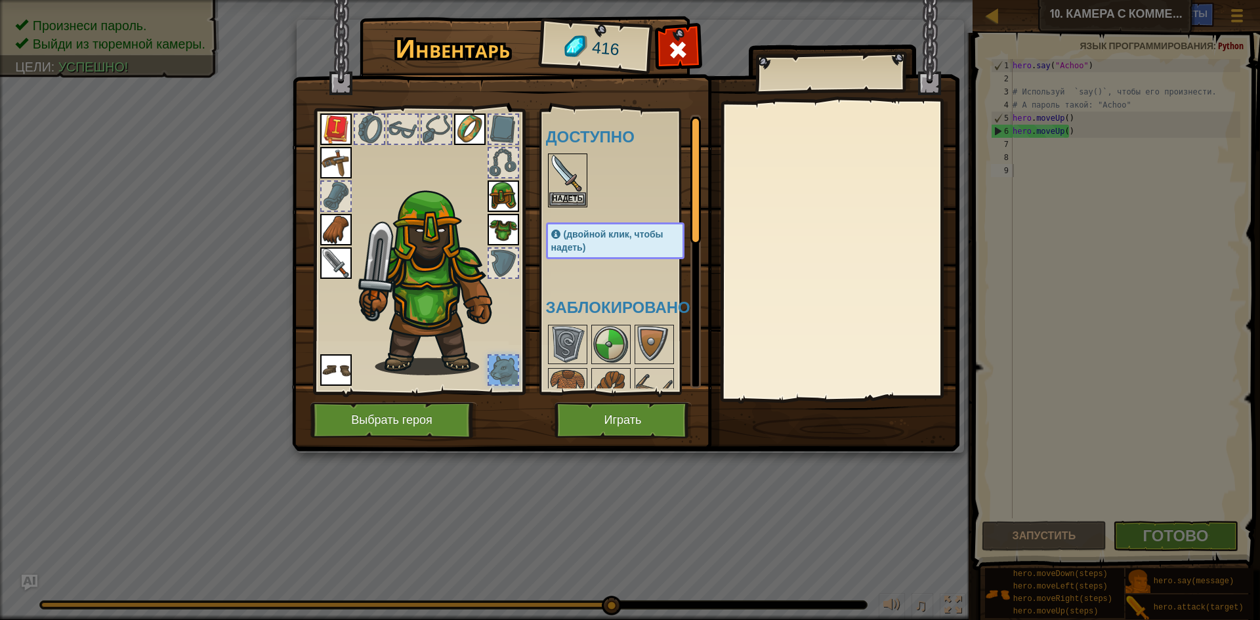
click at [512, 367] on div at bounding box center [503, 370] width 29 height 29
click at [513, 366] on div at bounding box center [503, 370] width 29 height 29
click at [516, 365] on div at bounding box center [503, 370] width 29 height 29
click at [541, 365] on div "Доступно Надеть Надеть Надеть Надеть Надеть Надеть Надеть Надеть Надеть (двойно…" at bounding box center [620, 251] width 161 height 285
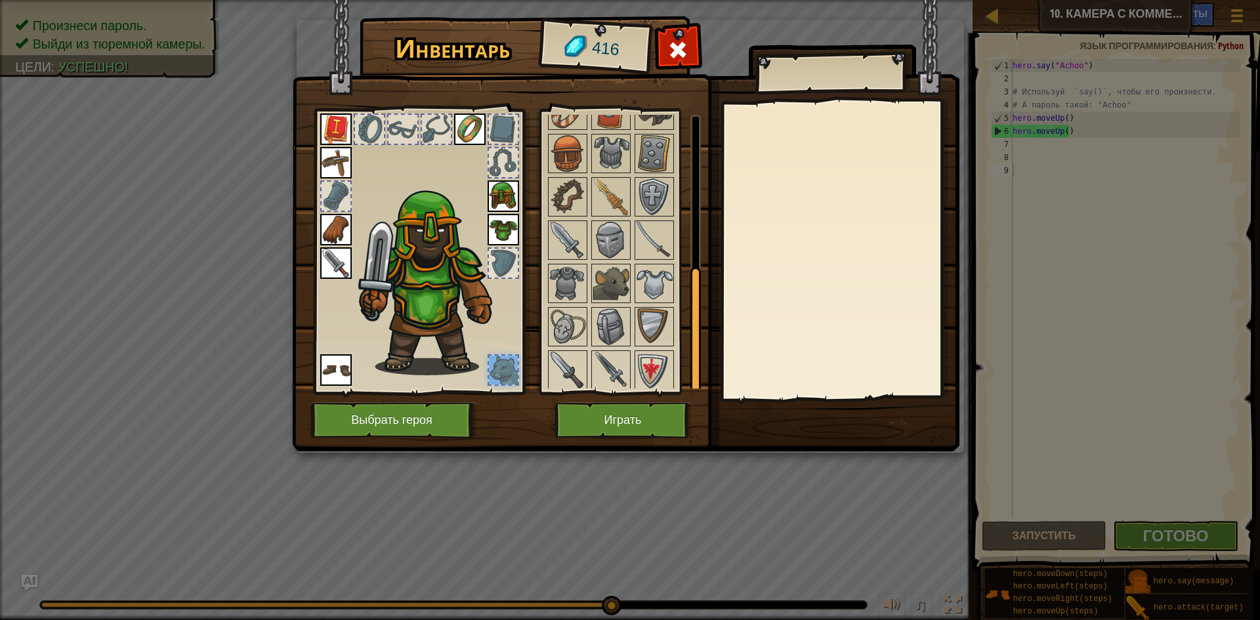
scroll to position [324, 0]
click at [628, 278] on img at bounding box center [610, 280] width 37 height 37
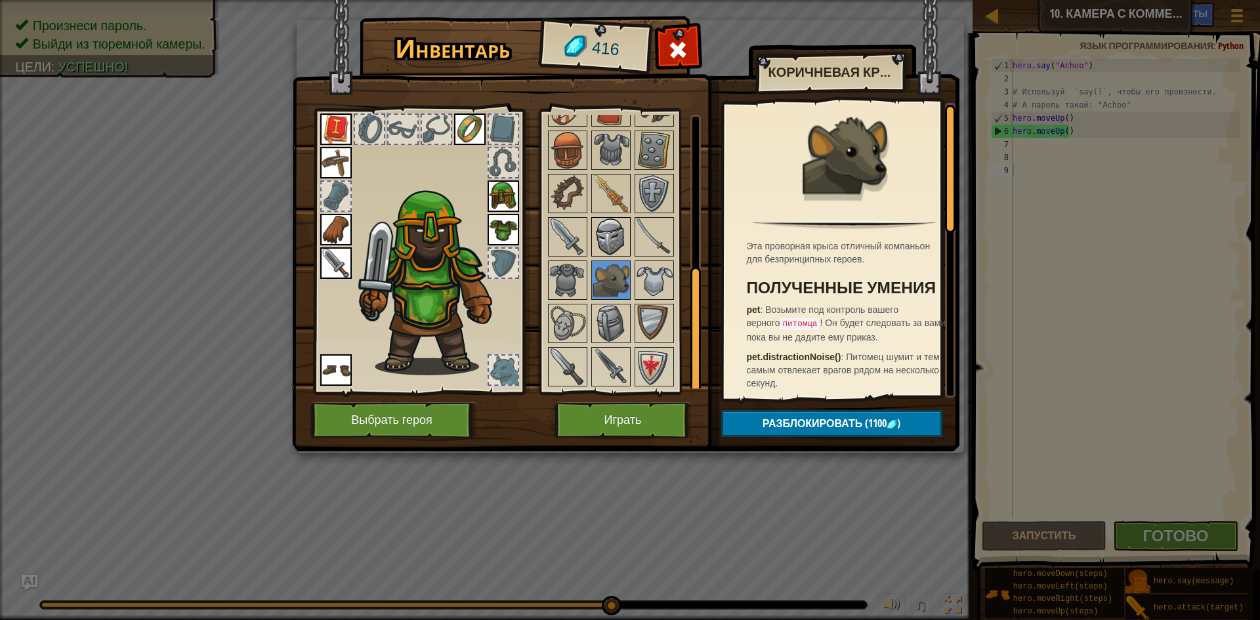
click at [602, 234] on img at bounding box center [610, 236] width 37 height 37
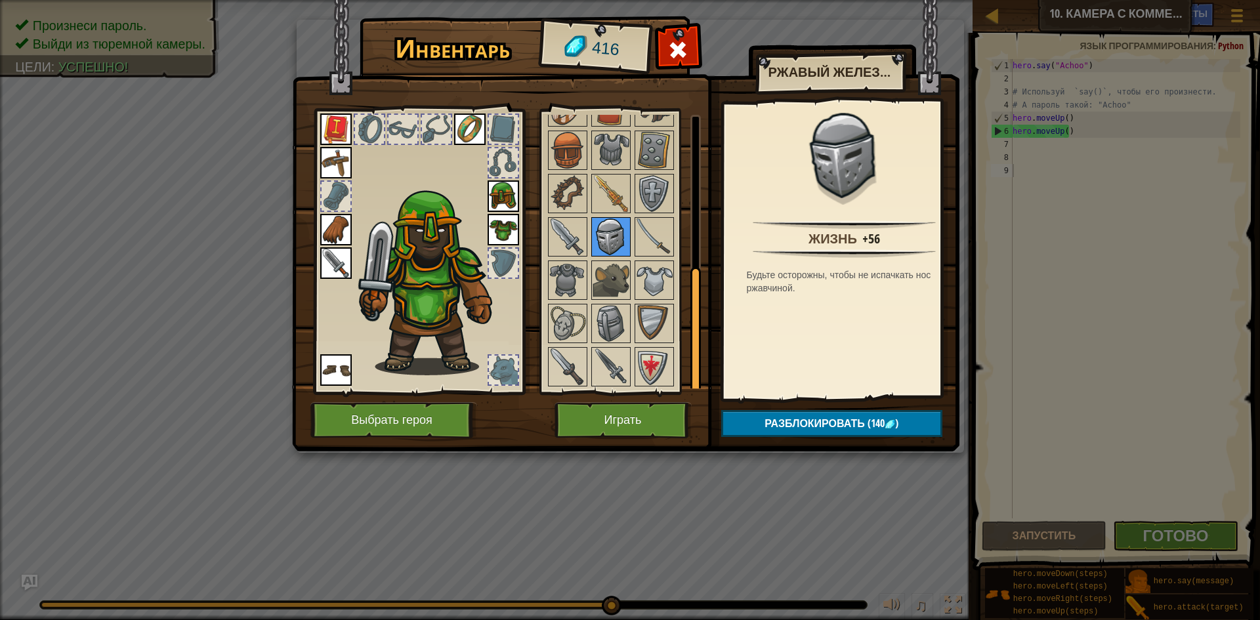
click at [605, 235] on img at bounding box center [610, 236] width 37 height 37
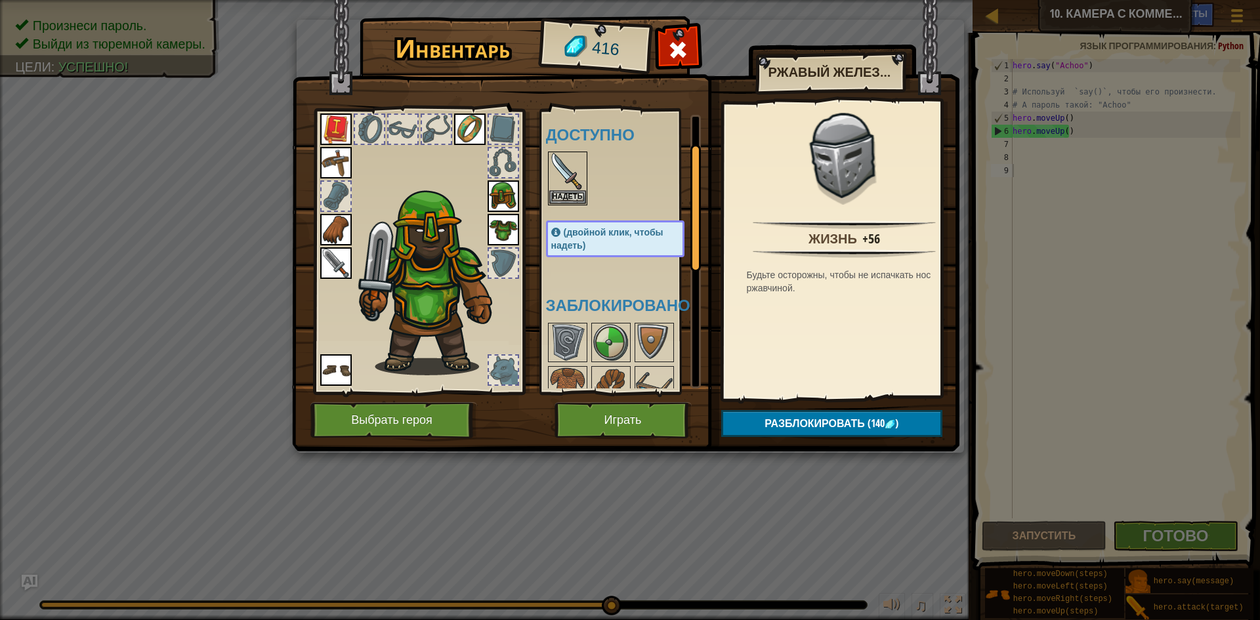
scroll to position [0, 0]
click at [565, 188] on img at bounding box center [567, 173] width 37 height 37
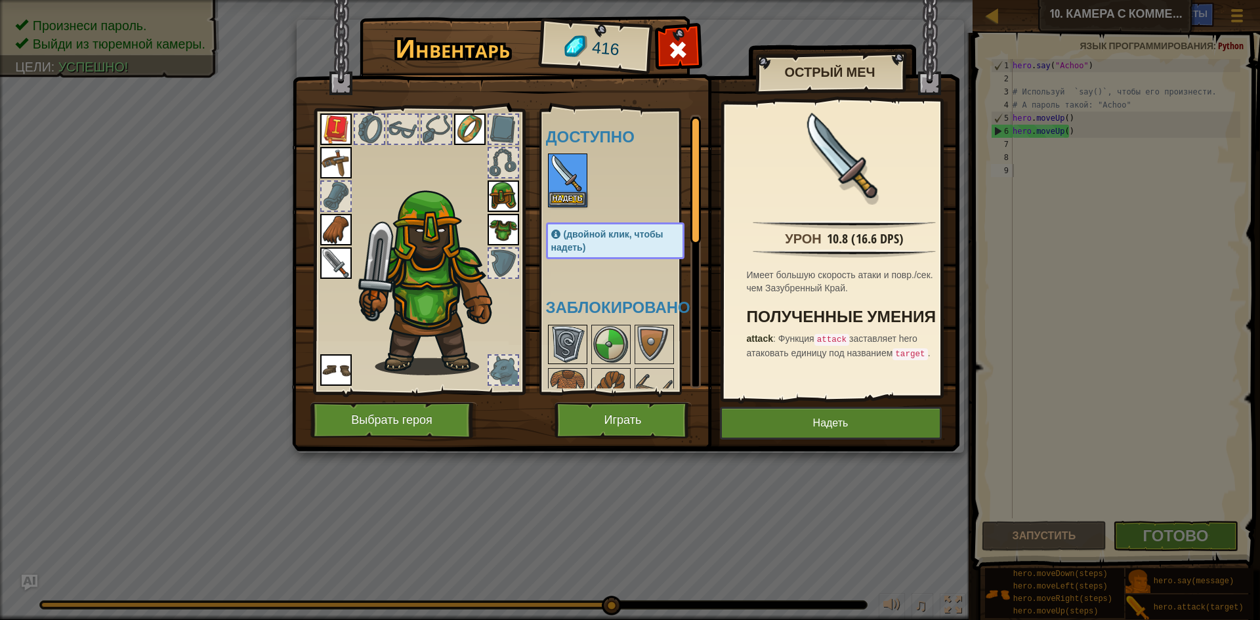
click at [567, 337] on img at bounding box center [567, 344] width 37 height 37
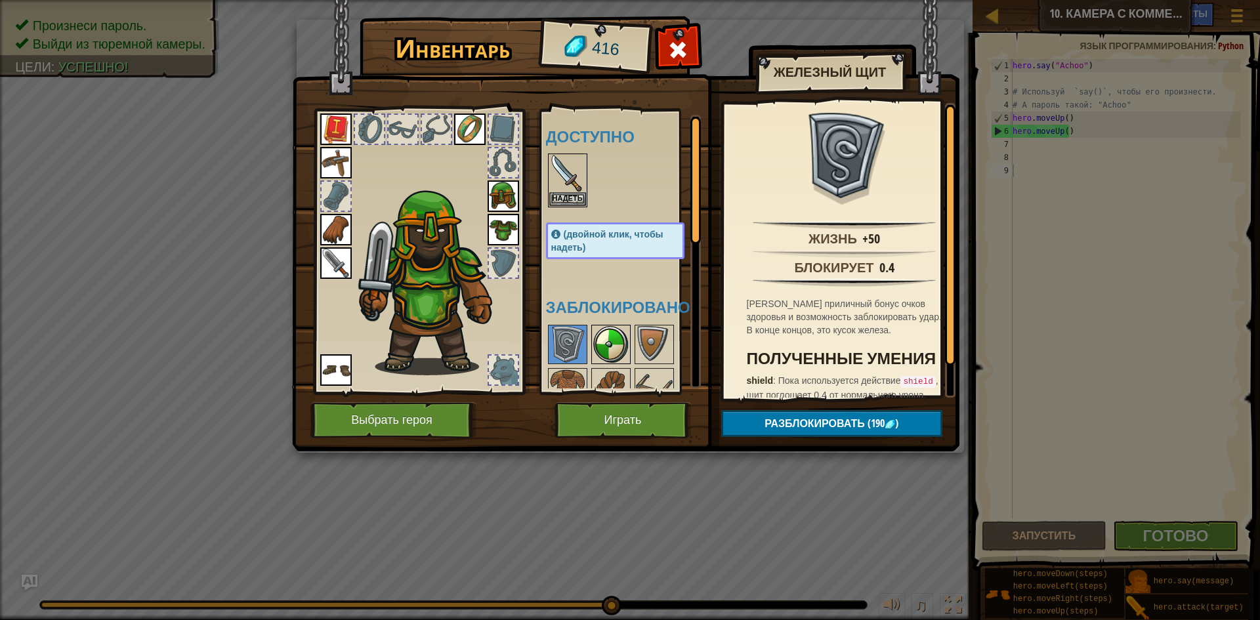
click at [627, 352] on img at bounding box center [610, 344] width 37 height 37
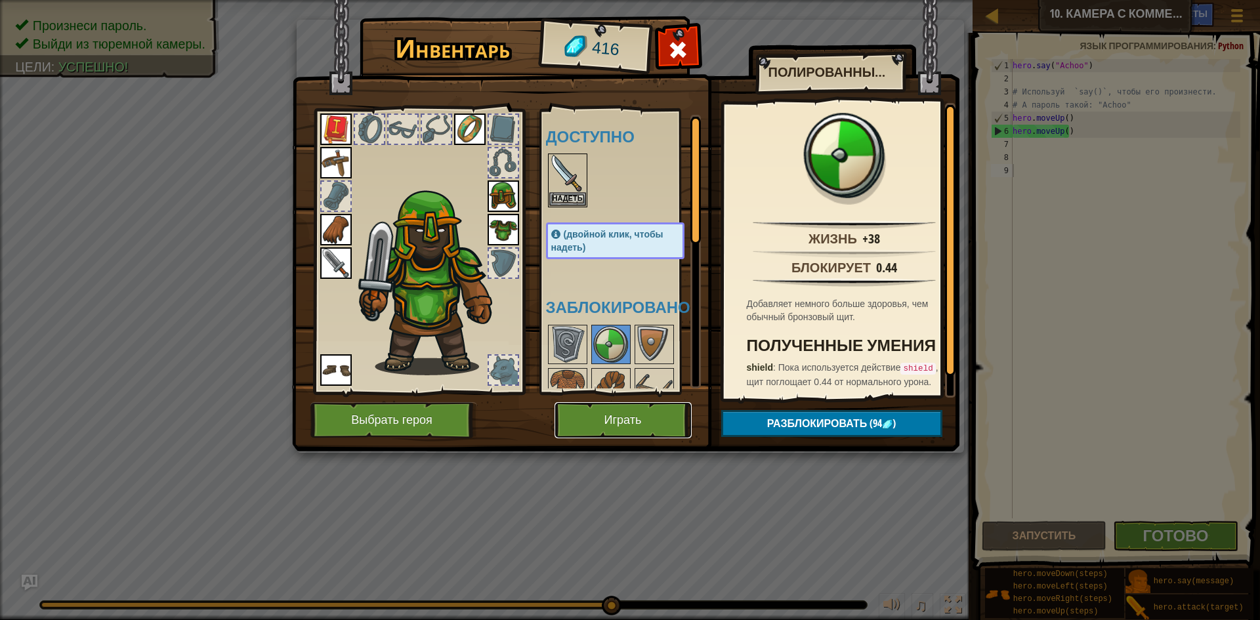
drag, startPoint x: 651, startPoint y: 420, endPoint x: 661, endPoint y: 422, distance: 10.6
click at [661, 422] on button "Играть" at bounding box center [622, 420] width 137 height 36
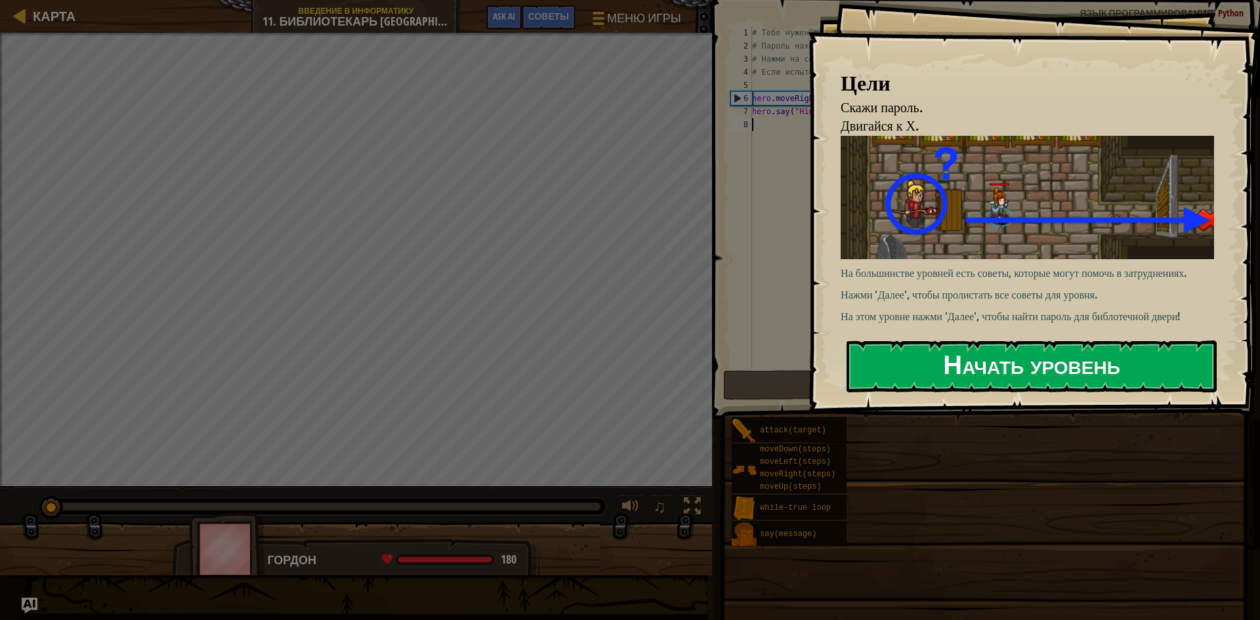
click at [1044, 340] on button "Начать уровень" at bounding box center [1031, 366] width 370 height 52
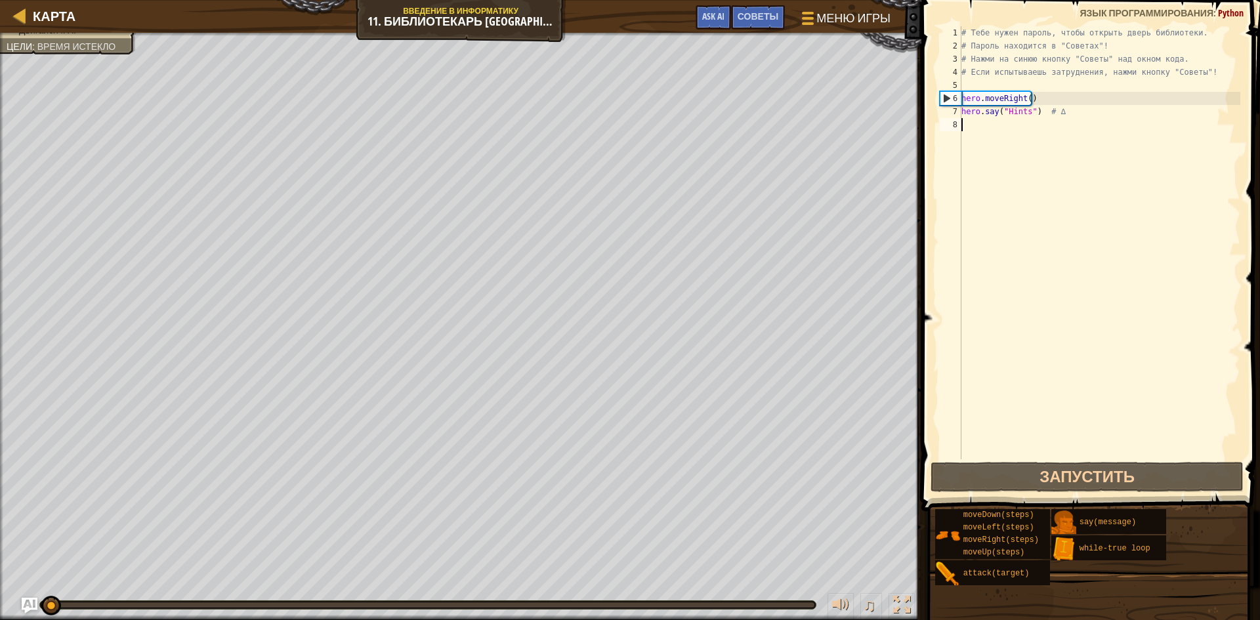
drag, startPoint x: 43, startPoint y: 598, endPoint x: 0, endPoint y: 565, distance: 54.7
click at [0, 565] on div "Скажи пароль. Двигайся к Х. Цели : Время истекло ♫ Гордон 180 x: 42 y: 30 x: 54…" at bounding box center [630, 326] width 1260 height 587
click at [1124, 481] on button "Запустить" at bounding box center [1086, 477] width 313 height 30
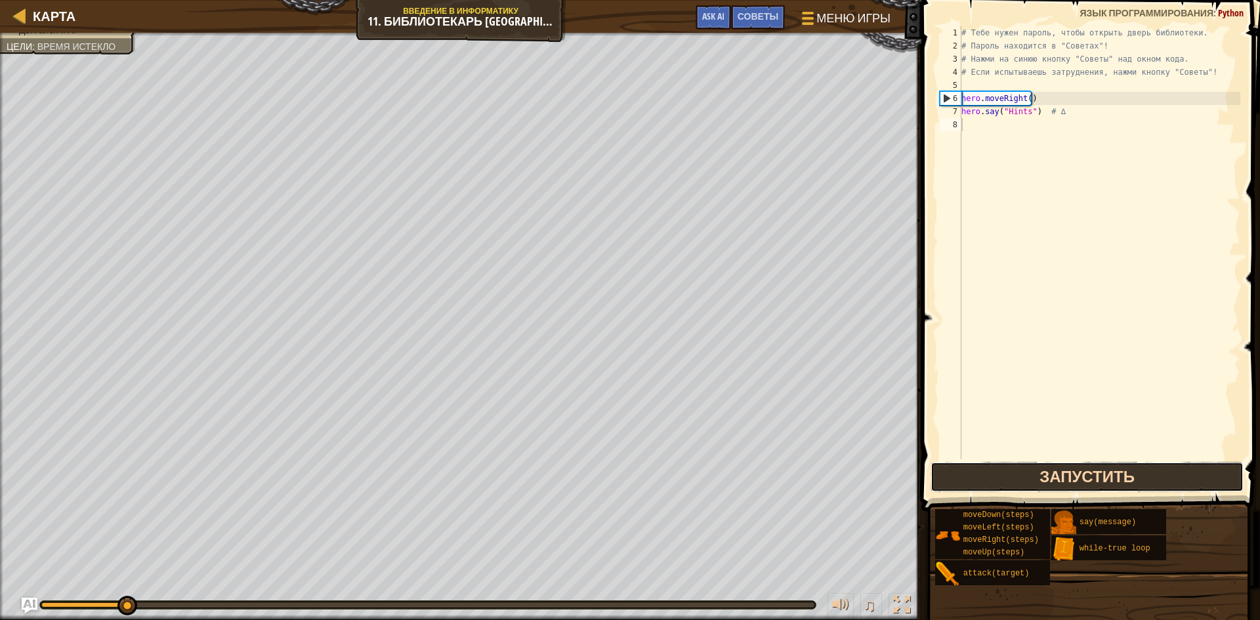
click at [1122, 472] on button "Запустить" at bounding box center [1086, 477] width 313 height 30
click at [1114, 466] on button "Запустить" at bounding box center [1086, 477] width 313 height 30
click at [1112, 468] on button "В процессе" at bounding box center [1086, 477] width 313 height 30
click at [1112, 465] on button "Запустить" at bounding box center [1086, 477] width 313 height 30
click at [1112, 464] on button "Запустить" at bounding box center [1086, 477] width 313 height 30
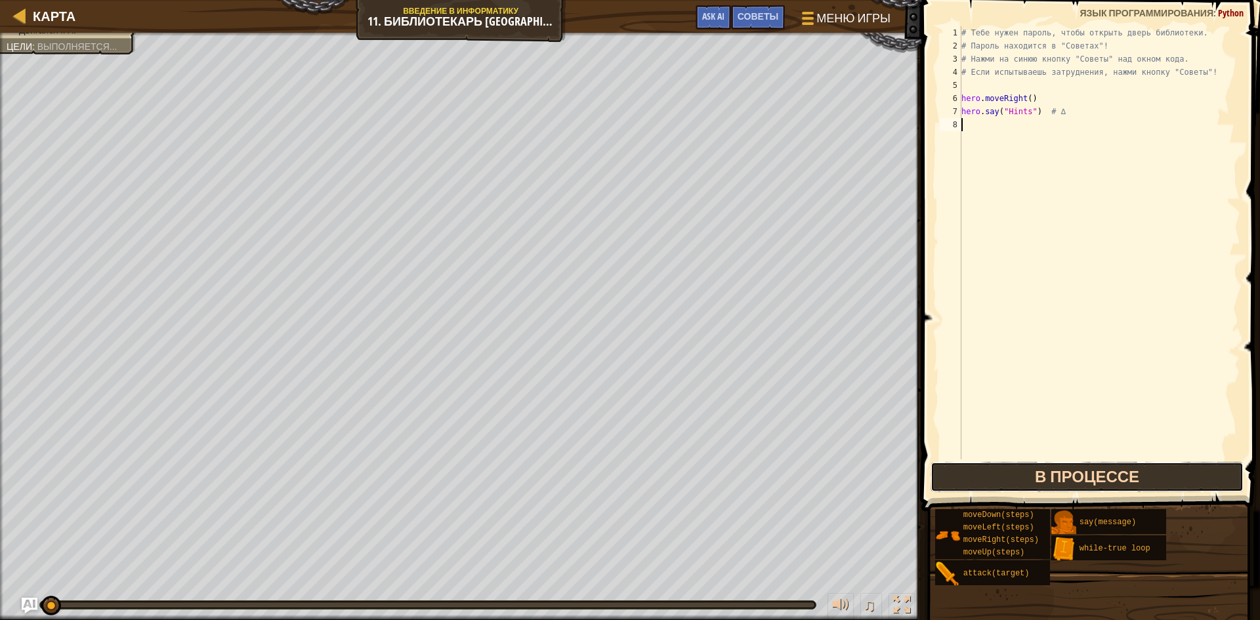
click at [1112, 464] on button "В процессе" at bounding box center [1086, 477] width 313 height 30
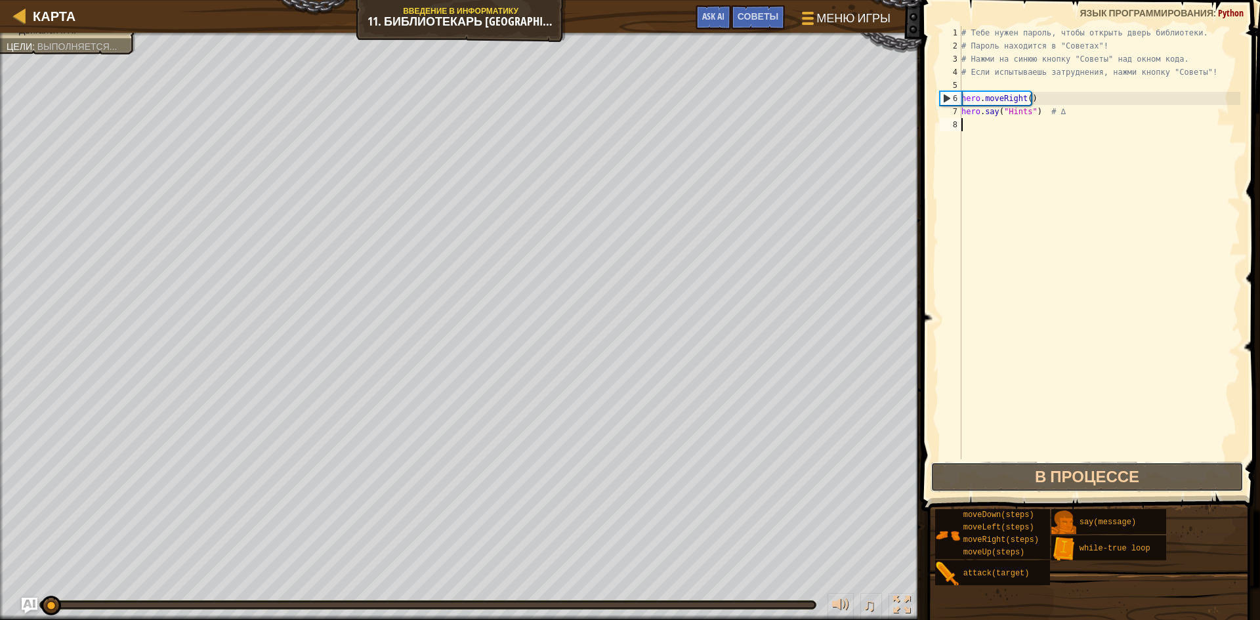
drag, startPoint x: 1112, startPoint y: 464, endPoint x: 1109, endPoint y: 458, distance: 6.8
click at [1111, 461] on div "1 2 3 4 5 6 7 8 # Тебе нужен пароль, чтобы открыть дверь библиотеки. # Пароль н…" at bounding box center [1088, 282] width 342 height 550
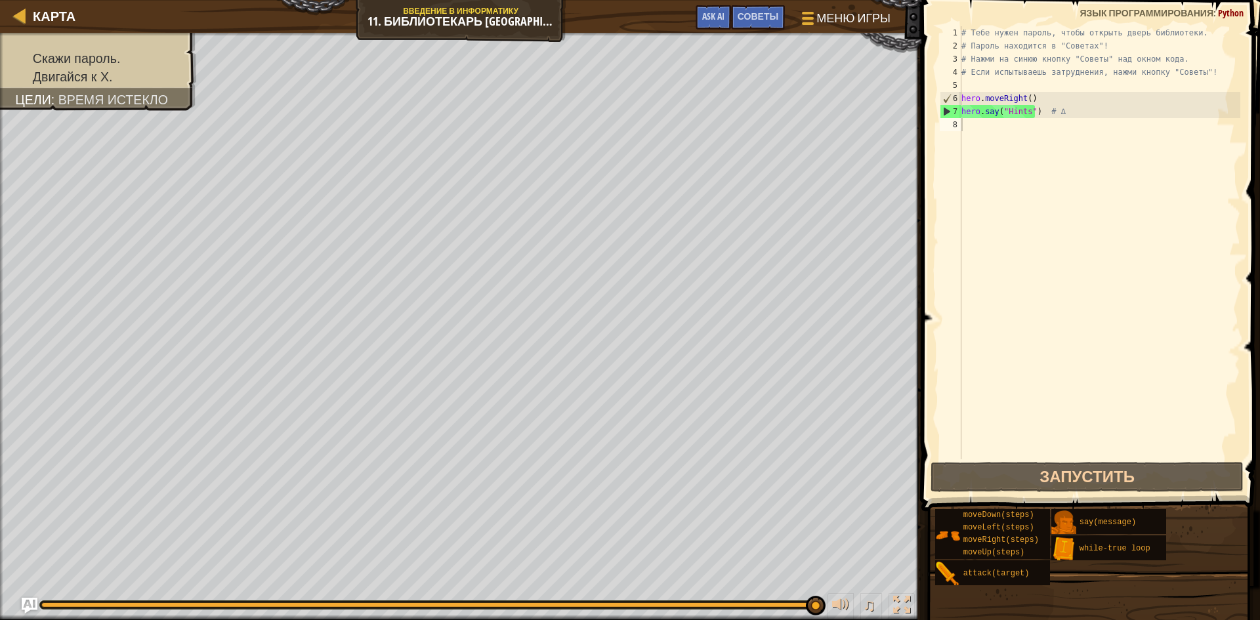
click at [438, 14] on div "Карта Введение в Информатику 11. Библиотекарь Китгарда Меню игры Готово Советы …" at bounding box center [460, 16] width 921 height 33
drag, startPoint x: 451, startPoint y: 11, endPoint x: 465, endPoint y: 21, distance: 17.5
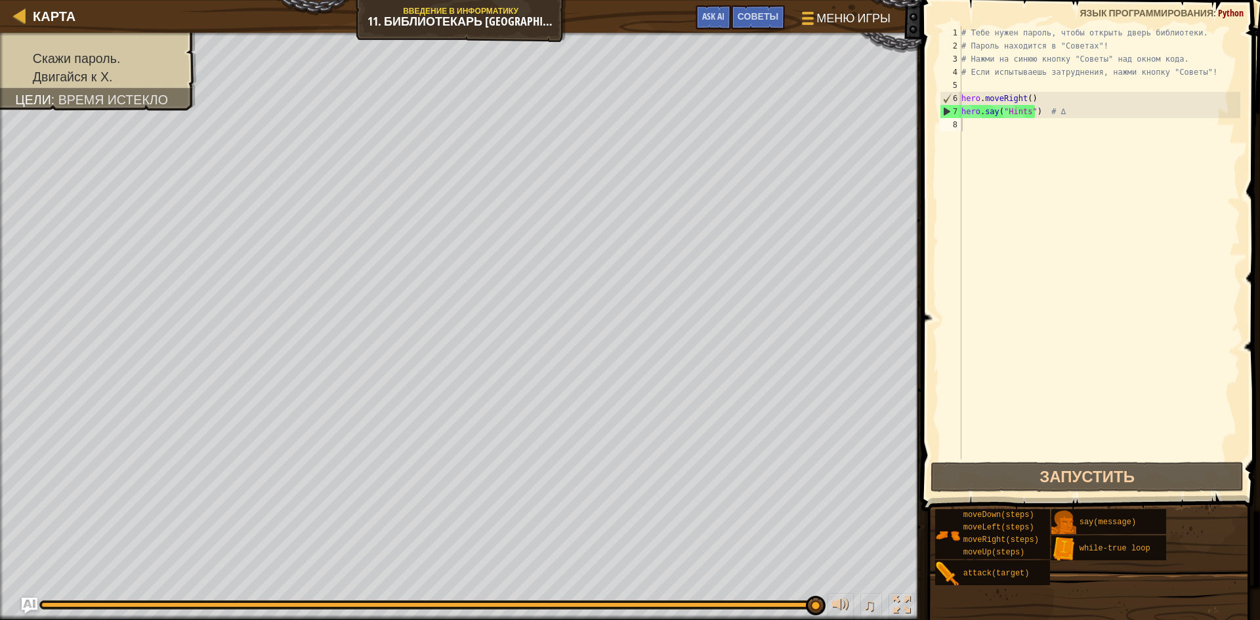
click at [465, 21] on div "Карта Введение в Информатику 11. Библиотекарь Китгарда Меню игры Готово Советы …" at bounding box center [460, 16] width 921 height 33
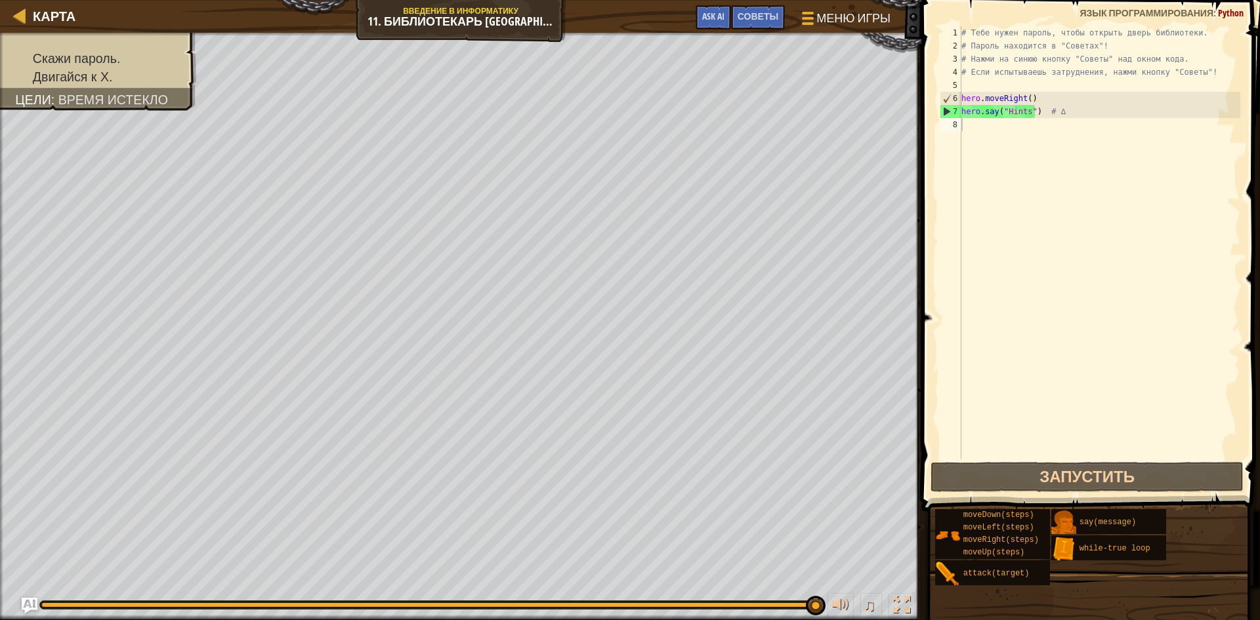
click at [465, 21] on div "Карта Введение в Информатику 11. Библиотекарь Китгарда Меню игры Готово Советы …" at bounding box center [460, 16] width 921 height 33
drag, startPoint x: 465, startPoint y: 21, endPoint x: 510, endPoint y: -18, distance: 59.5
click at [510, 0] on html "Карта Введение в Информатику 11. Библиотекарь Китгарда Меню игры Готово Советы …" at bounding box center [630, 0] width 1260 height 0
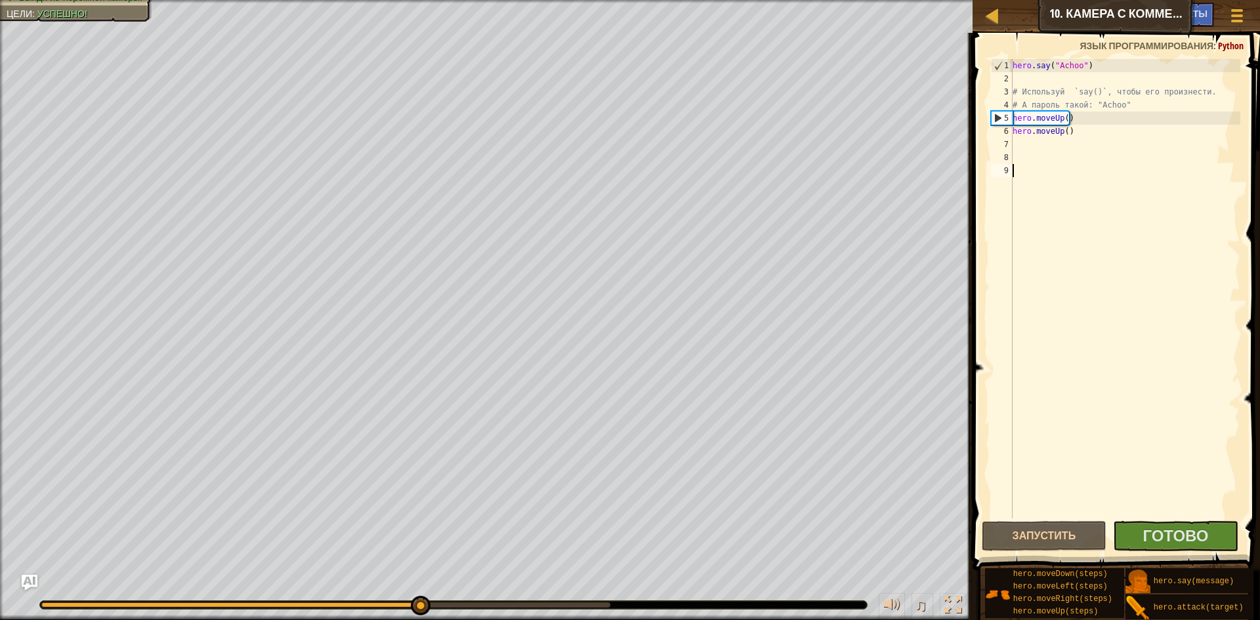
click at [1172, 442] on div "hero . say ( "Achoo" ) # Используй `say()`, чтобы его произнести. # А пароль та…" at bounding box center [1125, 301] width 230 height 485
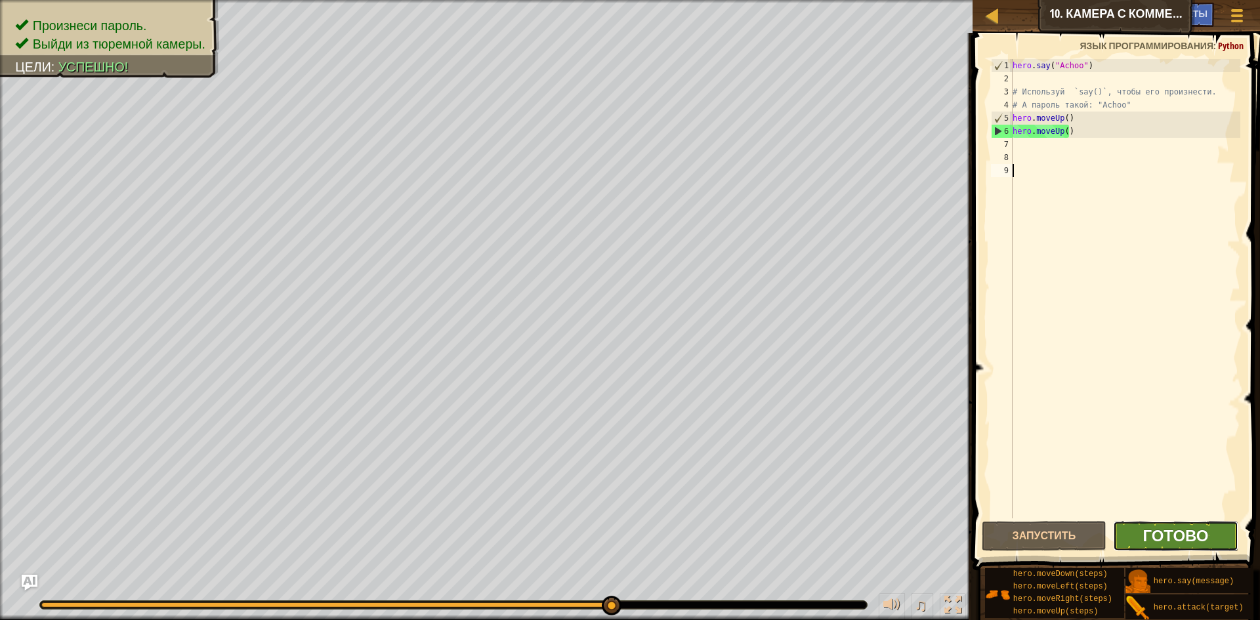
click at [1188, 526] on span "Готово" at bounding box center [1175, 535] width 66 height 21
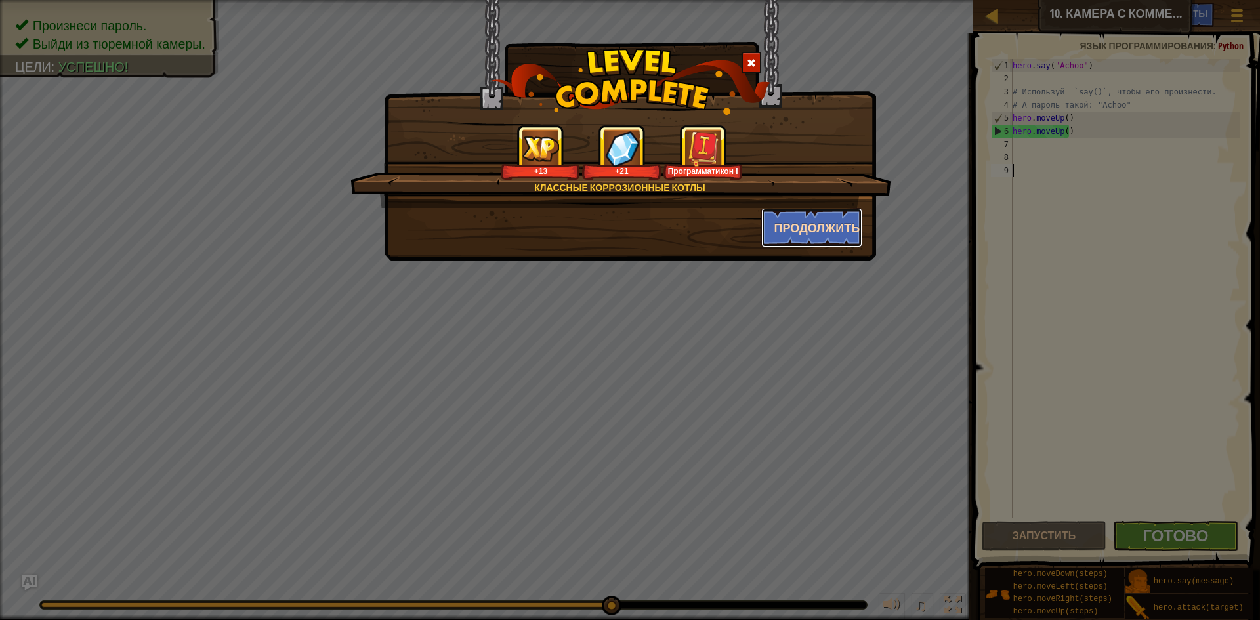
click at [841, 236] on button "Продолжить" at bounding box center [812, 227] width 102 height 39
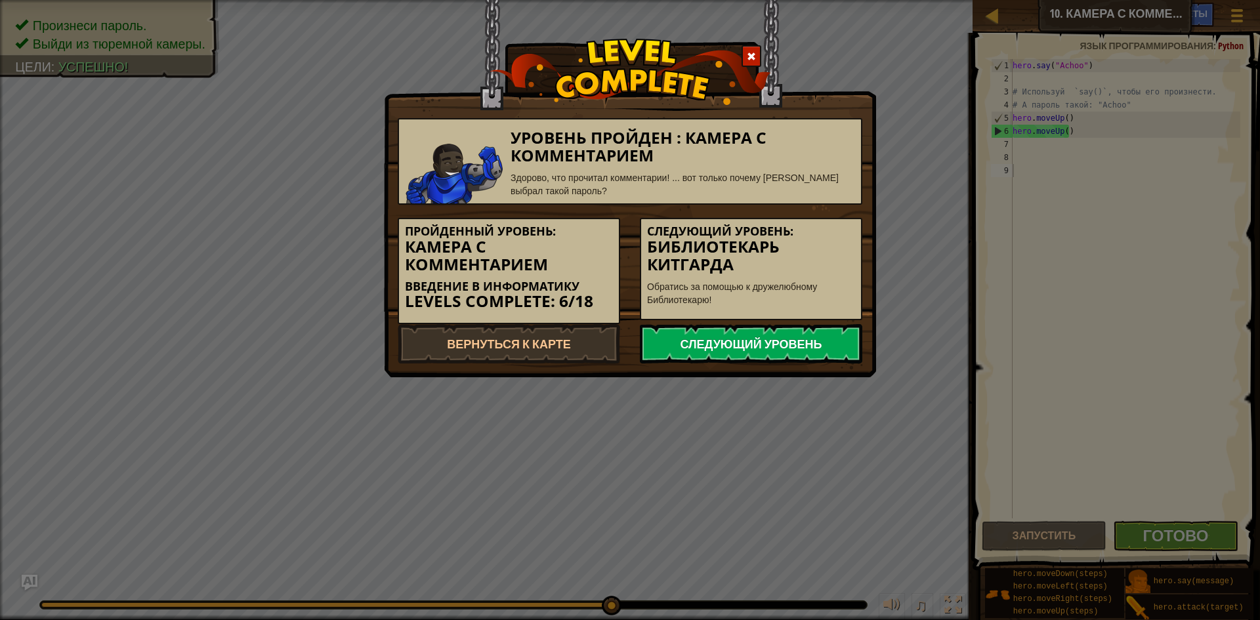
click at [843, 337] on link "Следующий уровень" at bounding box center [751, 343] width 222 height 39
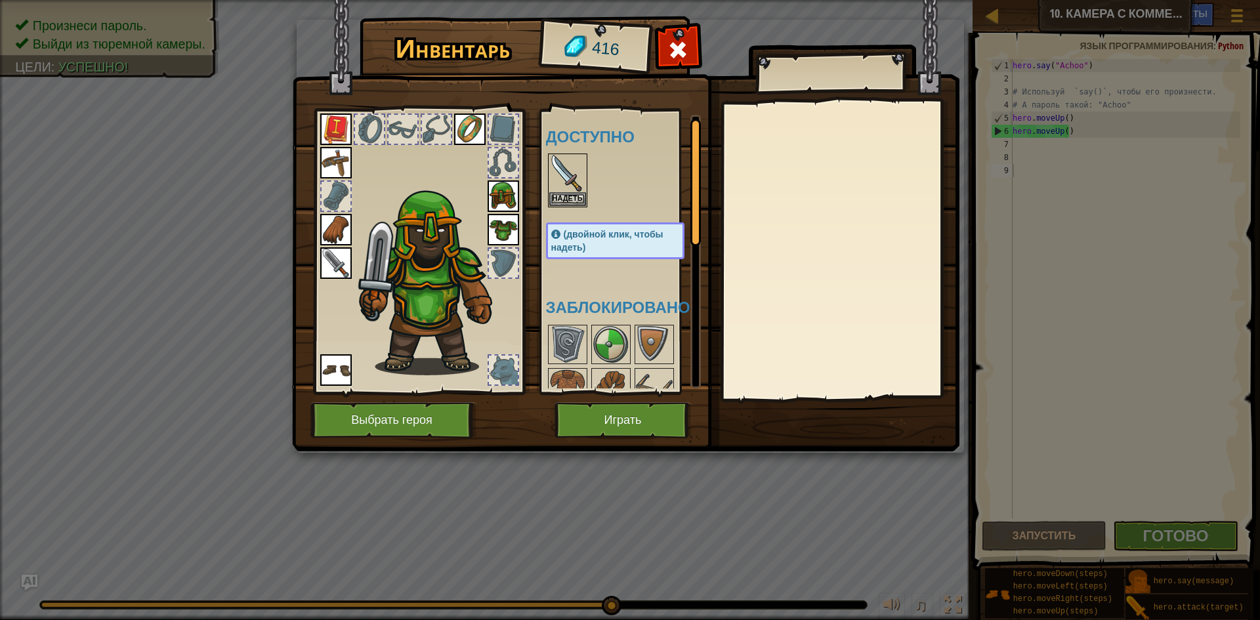
scroll to position [175, 0]
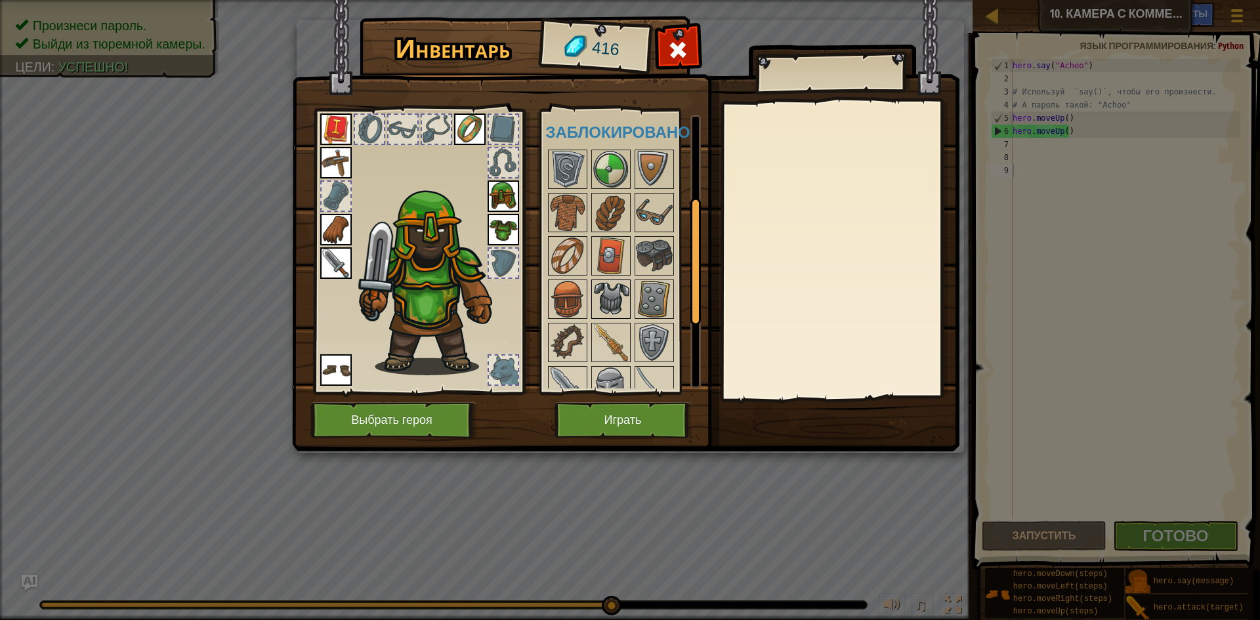
drag, startPoint x: 613, startPoint y: 300, endPoint x: 613, endPoint y: 293, distance: 7.2
click at [613, 298] on img at bounding box center [610, 299] width 37 height 37
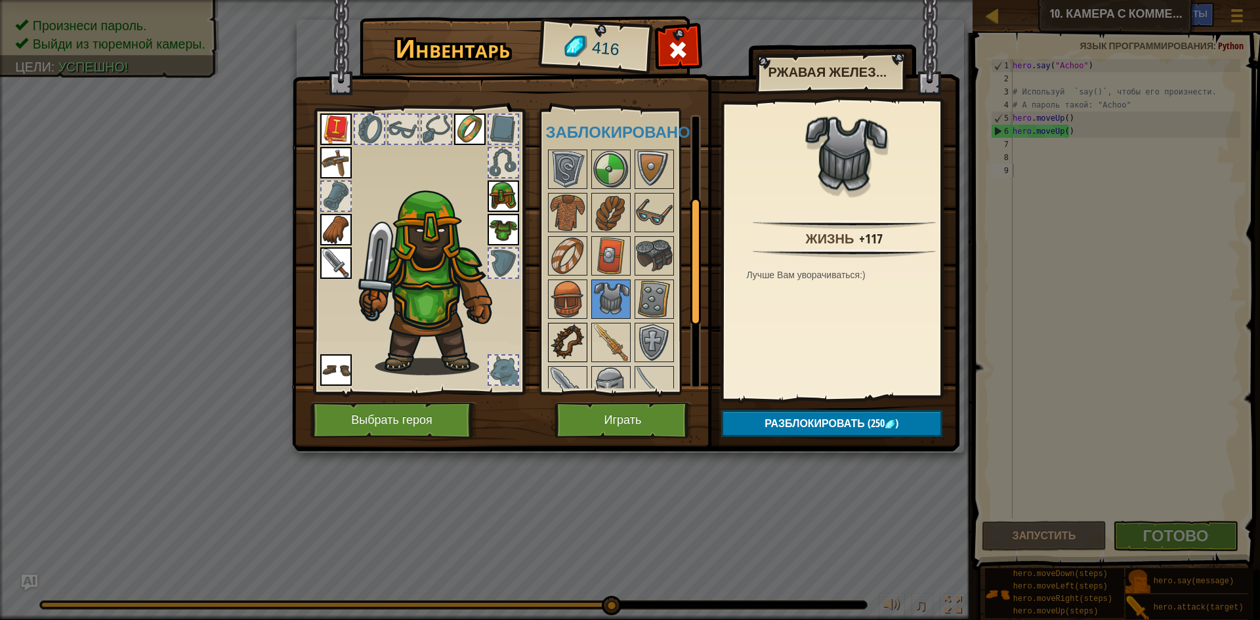
click at [551, 336] on img at bounding box center [567, 342] width 37 height 37
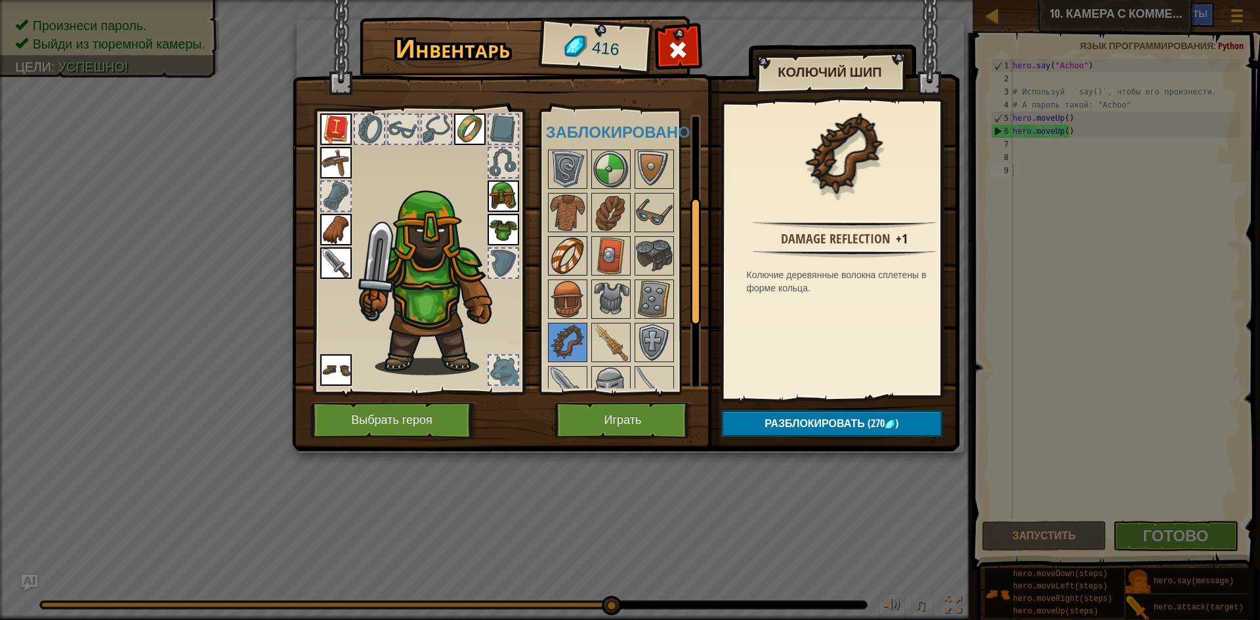
drag, startPoint x: 588, startPoint y: 258, endPoint x: 581, endPoint y: 257, distance: 6.7
click at [583, 258] on div "Доступно Надеть Надеть Надеть Надеть Надеть Надеть Надеть Надеть Надеть (двойно…" at bounding box center [628, 252] width 165 height 274
click at [621, 248] on img at bounding box center [610, 255] width 37 height 37
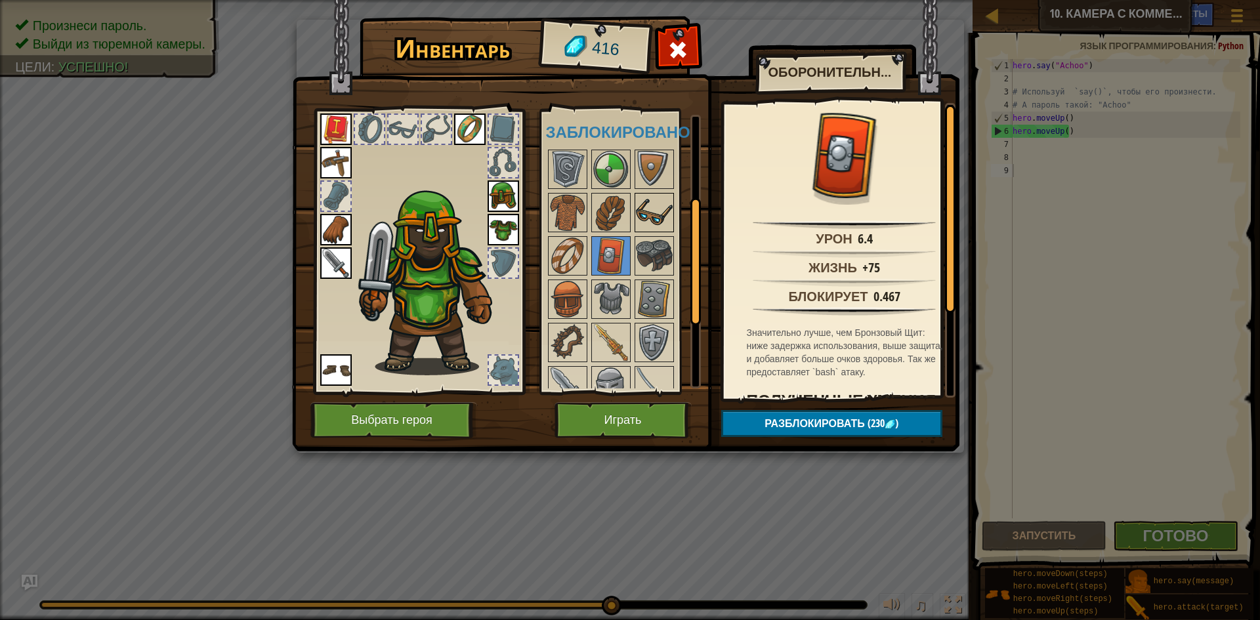
click at [649, 206] on img at bounding box center [654, 212] width 37 height 37
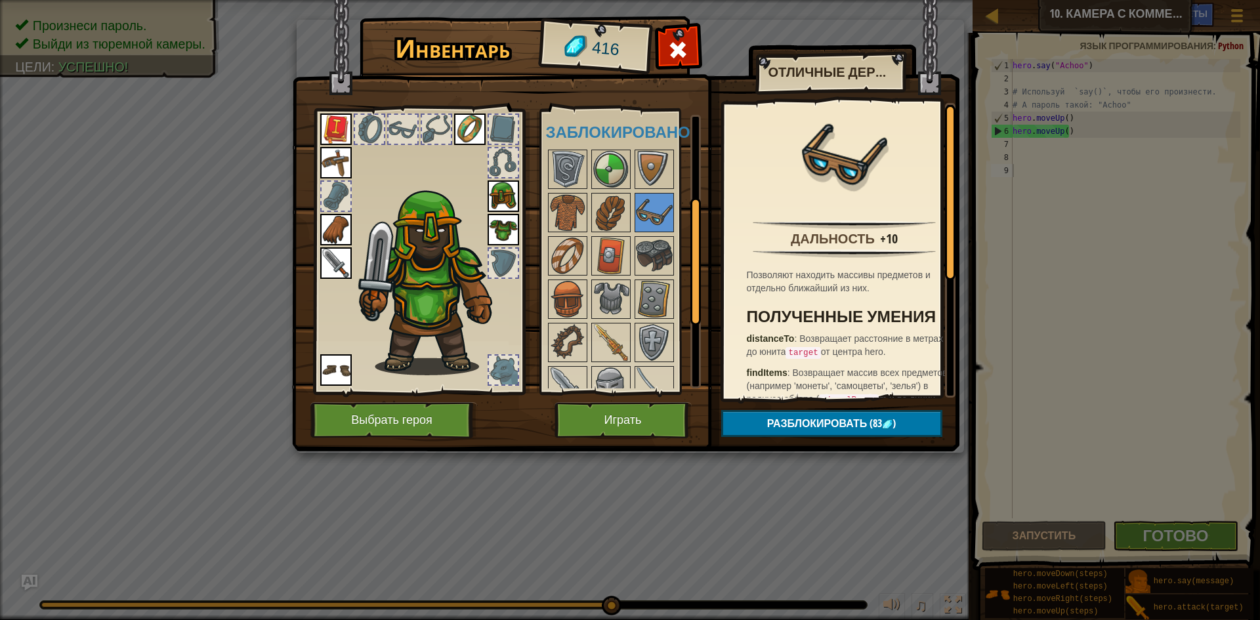
click at [474, 115] on img at bounding box center [469, 128] width 31 height 31
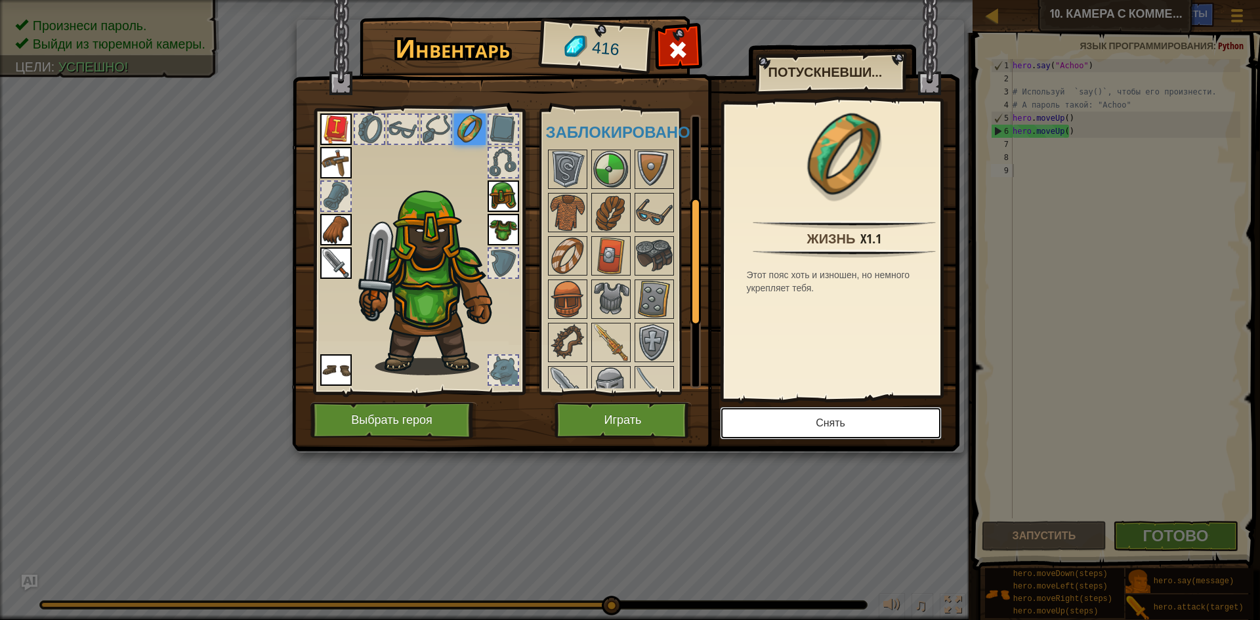
click at [830, 417] on button "Снять" at bounding box center [831, 423] width 222 height 33
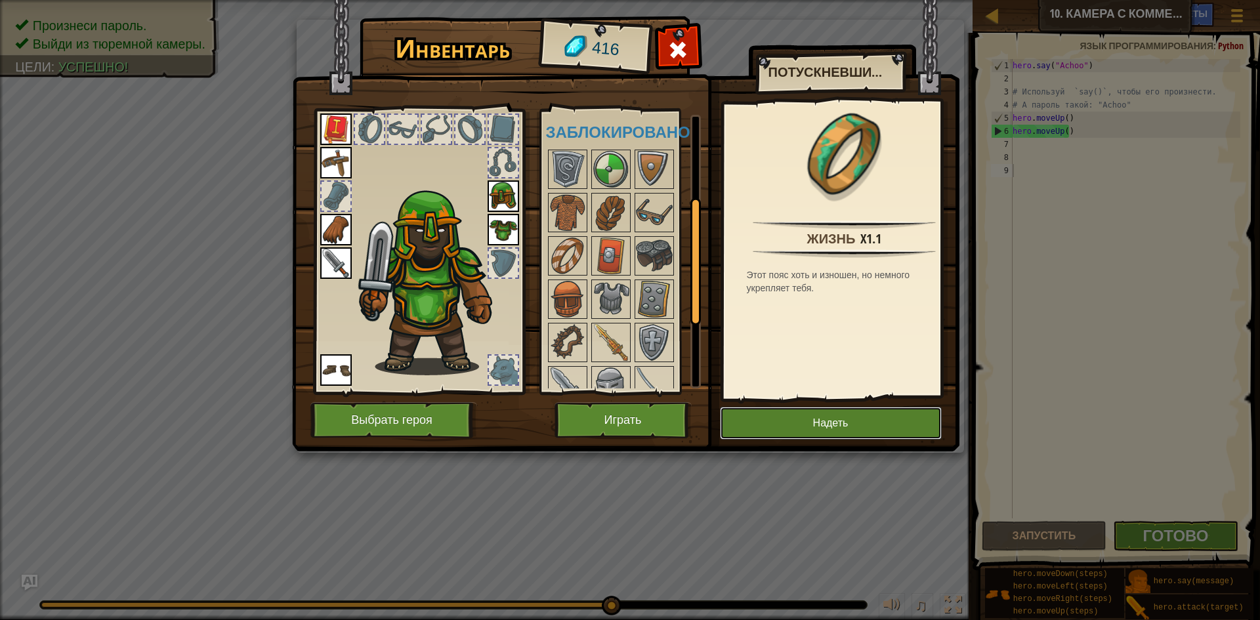
click at [828, 402] on div "Инвентарь 416 Доступно Надеть Надеть Надеть Надеть Надеть Надеть Надеть Надеть …" at bounding box center [630, 236] width 667 height 433
drag, startPoint x: 819, startPoint y: 422, endPoint x: 815, endPoint y: 408, distance: 15.0
click at [817, 417] on button "Надеть" at bounding box center [831, 423] width 222 height 33
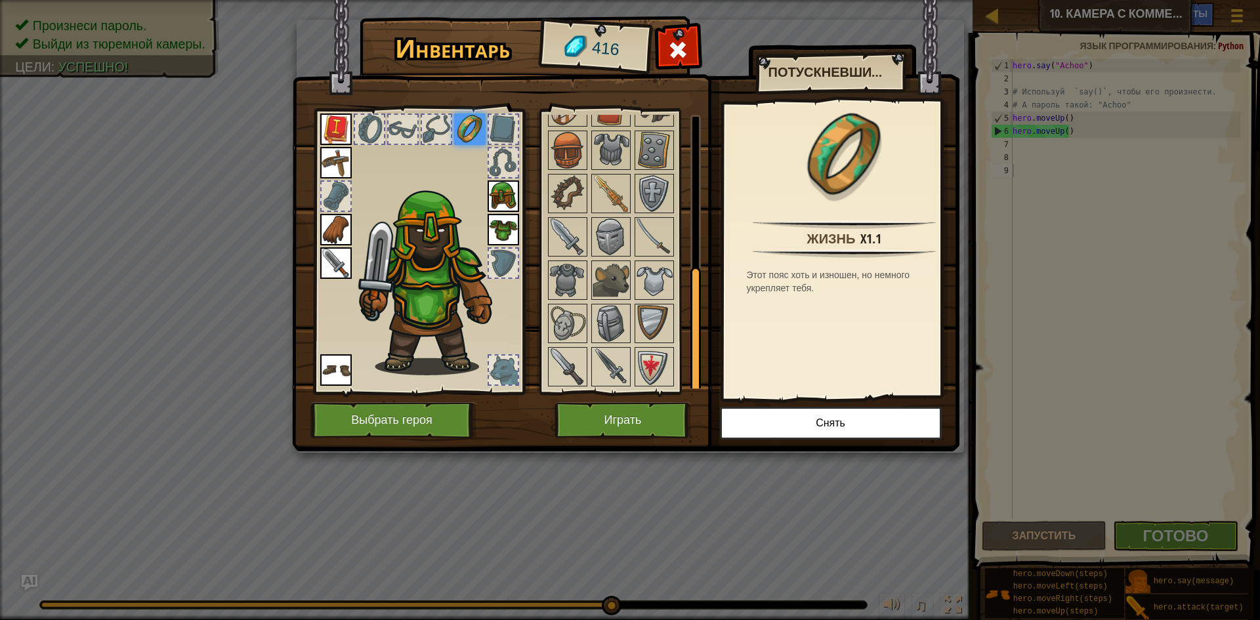
scroll to position [0, 0]
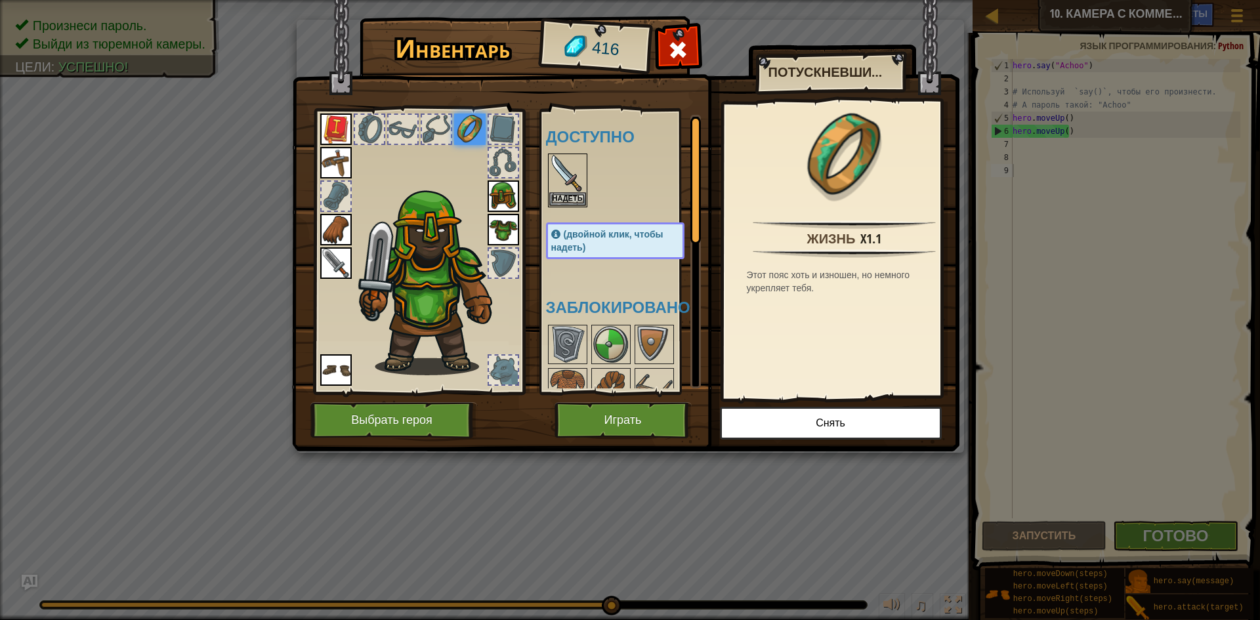
drag, startPoint x: 693, startPoint y: 233, endPoint x: 733, endPoint y: 35, distance: 201.5
click at [733, 35] on div "Инвентарь 416 Доступно Надеть Надеть Надеть Надеть Надеть Надеть Надеть Надеть …" at bounding box center [630, 236] width 667 height 433
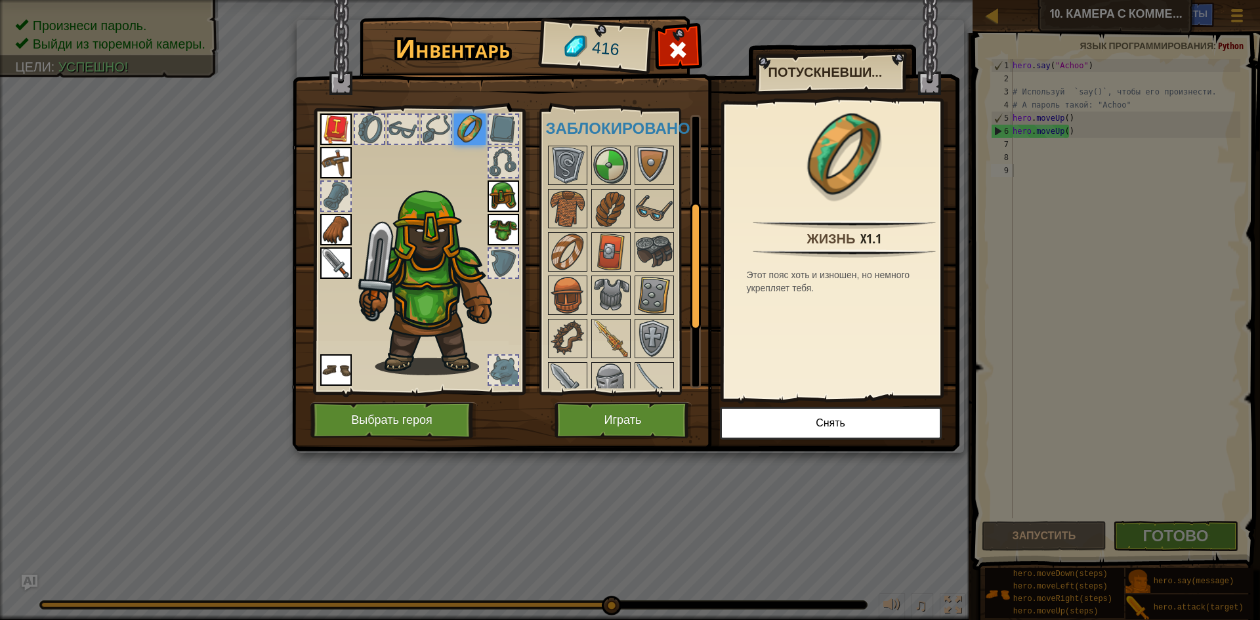
scroll to position [212, 0]
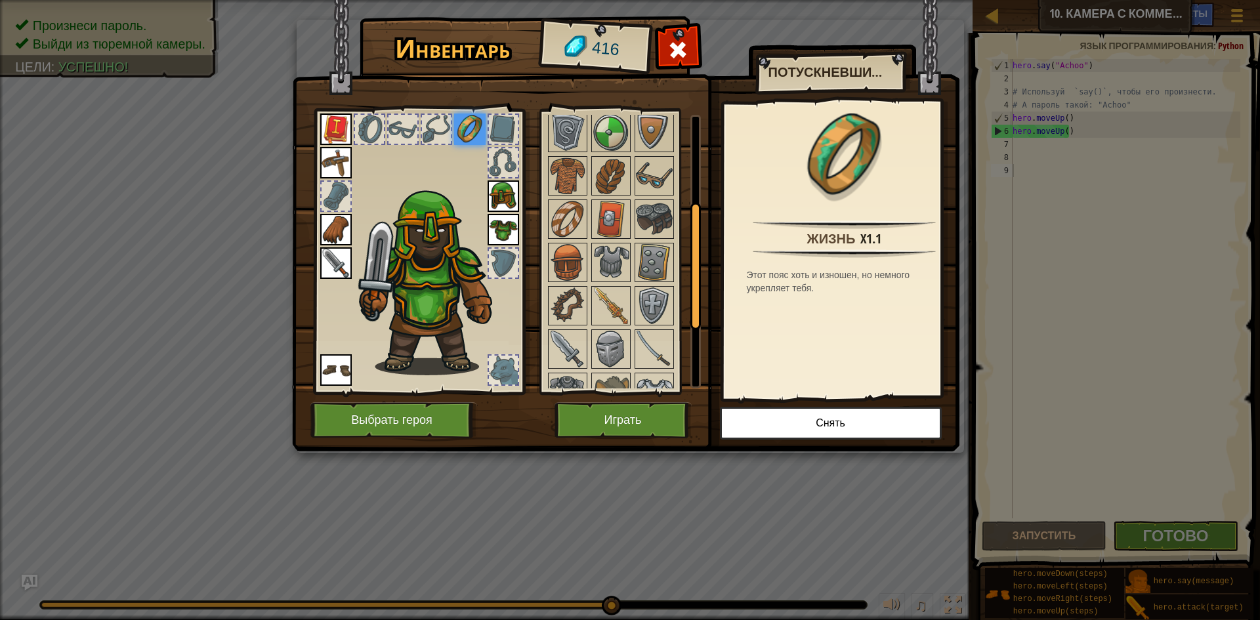
drag, startPoint x: 698, startPoint y: 154, endPoint x: 706, endPoint y: 251, distance: 96.8
click at [706, 251] on div "Инвентарь 416 Доступно Надеть Надеть Надеть Надеть Надеть Надеть Надеть Надеть …" at bounding box center [630, 236] width 667 height 433
click at [567, 255] on img at bounding box center [567, 262] width 37 height 37
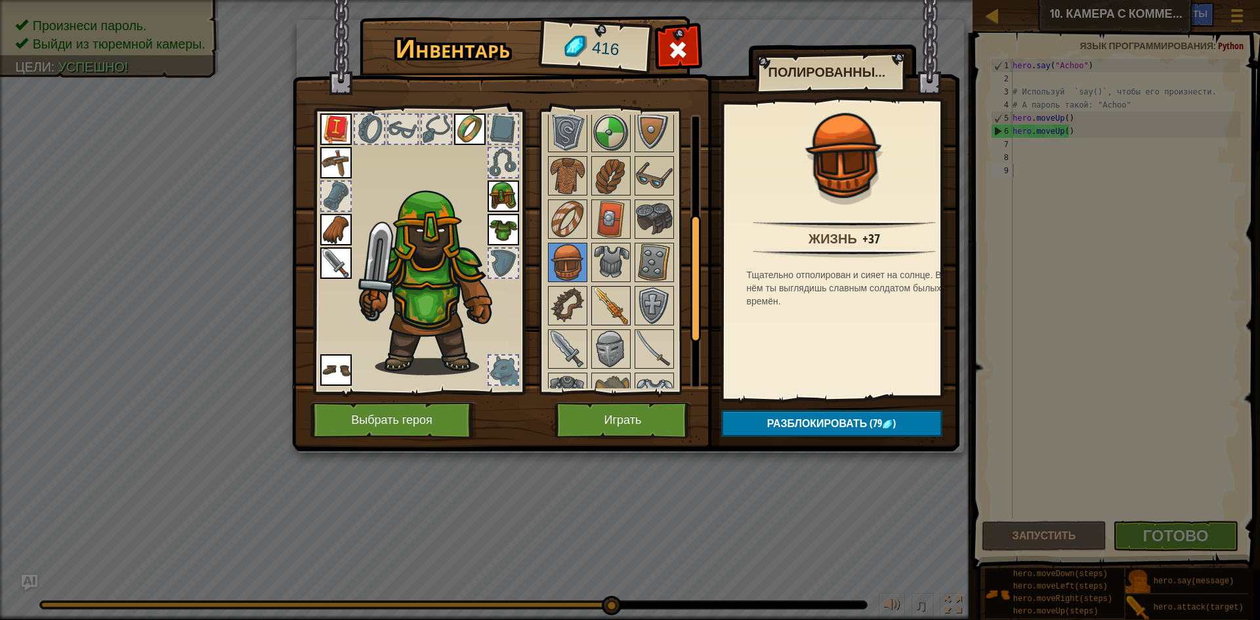
click at [611, 308] on img at bounding box center [610, 305] width 37 height 37
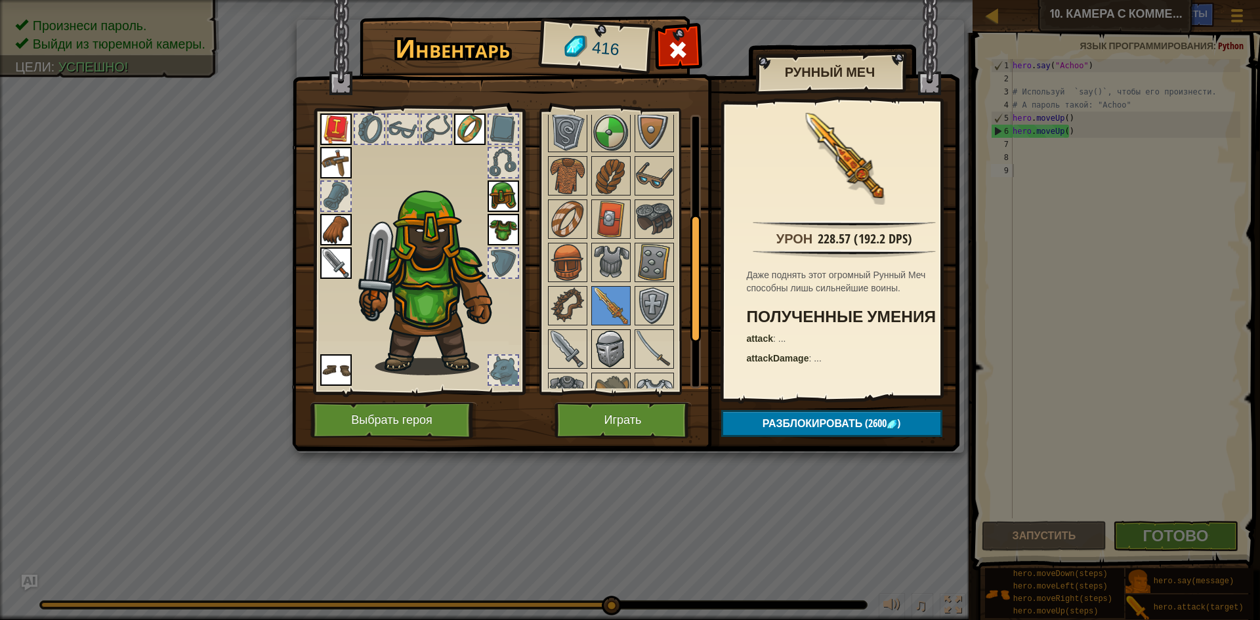
click at [611, 335] on img at bounding box center [610, 349] width 37 height 37
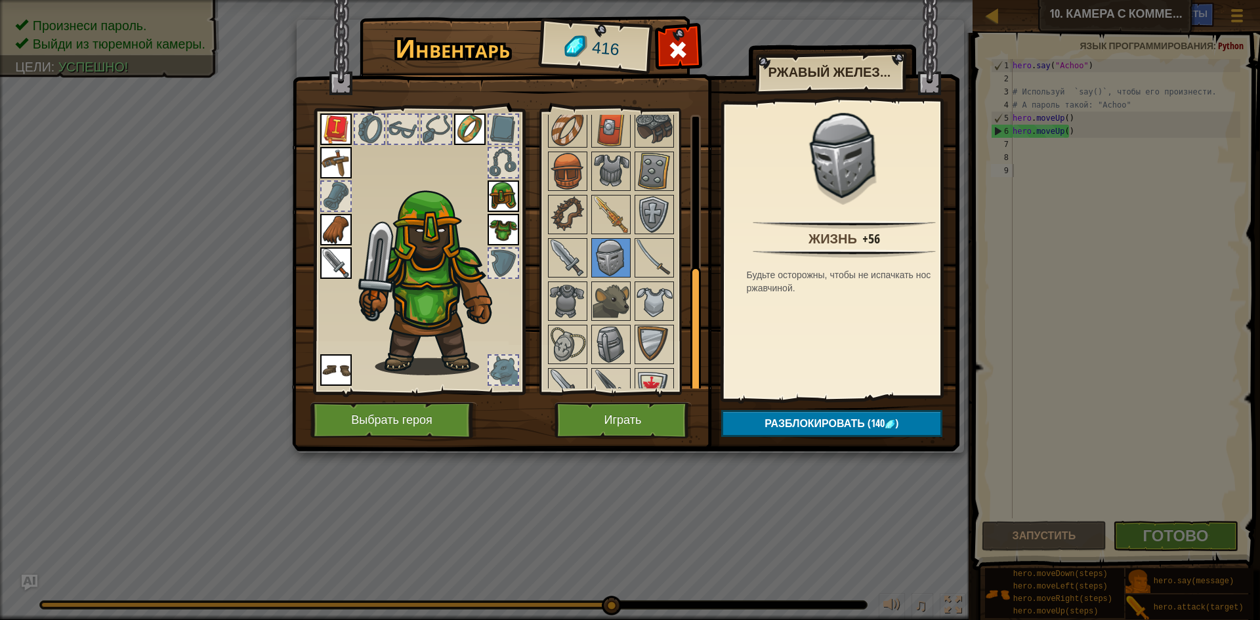
scroll to position [324, 0]
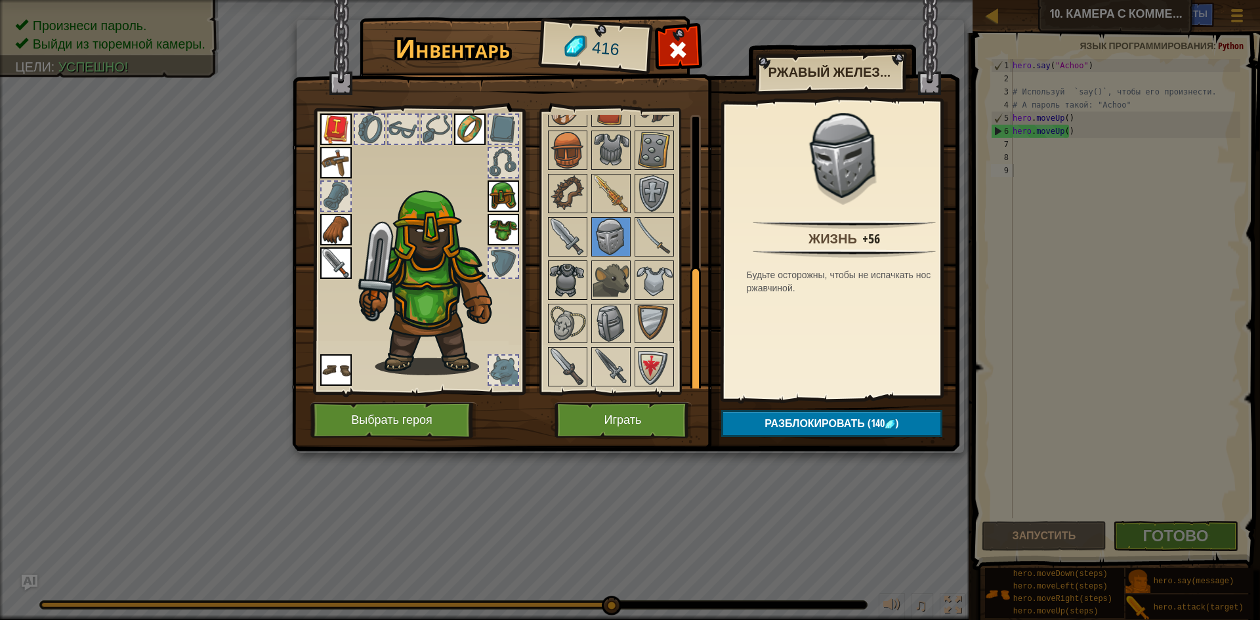
click at [580, 279] on img at bounding box center [567, 280] width 37 height 37
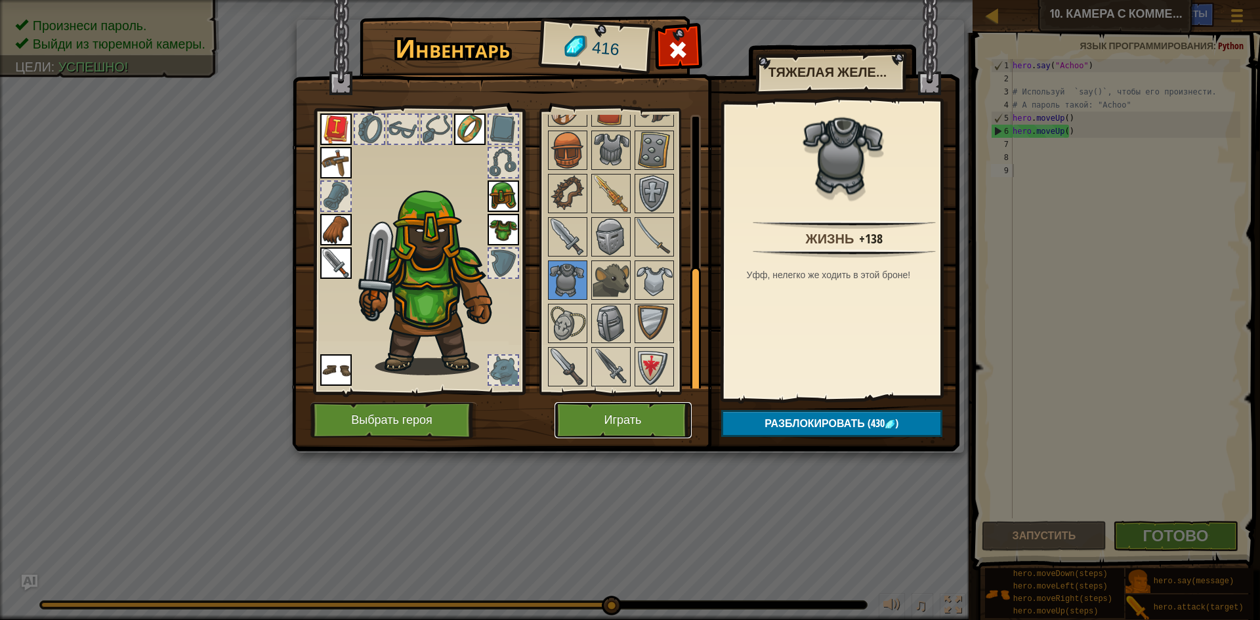
click at [630, 425] on button "Играть" at bounding box center [622, 420] width 137 height 36
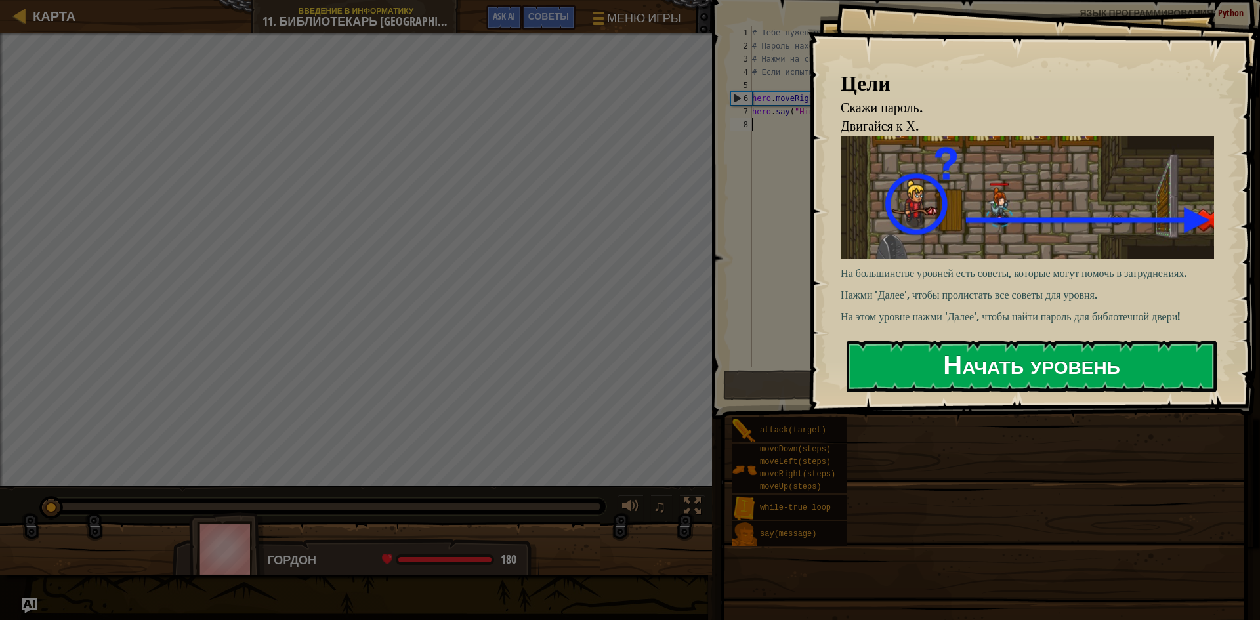
click at [1063, 348] on button "Начать уровень" at bounding box center [1031, 366] width 370 height 52
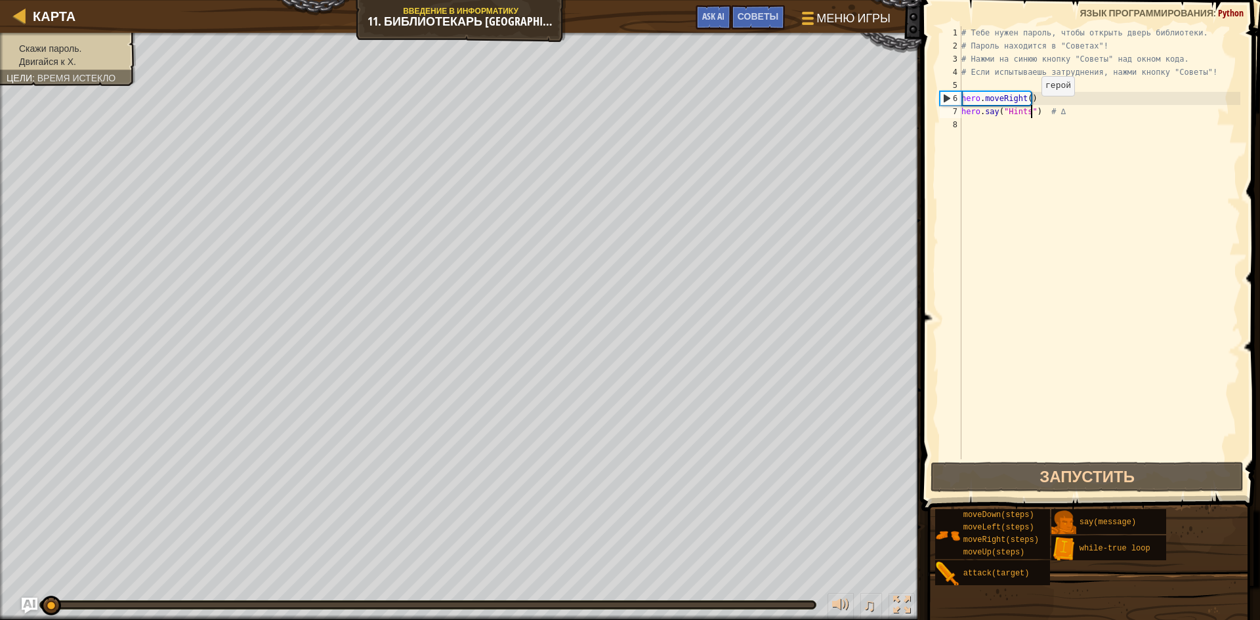
click at [1030, 109] on div "# Тебе нужен пароль, чтобы открыть дверь библиотеки. # Пароль находится в "Сове…" at bounding box center [1098, 255] width 281 height 459
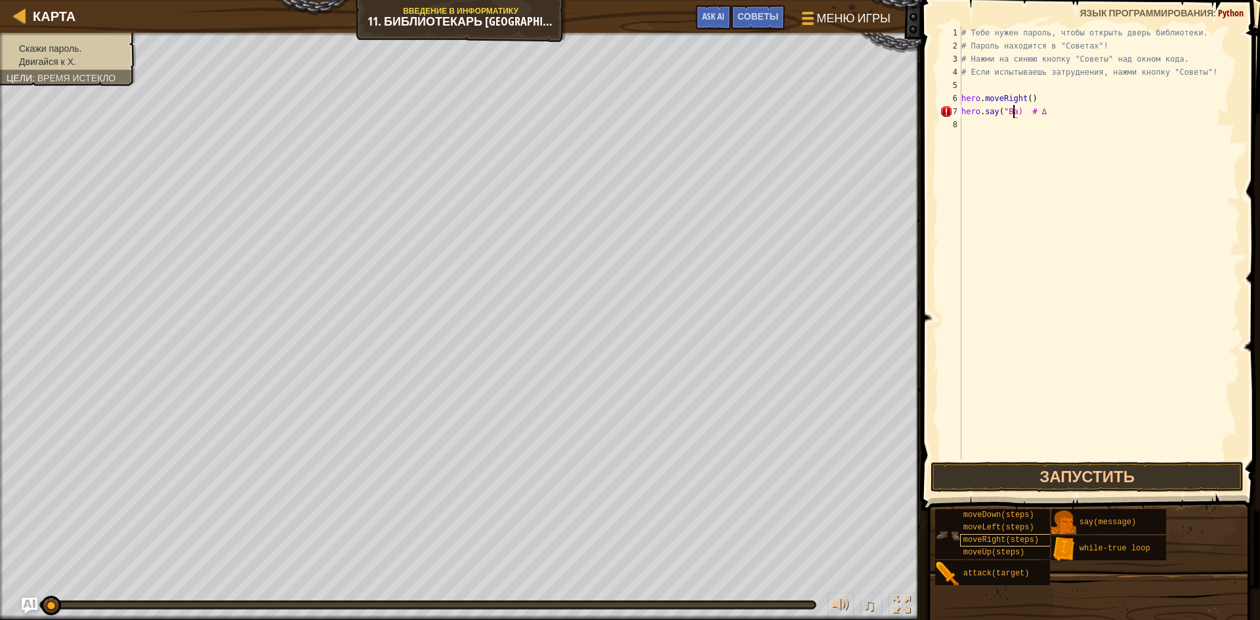
scroll to position [6, 5]
type textarea "hero.say("Batn) # ∆"
click at [1149, 473] on button "Запустить" at bounding box center [1086, 477] width 313 height 30
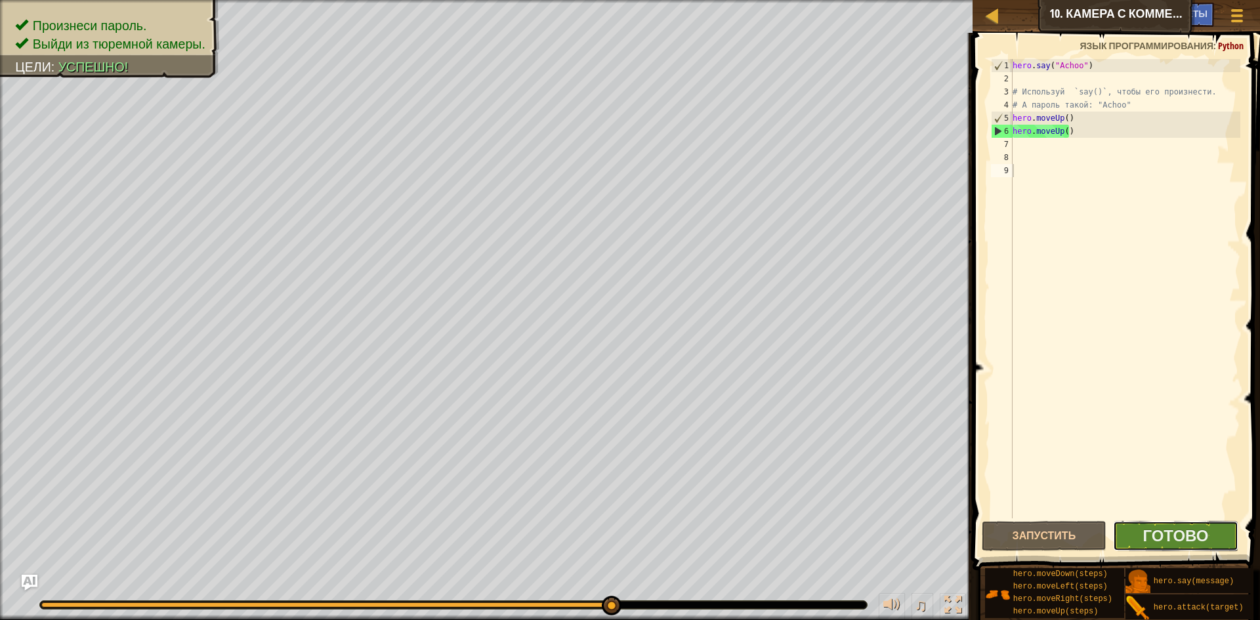
click at [1214, 533] on button "Готово" at bounding box center [1175, 536] width 125 height 30
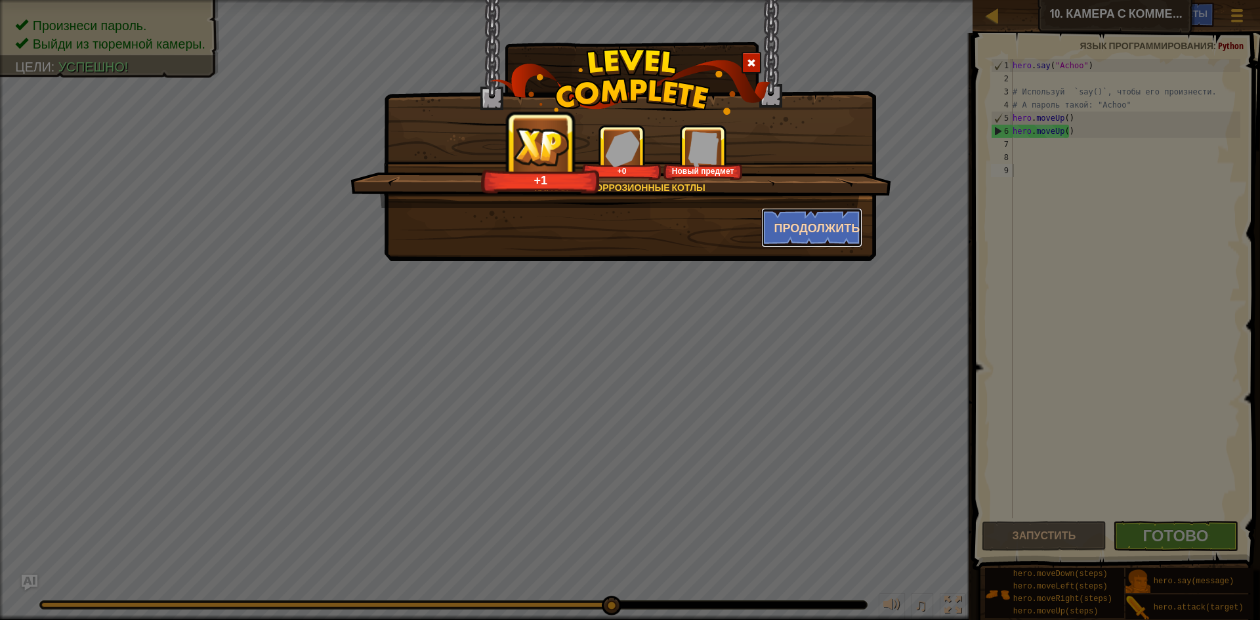
click at [792, 229] on button "Продолжить" at bounding box center [812, 227] width 102 height 39
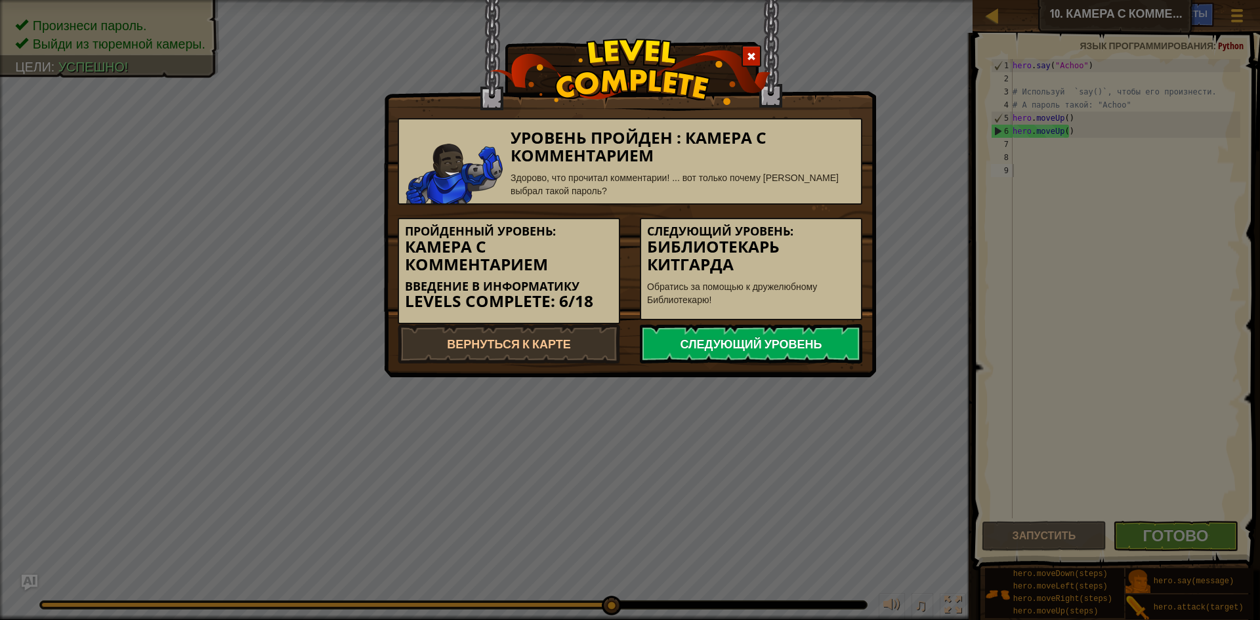
click at [714, 351] on link "Следующий уровень" at bounding box center [751, 343] width 222 height 39
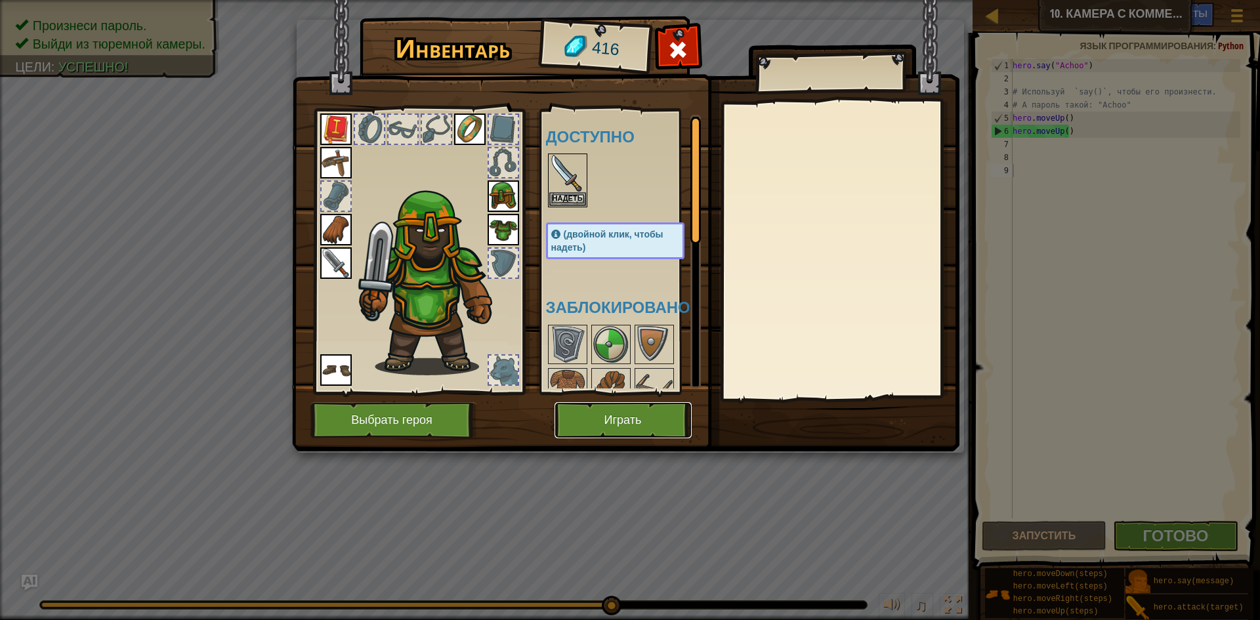
click at [666, 416] on button "Играть" at bounding box center [622, 420] width 137 height 36
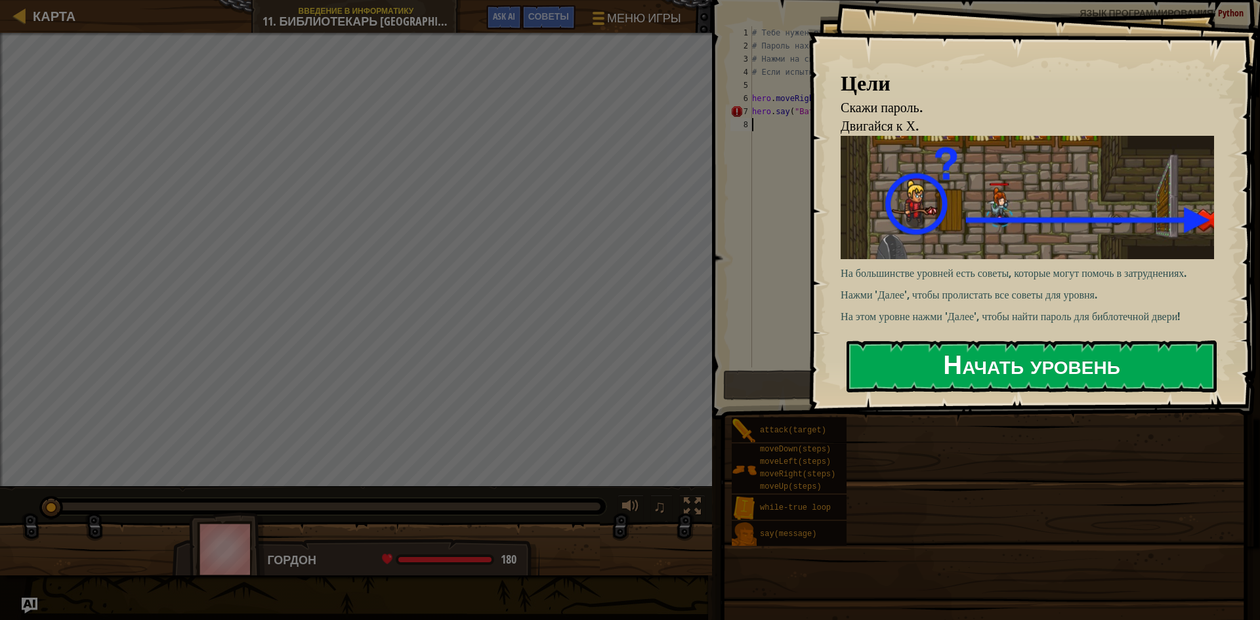
click at [1060, 365] on button "Начать уровень" at bounding box center [1031, 366] width 370 height 52
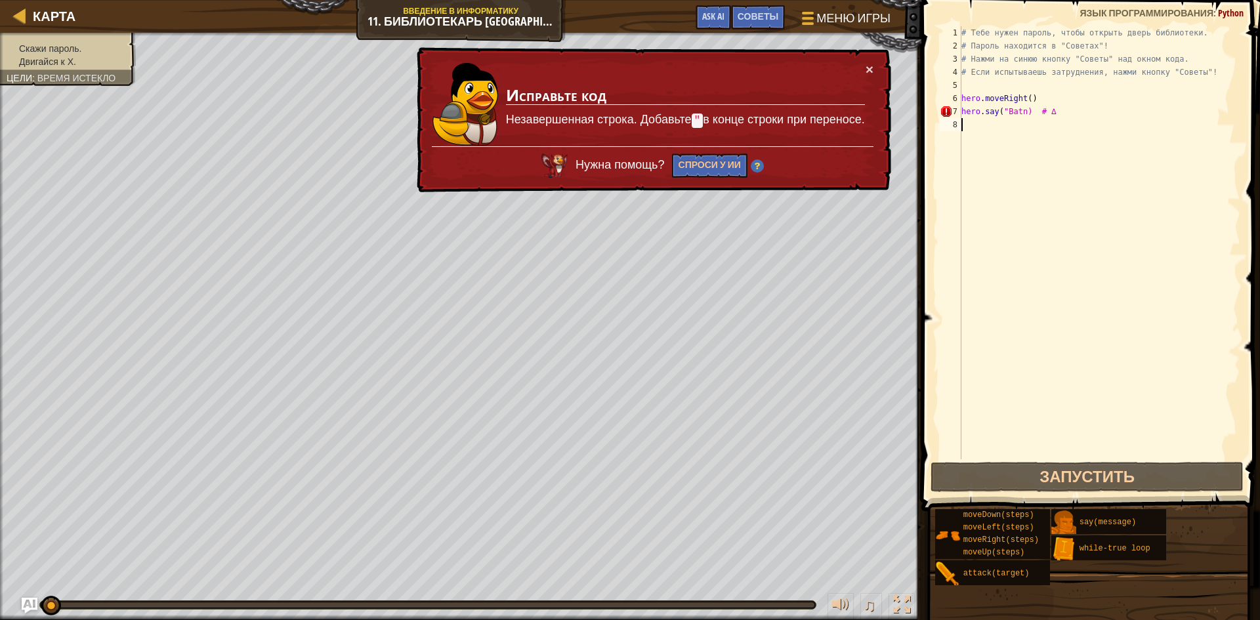
click at [1093, 113] on div "# Тебе нужен пароль, чтобы открыть дверь библиотеки. # Пароль находится в "Сове…" at bounding box center [1098, 255] width 281 height 459
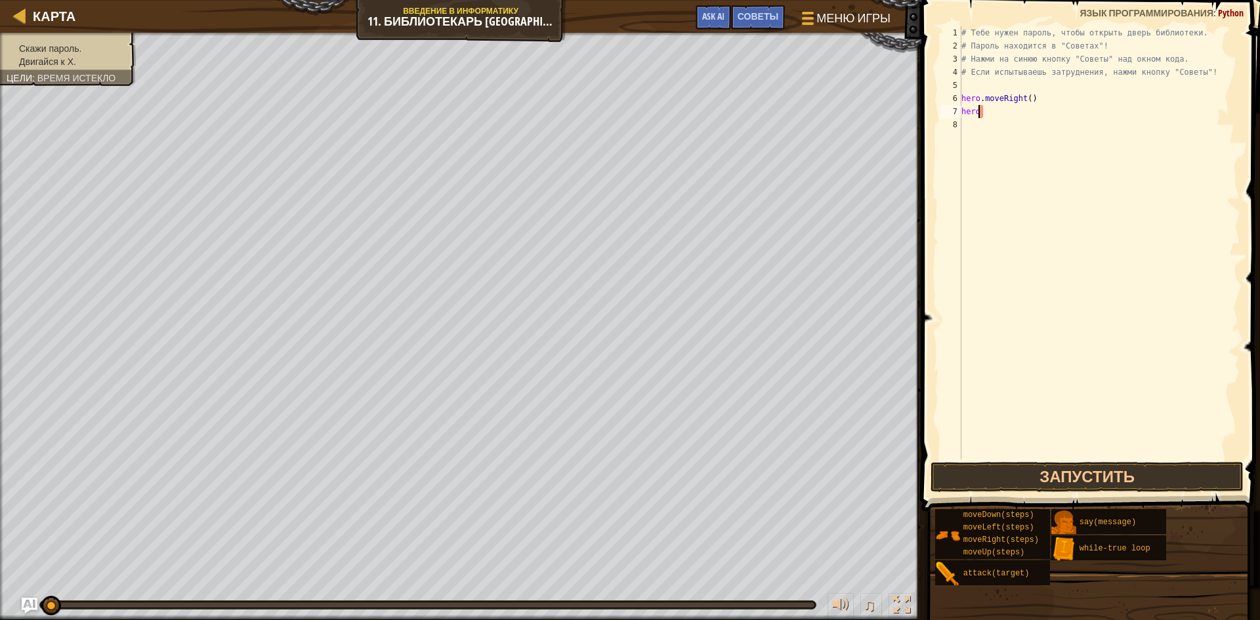
type textarea "h"
click at [985, 108] on div "# Тебе нужен пароль, чтобы открыть дверь библиотеки. # Пароль находится в "Сове…" at bounding box center [1098, 255] width 281 height 459
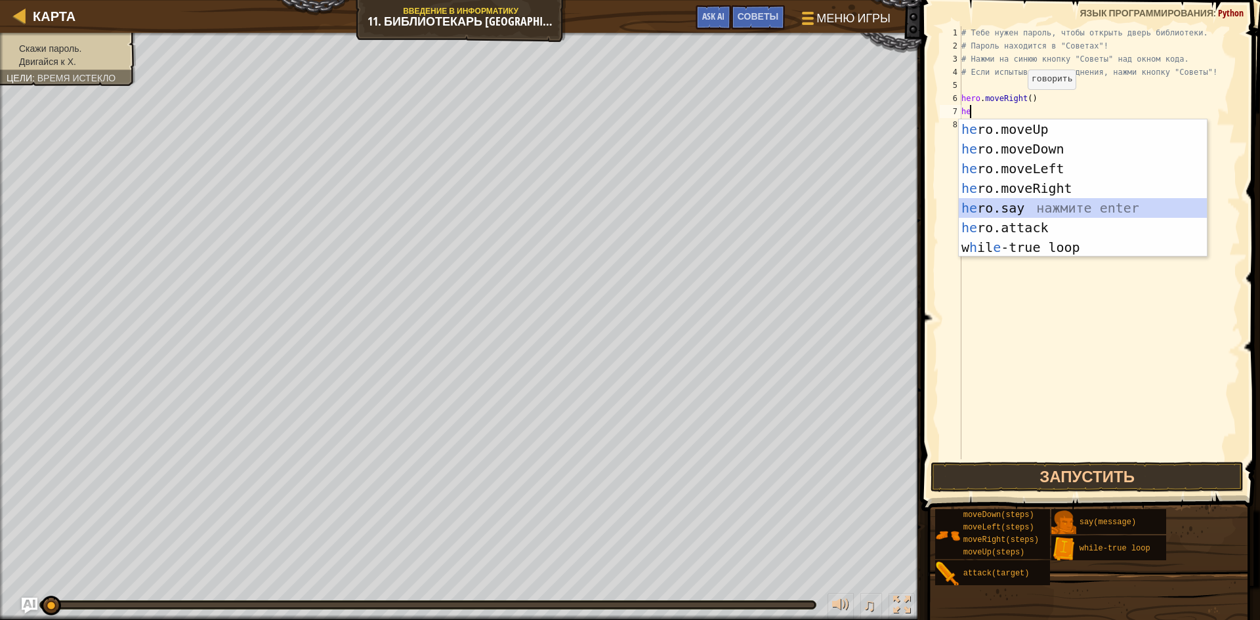
click at [997, 208] on div "he ro.moveUp нажмите enter he ro.moveDown нажмите enter he ro.moveLeft нажмите …" at bounding box center [1082, 207] width 248 height 177
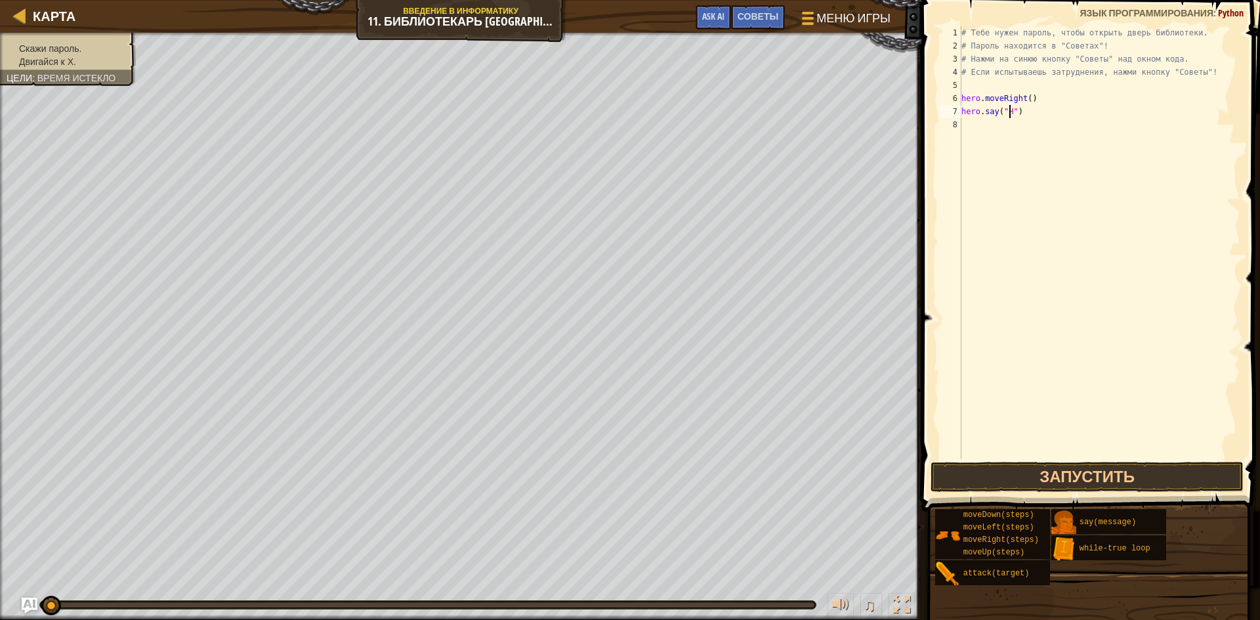
scroll to position [6, 5]
type textarea "hero.say("Hush")"
click at [977, 119] on div "# Тебе нужен пароль, чтобы открыть дверь библиотеки. # Пароль находится в "Сове…" at bounding box center [1098, 255] width 281 height 459
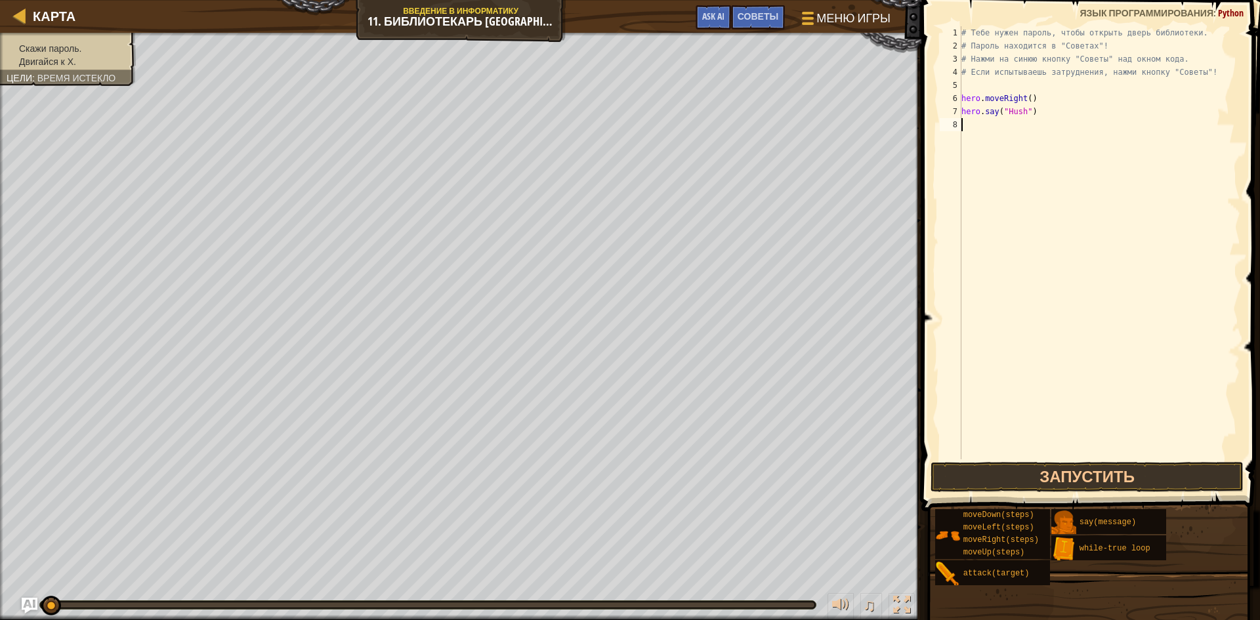
type textarea "h"
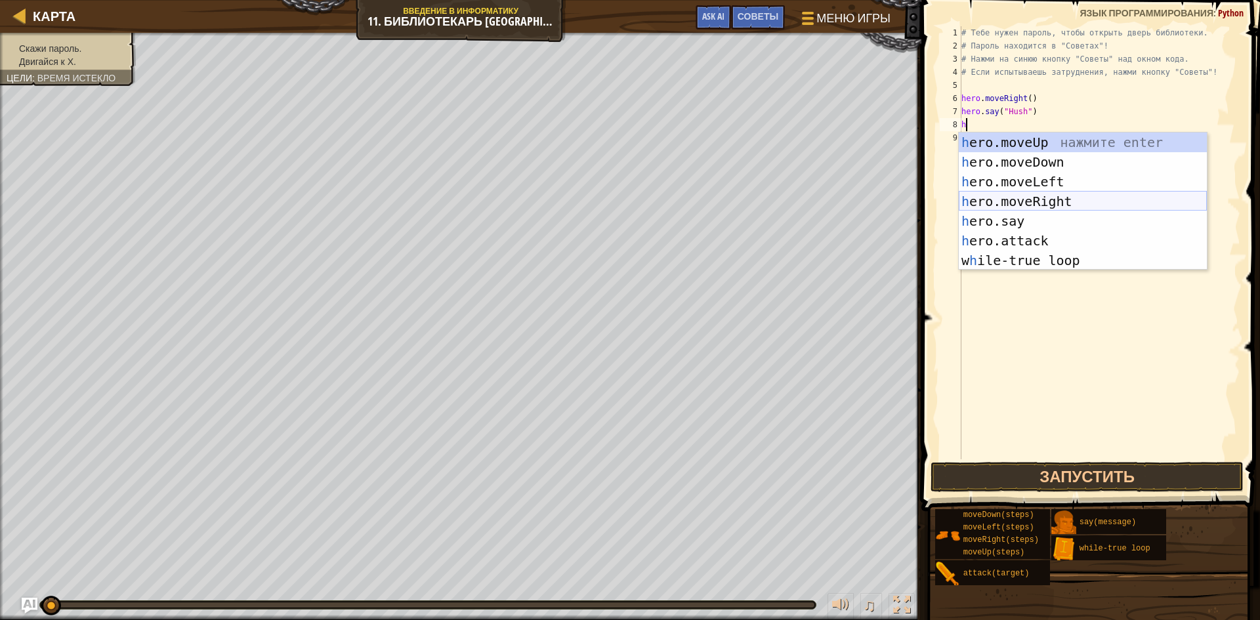
click at [1025, 203] on div "h ero.moveUp нажмите enter h ero.moveDown нажмите enter h ero.moveLeft нажмите …" at bounding box center [1082, 221] width 248 height 177
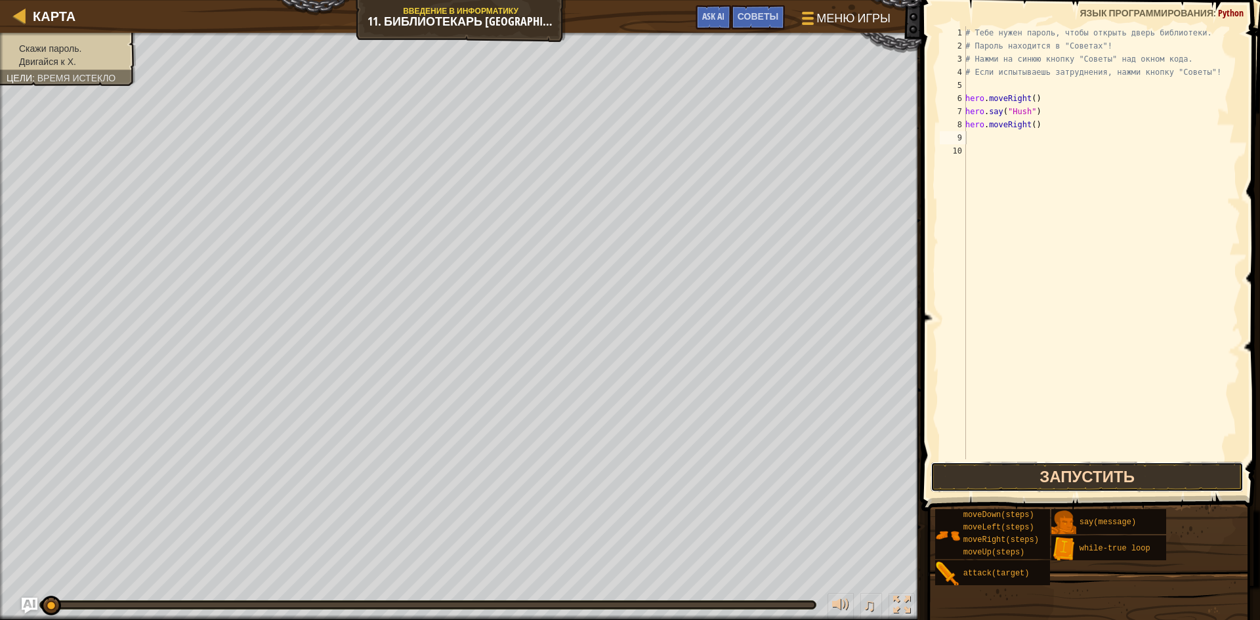
click at [1073, 472] on button "Запустить" at bounding box center [1086, 477] width 313 height 30
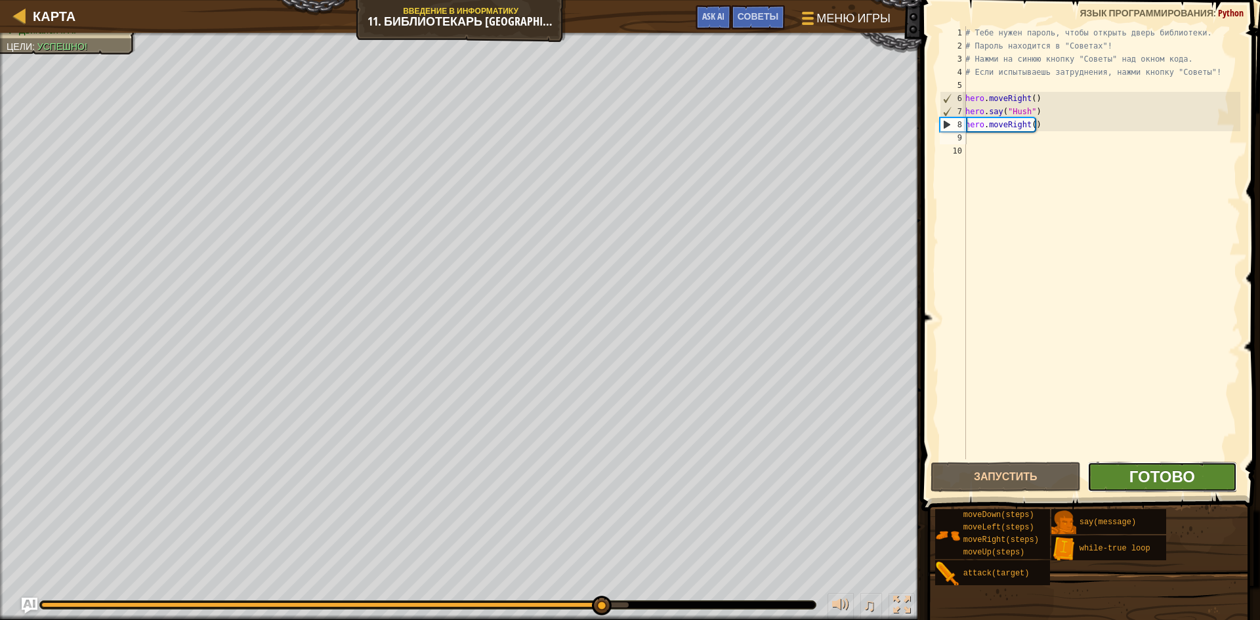
click at [1129, 472] on button "Готово" at bounding box center [1162, 477] width 150 height 30
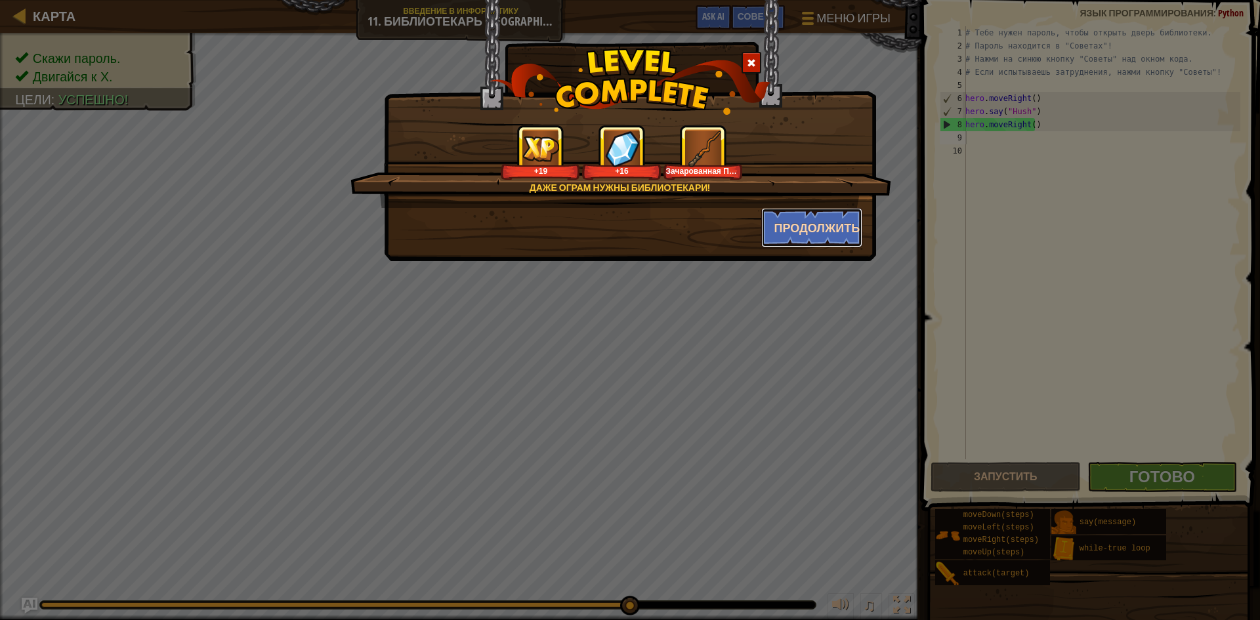
click at [819, 216] on button "Продолжить" at bounding box center [812, 227] width 102 height 39
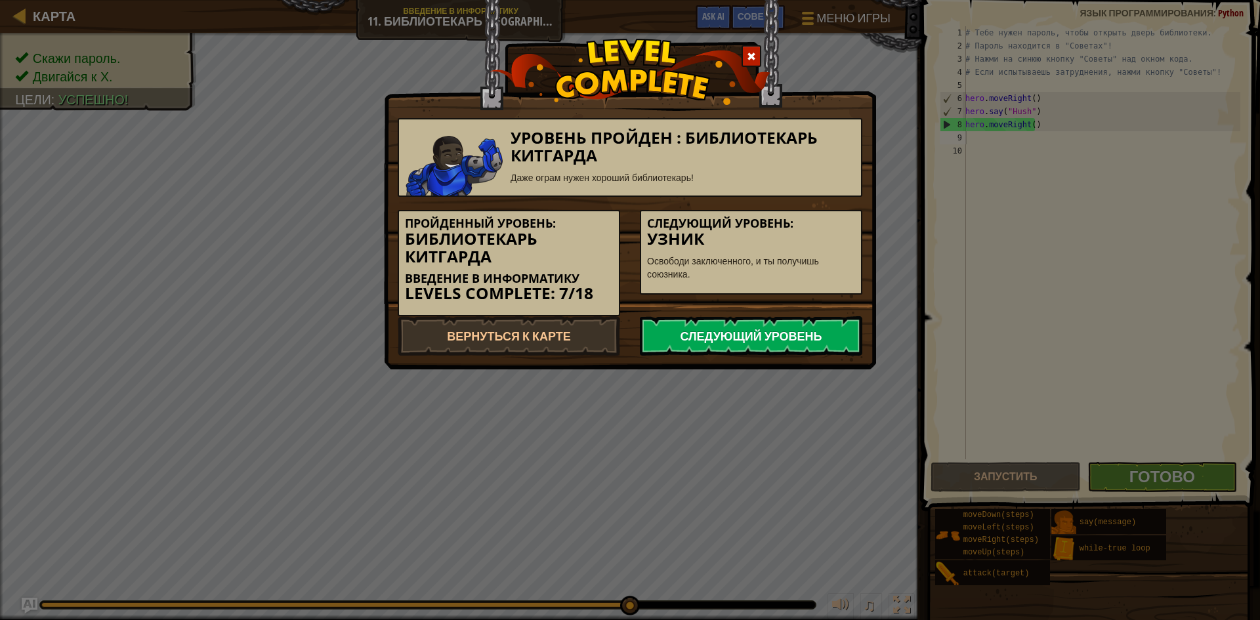
click at [731, 333] on link "Следующий уровень" at bounding box center [751, 335] width 222 height 39
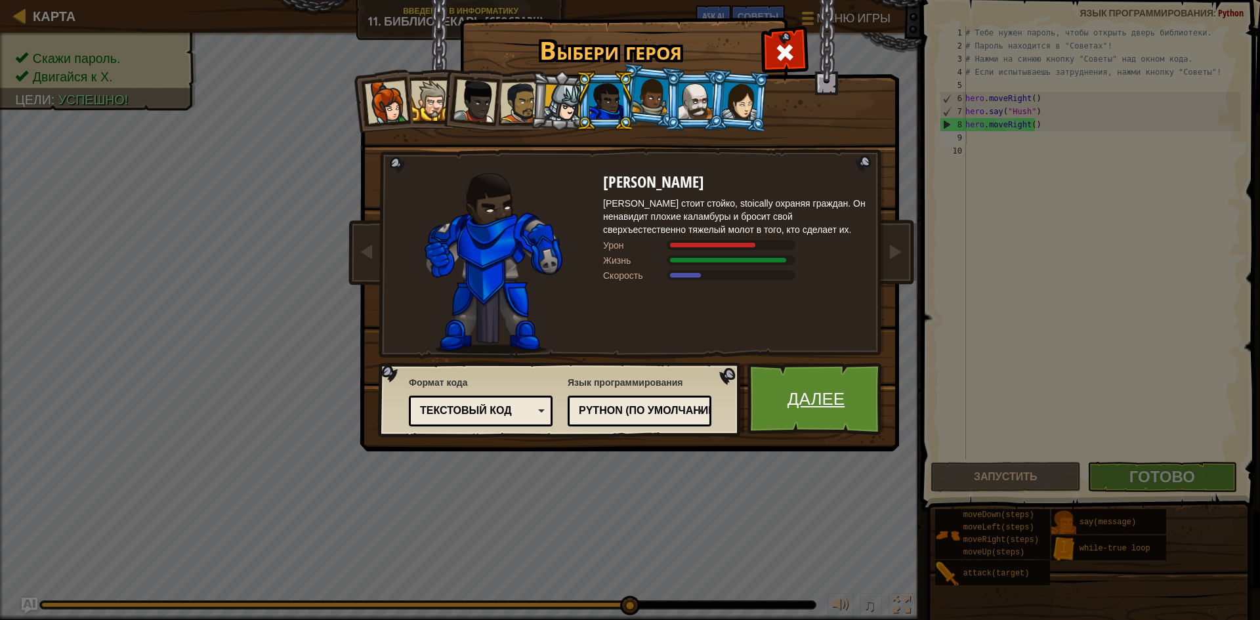
click at [808, 388] on link "Далее" at bounding box center [815, 399] width 137 height 72
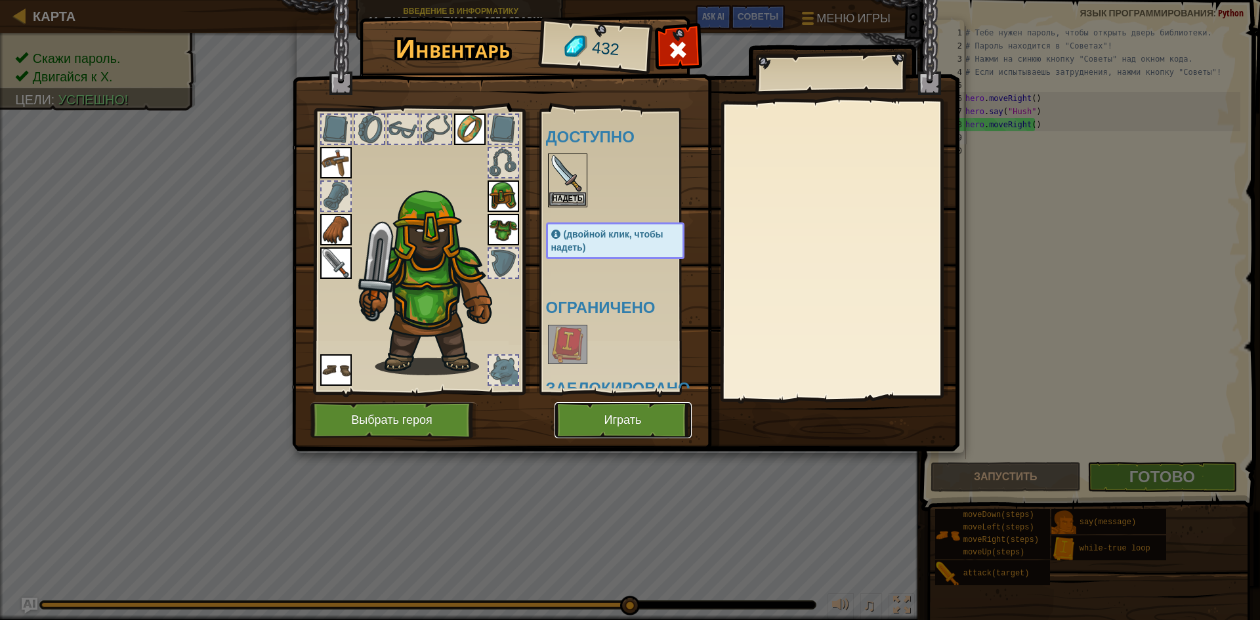
click at [581, 420] on button "Играть" at bounding box center [622, 420] width 137 height 36
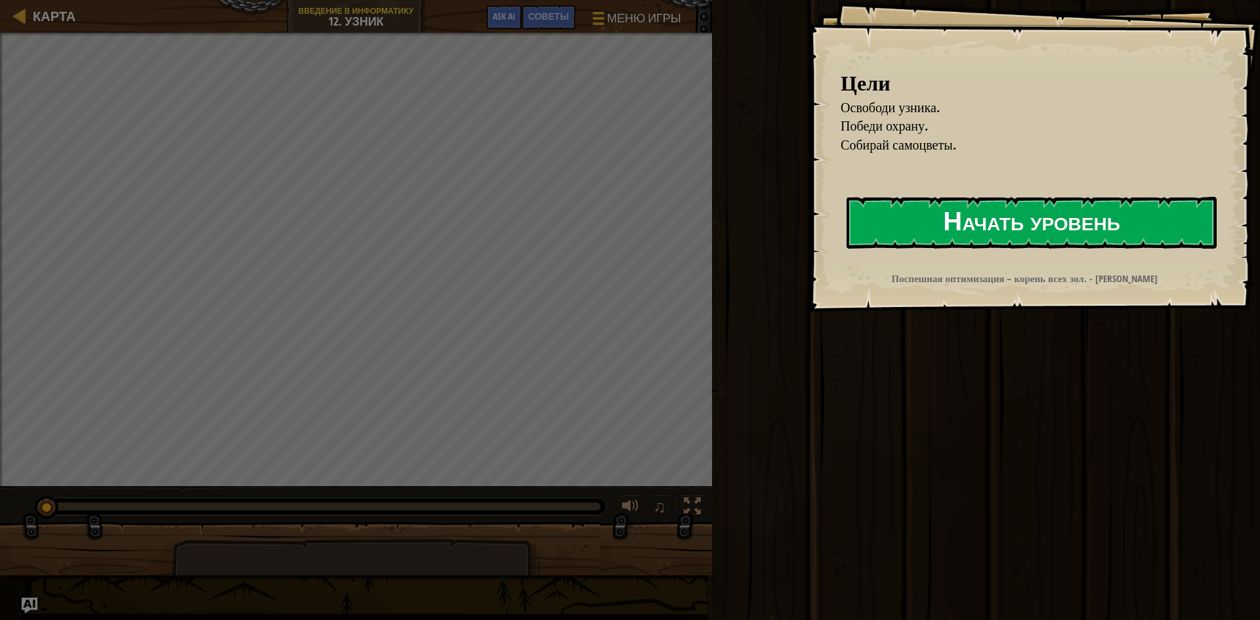
click at [1096, 221] on button "Начать уровень" at bounding box center [1031, 223] width 370 height 52
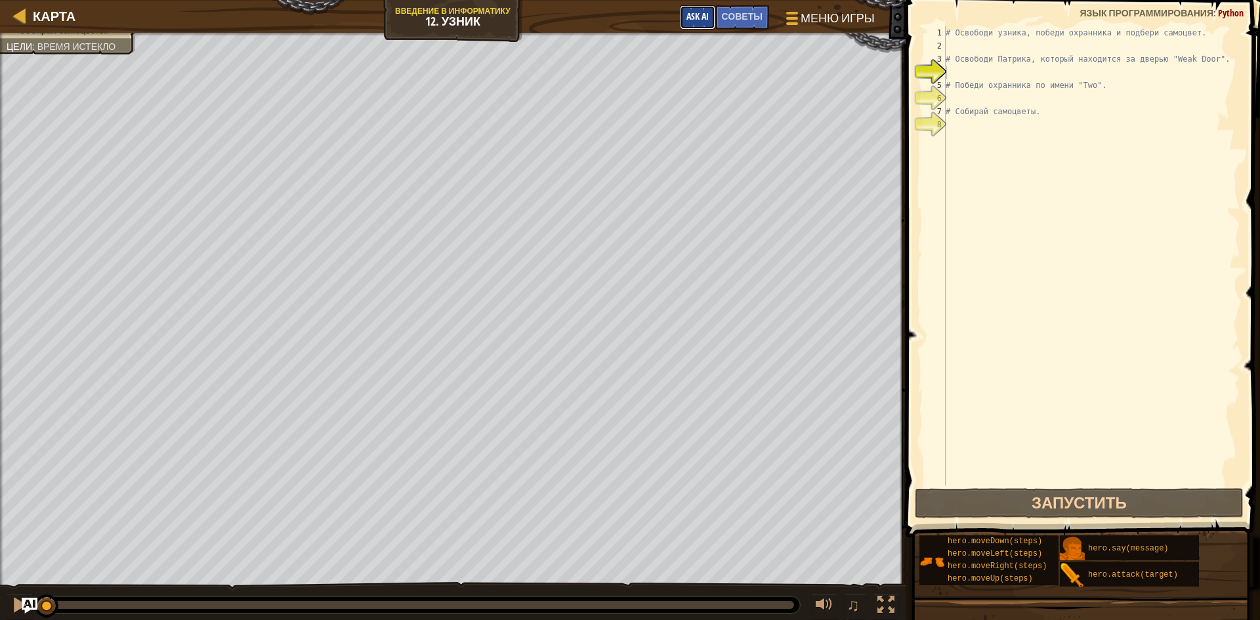
click at [703, 12] on span "Ask AI" at bounding box center [697, 16] width 22 height 12
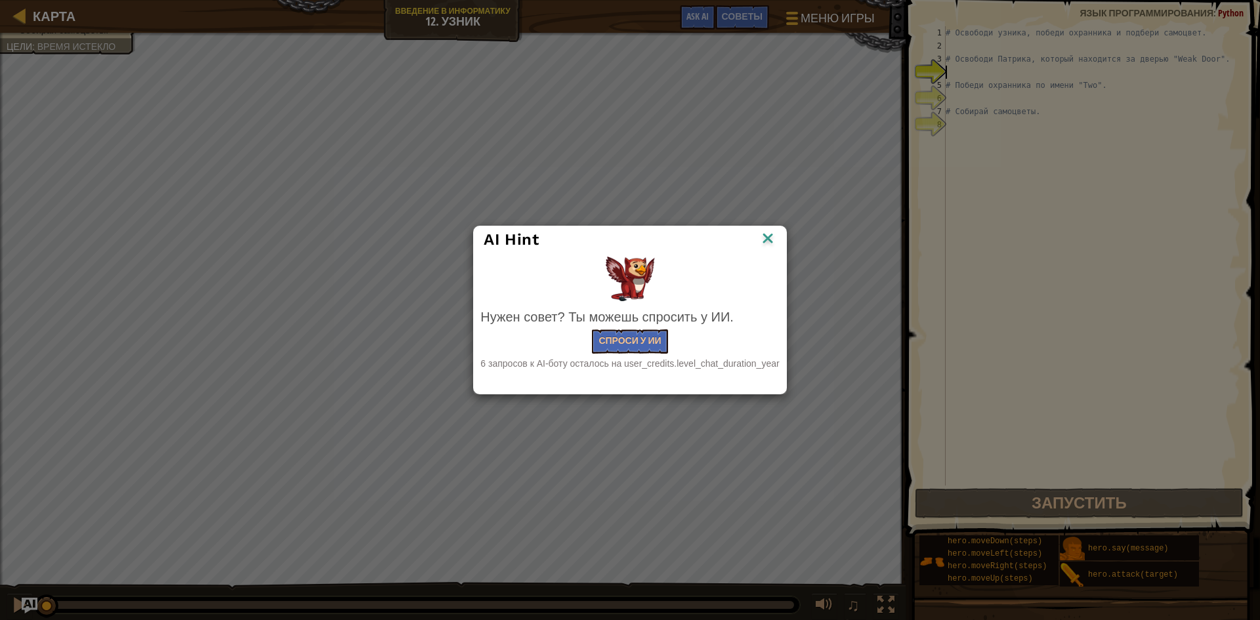
click at [766, 234] on img at bounding box center [767, 240] width 17 height 20
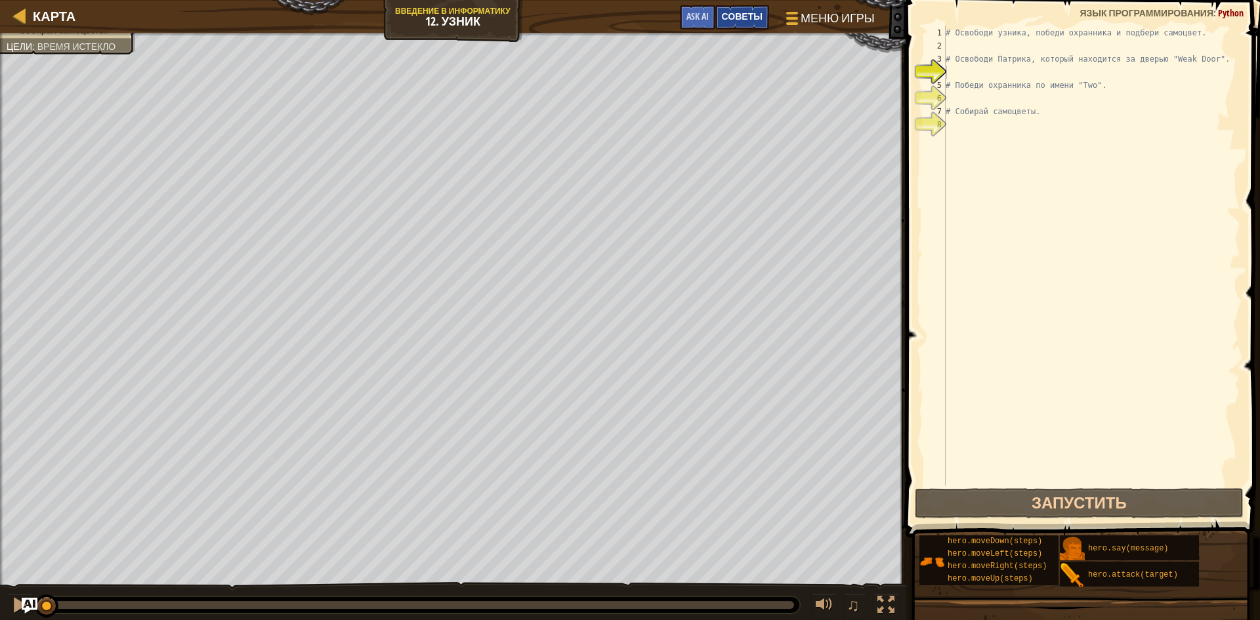
click at [737, 16] on span "Советы" at bounding box center [742, 16] width 41 height 12
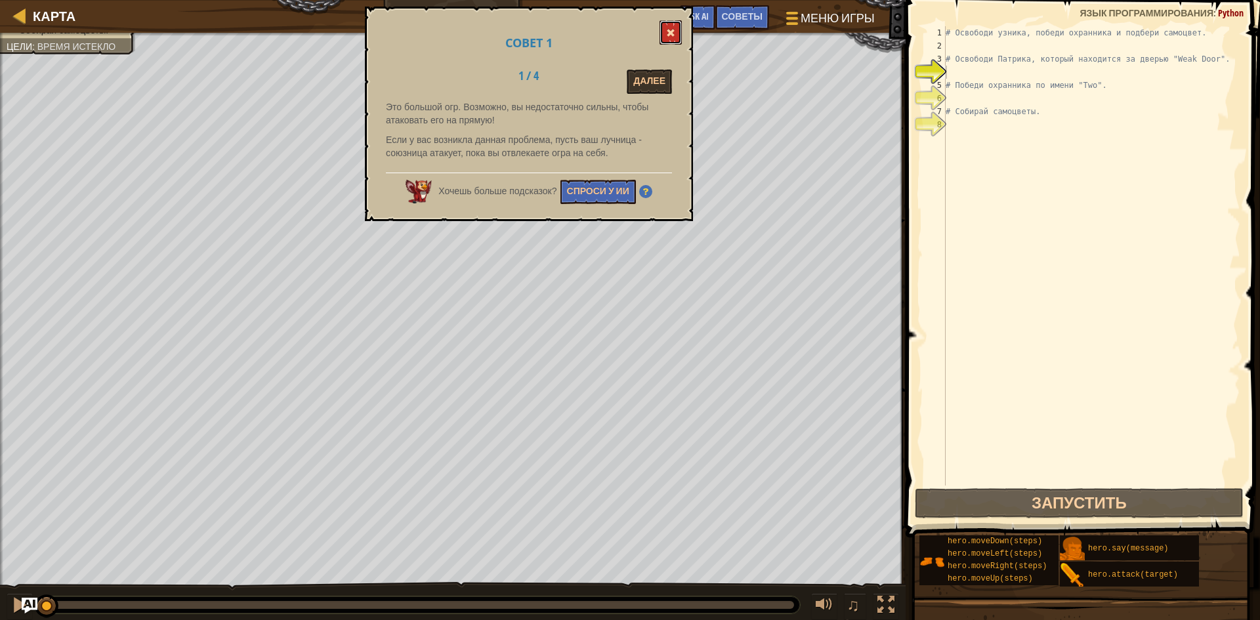
click at [668, 21] on button at bounding box center [670, 32] width 22 height 24
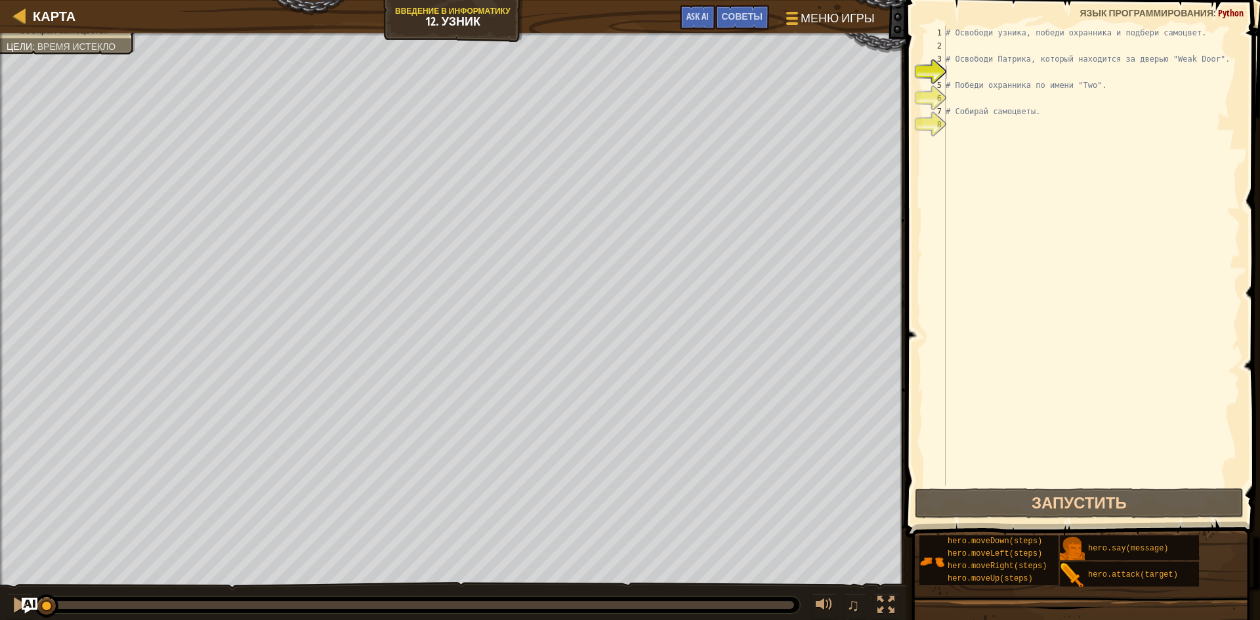
type textarea "# Освободи узника, победи охранника и подбери самоцвет."
click at [947, 33] on div "# Освободи узника, победи охранника и подбери самоцвет. # Освободи Патрика, кот…" at bounding box center [1091, 268] width 297 height 485
click at [947, 74] on div "# Освободи узника, победи охранника и подбери самоцвет. # Освободи Патрика, кот…" at bounding box center [1091, 268] width 297 height 485
click at [1042, 110] on div "# Освободи узника, победи охранника и подбери самоцвет. # Освободи Патрика, кот…" at bounding box center [1091, 268] width 297 height 485
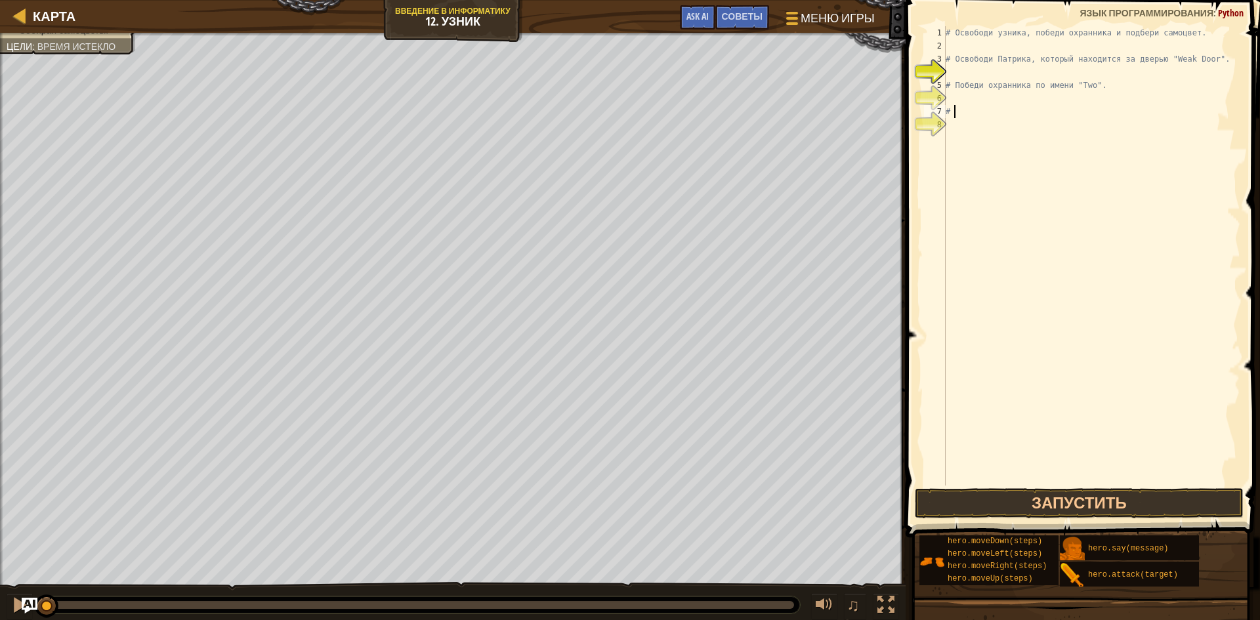
type textarea "#"
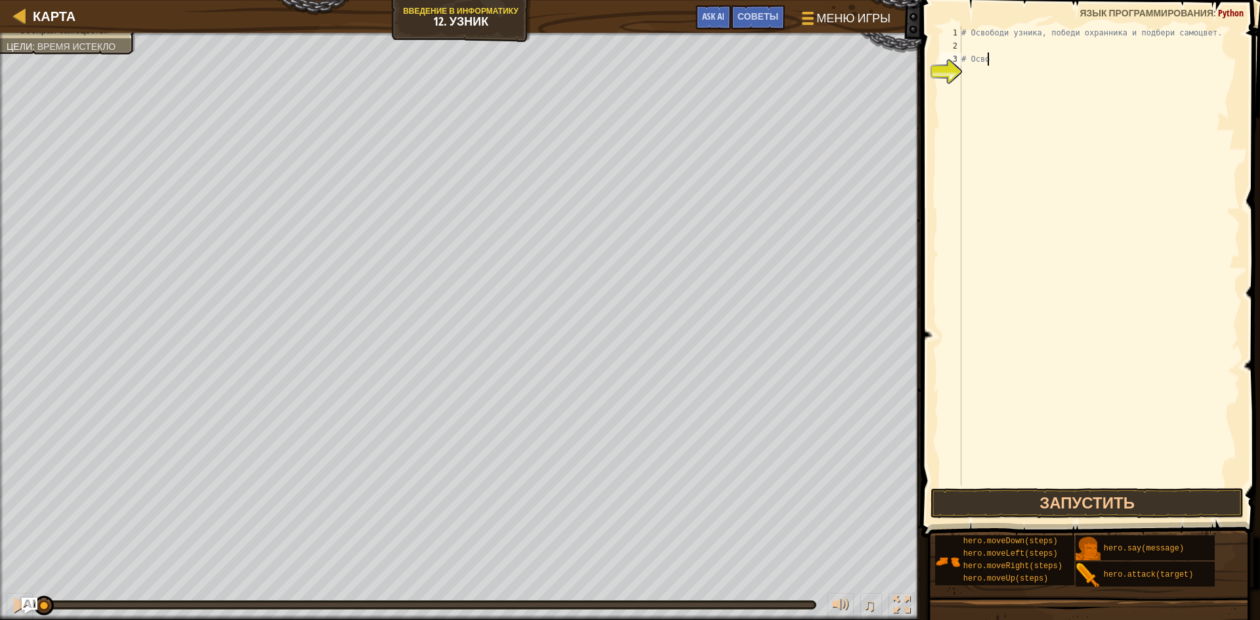
type textarea "#"
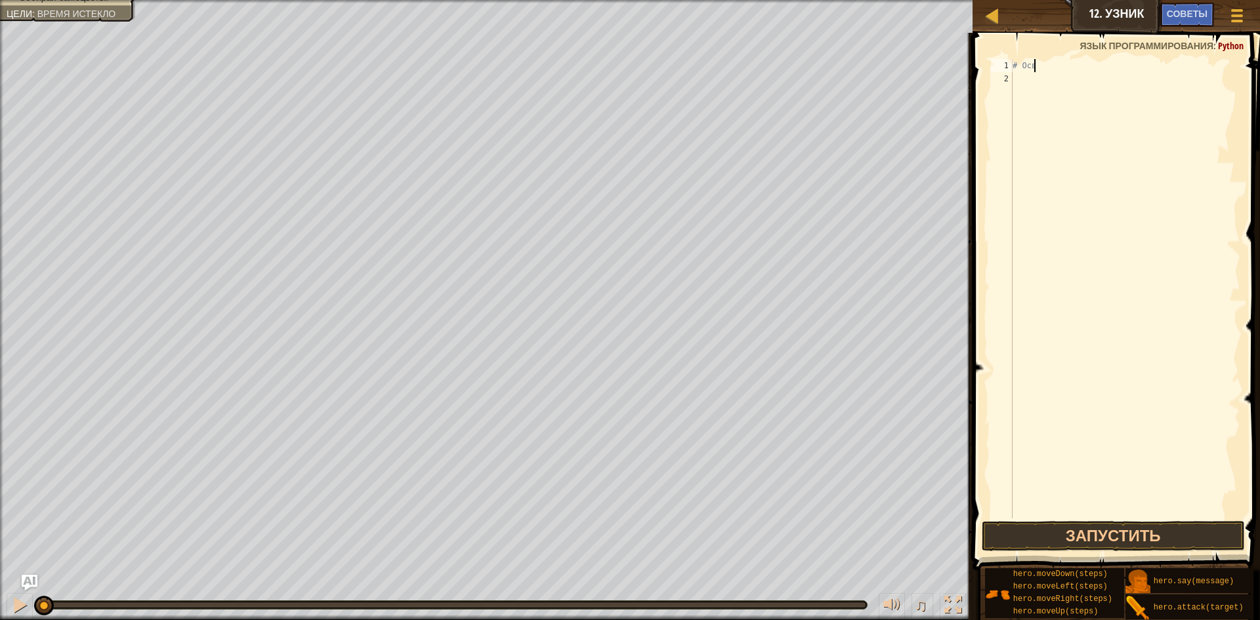
type textarea "#"
type textarea "h"
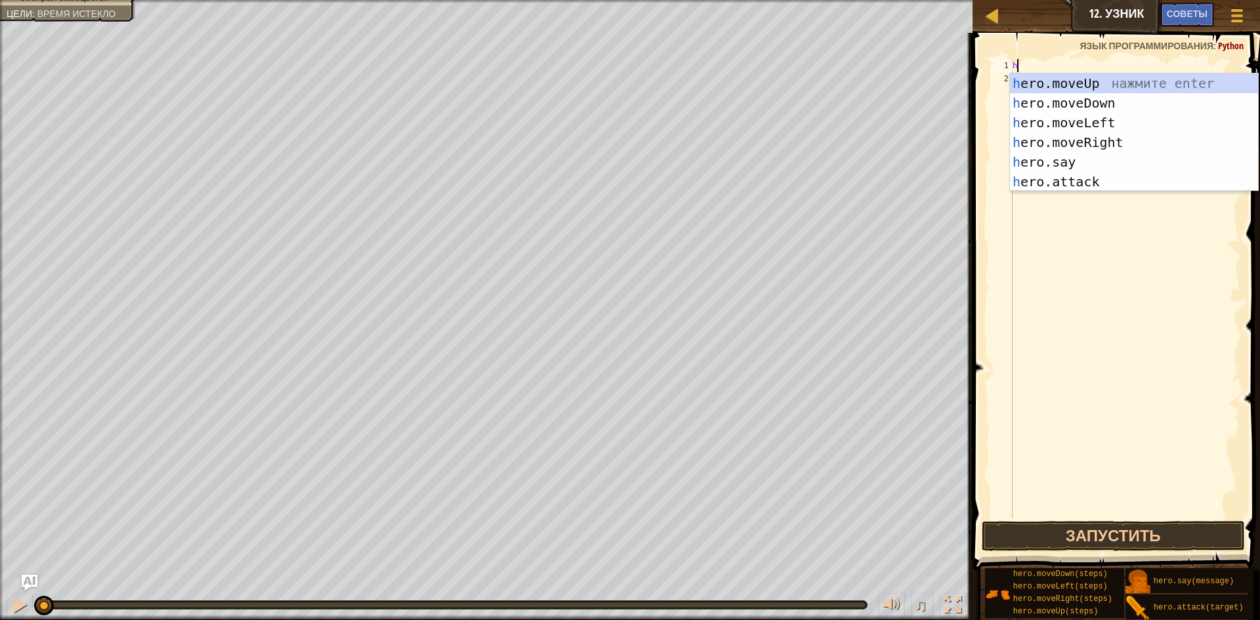
scroll to position [6, 0]
click at [1080, 138] on div "h ero.moveUp нажмите enter h ero.moveDown нажмите enter h ero.moveLeft нажмите …" at bounding box center [1134, 151] width 248 height 157
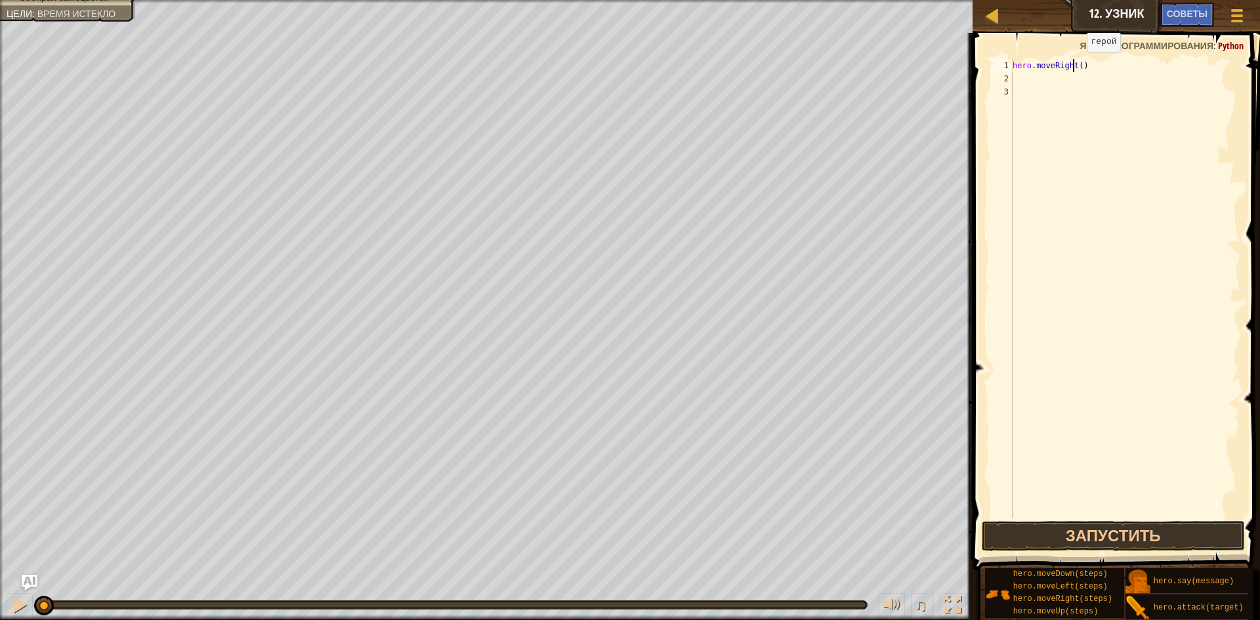
click at [1076, 64] on div "hero . moveRight ( )" at bounding box center [1125, 301] width 230 height 485
type textarea ")"
click at [1019, 63] on div ")" at bounding box center [1125, 301] width 230 height 485
type textarea "h"
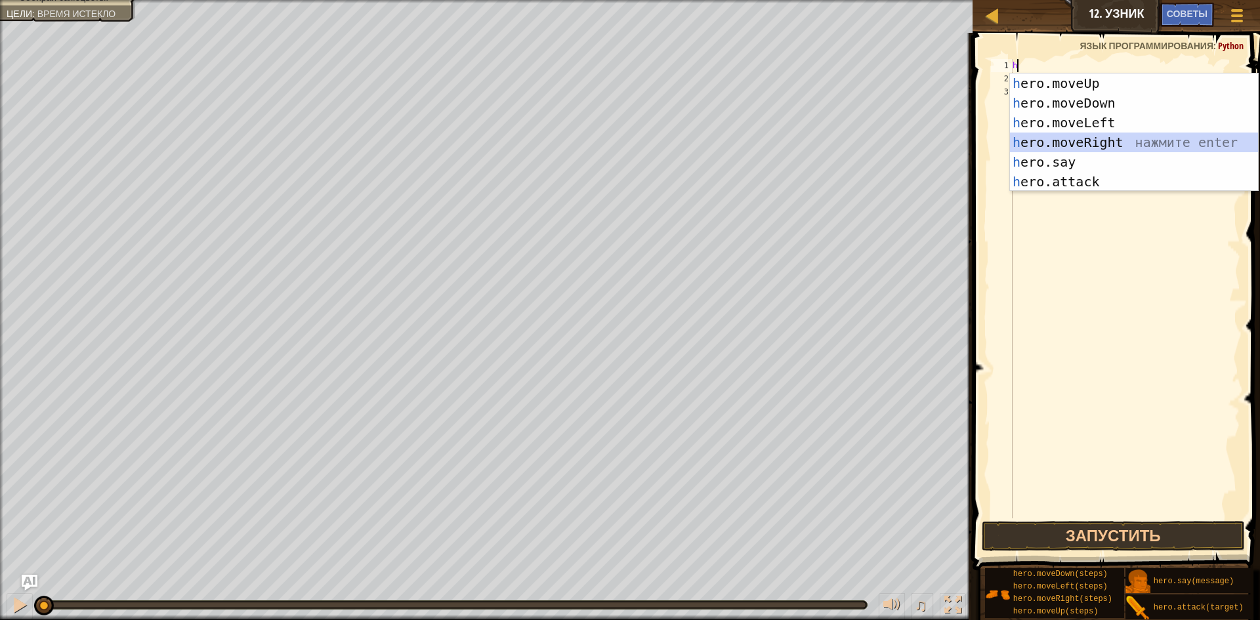
click at [1078, 140] on div "h ero.moveUp нажмите enter h ero.moveDown нажмите enter h ero.moveLeft нажмите …" at bounding box center [1134, 151] width 248 height 157
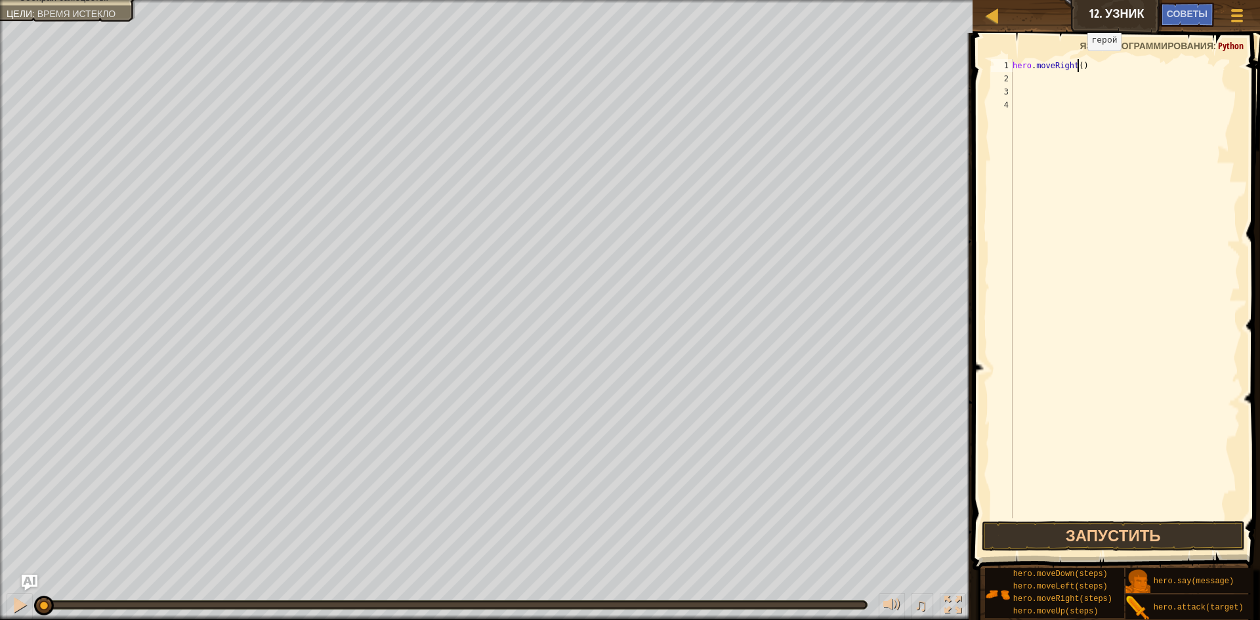
click at [1076, 64] on div "hero . moveRight ( )" at bounding box center [1125, 301] width 230 height 485
type textarea "hero.moveRight(3)"
click at [1136, 539] on button "Запустить" at bounding box center [1112, 536] width 263 height 30
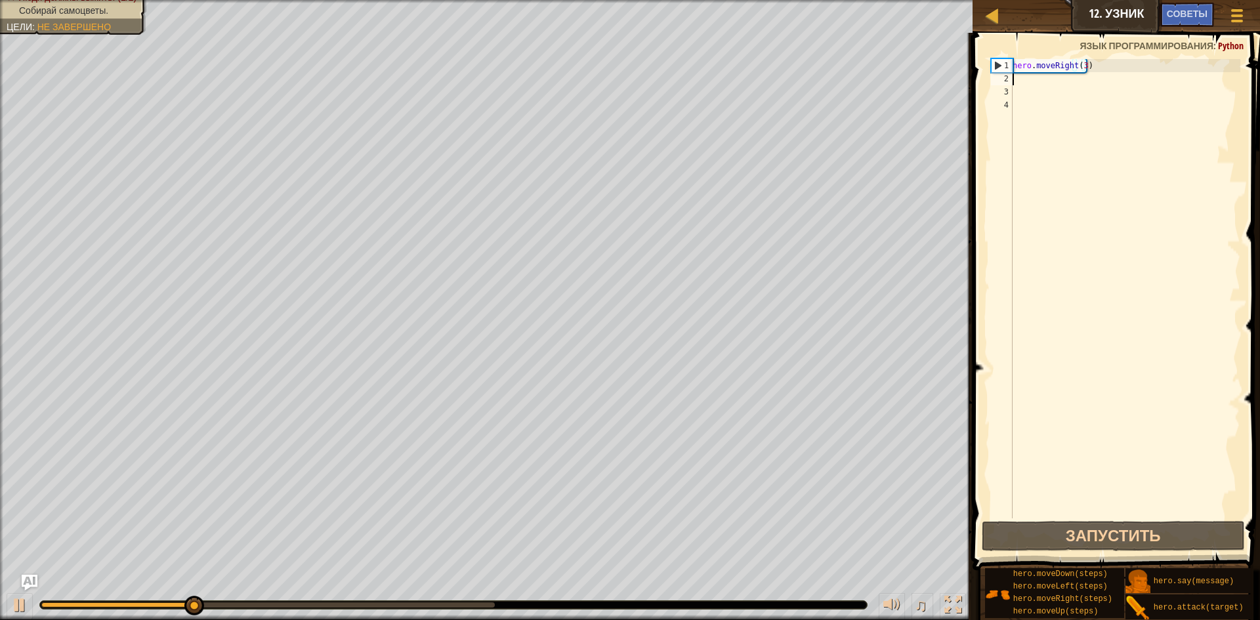
drag, startPoint x: 1019, startPoint y: 81, endPoint x: 1021, endPoint y: 73, distance: 7.3
click at [1019, 79] on div "hero . moveRight ( 3 )" at bounding box center [1125, 301] width 230 height 485
type textarea "h"
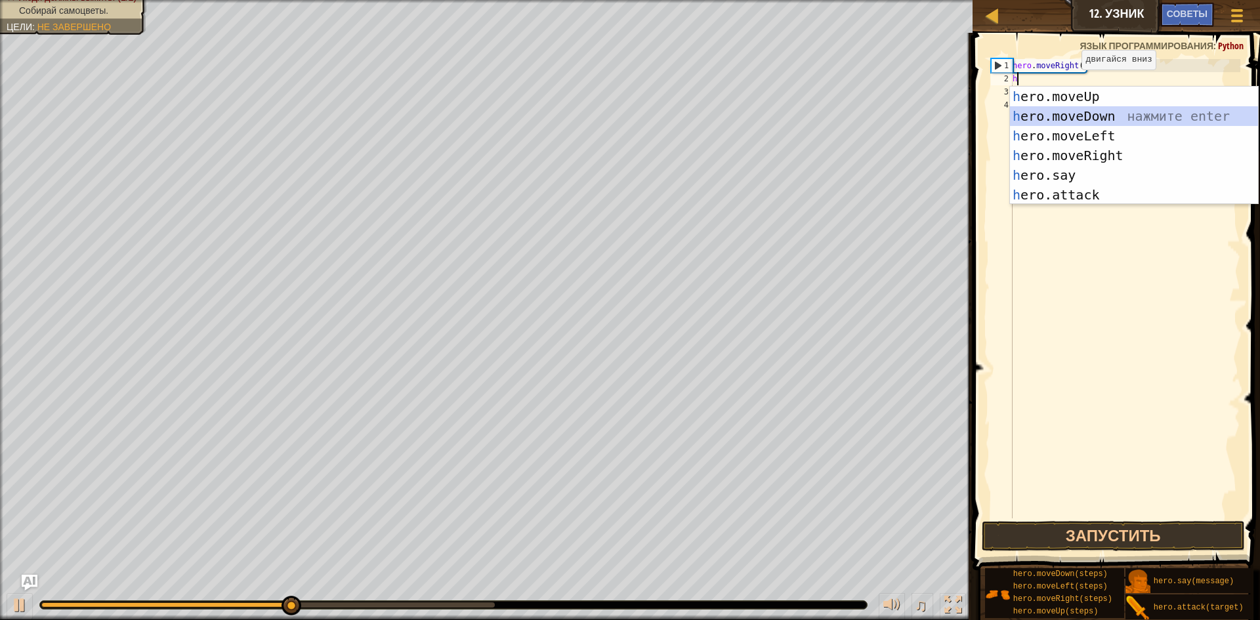
click at [1082, 119] on div "h ero.moveUp нажмите enter h ero.moveDown нажмите enter h ero.moveLeft нажмите …" at bounding box center [1134, 165] width 248 height 157
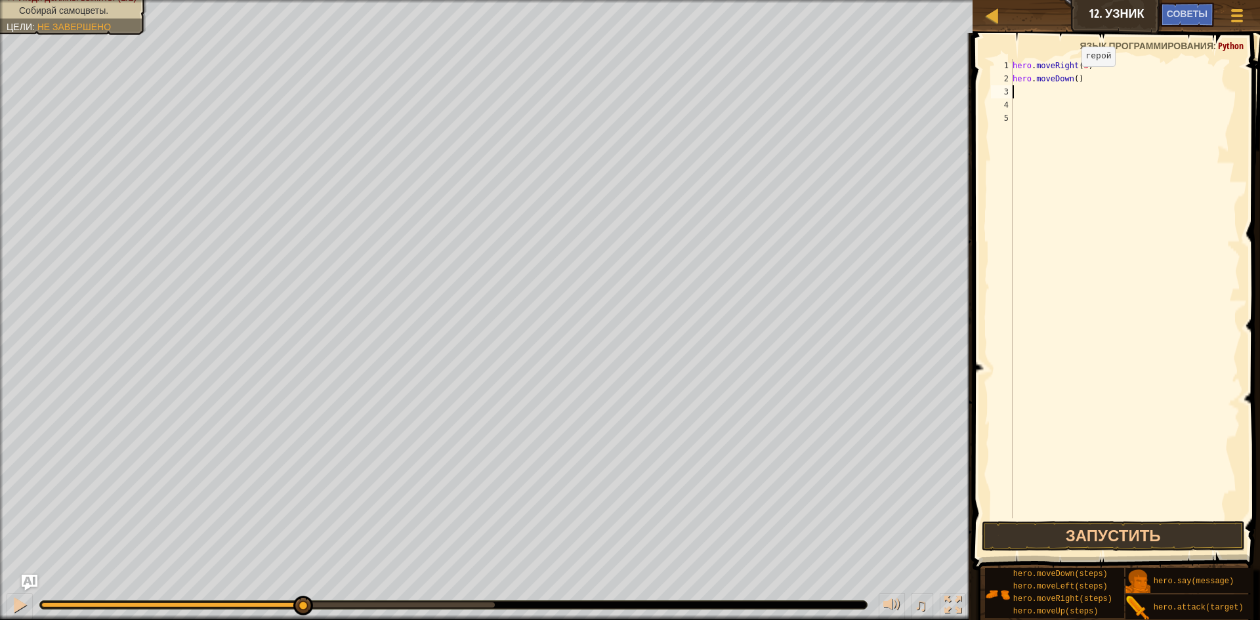
click at [1075, 79] on div "hero . moveRight ( 3 ) hero . moveDown ( )" at bounding box center [1125, 301] width 230 height 485
click at [1122, 527] on button "Запустить" at bounding box center [1112, 536] width 263 height 30
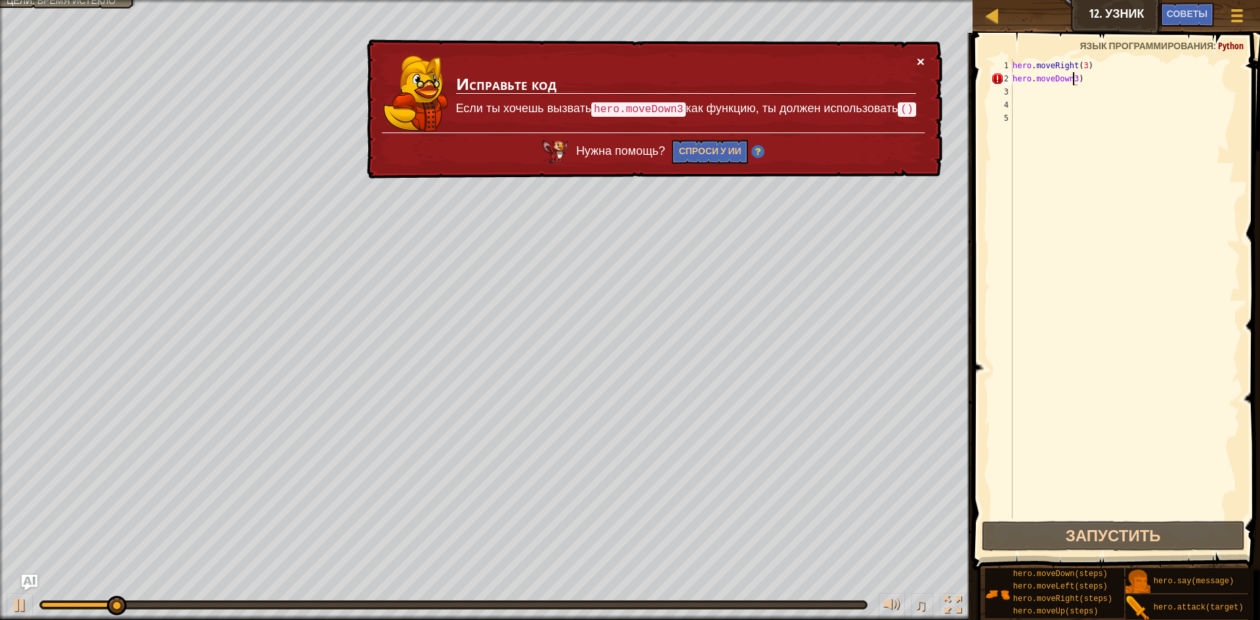
click at [923, 65] on button "×" at bounding box center [920, 61] width 8 height 14
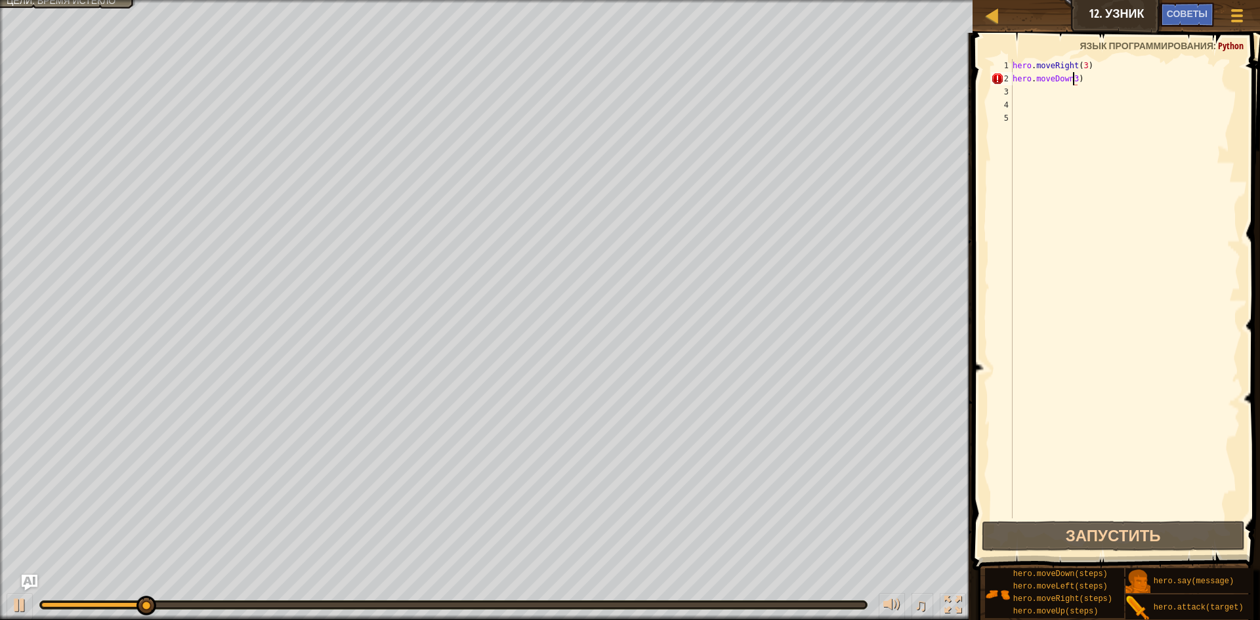
click at [1082, 77] on div "hero . moveRight ( 3 ) hero . moveDown3 )" at bounding box center [1125, 301] width 230 height 485
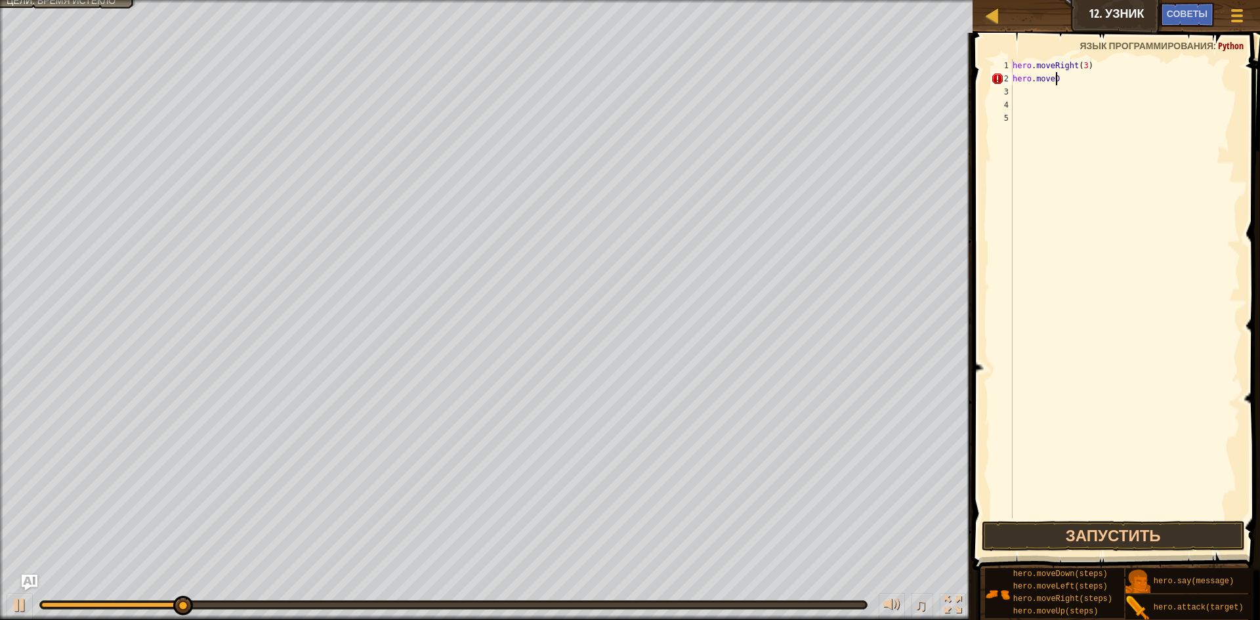
scroll to position [6, 1]
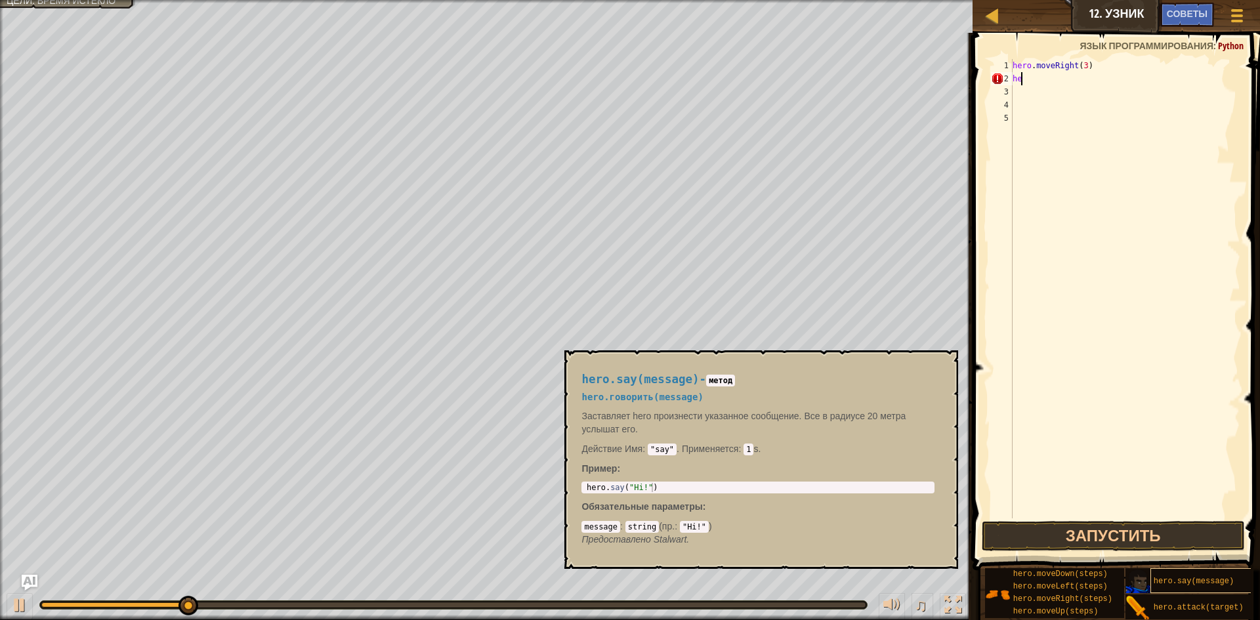
type textarea "h"
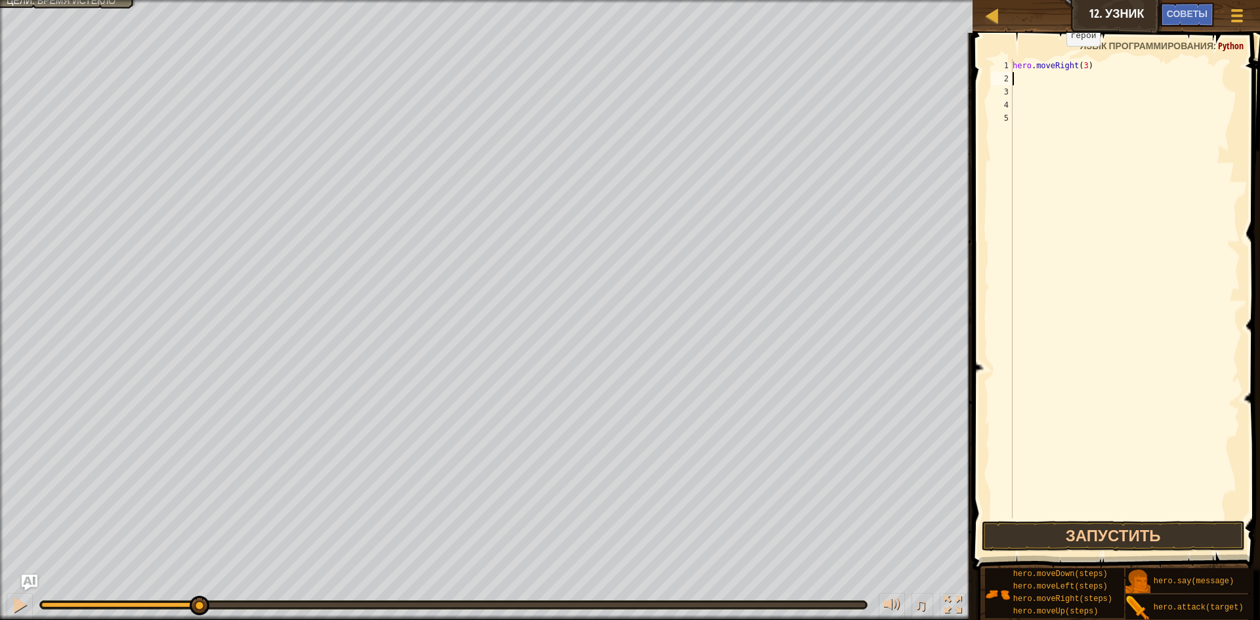
type textarea "h"
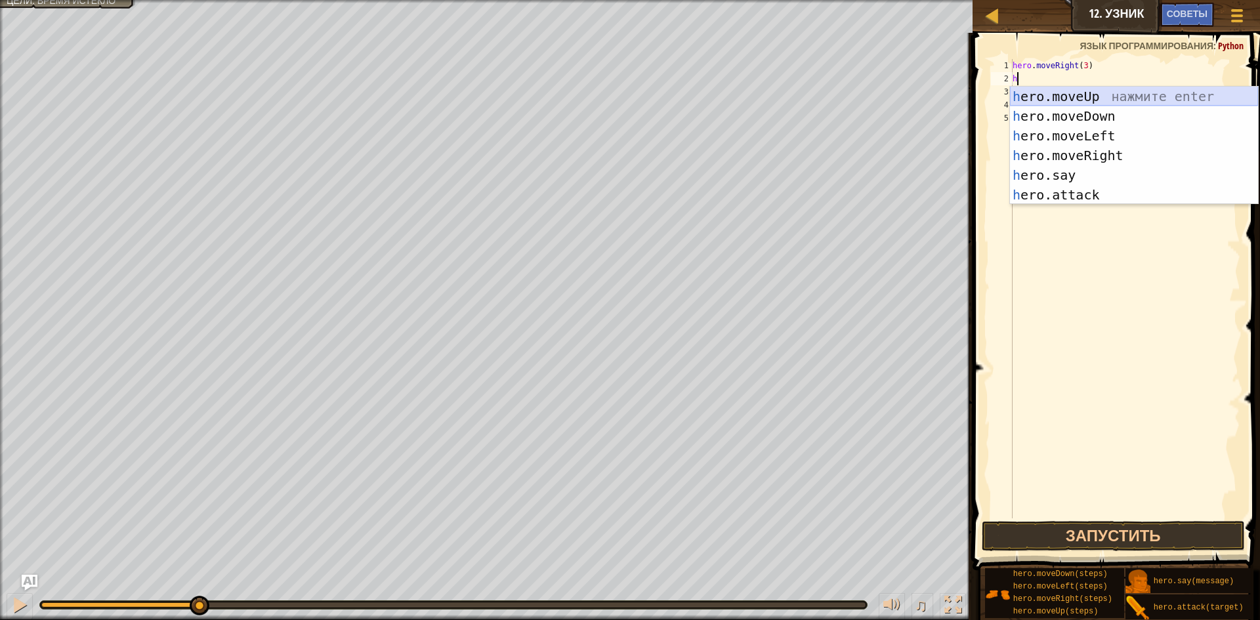
click at [1080, 103] on div "h ero.moveUp нажмите enter h ero.moveDown нажмите enter h ero.moveLeft нажмите …" at bounding box center [1134, 165] width 248 height 157
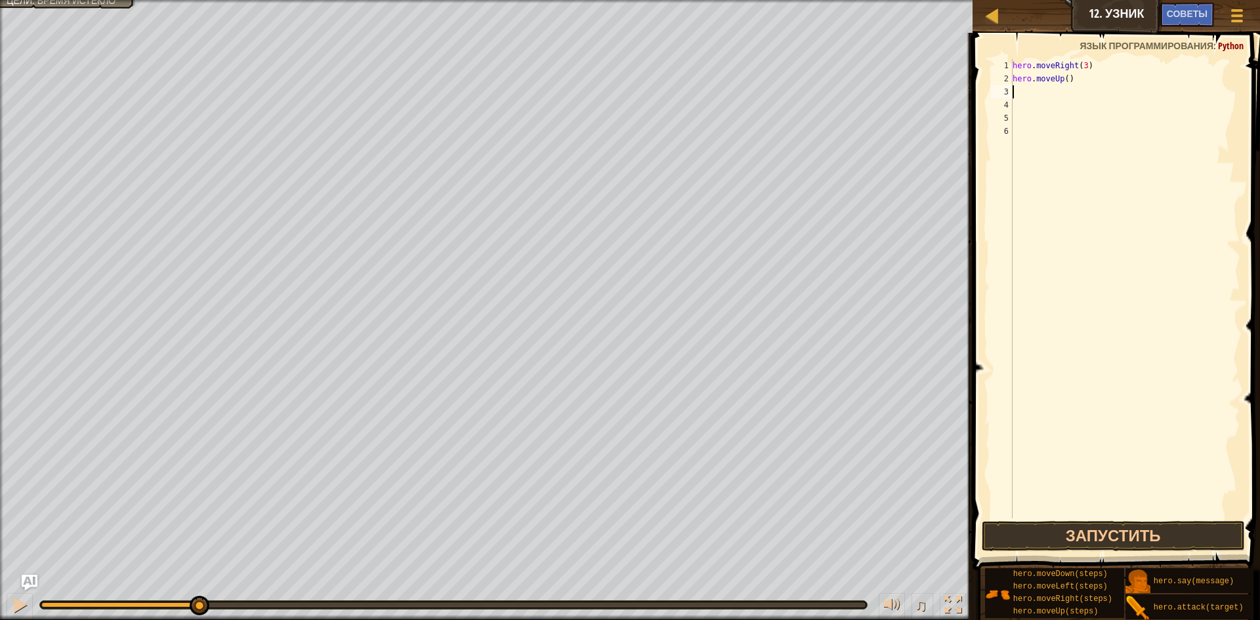
click at [1078, 78] on div "hero . moveRight ( 3 ) hero . moveUp ( )" at bounding box center [1125, 301] width 230 height 485
type textarea "h"
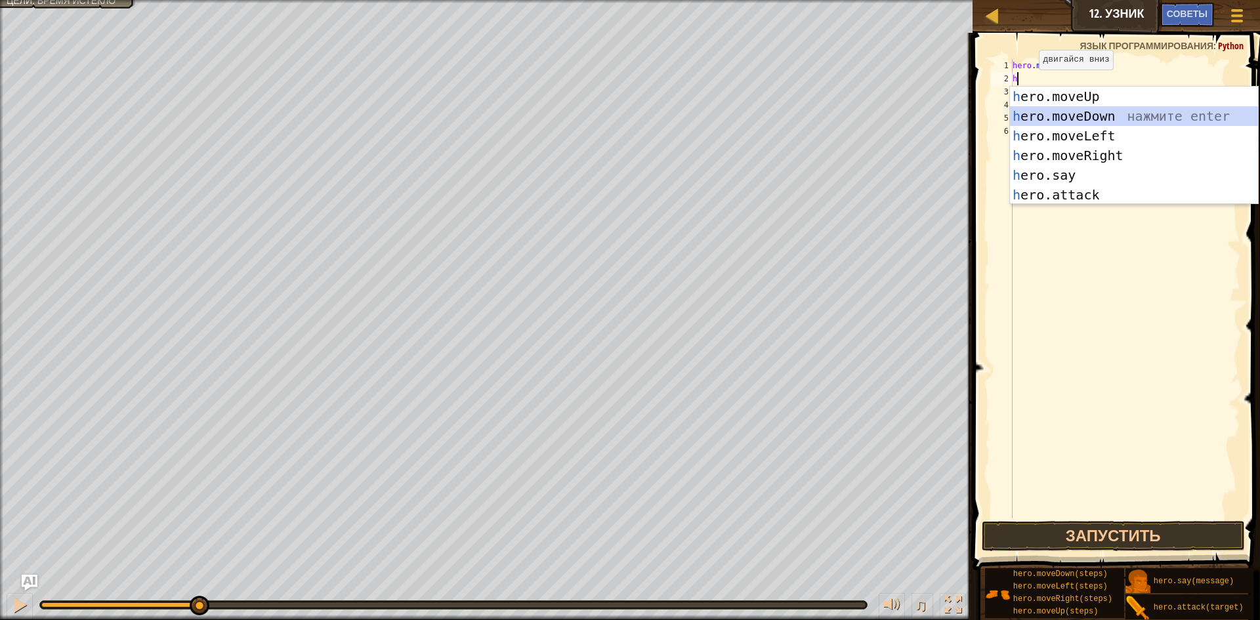
click at [1076, 116] on div "h ero.moveUp нажмите enter h ero.moveDown нажмите enter h ero.moveLeft нажмите …" at bounding box center [1134, 165] width 248 height 157
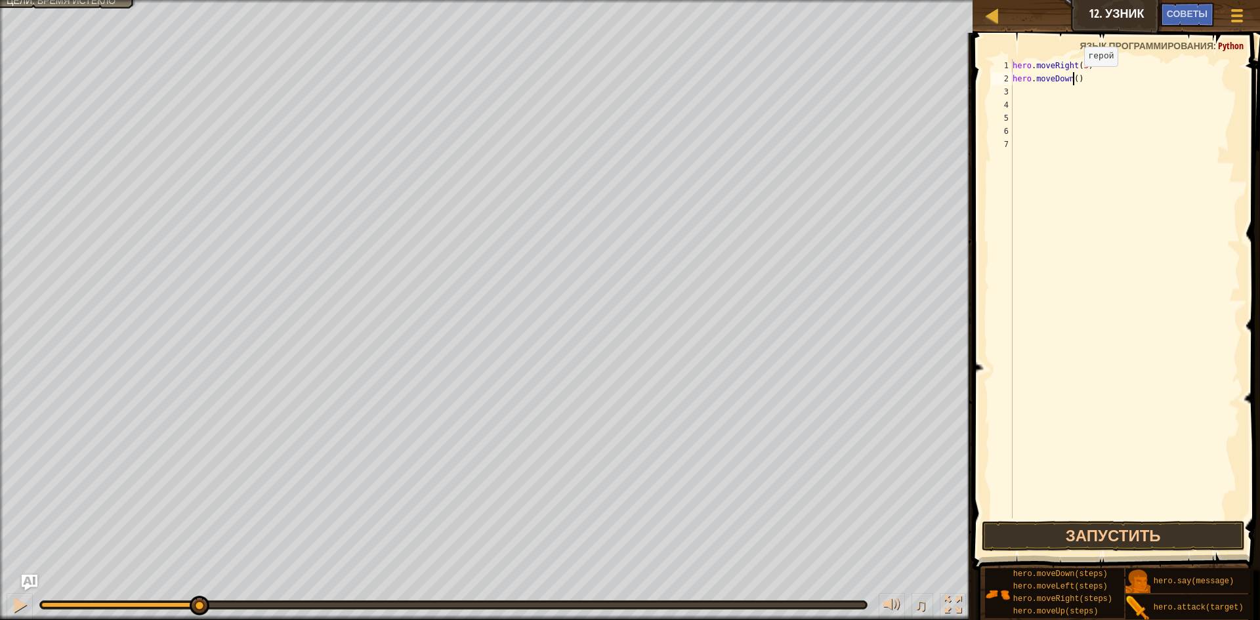
click at [1073, 79] on div "hero . moveRight ( 3 ) hero . moveDown ( )" at bounding box center [1125, 301] width 230 height 485
type textarea "hero.moveDown(3)"
click at [1145, 532] on button "Запустить" at bounding box center [1112, 536] width 263 height 30
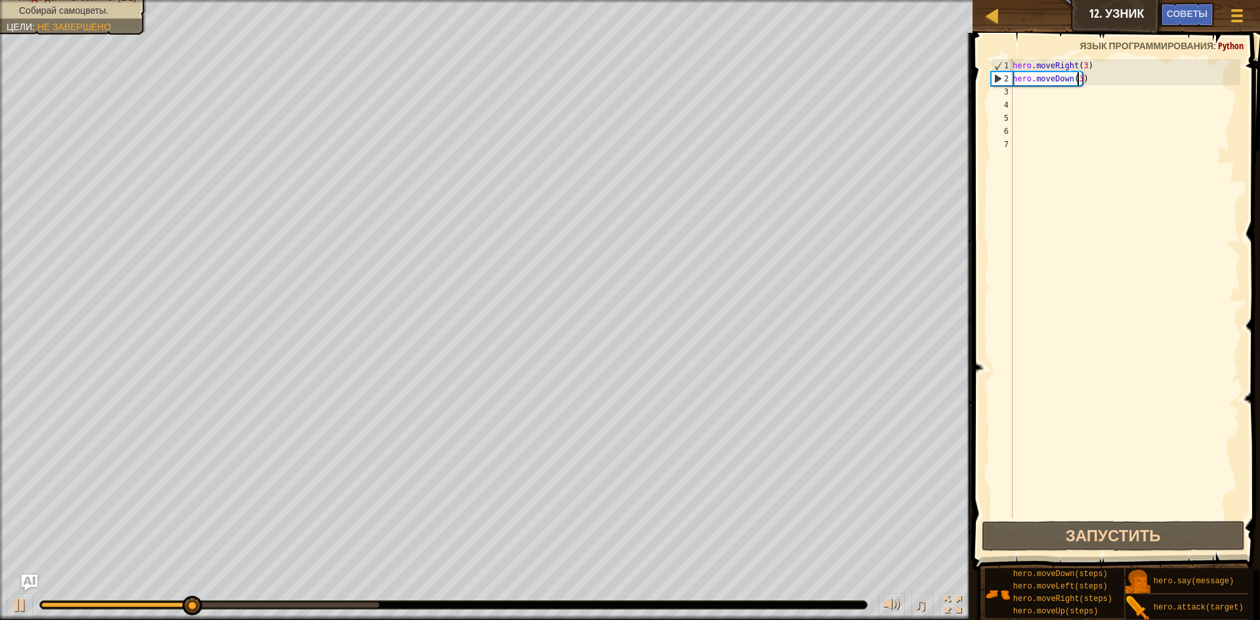
click at [1033, 94] on div "hero . moveRight ( 3 ) hero . moveDown ( 3 )" at bounding box center [1125, 301] width 230 height 485
type textarea "h"
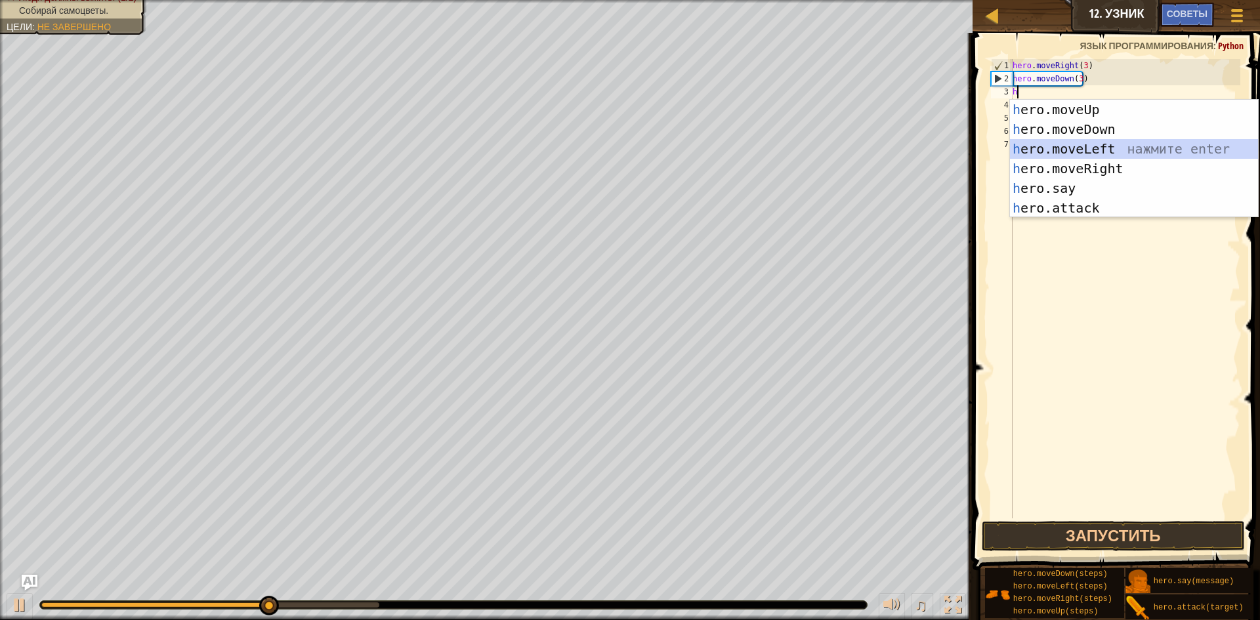
click at [1087, 157] on div "h ero.moveUp нажмите enter h ero.moveDown нажмите enter h ero.moveLeft нажмите …" at bounding box center [1134, 178] width 248 height 157
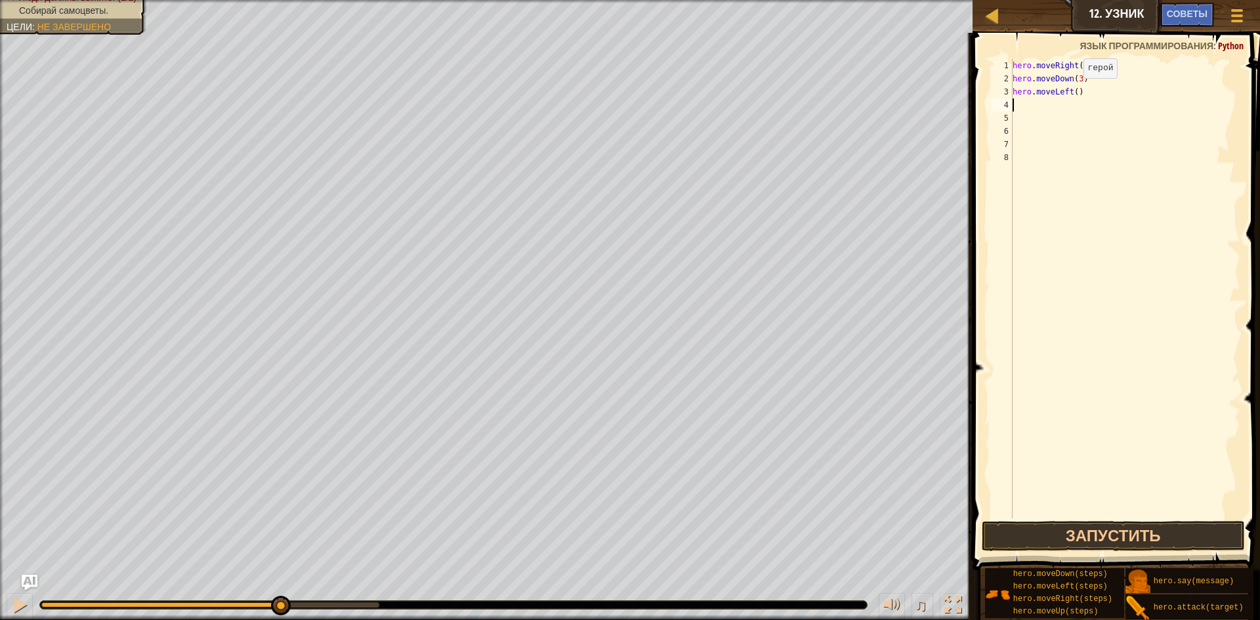
click at [1072, 91] on div "hero . moveRight ( 3 ) hero . moveDown ( 3 ) hero . moveLeft ( )" at bounding box center [1125, 301] width 230 height 485
click at [1112, 529] on button "Запустить" at bounding box center [1112, 536] width 263 height 30
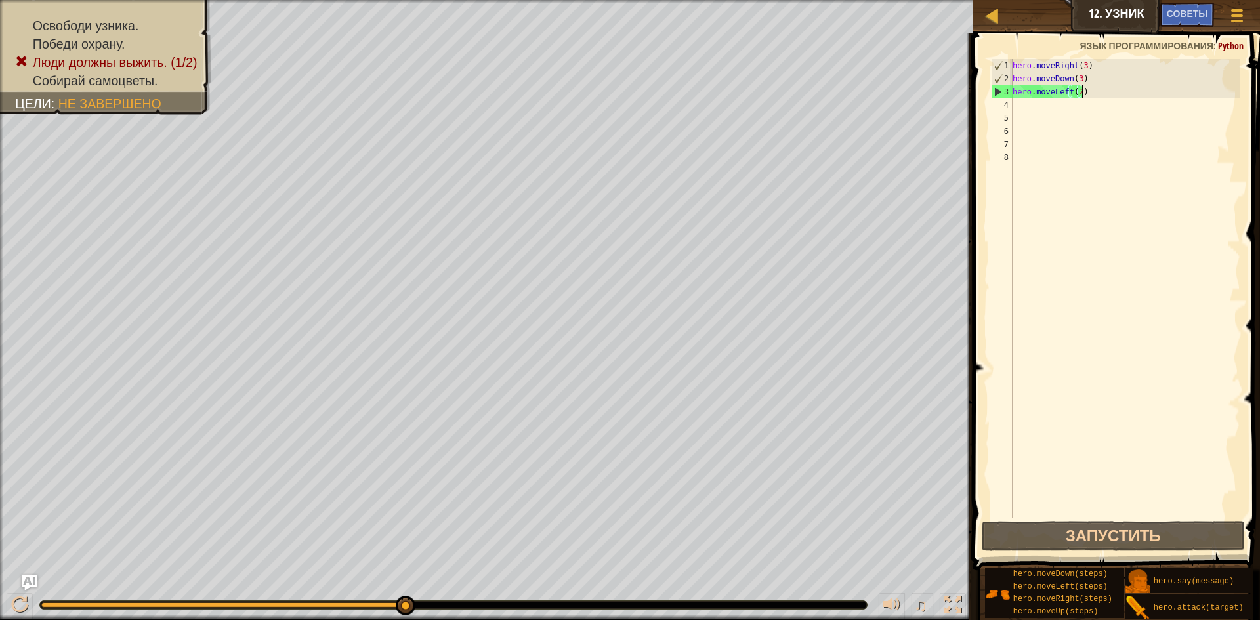
click at [1119, 92] on div "hero . moveRight ( 3 ) hero . moveDown ( 3 ) hero . moveLeft ( 2 )" at bounding box center [1125, 301] width 230 height 485
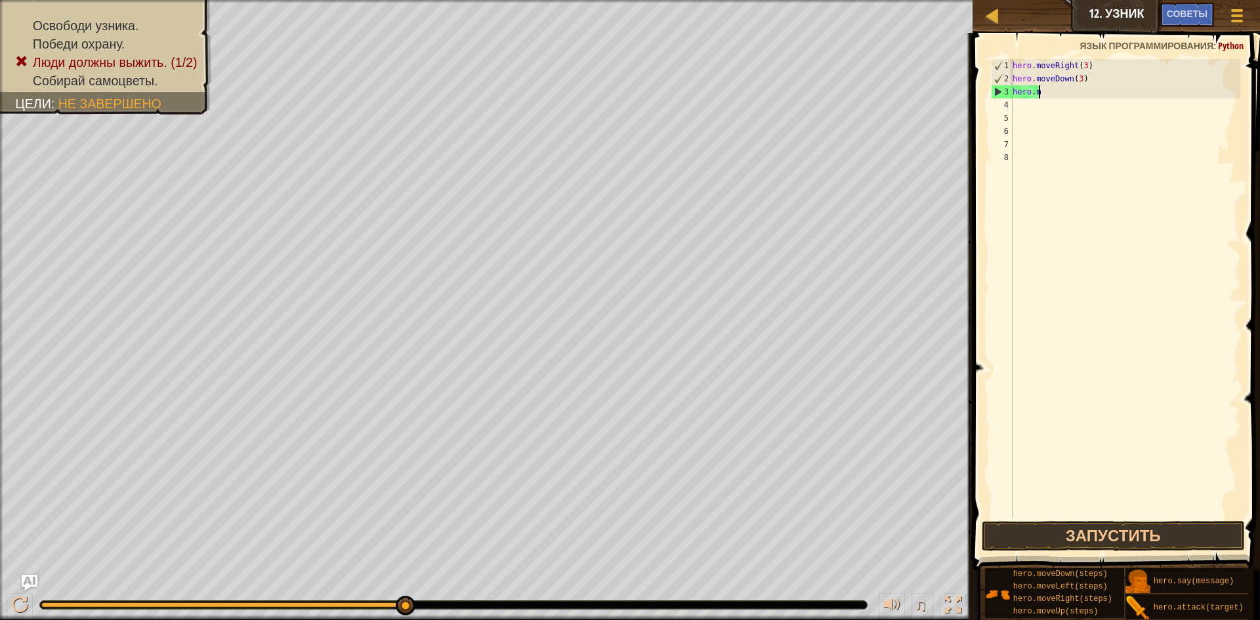
scroll to position [6, 0]
type textarea "h"
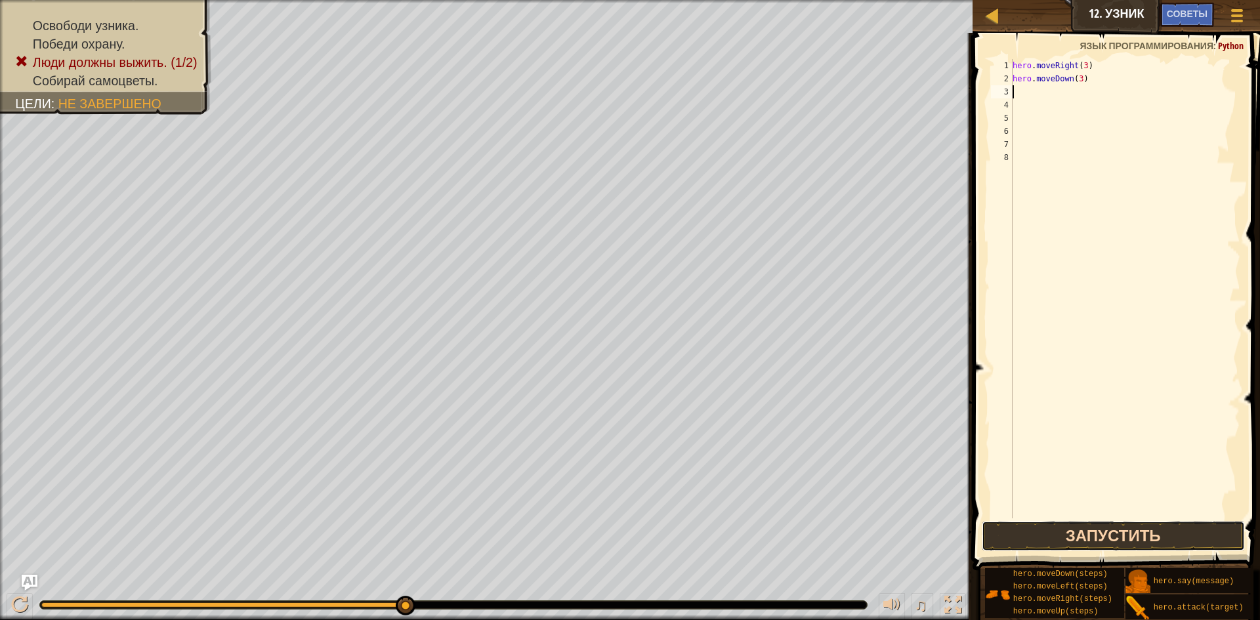
drag, startPoint x: 1185, startPoint y: 533, endPoint x: 1181, endPoint y: 523, distance: 10.4
click at [1182, 527] on button "Запустить" at bounding box center [1112, 536] width 263 height 30
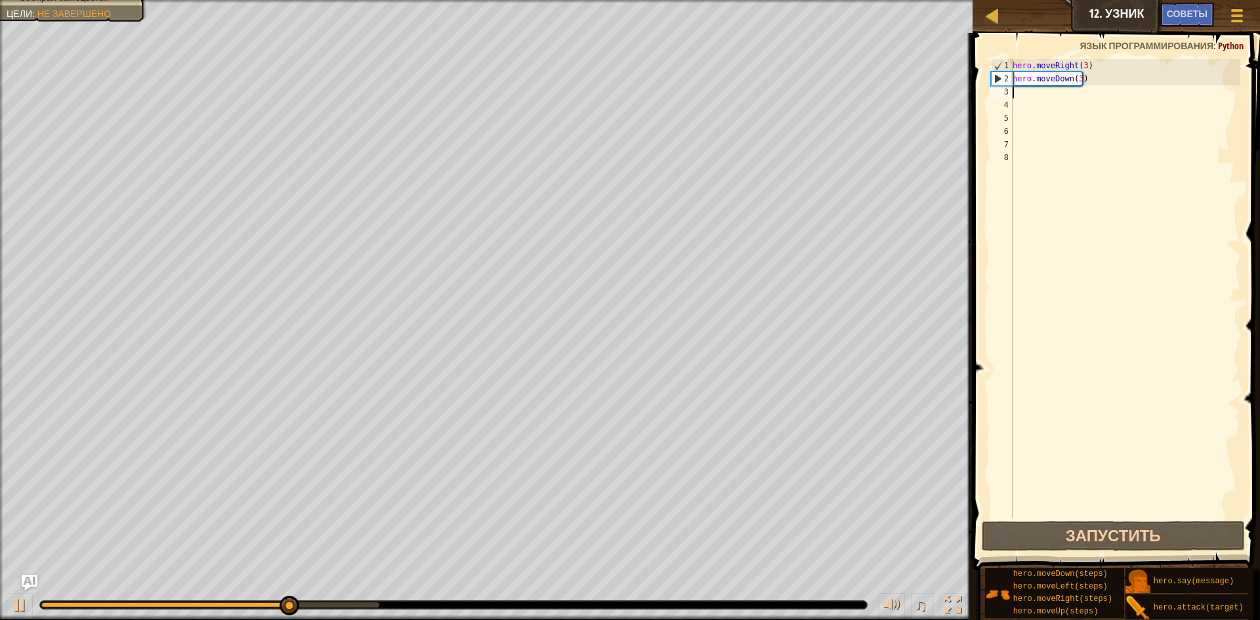
click at [1019, 104] on div "hero . moveRight ( 3 ) hero . moveDown ( 3 )" at bounding box center [1125, 301] width 230 height 485
click at [1021, 97] on div "hero . moveRight ( 3 ) hero . moveDown ( 3 )" at bounding box center [1125, 301] width 230 height 485
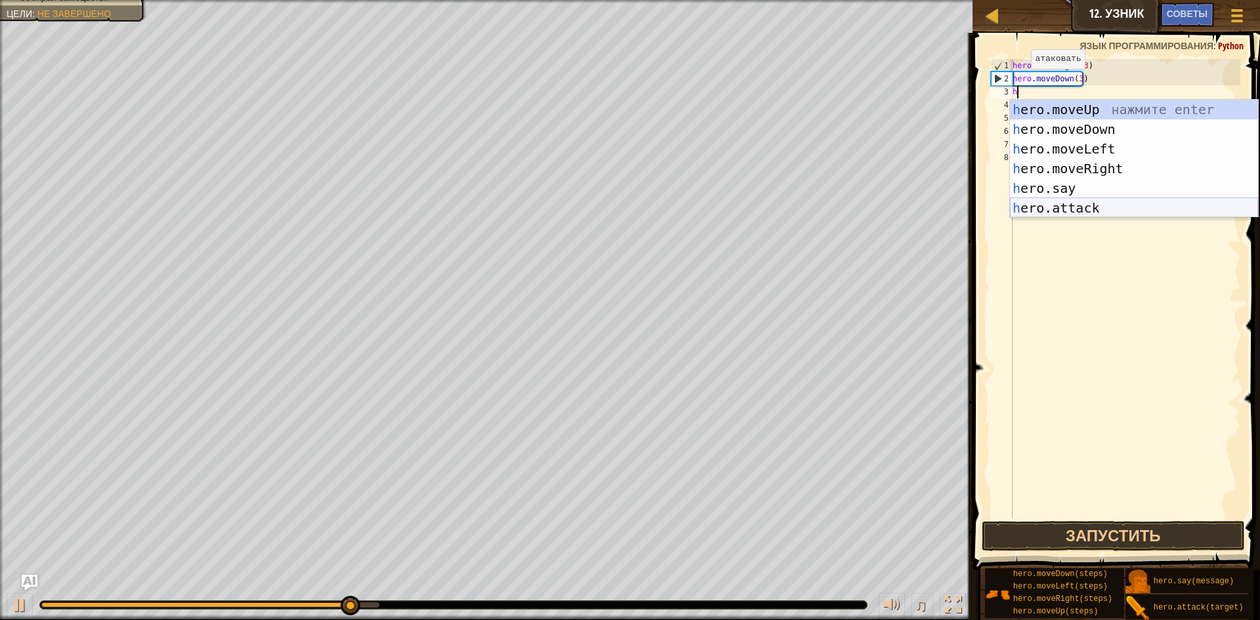
drag, startPoint x: 1050, startPoint y: 206, endPoint x: 1046, endPoint y: 197, distance: 10.0
click at [1050, 205] on div "h ero.moveUp нажмите enter h ero.moveDown нажмите enter h ero.moveLeft нажмите …" at bounding box center [1134, 178] width 248 height 157
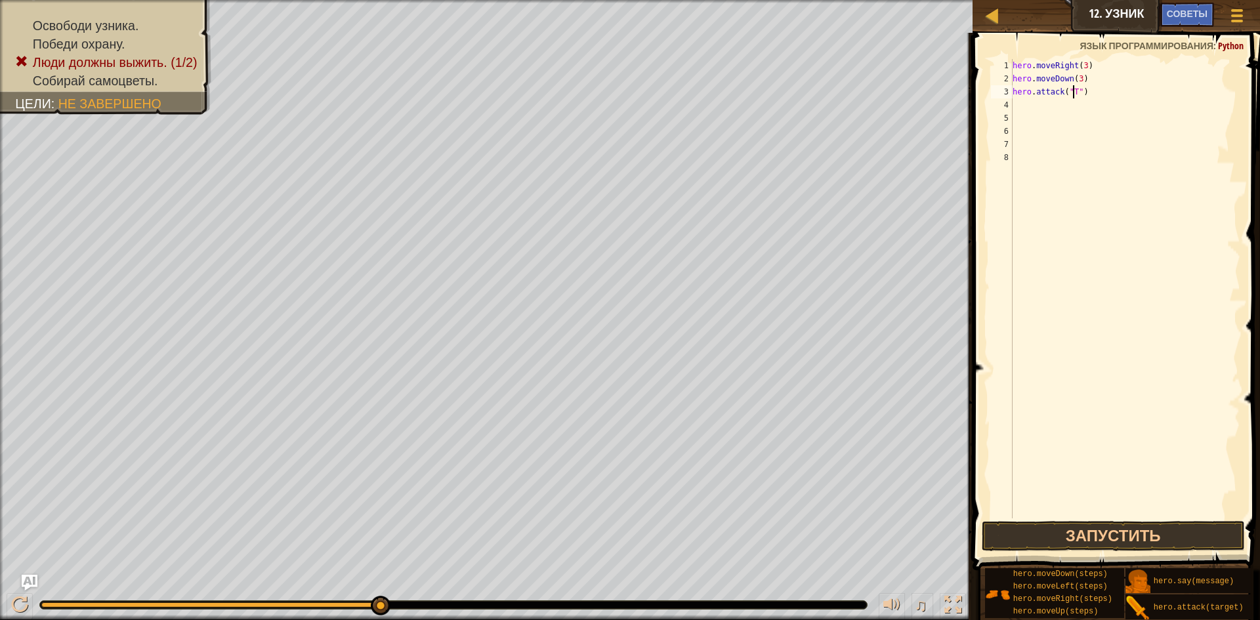
scroll to position [6, 5]
type textarea "hero.attack("Two")"
click at [1011, 103] on div "4" at bounding box center [1002, 104] width 22 height 13
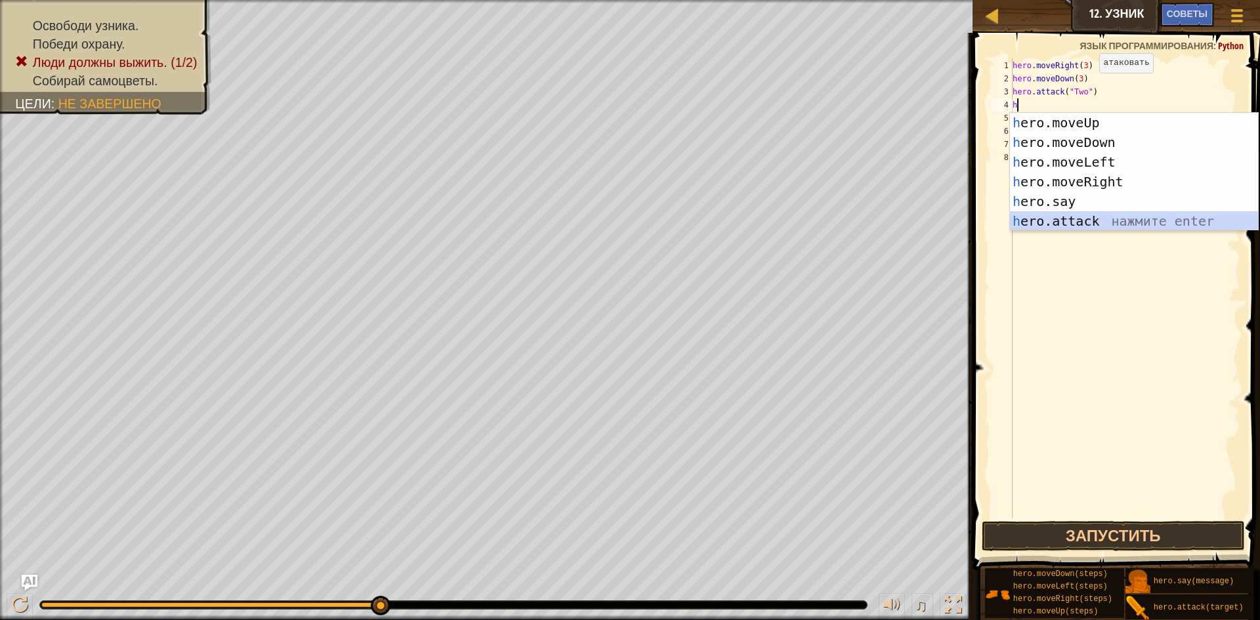
click at [1118, 218] on div "h ero.moveUp нажмите enter h ero.moveDown нажмите enter h ero.moveLeft нажмите …" at bounding box center [1134, 191] width 248 height 157
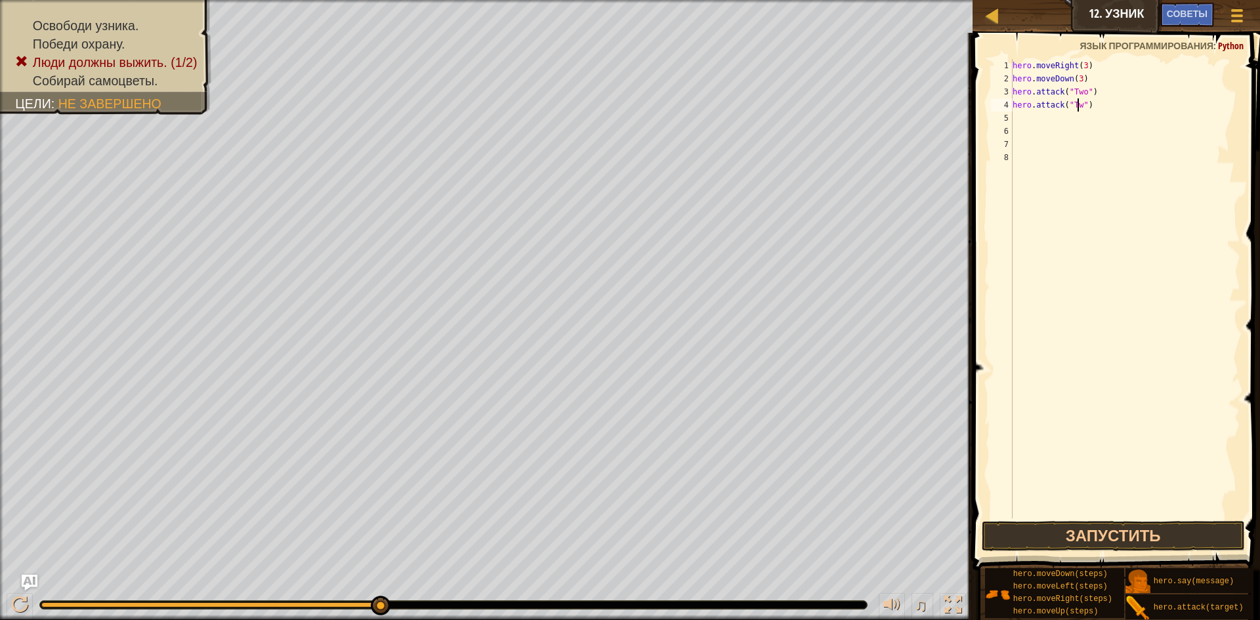
scroll to position [6, 6]
type textarea "hero.attack("Two")"
click at [1047, 531] on button "Запустить" at bounding box center [1112, 536] width 263 height 30
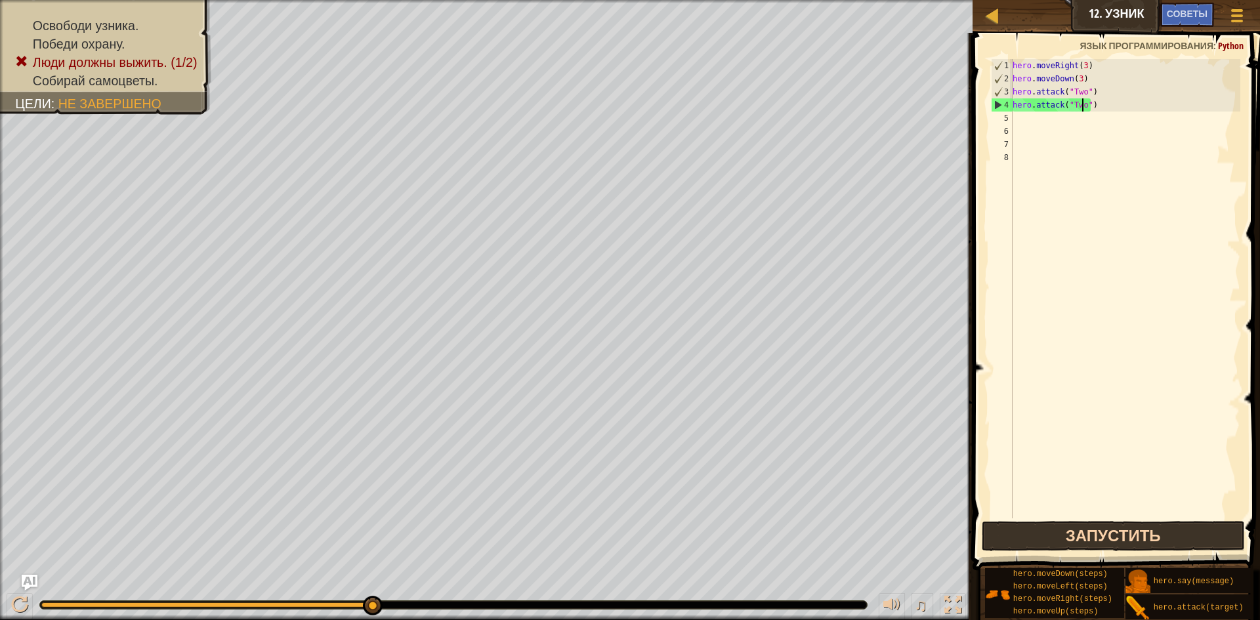
scroll to position [6, 0]
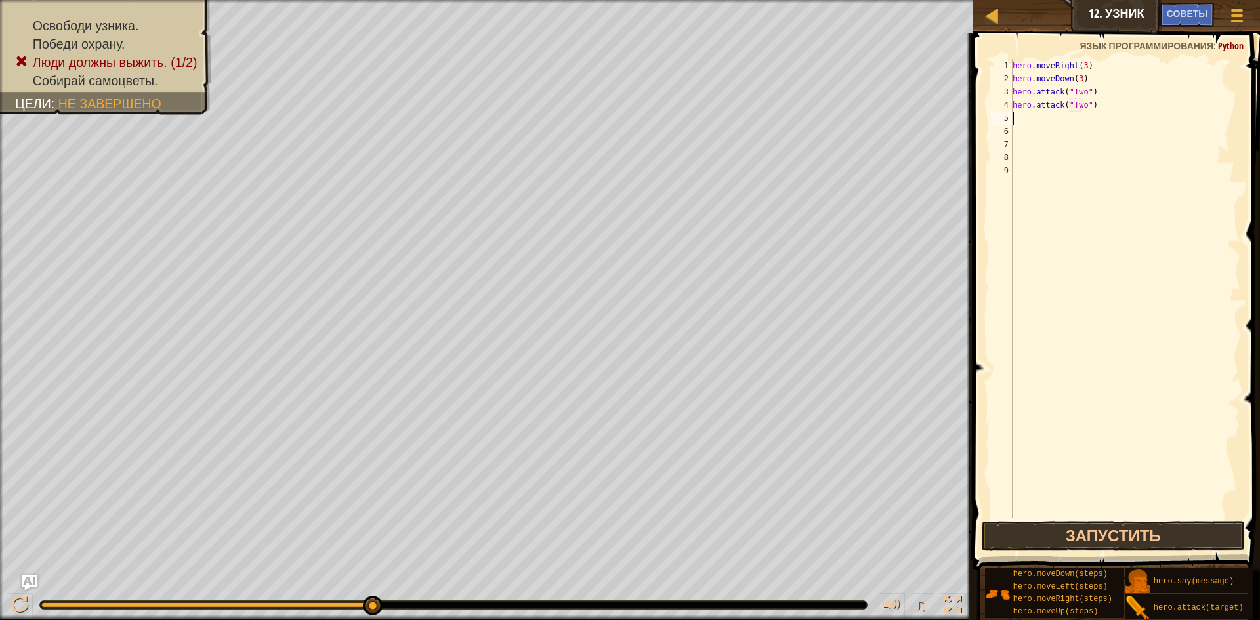
click at [1027, 125] on div "hero . moveRight ( 3 ) hero . moveDown ( 3 ) hero . attack ( "Two" ) hero . att…" at bounding box center [1125, 301] width 230 height 485
click at [1019, 115] on div "hero . moveRight ( 3 ) hero . moveDown ( 3 ) hero . attack ( "Two" ) hero . att…" at bounding box center [1125, 301] width 230 height 485
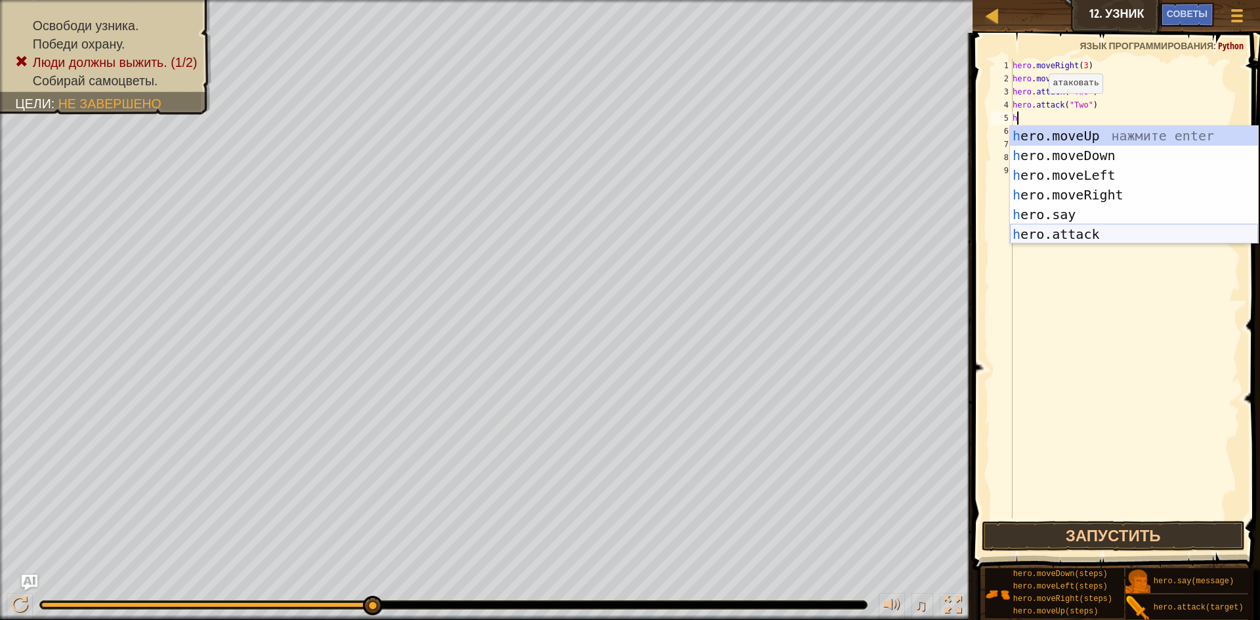
click at [1097, 234] on div "h ero.moveUp нажмите enter h ero.moveDown нажмите enter h ero.moveLeft нажмите …" at bounding box center [1134, 204] width 248 height 157
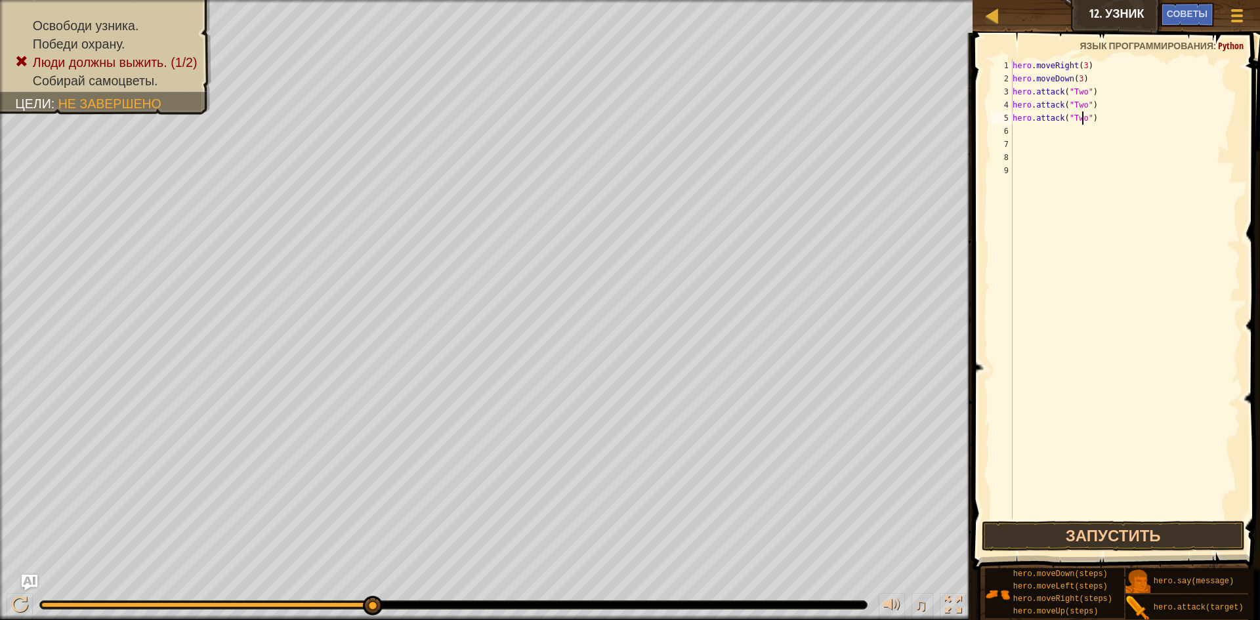
scroll to position [6, 6]
type textarea "hero.attack("Two")"
click at [1150, 539] on button "Запустить" at bounding box center [1112, 536] width 263 height 30
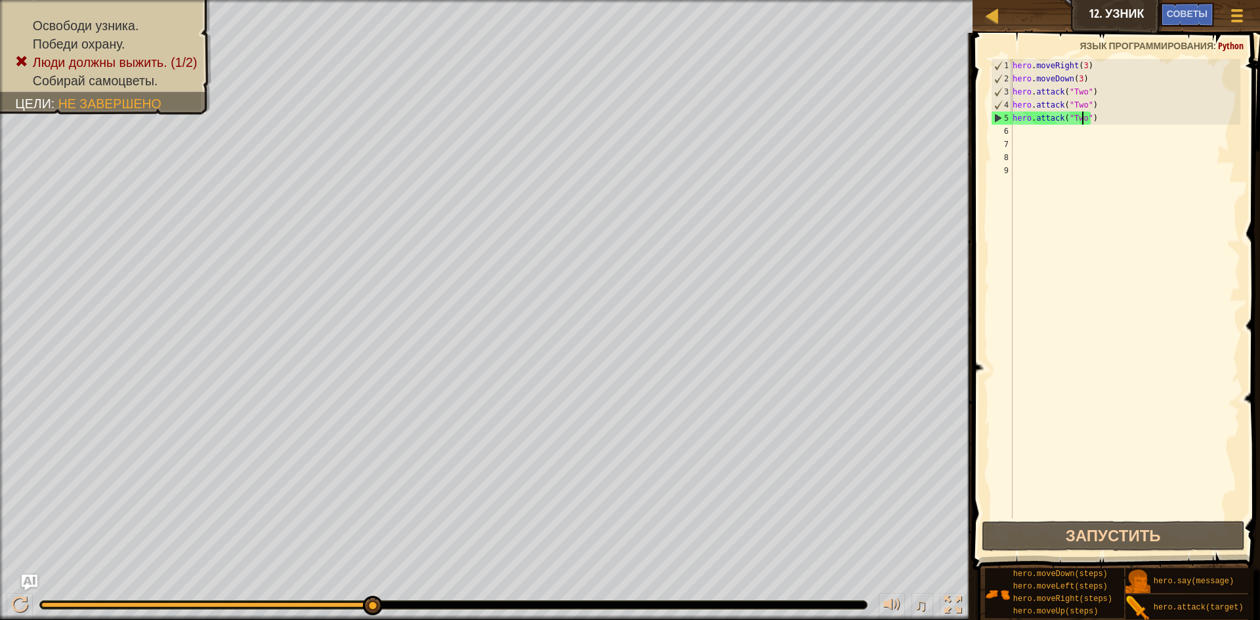
type textarea "\"
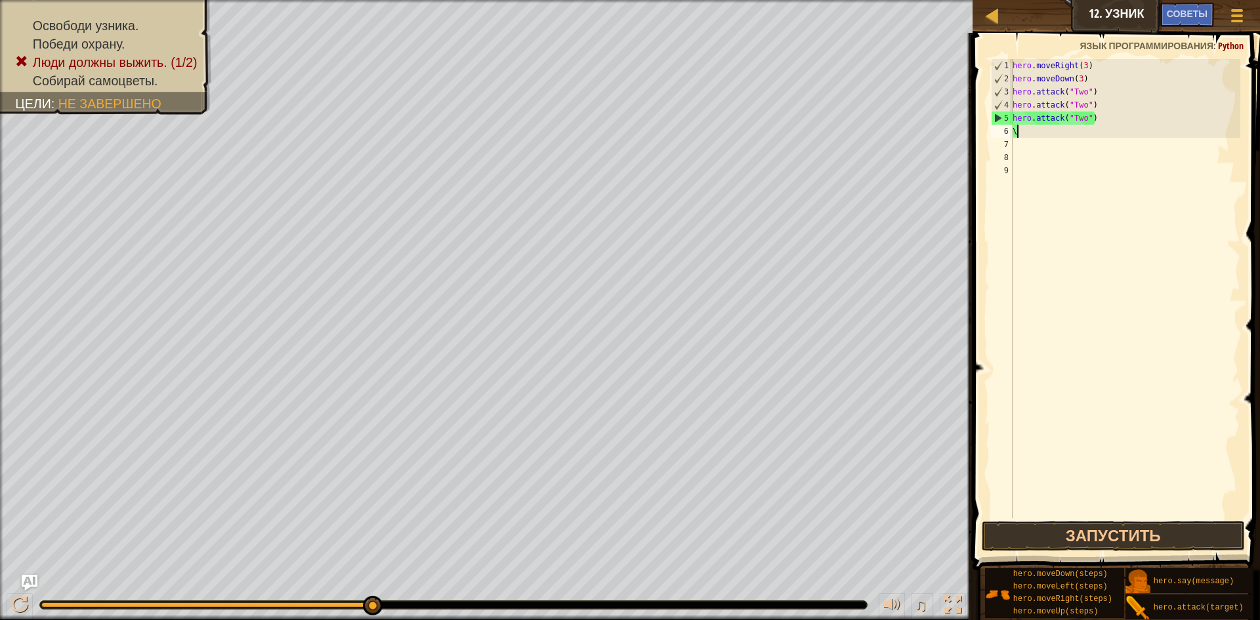
scroll to position [6, 0]
